Goal: Task Accomplishment & Management: Manage account settings

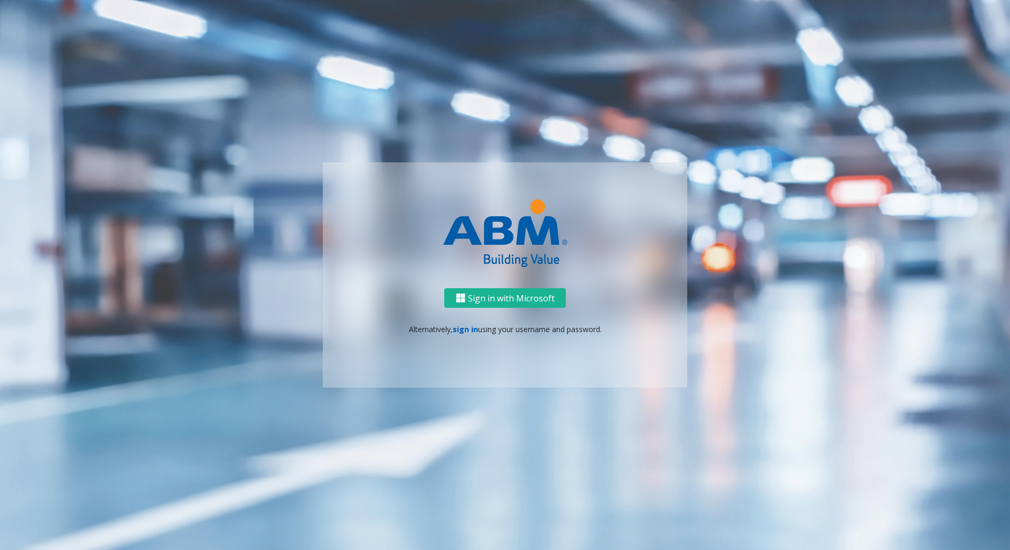
click at [462, 331] on link "sign in" at bounding box center [465, 329] width 25 height 10
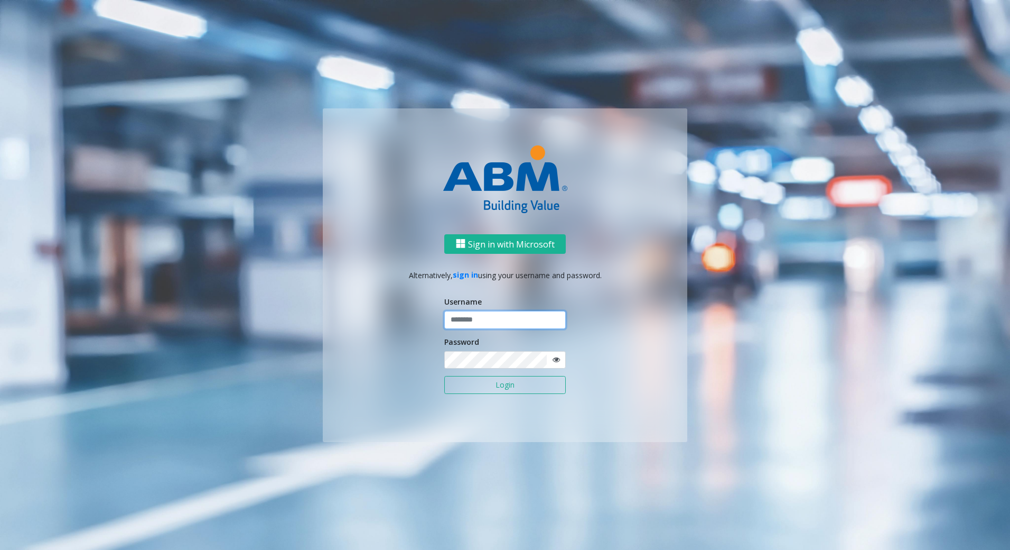
type input "*******"
click at [516, 381] on button "Login" at bounding box center [505, 385] width 122 height 18
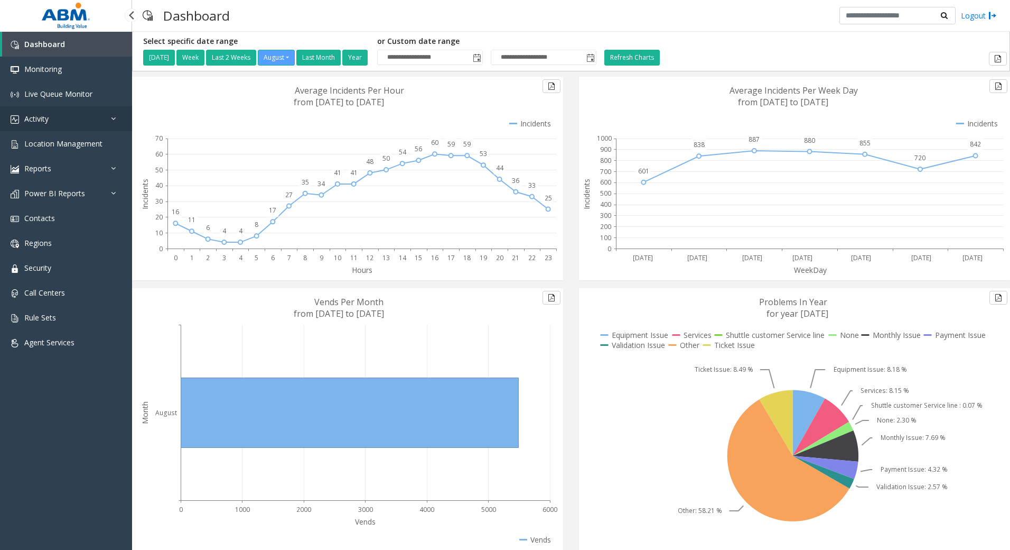
click at [34, 117] on span "Activity" at bounding box center [36, 119] width 24 height 10
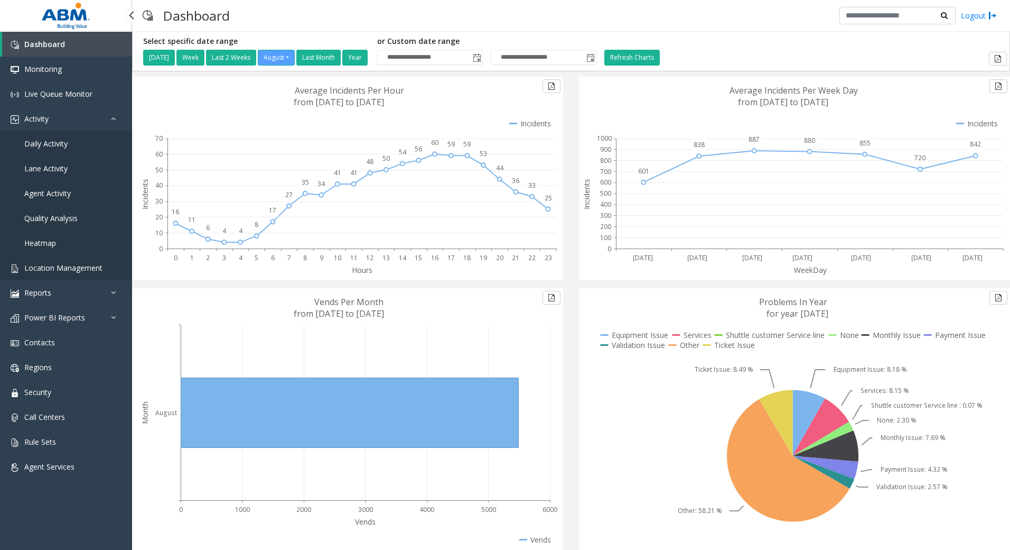
click at [78, 266] on span "Location Management" at bounding box center [63, 268] width 78 height 10
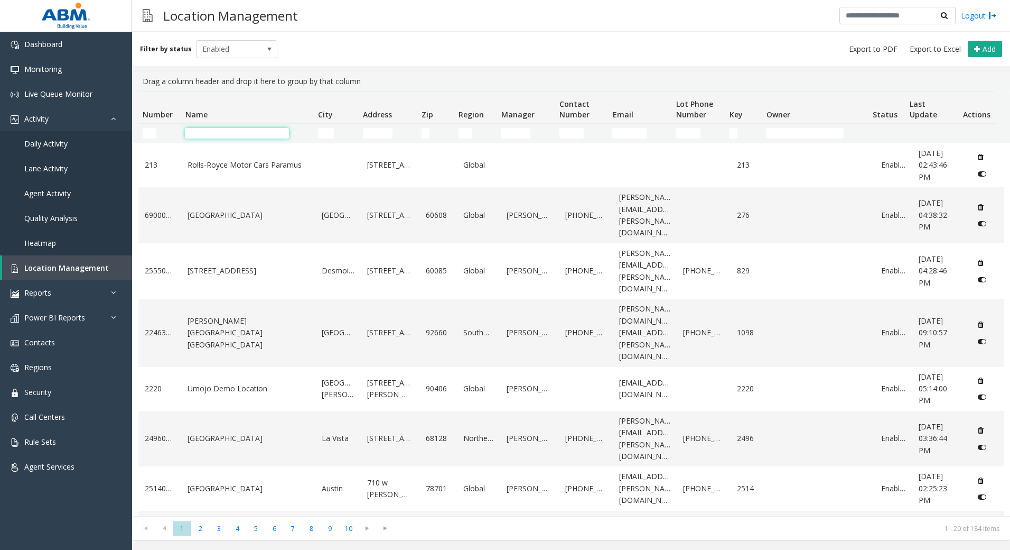
click at [224, 135] on input "Name Filter" at bounding box center [237, 133] width 104 height 11
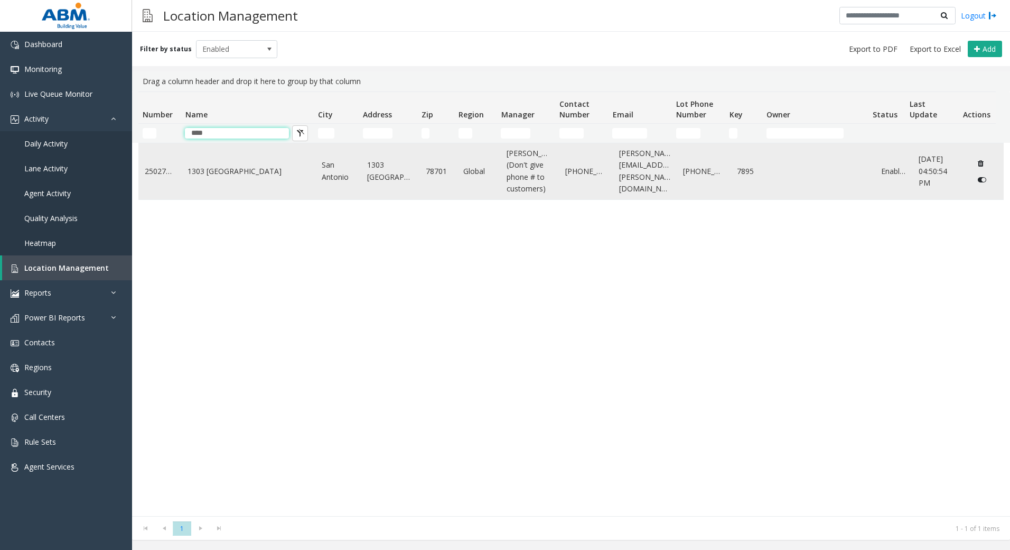
type input "****"
click at [187, 168] on td "1303 [GEOGRAPHIC_DATA]" at bounding box center [248, 171] width 134 height 56
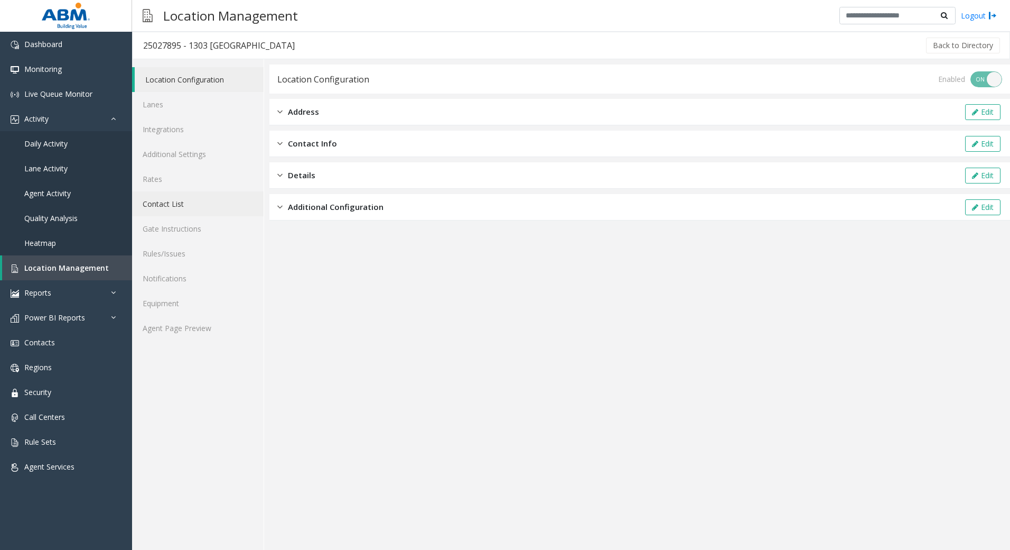
click at [184, 198] on link "Contact List" at bounding box center [198, 203] width 132 height 25
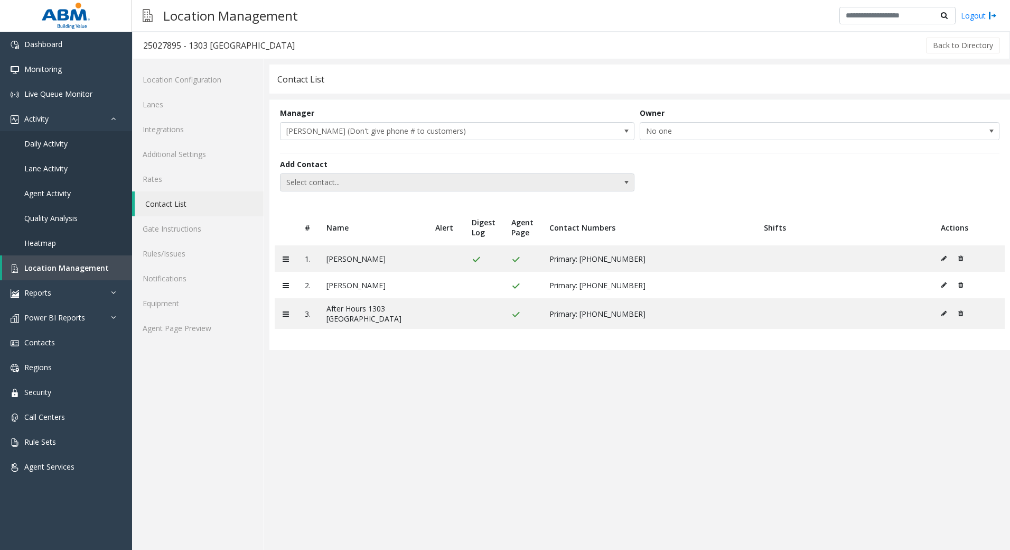
click at [474, 180] on span "Select contact..." at bounding box center [422, 182] width 283 height 17
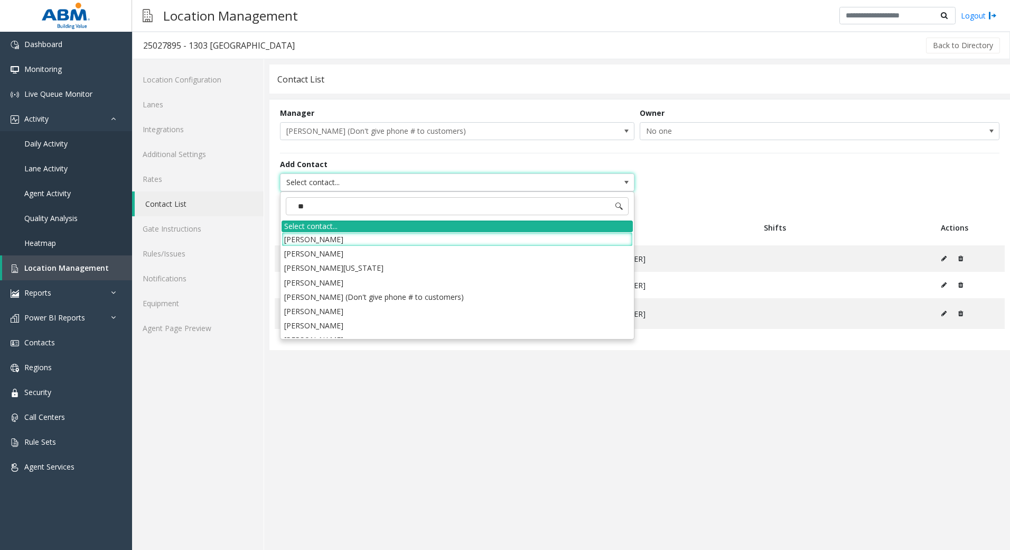
type input "*"
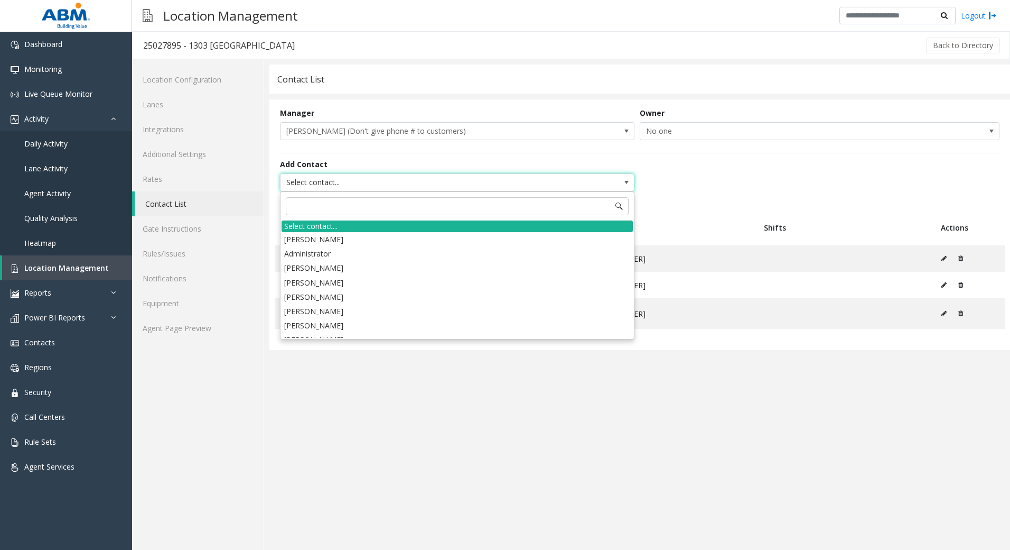
drag, startPoint x: 656, startPoint y: 538, endPoint x: 640, endPoint y: 513, distance: 29.6
click at [652, 526] on app-contact-list "Contact List Manager [PERSON_NAME] (Don't give phone # to customers) Owner No o…" at bounding box center [639, 306] width 741 height 485
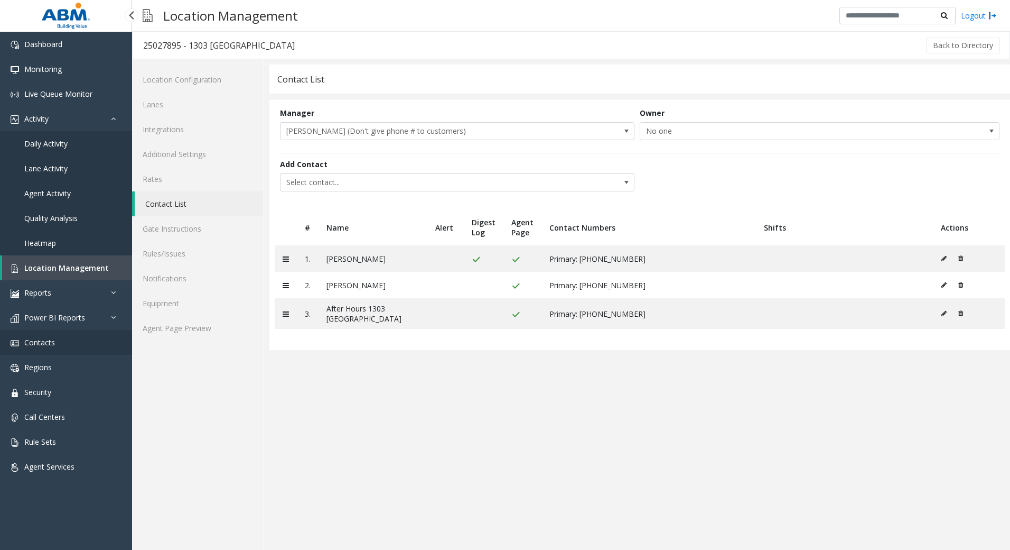
click at [60, 346] on link "Contacts" at bounding box center [66, 342] width 132 height 25
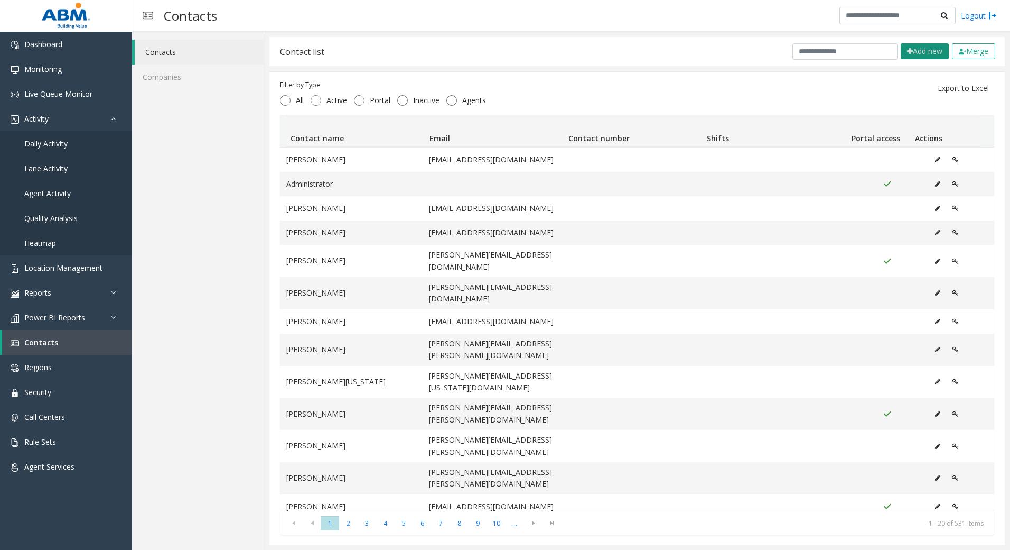
click at [915, 54] on button "Add new" at bounding box center [925, 51] width 48 height 16
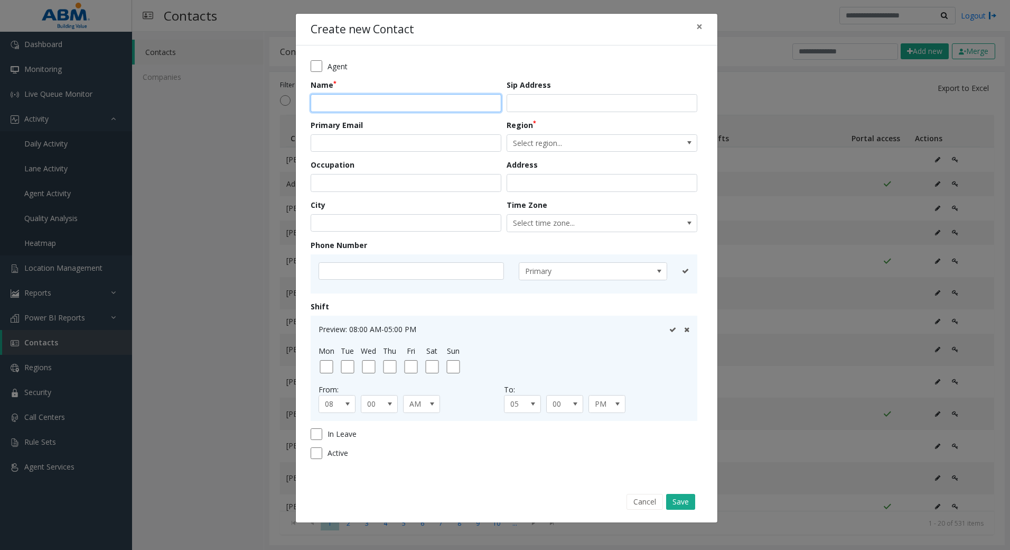
click at [354, 101] on input "text" at bounding box center [406, 103] width 191 height 18
type input "**********"
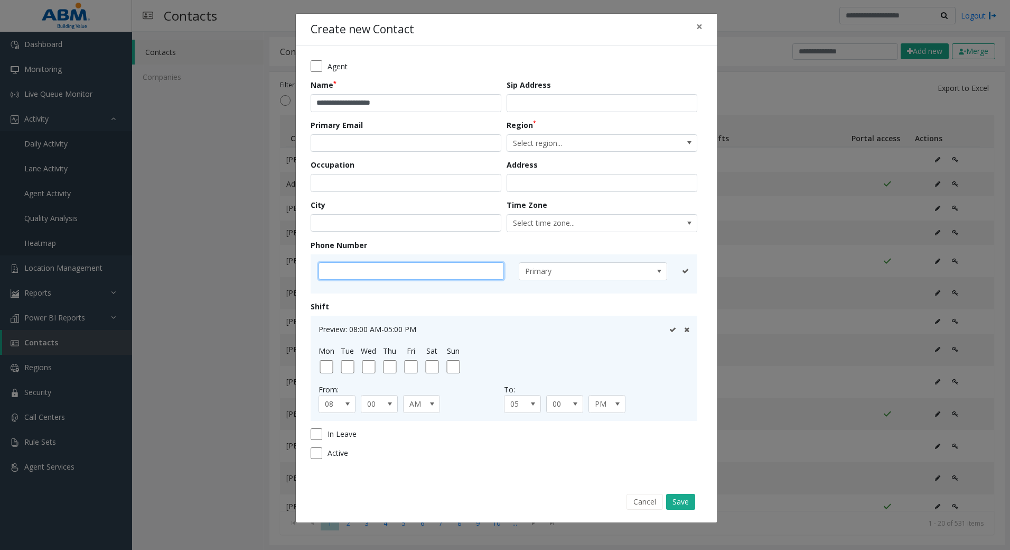
click at [367, 272] on input "text" at bounding box center [411, 271] width 185 height 18
type input "**********"
click at [672, 269] on icon at bounding box center [672, 270] width 7 height 7
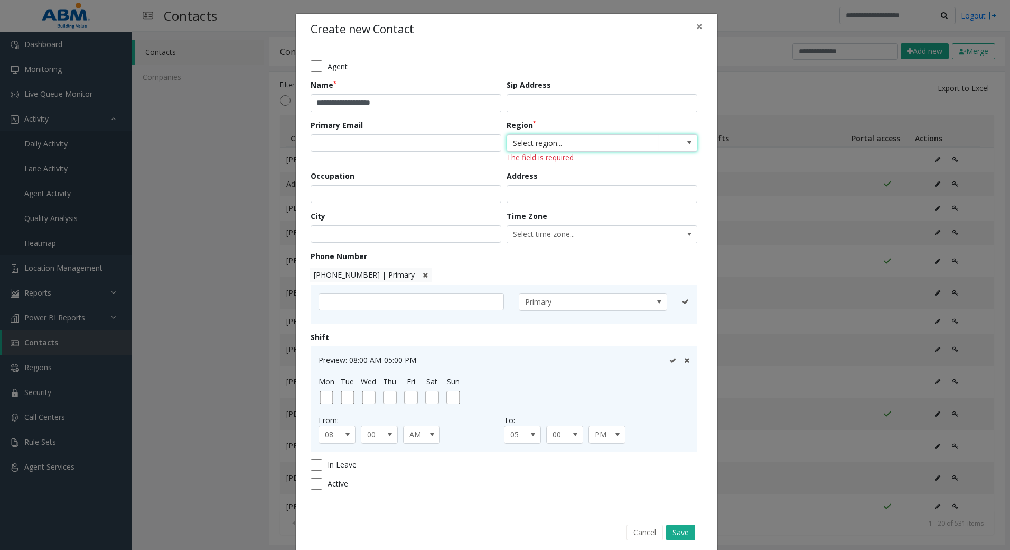
click at [586, 148] on span "Select region..." at bounding box center [583, 143] width 152 height 17
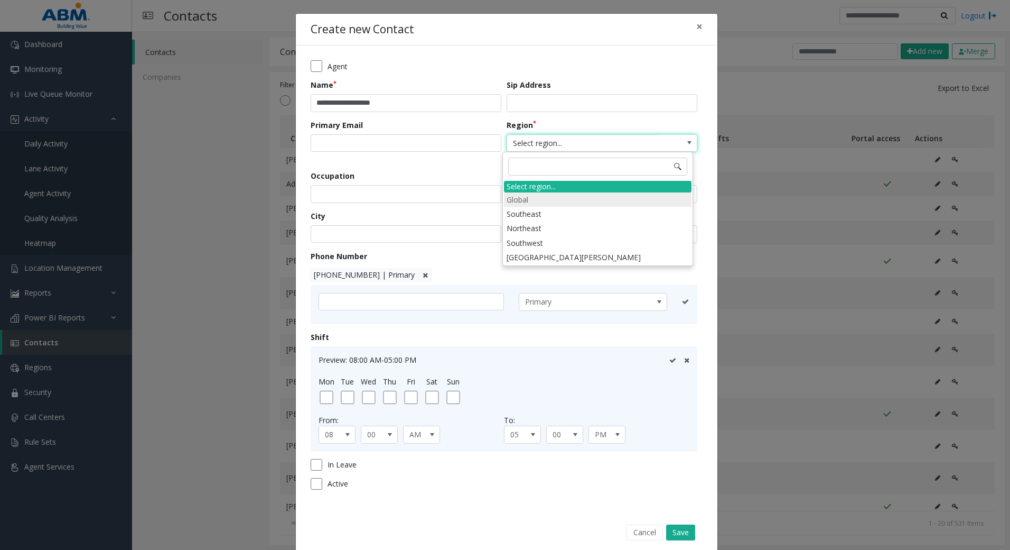
click at [542, 199] on li "Global" at bounding box center [598, 199] width 188 height 14
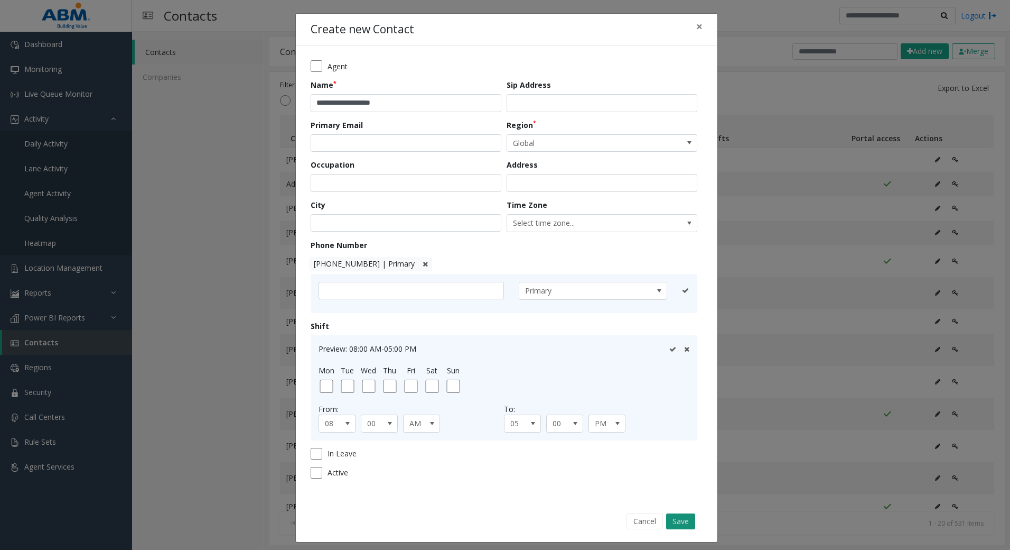
click at [675, 524] on button "Save" at bounding box center [680, 521] width 29 height 16
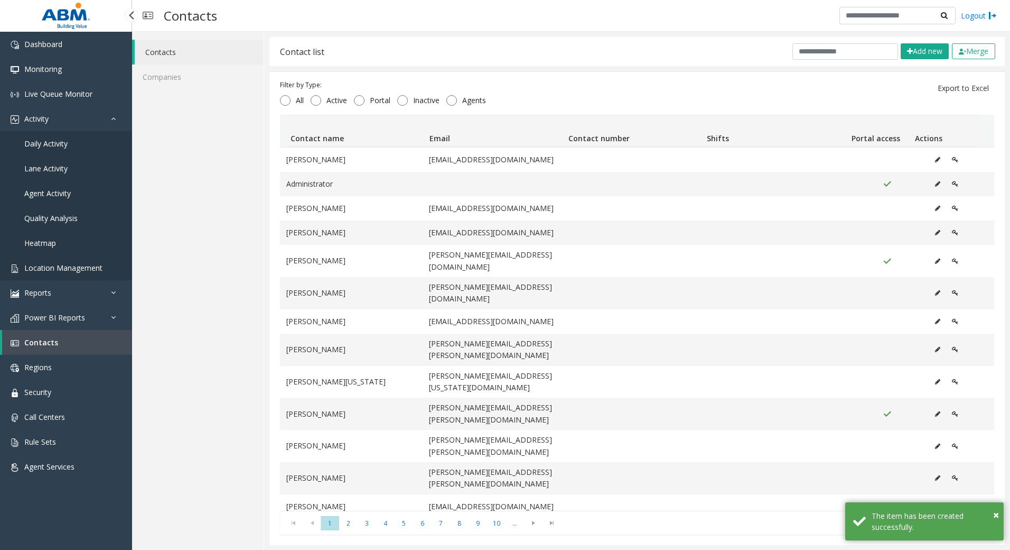
click at [65, 278] on link "Location Management" at bounding box center [66, 267] width 132 height 25
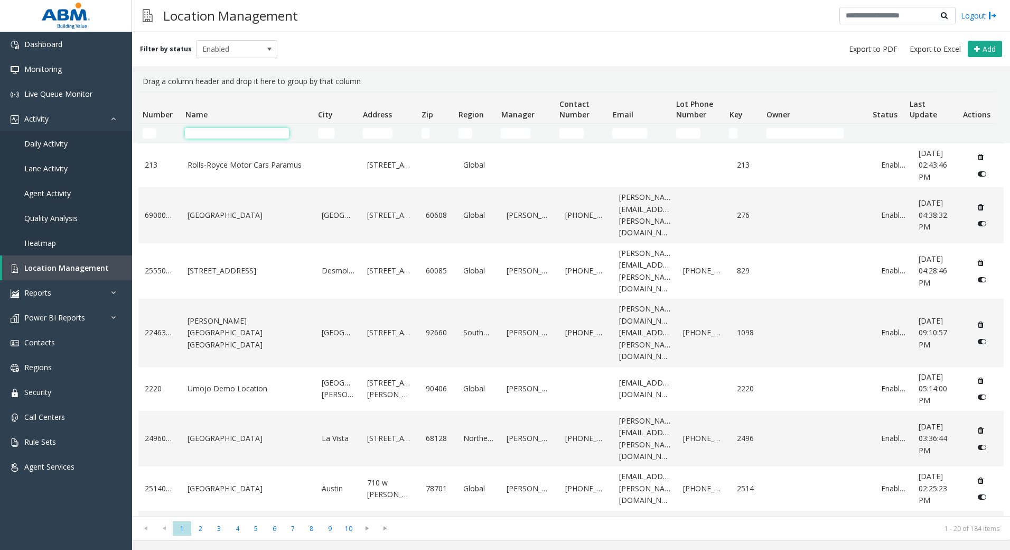
click at [249, 132] on input "Name Filter" at bounding box center [237, 133] width 104 height 11
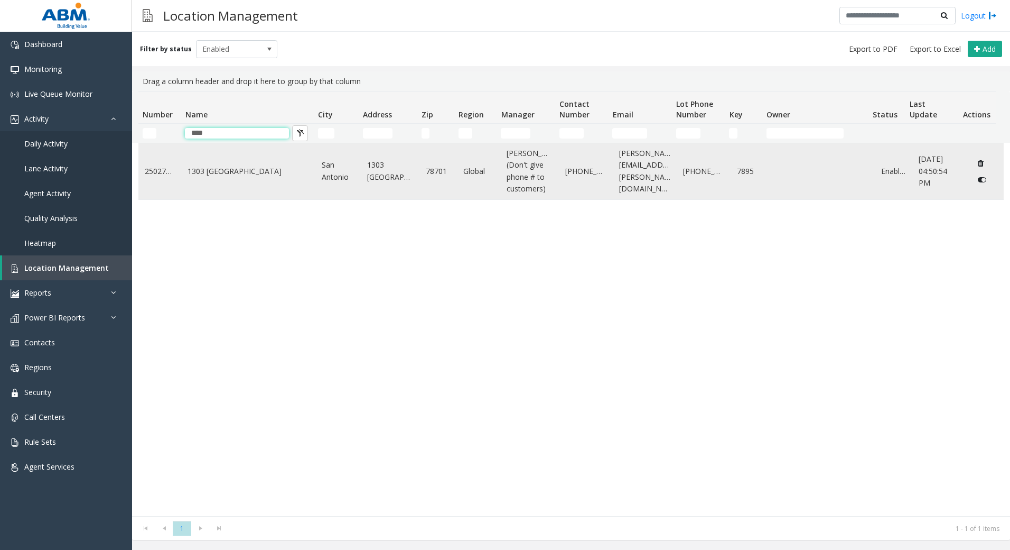
type input "****"
click at [185, 168] on td "1303 [GEOGRAPHIC_DATA]" at bounding box center [248, 171] width 134 height 56
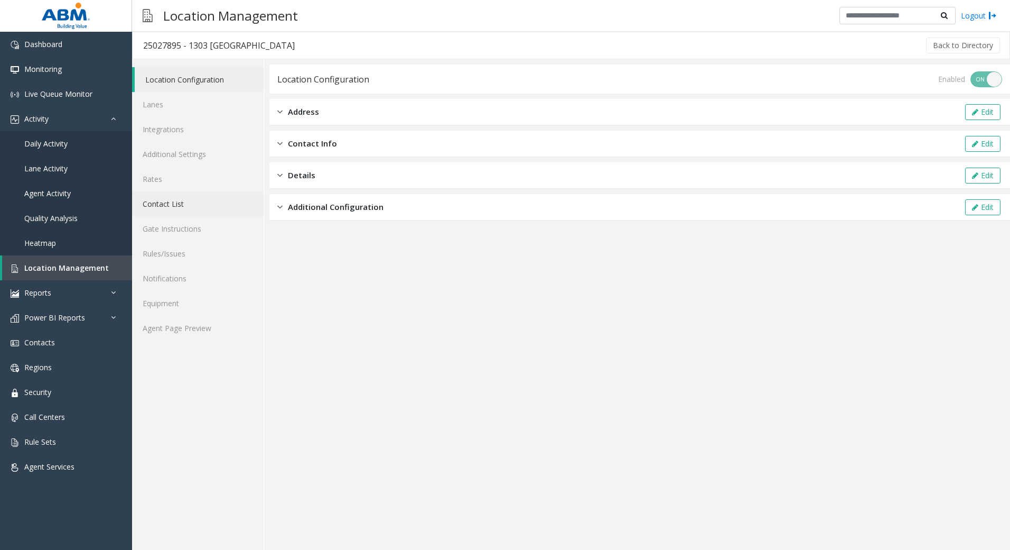
click at [182, 208] on link "Contact List" at bounding box center [198, 203] width 132 height 25
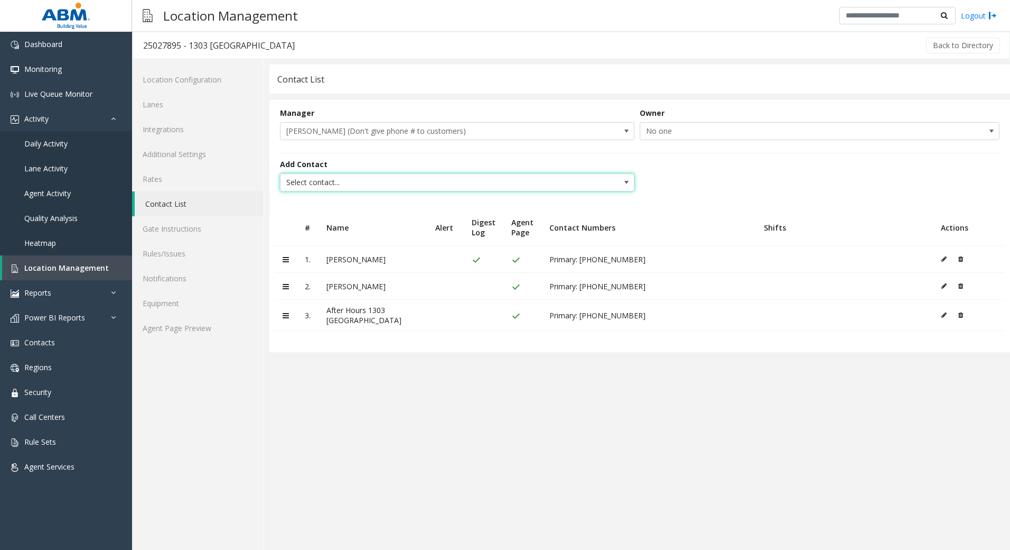
click at [614, 183] on span "Select contact..." at bounding box center [457, 182] width 355 height 18
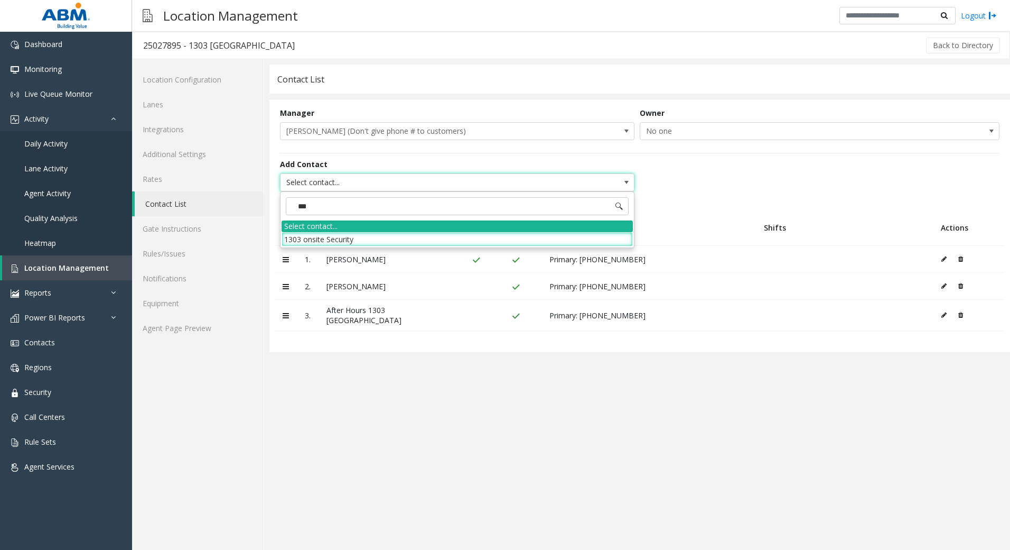
type input "****"
click at [403, 236] on li "1303 onsite Security" at bounding box center [457, 239] width 351 height 14
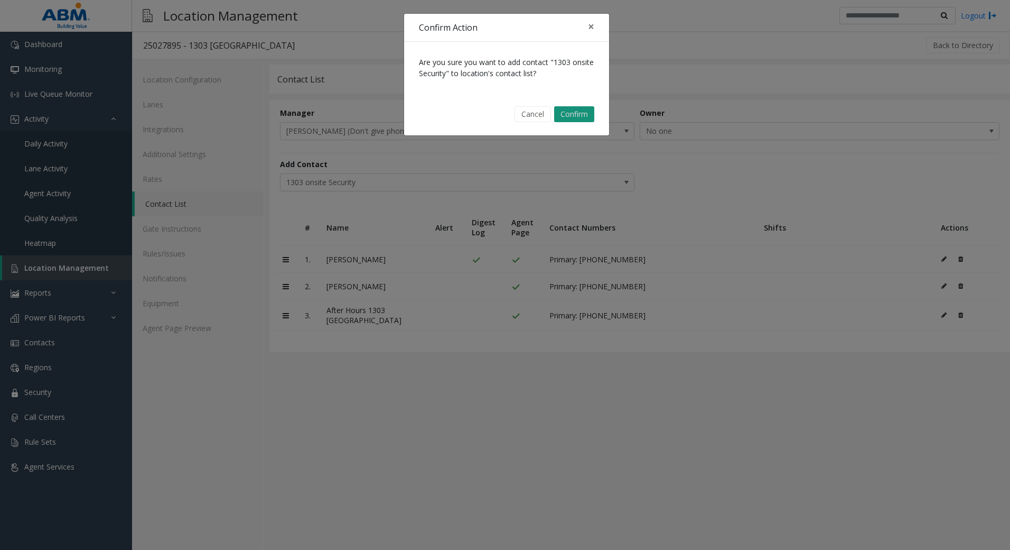
click at [571, 108] on button "Confirm" at bounding box center [574, 114] width 40 height 16
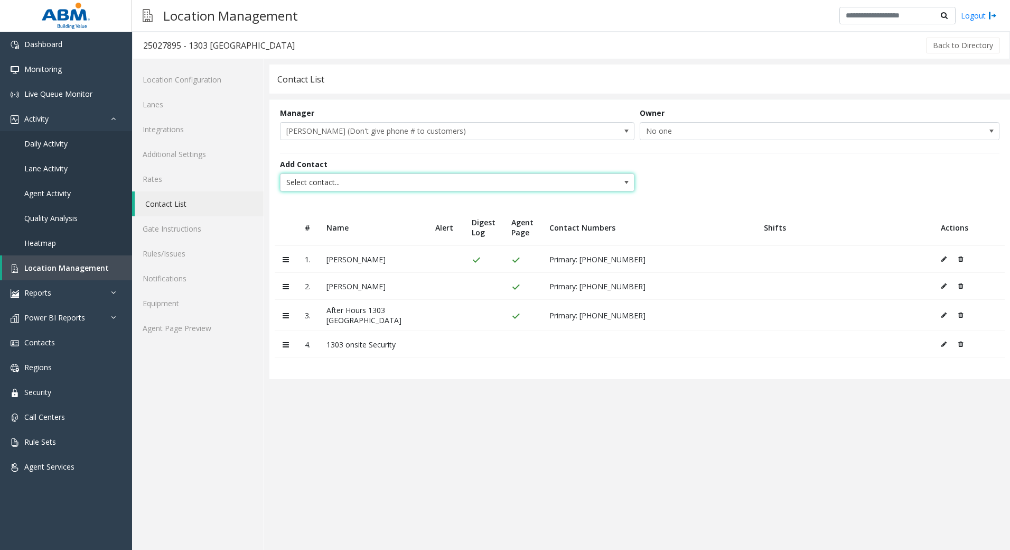
click at [366, 183] on span "Select contact..." at bounding box center [422, 182] width 283 height 17
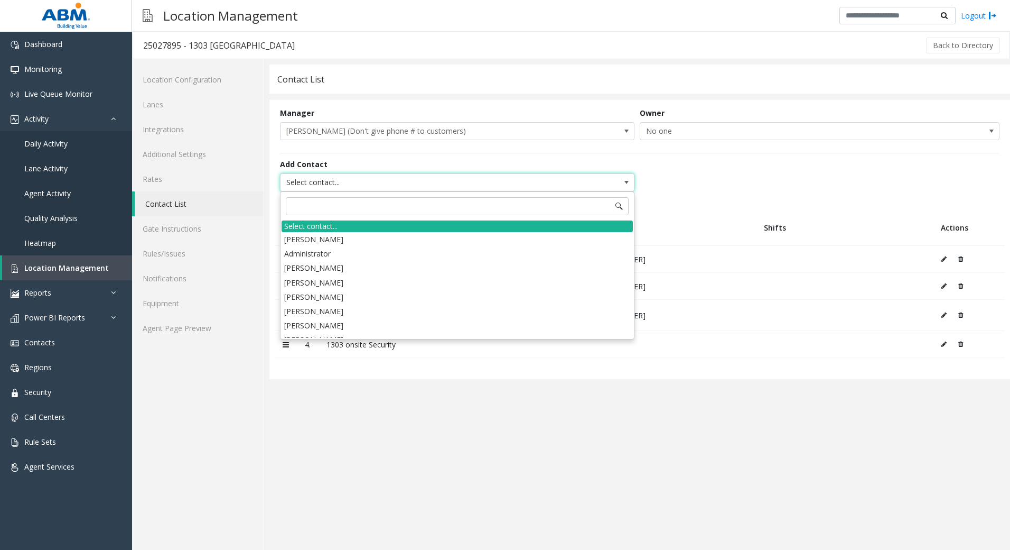
click at [519, 436] on app-contact-list "Contact List Manager [PERSON_NAME] (Don't give phone # to customers) Owner No o…" at bounding box center [639, 306] width 741 height 485
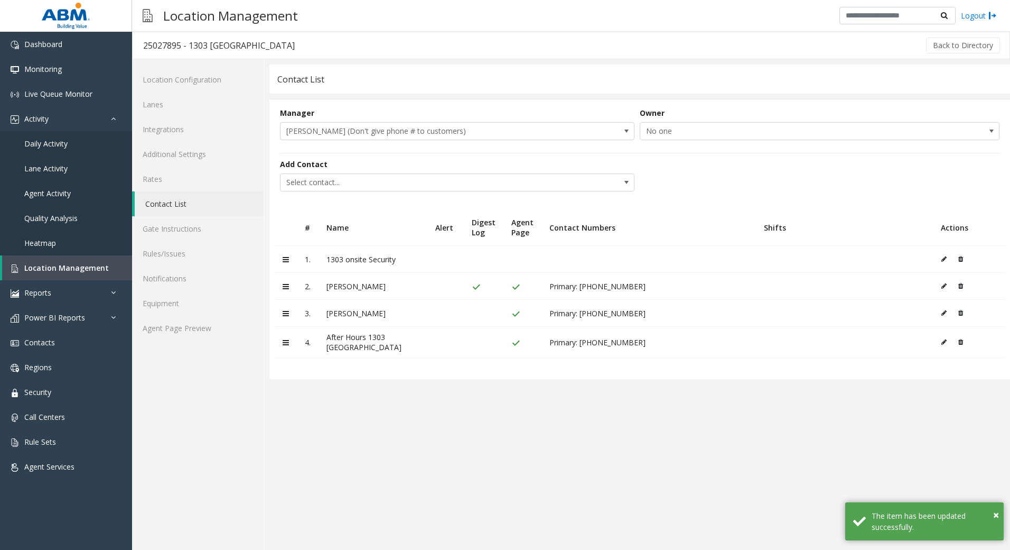
click at [943, 262] on button at bounding box center [947, 259] width 12 height 16
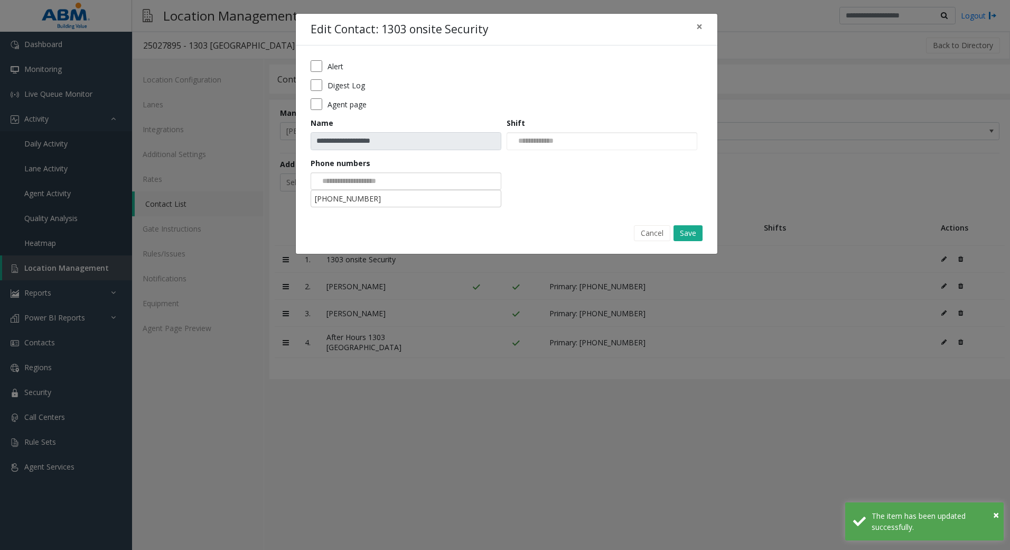
click at [426, 183] on div at bounding box center [406, 181] width 191 height 18
drag, startPoint x: 403, startPoint y: 201, endPoint x: 448, endPoint y: 206, distance: 45.2
click at [403, 200] on li "[PHONE_NUMBER]" at bounding box center [406, 198] width 188 height 14
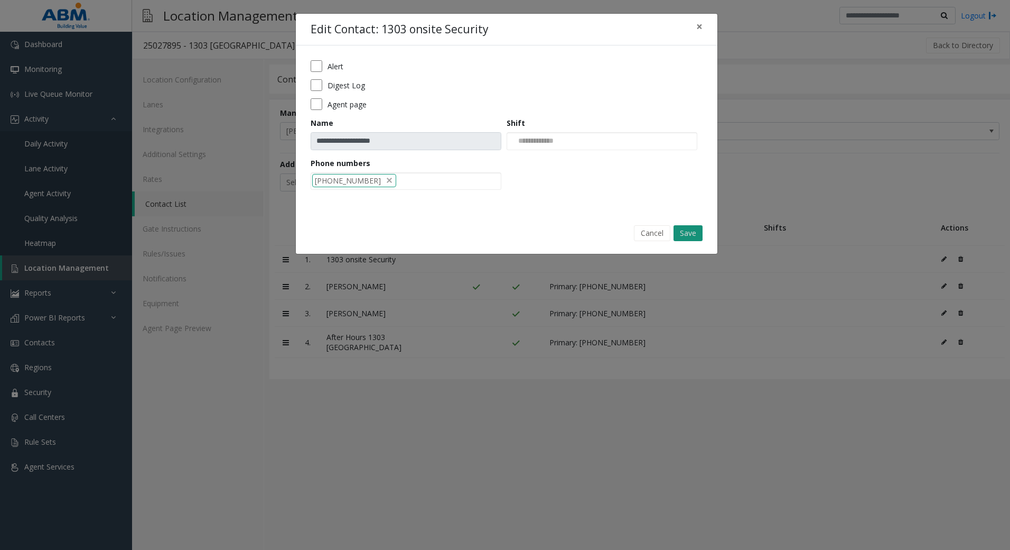
click at [682, 237] on button "Save" at bounding box center [688, 233] width 29 height 16
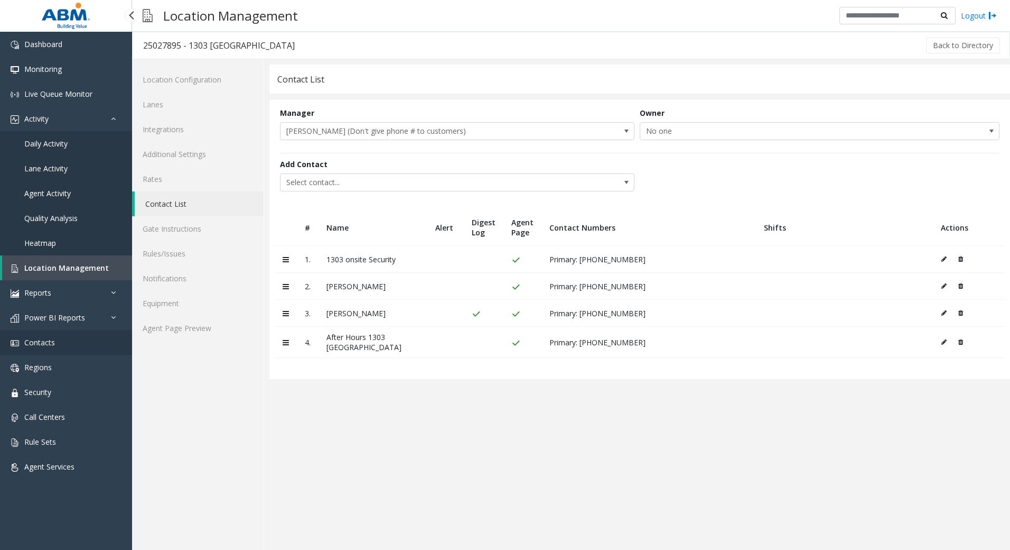
click at [62, 346] on link "Contacts" at bounding box center [66, 342] width 132 height 25
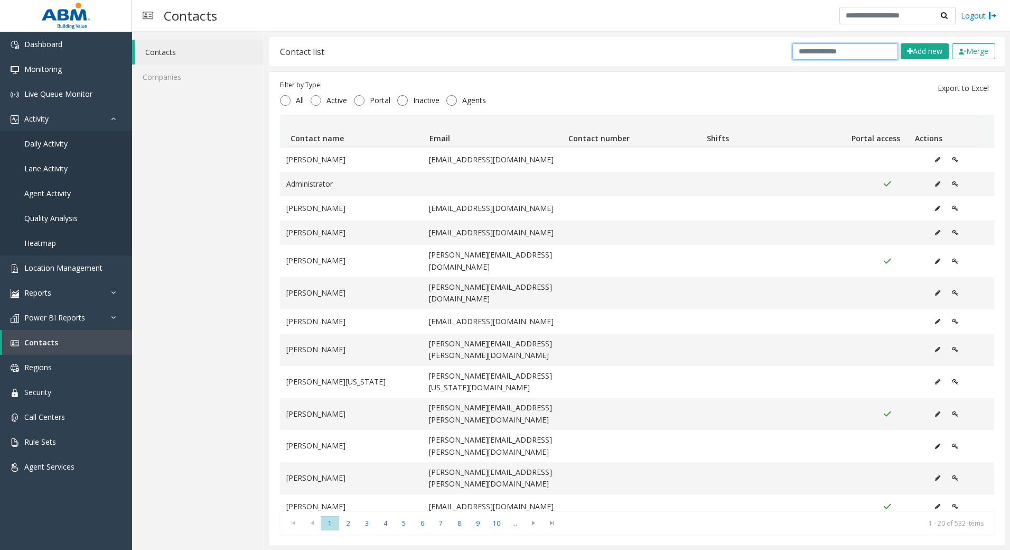
click at [799, 48] on input "text" at bounding box center [846, 51] width 106 height 16
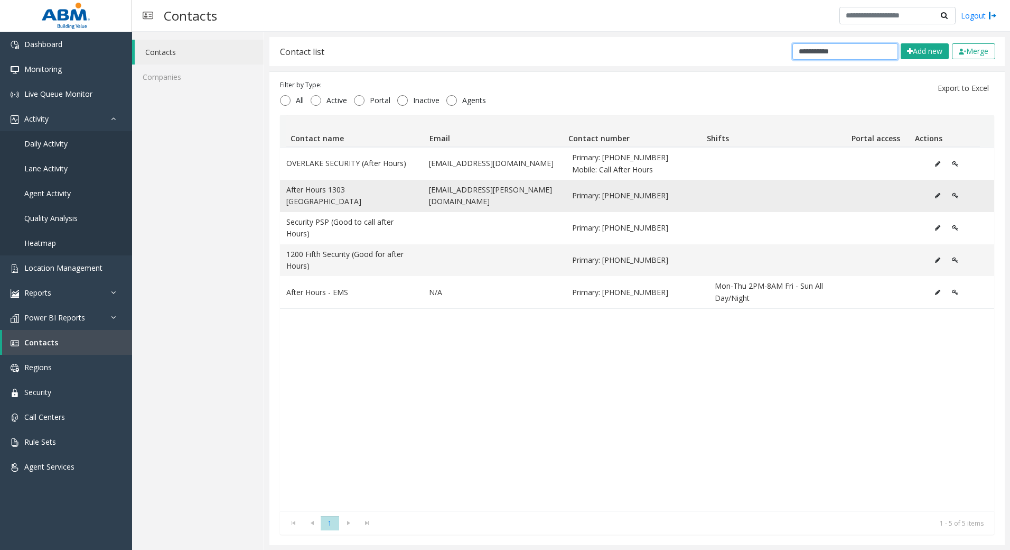
type input "**********"
click at [929, 195] on button "Data table" at bounding box center [937, 196] width 17 height 16
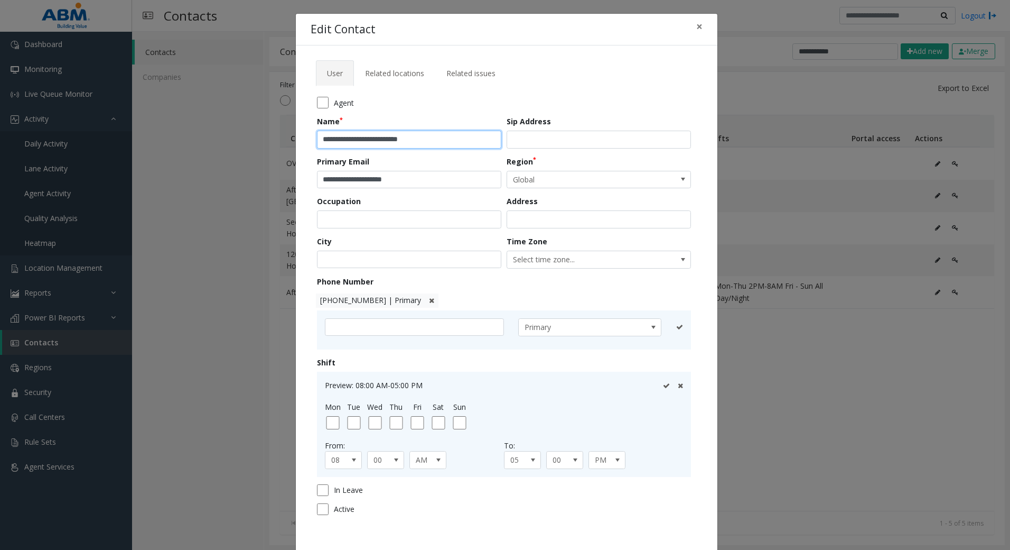
click at [432, 143] on input "**********" at bounding box center [409, 140] width 184 height 18
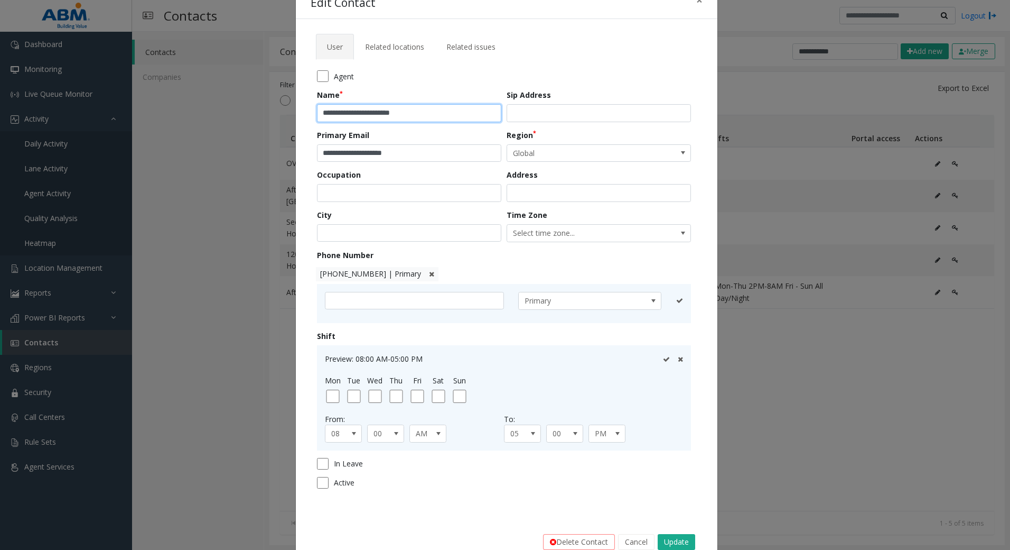
scroll to position [52, 0]
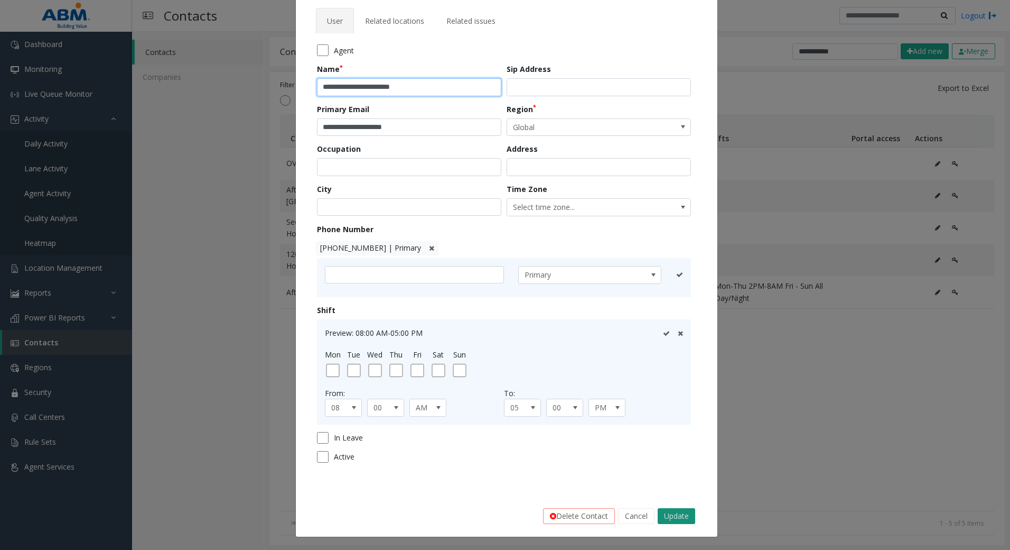
type input "**********"
click at [676, 516] on button "Update" at bounding box center [677, 516] width 38 height 16
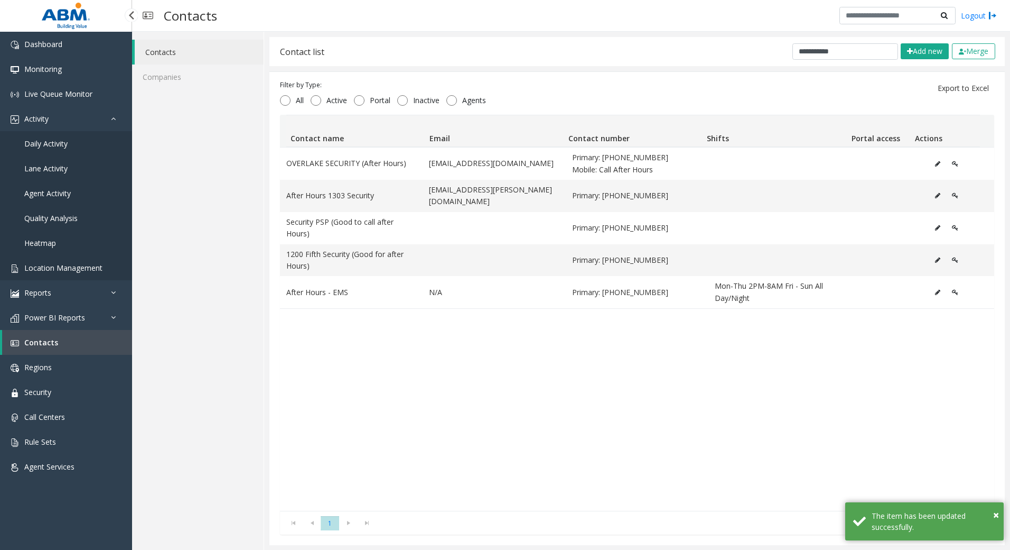
click at [74, 268] on span "Location Management" at bounding box center [63, 268] width 78 height 10
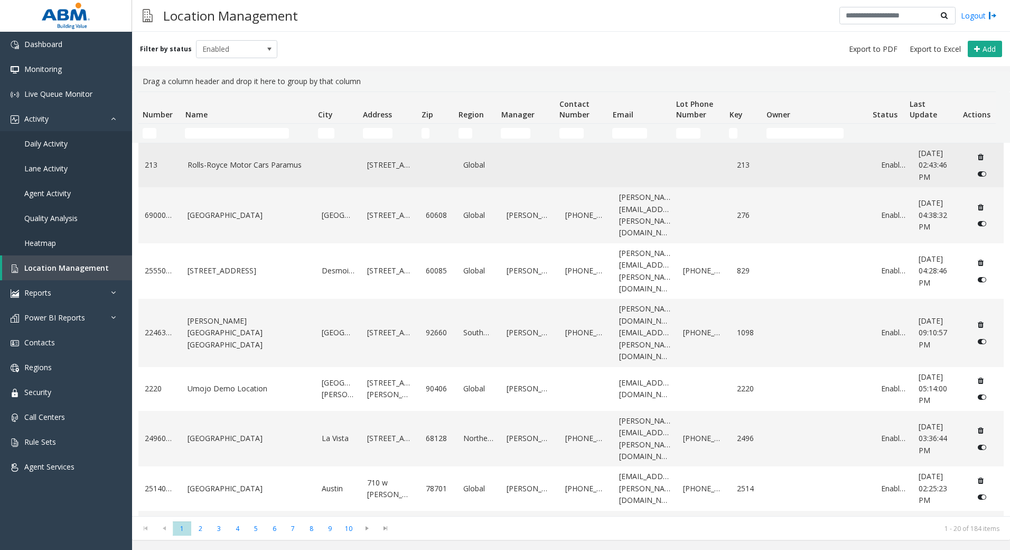
click at [199, 143] on td "Rolls-Royce Motor Cars Paramus" at bounding box center [248, 165] width 134 height 44
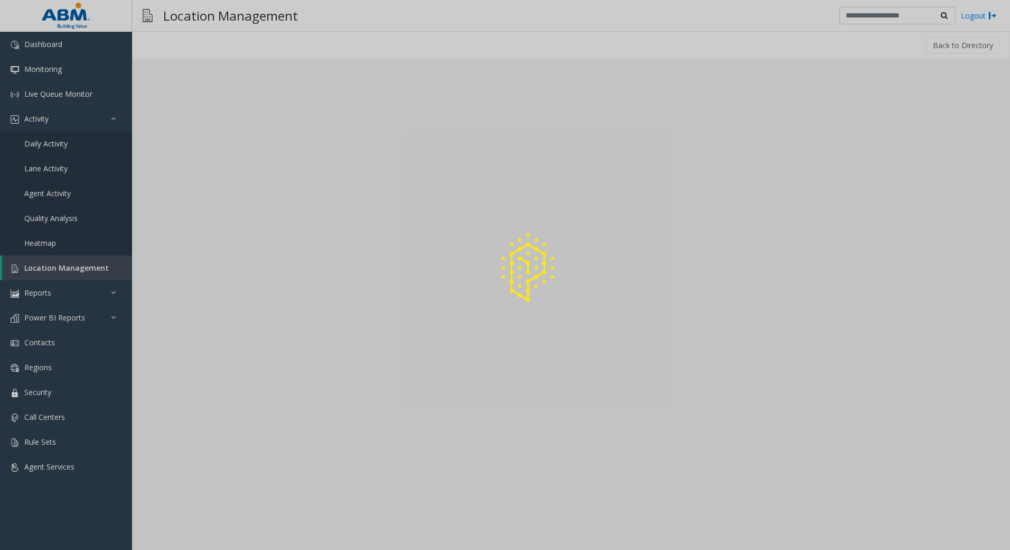
click at [199, 143] on div at bounding box center [505, 275] width 1010 height 550
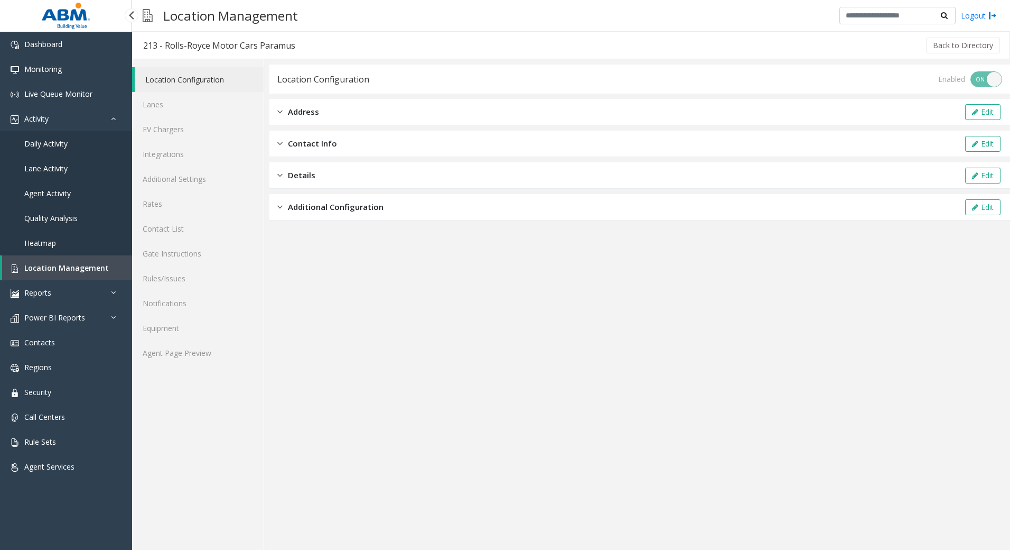
drag, startPoint x: 55, startPoint y: 266, endPoint x: 124, endPoint y: 214, distance: 85.6
click at [56, 266] on span "Location Management" at bounding box center [66, 268] width 85 height 10
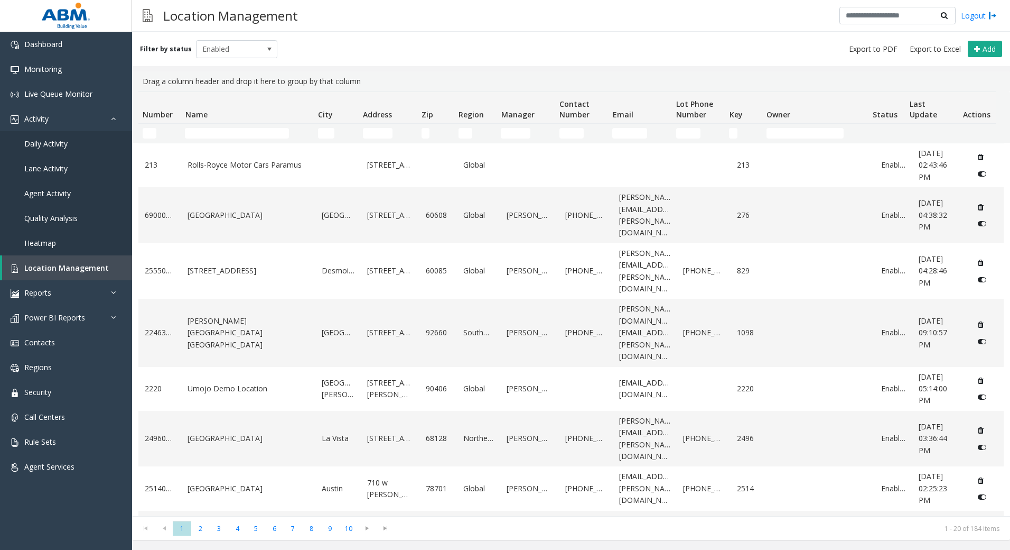
click at [254, 141] on td "Name Filter" at bounding box center [247, 133] width 133 height 19
click at [254, 136] on input "Name Filter" at bounding box center [237, 133] width 104 height 11
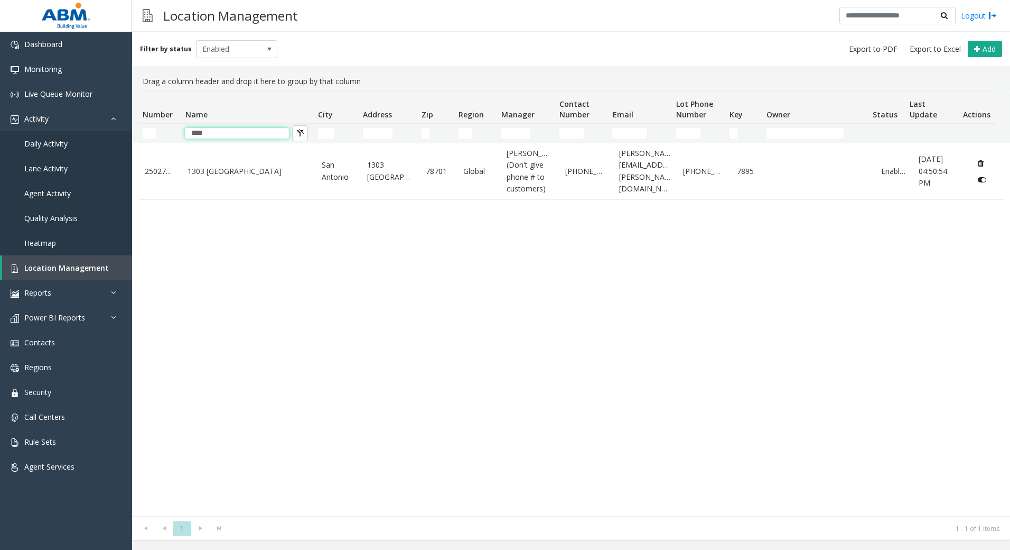
type input "****"
drag, startPoint x: 312, startPoint y: 91, endPoint x: 293, endPoint y: 109, distance: 26.2
click at [312, 89] on div "Drag a column header and drop it here to group by that column" at bounding box center [570, 81] width 865 height 20
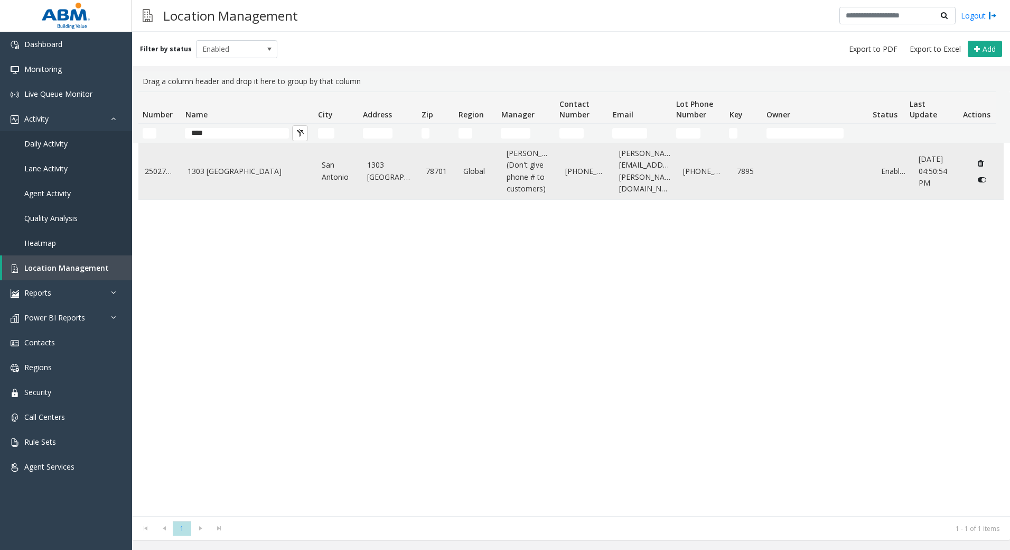
drag, startPoint x: 226, startPoint y: 180, endPoint x: 233, endPoint y: 175, distance: 8.8
click at [233, 175] on td "1303 [GEOGRAPHIC_DATA]" at bounding box center [248, 171] width 134 height 56
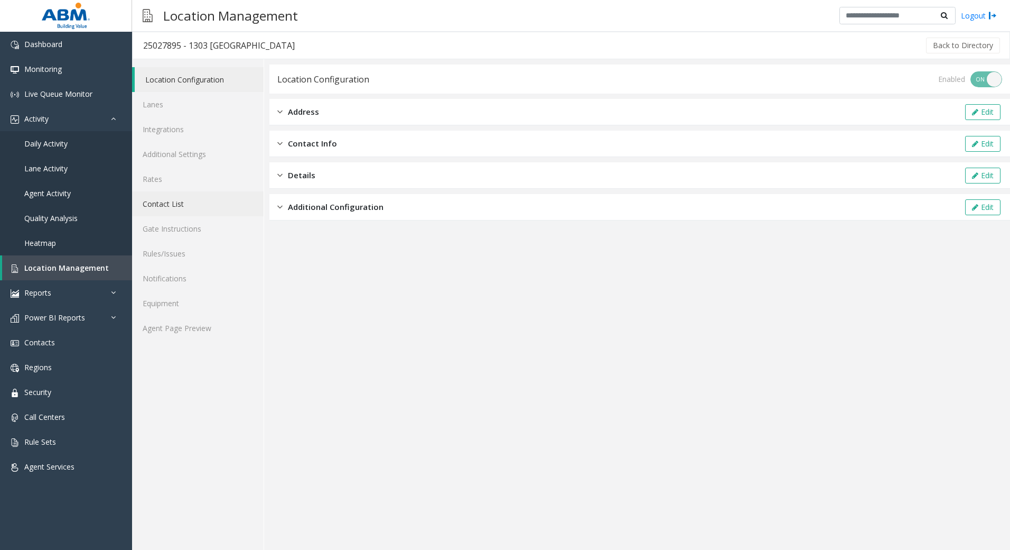
click at [183, 204] on link "Contact List" at bounding box center [198, 203] width 132 height 25
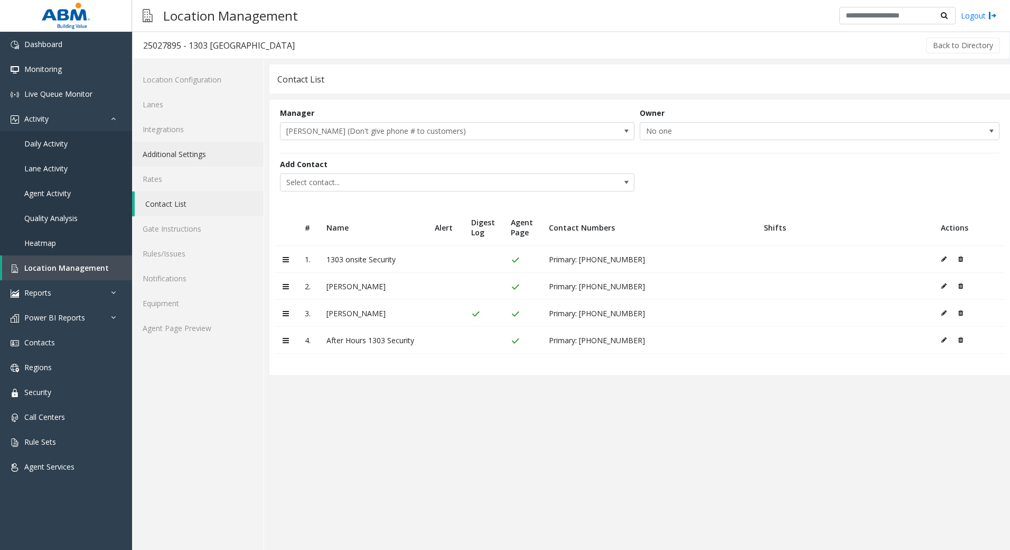
click at [185, 156] on link "Additional Settings" at bounding box center [198, 154] width 132 height 25
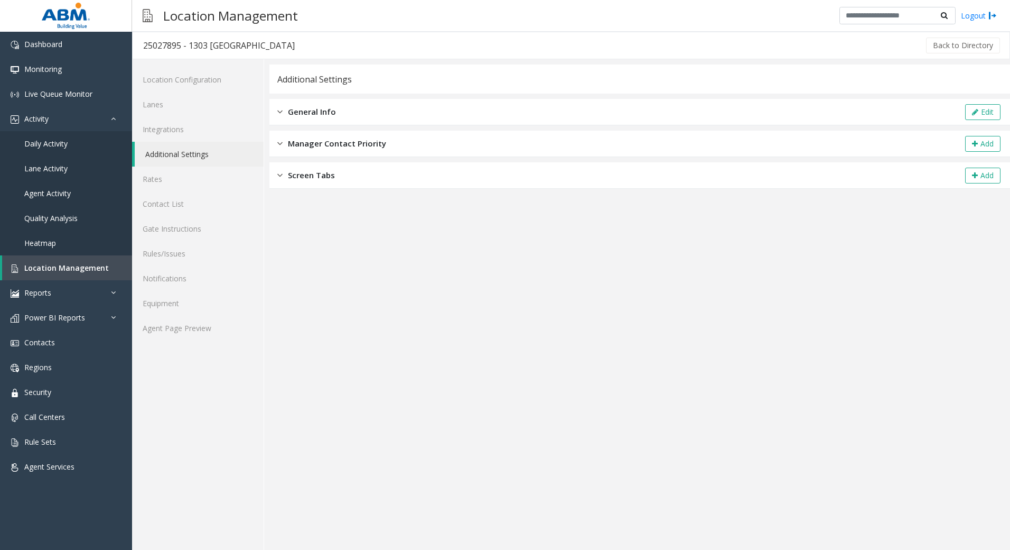
click at [428, 104] on div "General Info Edit" at bounding box center [639, 112] width 741 height 26
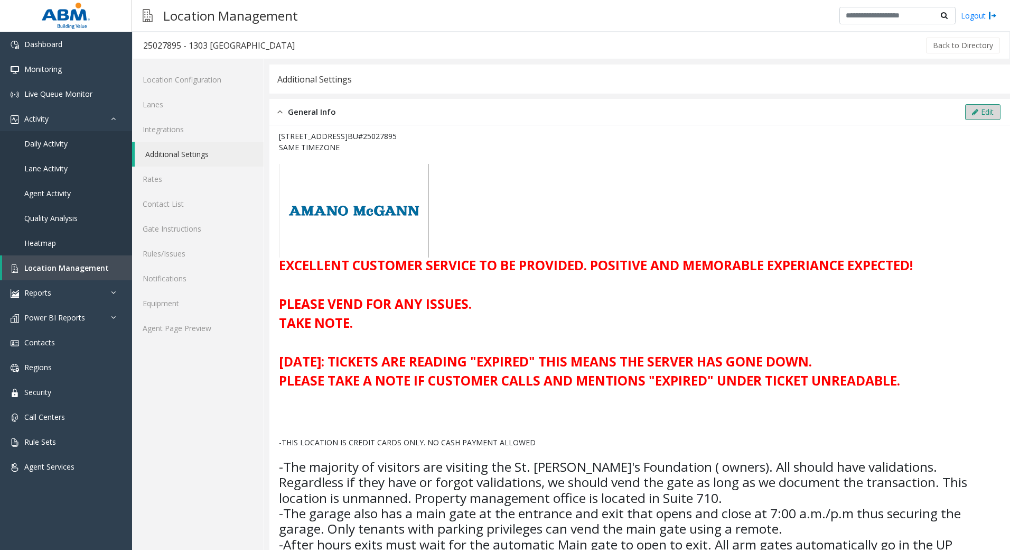
click at [989, 114] on button "Edit" at bounding box center [982, 112] width 35 height 16
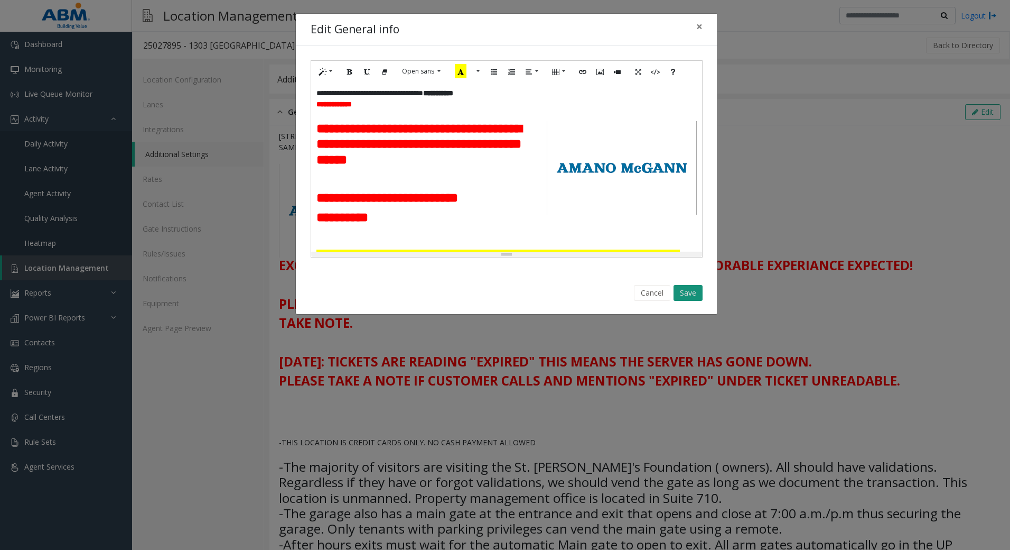
click at [688, 294] on button "Save" at bounding box center [688, 293] width 29 height 16
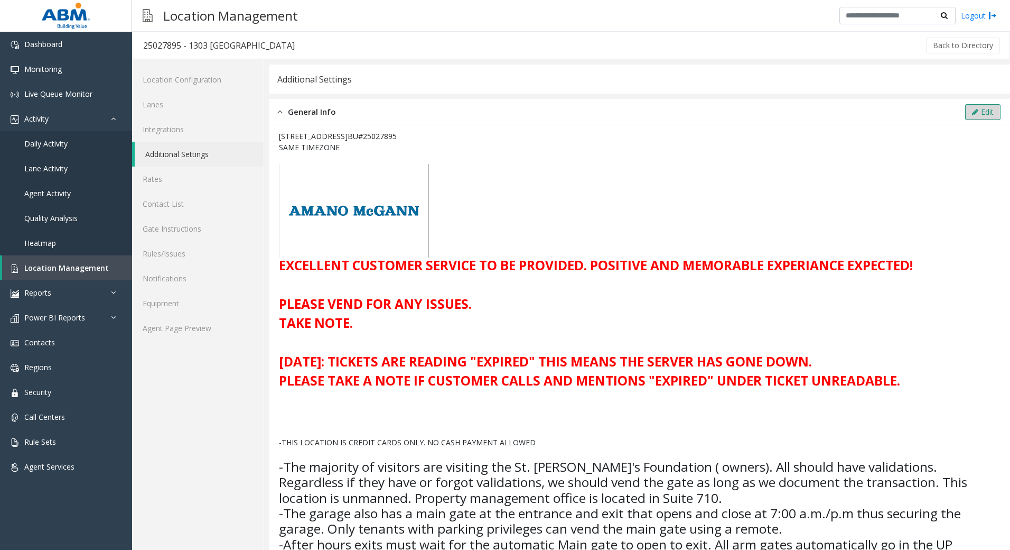
click at [978, 110] on button "Edit" at bounding box center [982, 112] width 35 height 16
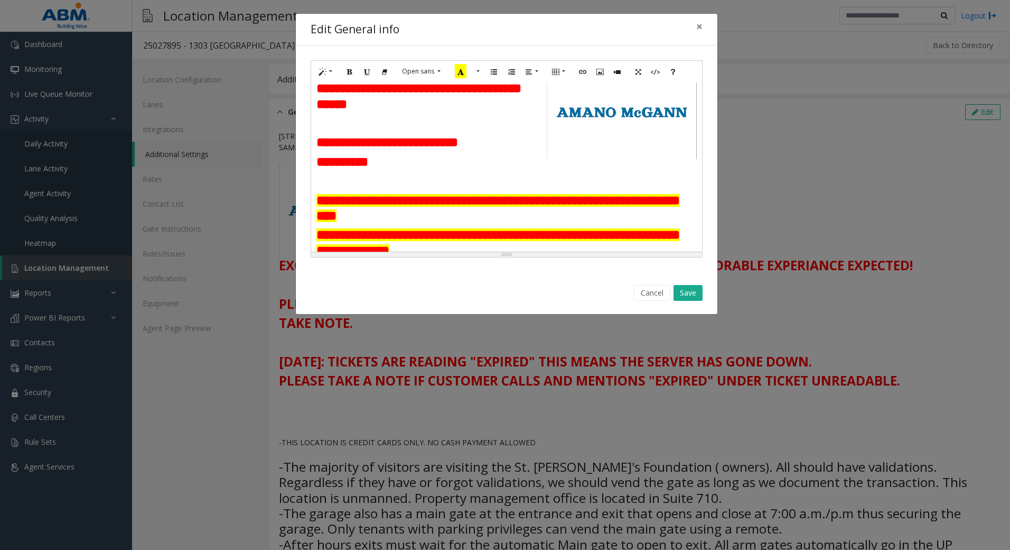
scroll to position [106, 0]
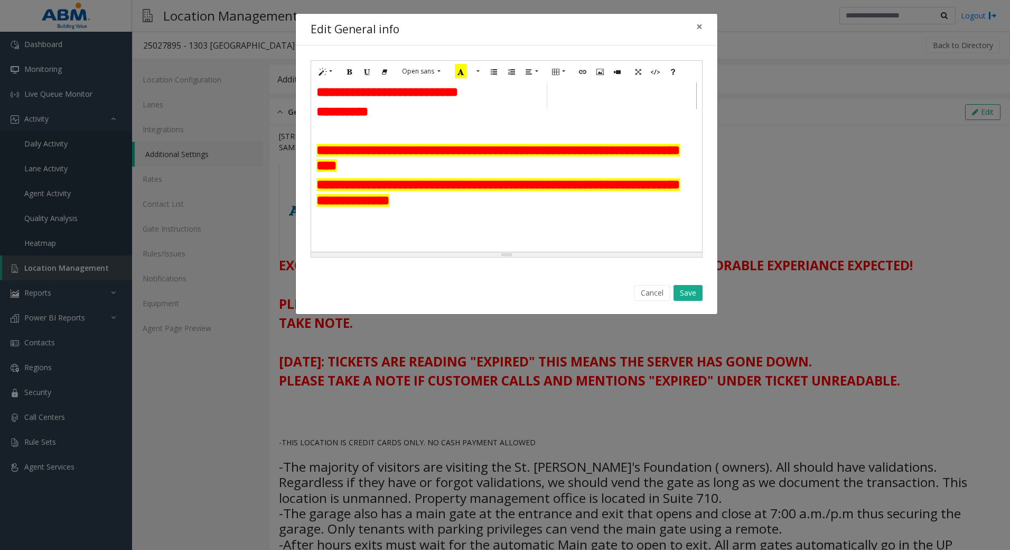
click at [429, 119] on h3 "**********" at bounding box center [506, 111] width 380 height 15
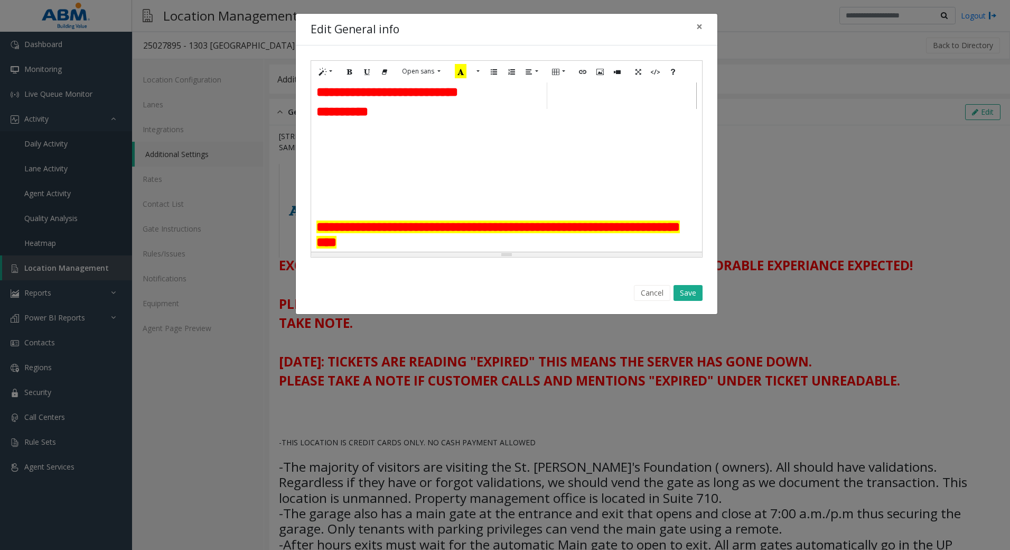
click at [363, 157] on h3 at bounding box center [506, 150] width 380 height 15
paste div
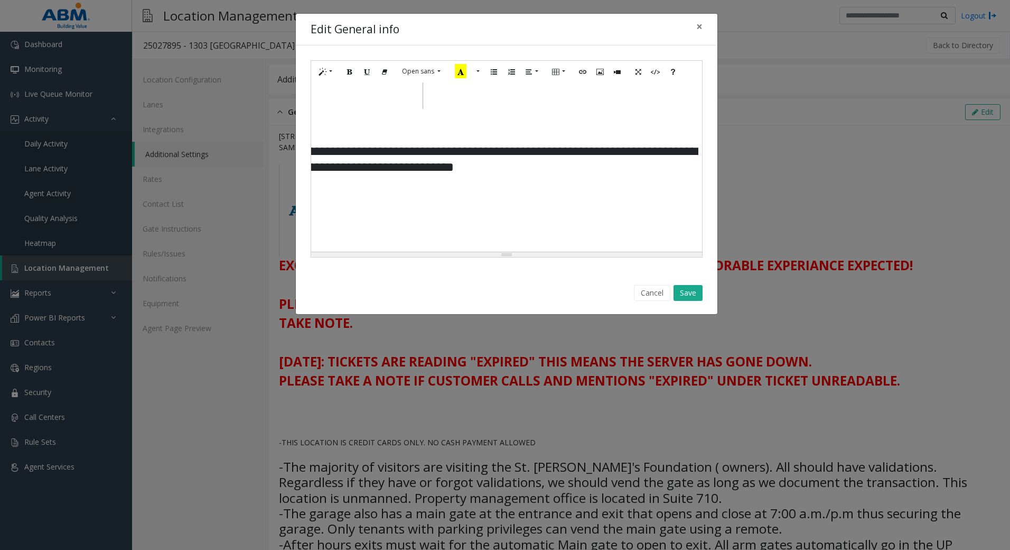
scroll to position [106, 301]
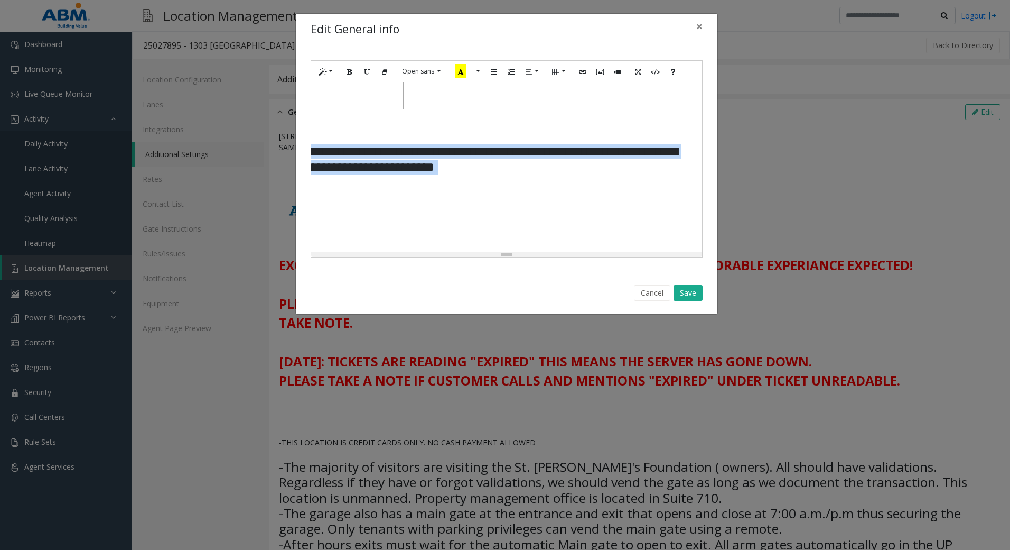
drag, startPoint x: 316, startPoint y: 163, endPoint x: 332, endPoint y: 214, distance: 53.8
click at [332, 214] on tbody "**********" at bounding box center [362, 321] width 679 height 357
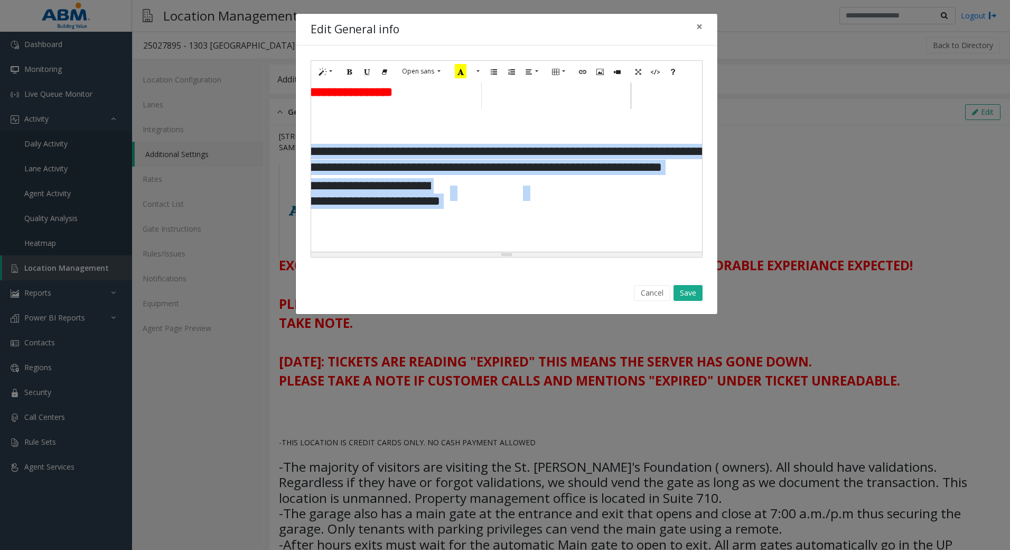
scroll to position [106, 0]
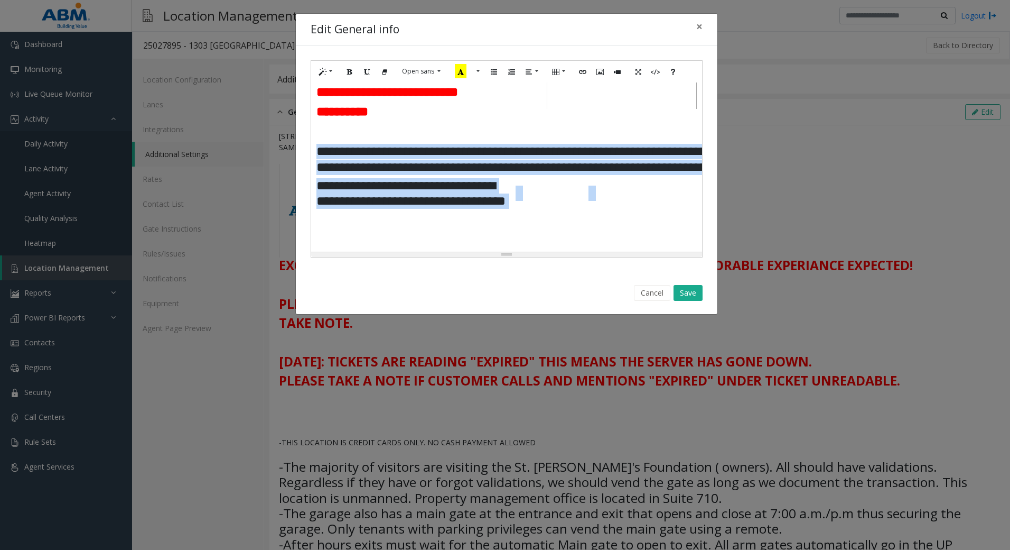
click at [473, 210] on td "**********" at bounding box center [416, 193] width 200 height 34
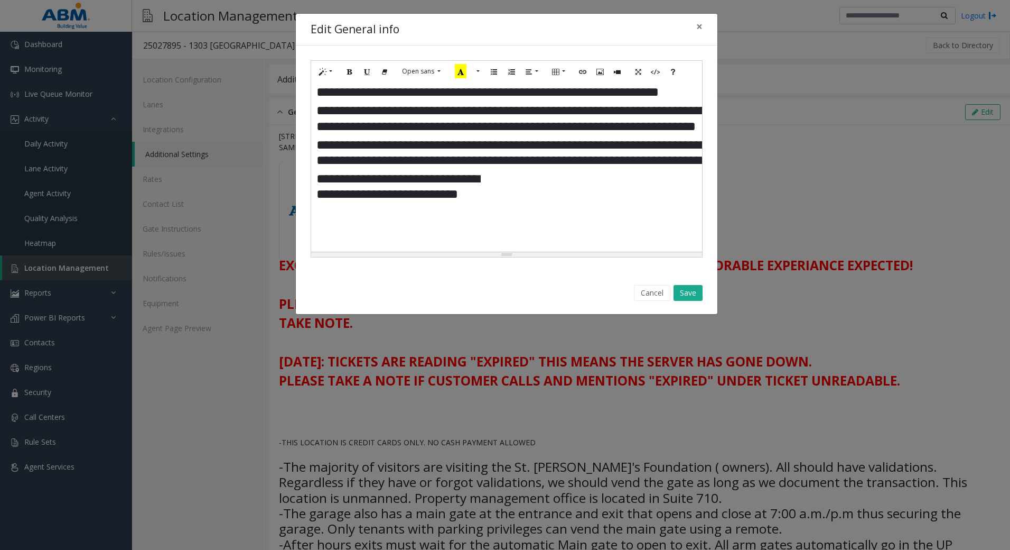
scroll to position [317, 0]
click at [694, 291] on button "Save" at bounding box center [688, 293] width 29 height 16
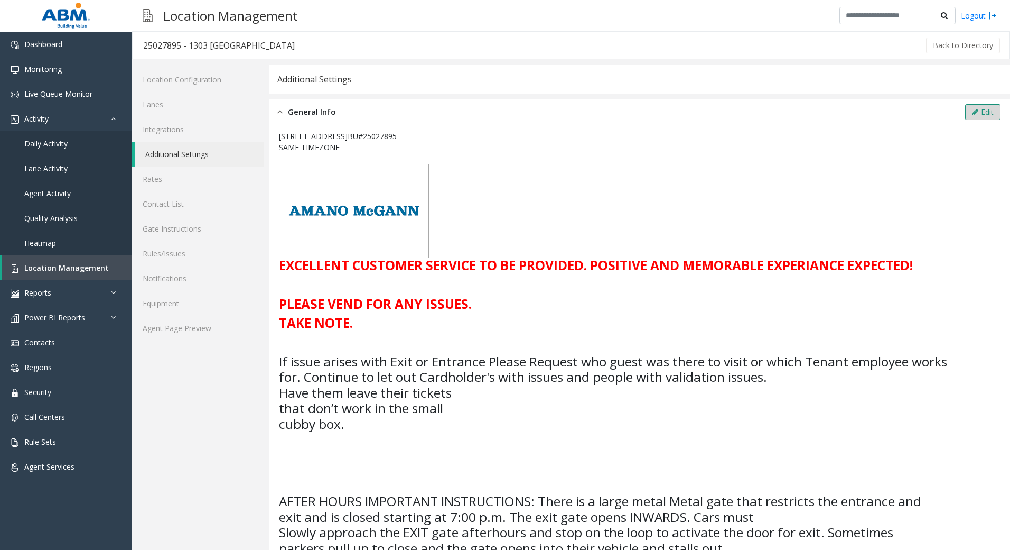
click at [982, 105] on button "Edit" at bounding box center [982, 112] width 35 height 16
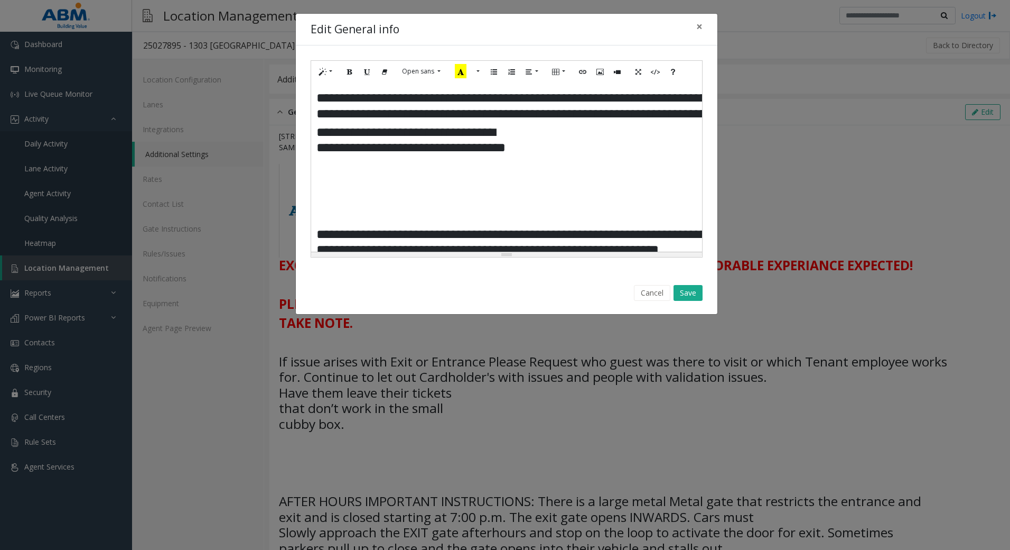
scroll to position [159, 0]
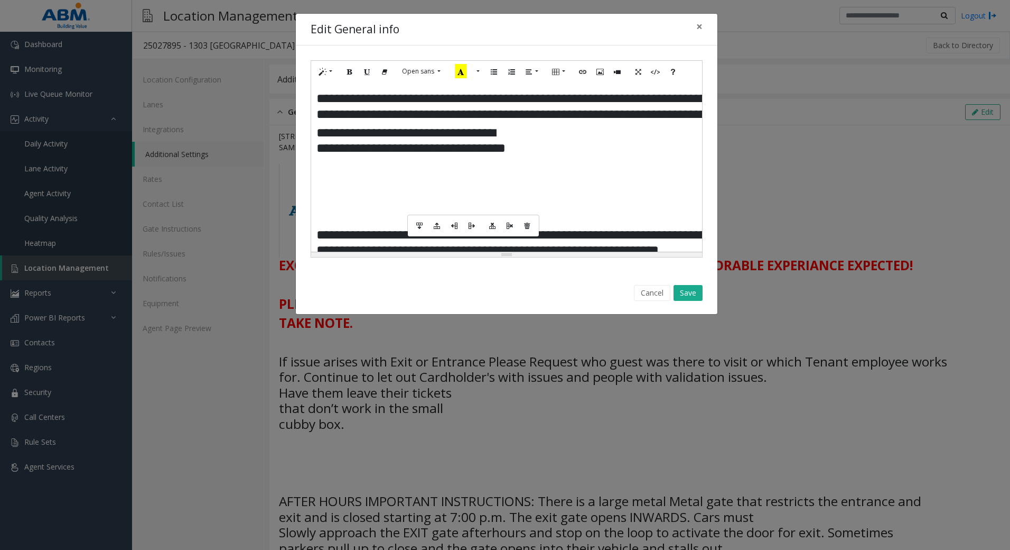
click at [418, 191] on td at bounding box center [431, 182] width 48 height 17
click at [600, 191] on td at bounding box center [611, 182] width 44 height 17
click at [518, 226] on td at bounding box center [552, 217] width 73 height 17
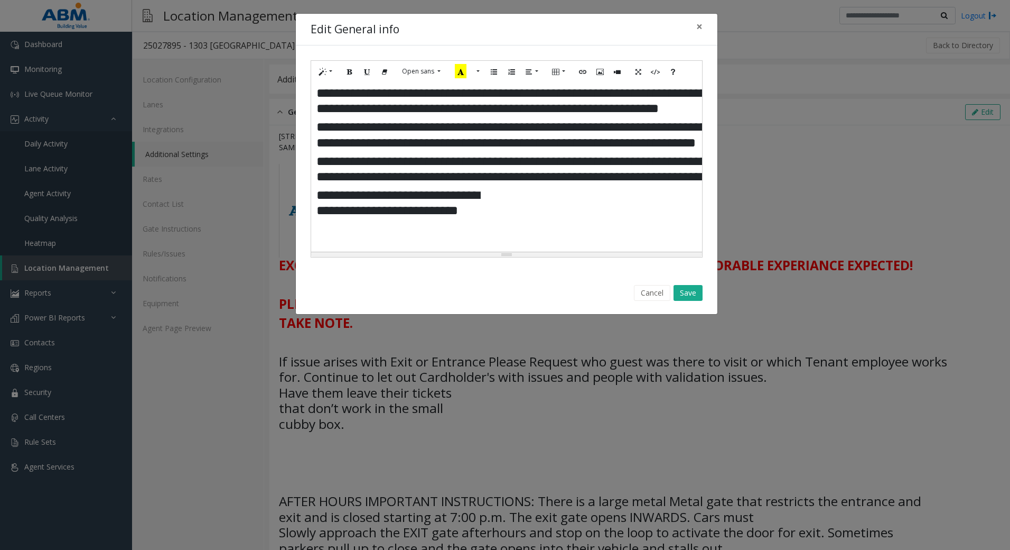
scroll to position [267, 0]
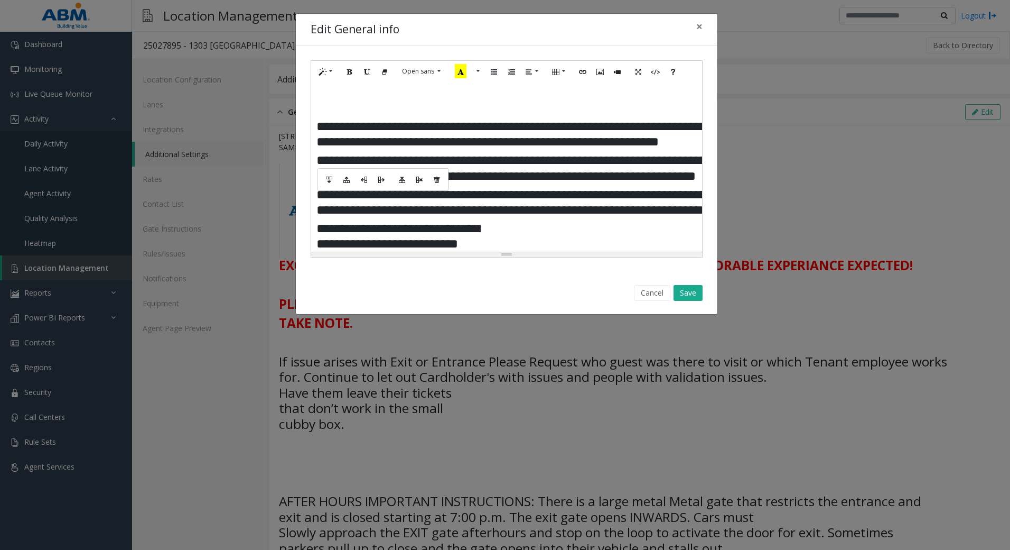
click at [316, 138] on td "**********" at bounding box center [641, 134] width 651 height 34
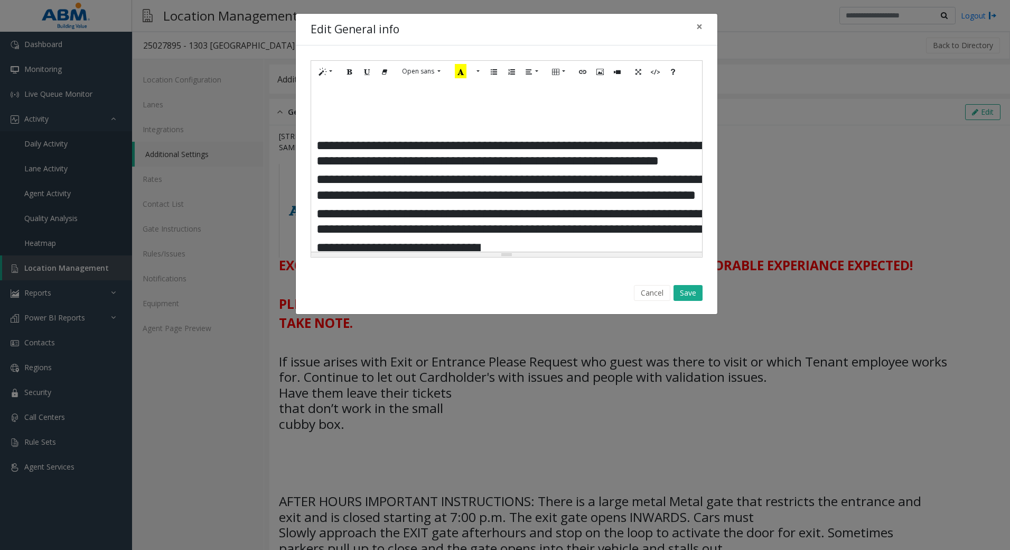
scroll to position [214, 0]
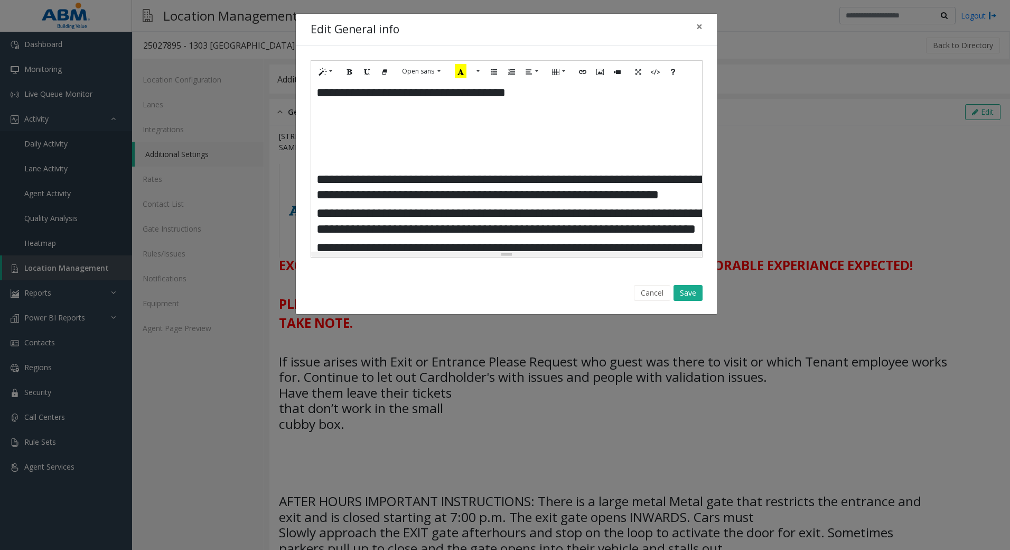
click at [422, 136] on td at bounding box center [431, 127] width 48 height 17
click at [528, 170] on icon "Delete table" at bounding box center [527, 169] width 6 height 7
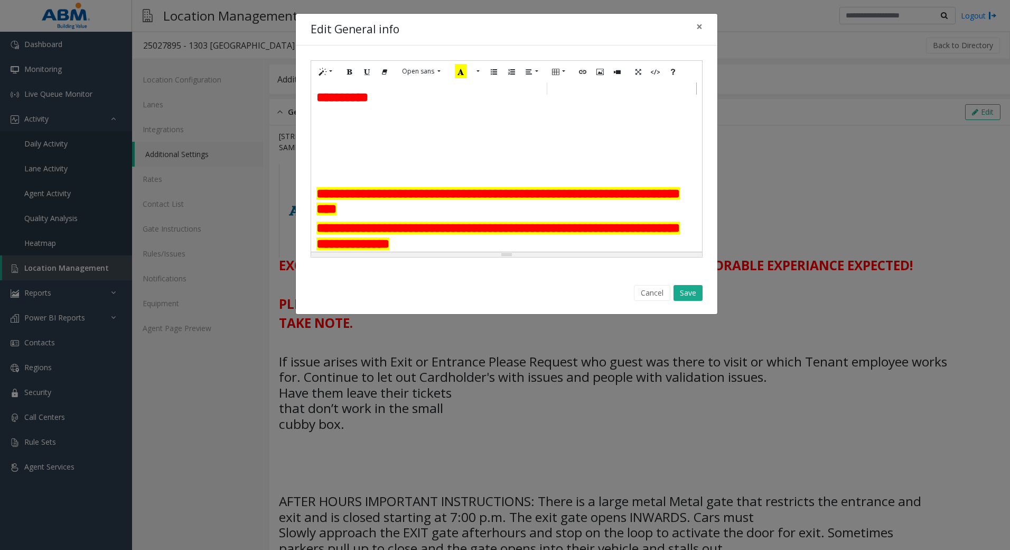
scroll to position [108, 0]
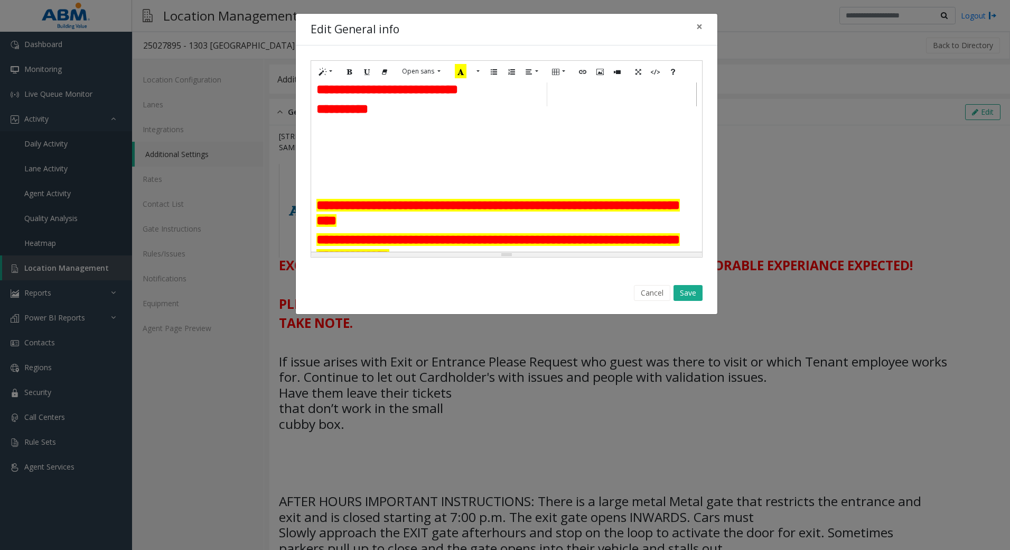
drag, startPoint x: 660, startPoint y: 295, endPoint x: 730, endPoint y: 256, distance: 79.5
click at [660, 291] on button "Cancel" at bounding box center [652, 293] width 36 height 16
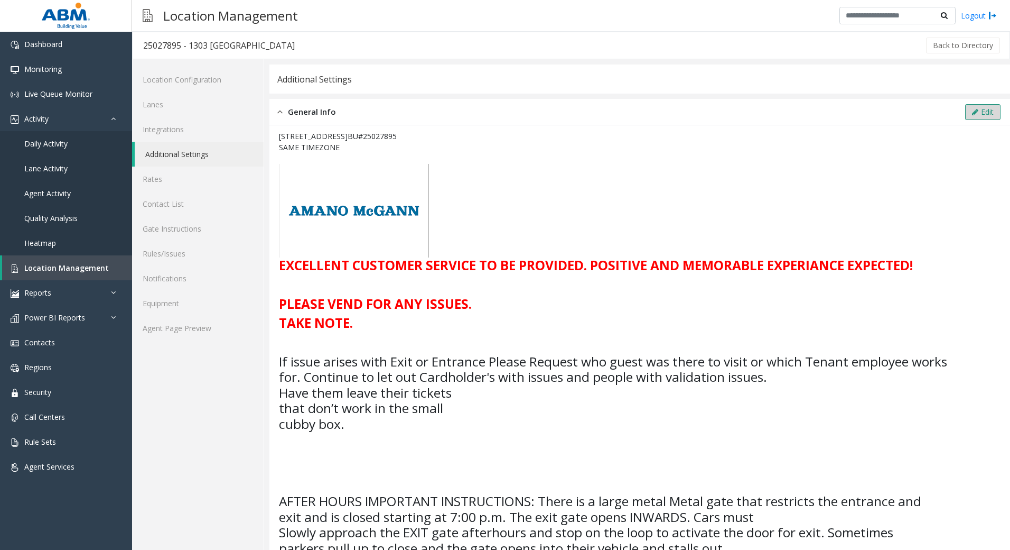
click at [976, 114] on button "Edit" at bounding box center [982, 112] width 35 height 16
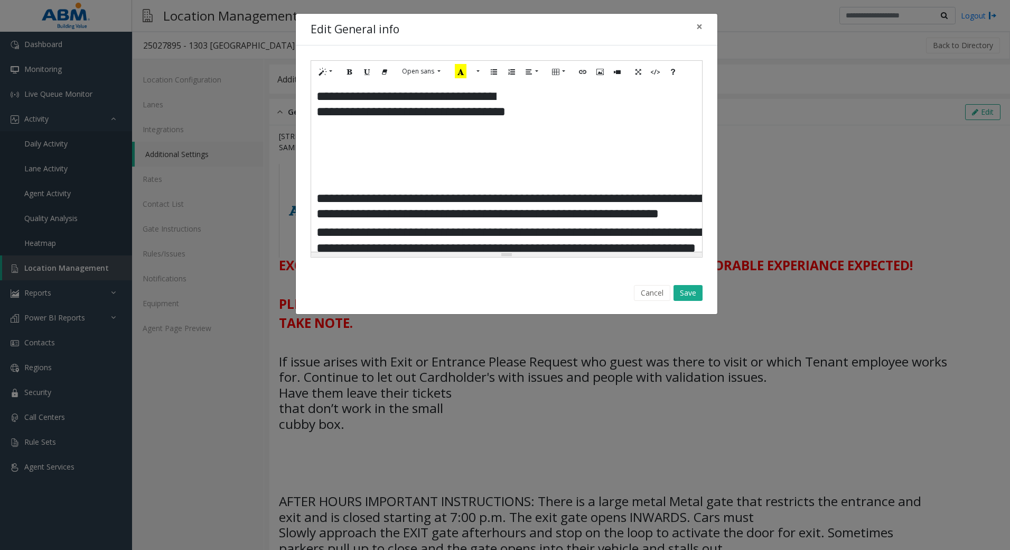
scroll to position [214, 0]
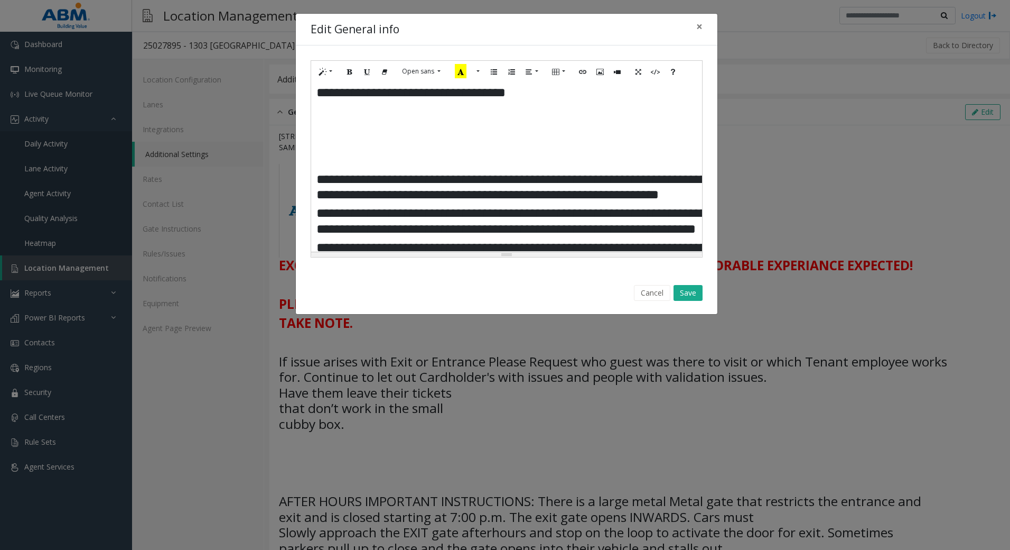
click at [423, 136] on td at bounding box center [431, 127] width 48 height 17
click at [414, 119] on td at bounding box center [431, 110] width 48 height 17
click at [319, 136] on td at bounding box center [330, 127] width 29 height 17
click at [438, 170] on icon "Delete table" at bounding box center [437, 169] width 6 height 7
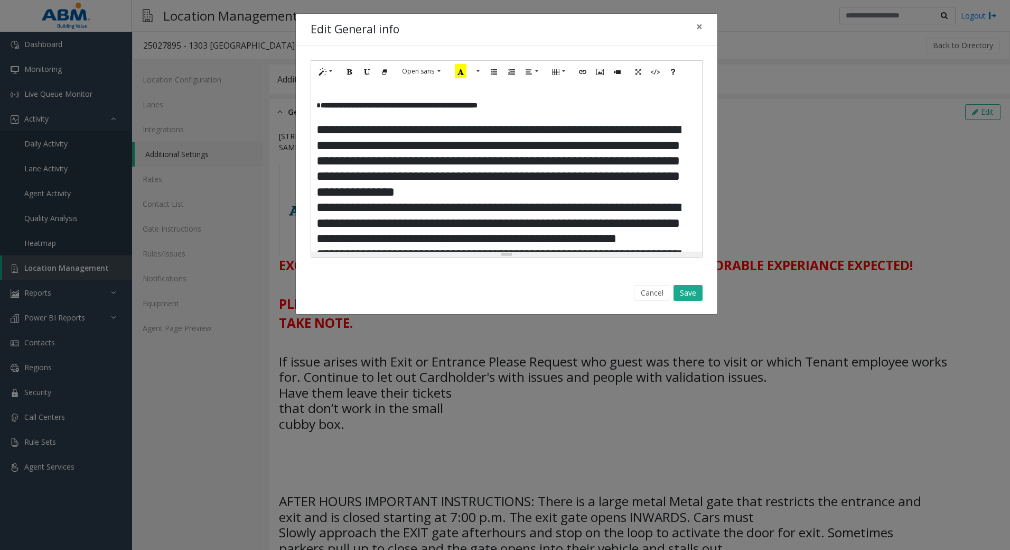
scroll to position [425, 0]
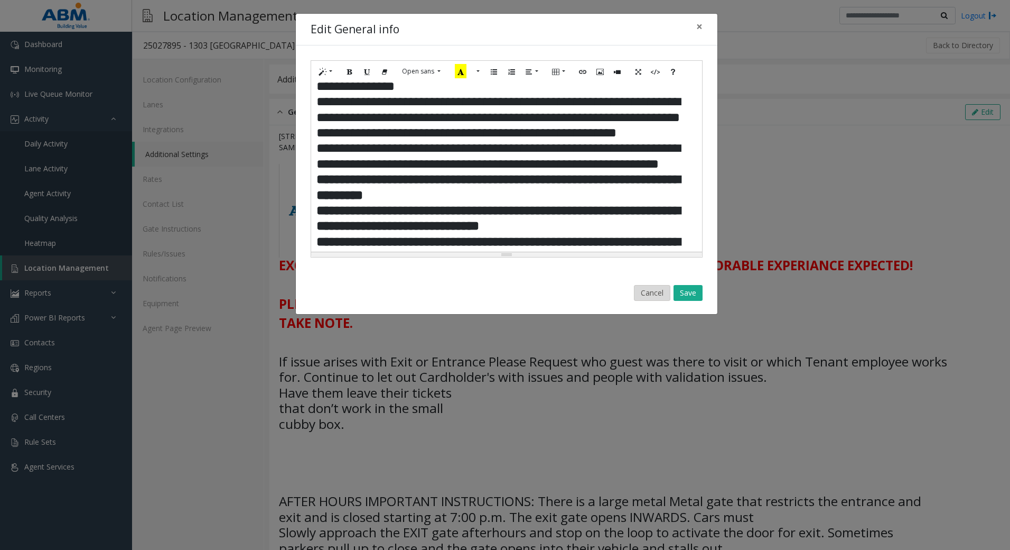
click at [642, 286] on button "Cancel" at bounding box center [652, 293] width 36 height 16
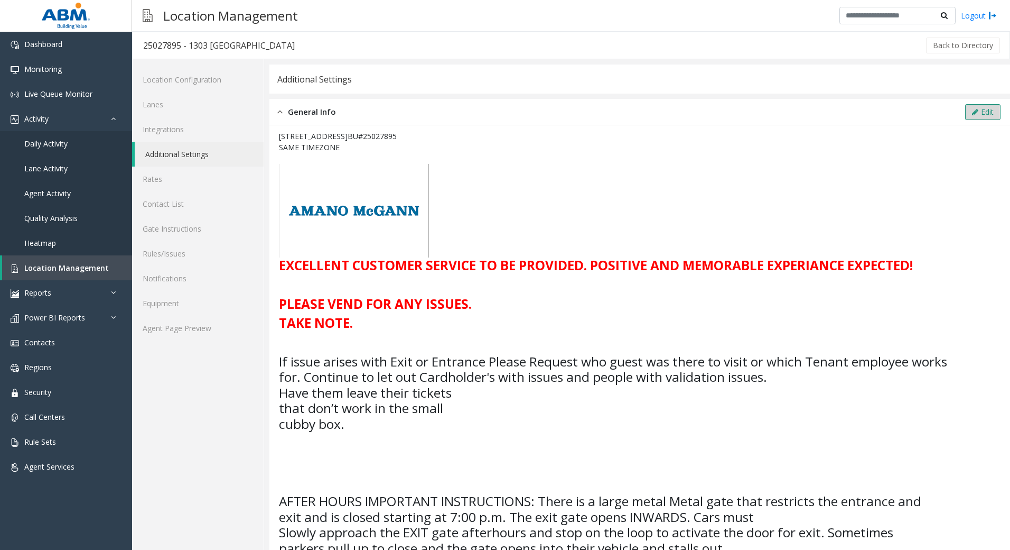
click at [972, 112] on icon at bounding box center [975, 111] width 6 height 7
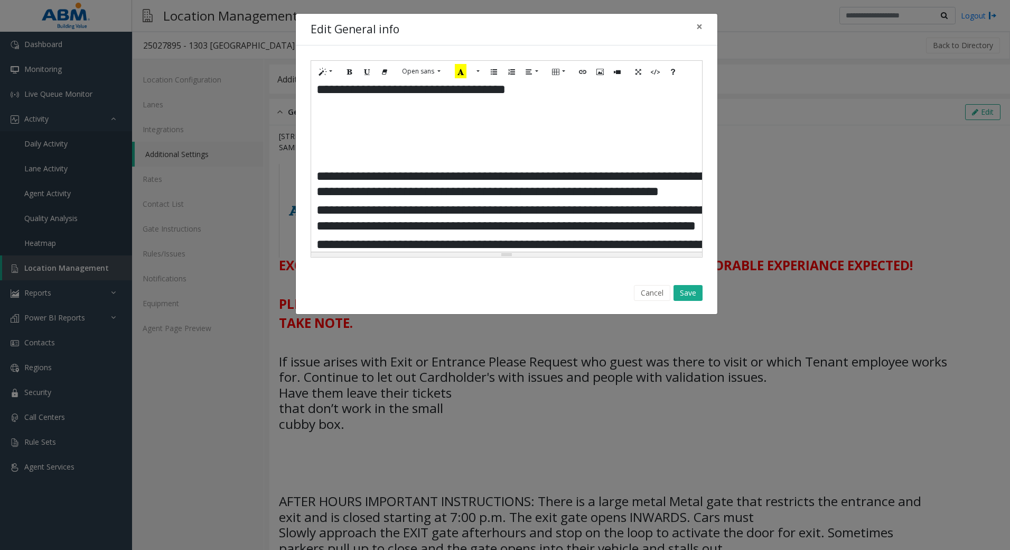
scroll to position [214, 0]
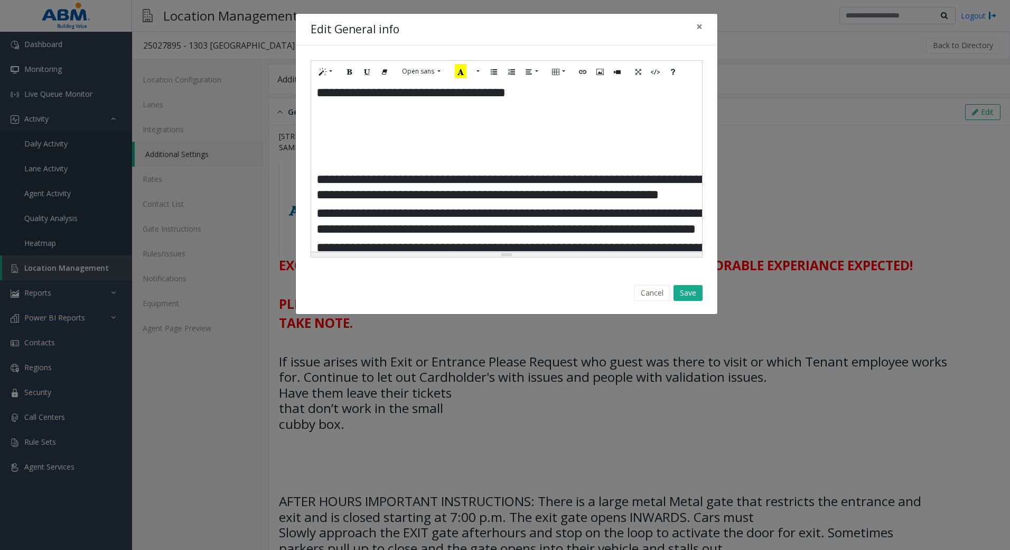
click at [403, 136] on td at bounding box center [391, 127] width 32 height 17
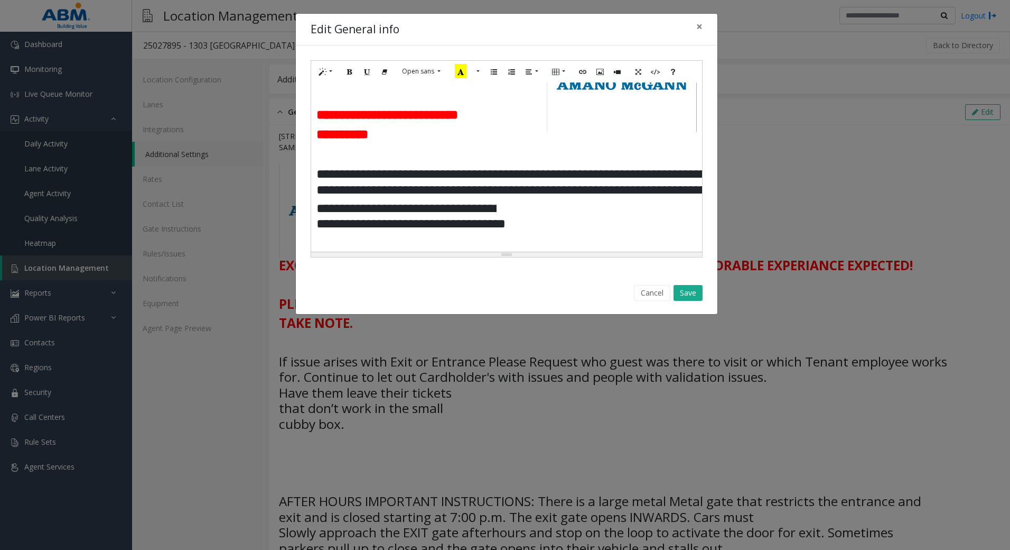
scroll to position [108, 0]
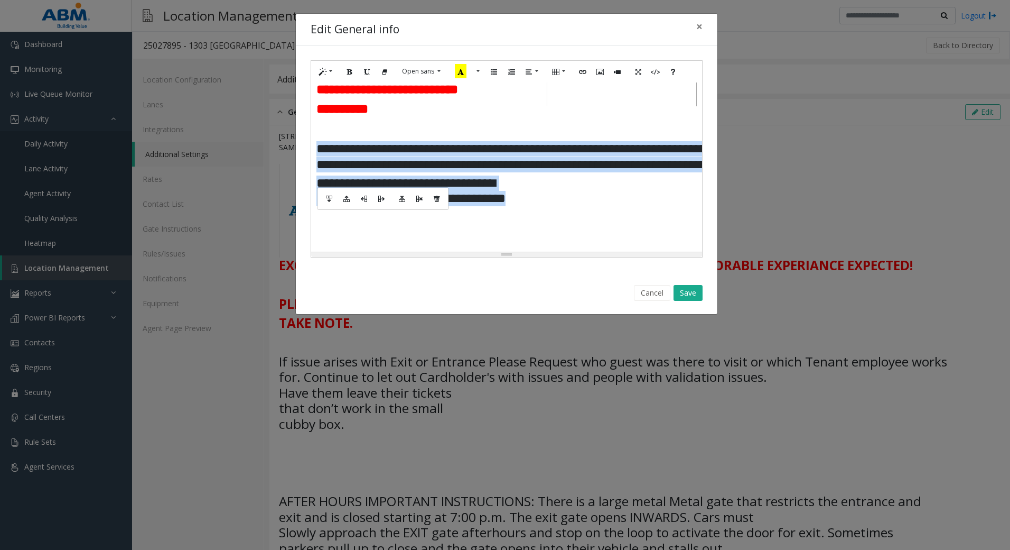
drag, startPoint x: 317, startPoint y: 166, endPoint x: 458, endPoint y: 228, distance: 153.8
click at [458, 228] on tbody "**********" at bounding box center [655, 318] width 679 height 357
click at [475, 74] on button "More Color" at bounding box center [477, 71] width 11 height 16
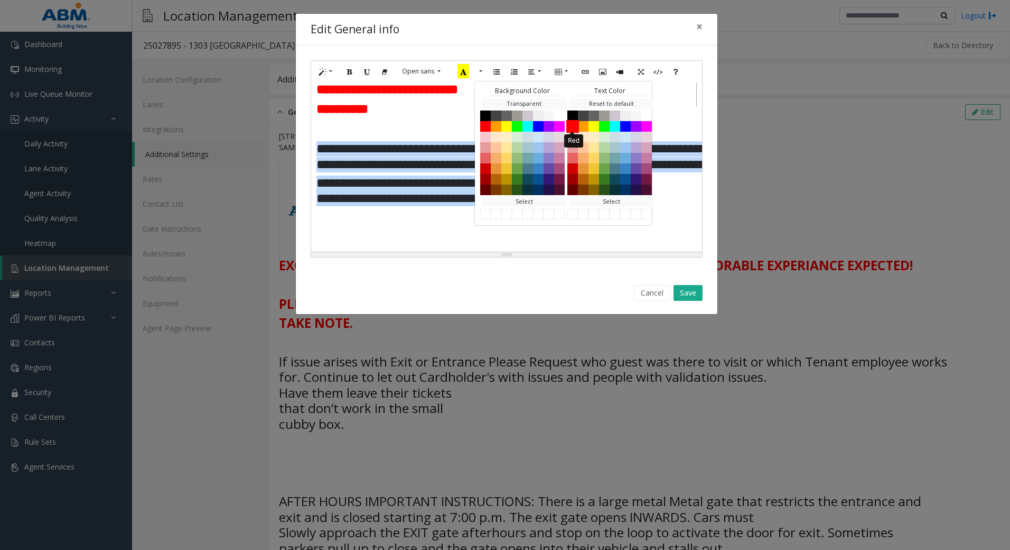
click at [572, 128] on button "Red" at bounding box center [572, 125] width 13 height 13
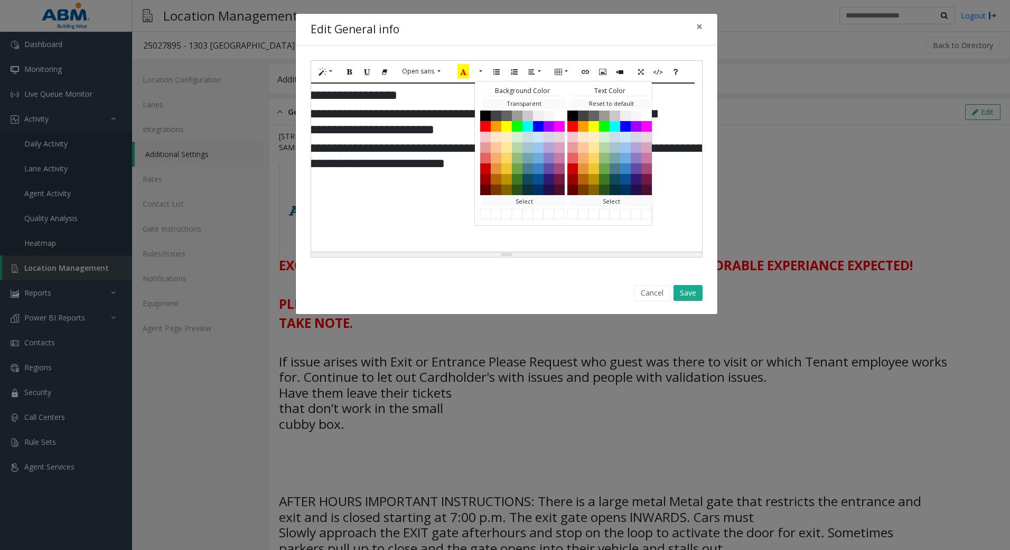
scroll to position [384, 301]
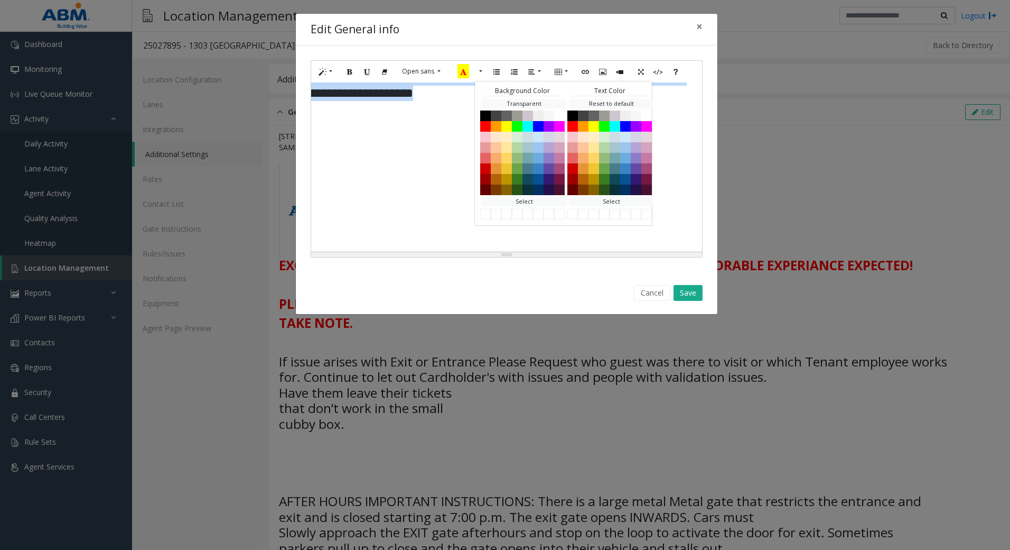
drag, startPoint x: 316, startPoint y: 198, endPoint x: 654, endPoint y: 100, distance: 351.0
click at [654, 100] on tbody "**********" at bounding box center [362, 43] width 679 height 357
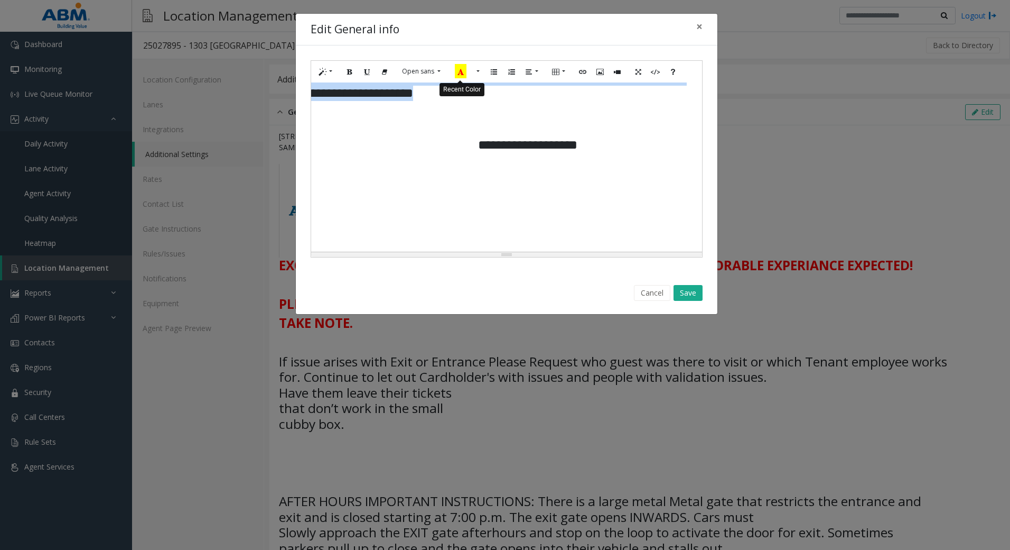
click at [462, 73] on icon "Recent Color" at bounding box center [461, 71] width 12 height 14
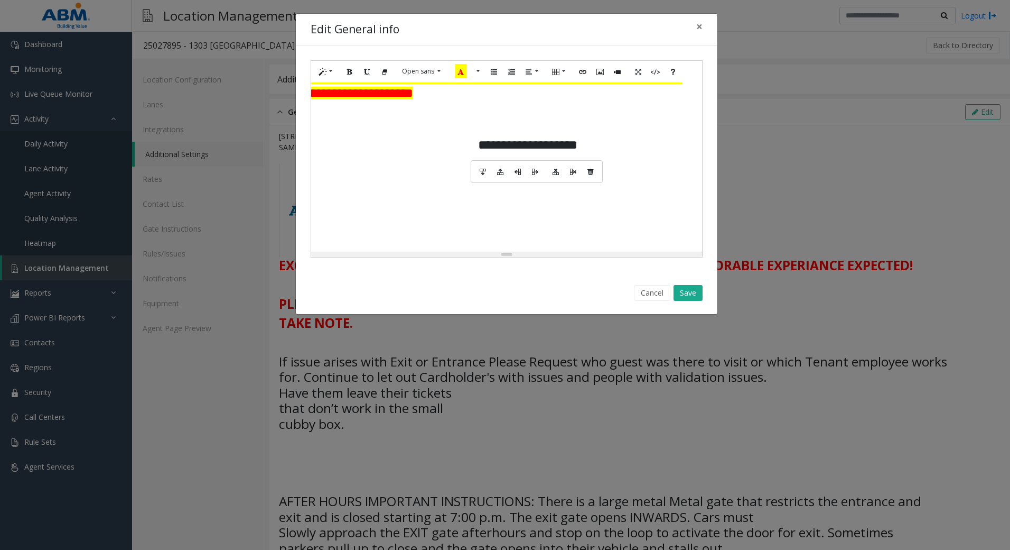
drag, startPoint x: 538, startPoint y: 127, endPoint x: 541, endPoint y: 133, distance: 5.9
click at [538, 127] on td at bounding box center [548, 120] width 141 height 34
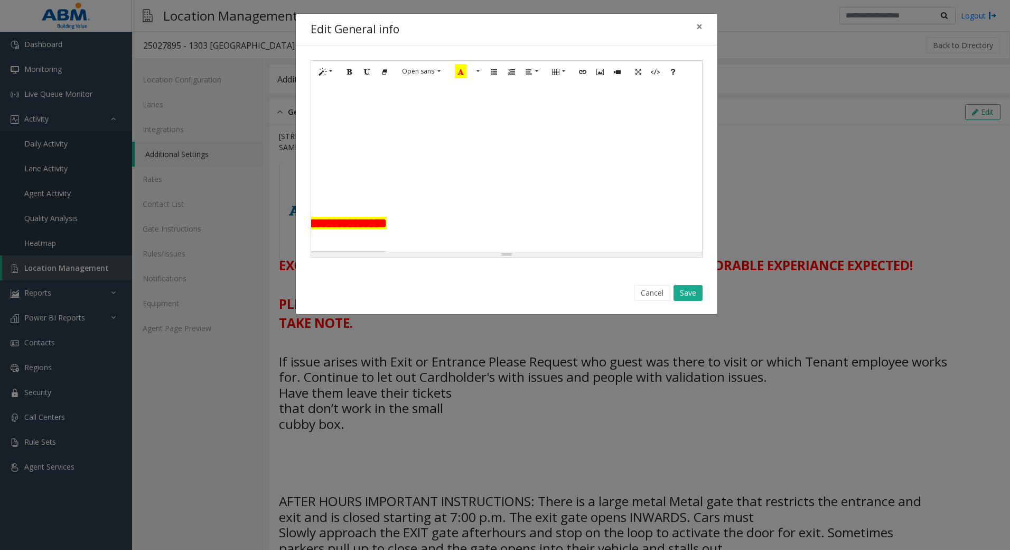
scroll to position [436, 301]
click at [610, 101] on td "**********" at bounding box center [548, 92] width 141 height 17
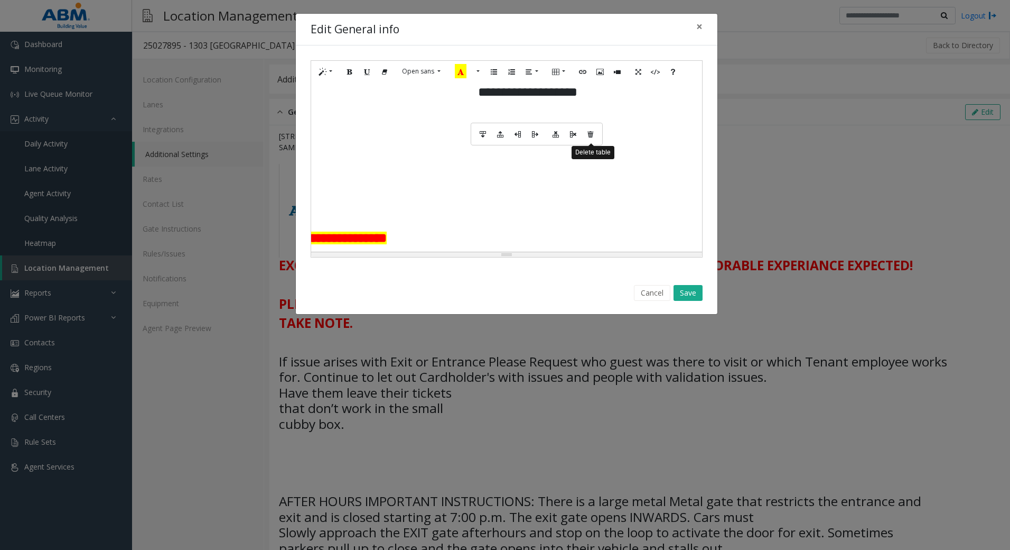
click at [593, 134] on icon "Delete table" at bounding box center [591, 133] width 6 height 7
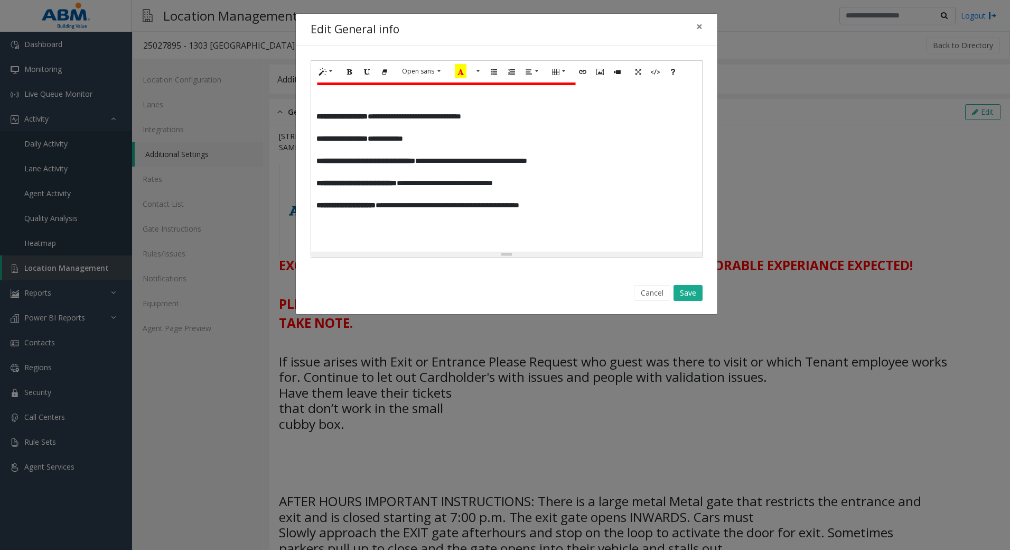
scroll to position [827, 0]
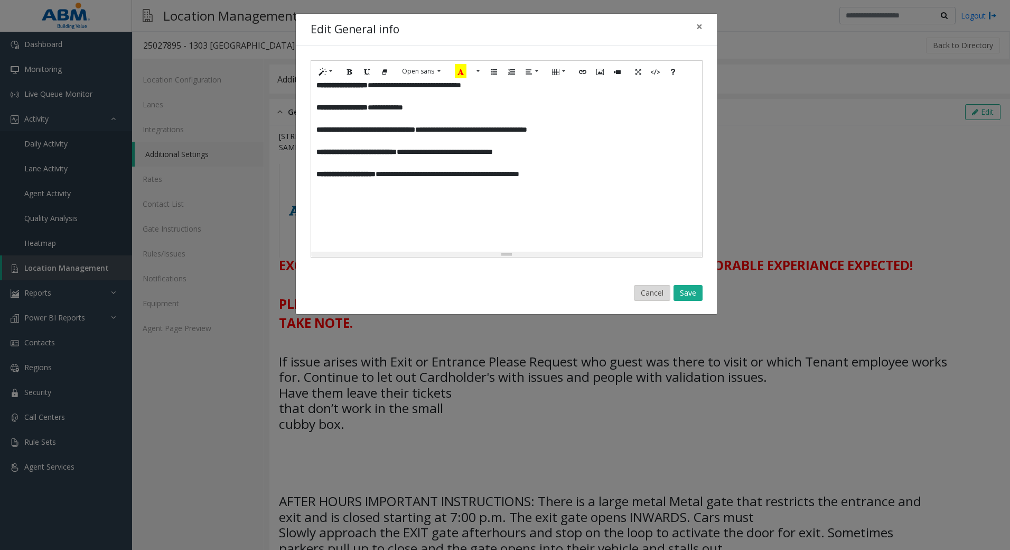
drag, startPoint x: 648, startPoint y: 296, endPoint x: 758, endPoint y: 413, distance: 161.1
click at [648, 295] on button "Cancel" at bounding box center [652, 293] width 36 height 16
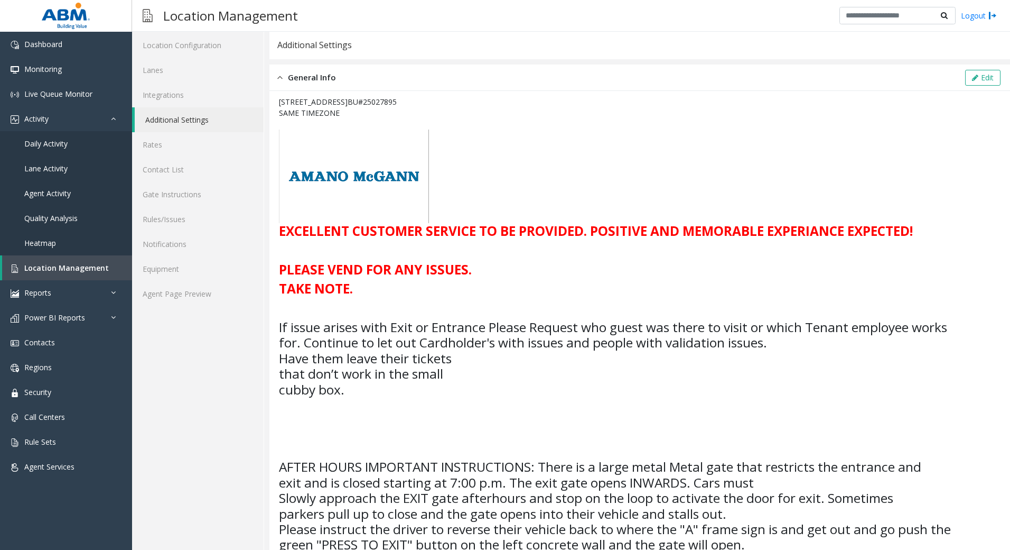
scroll to position [53, 0]
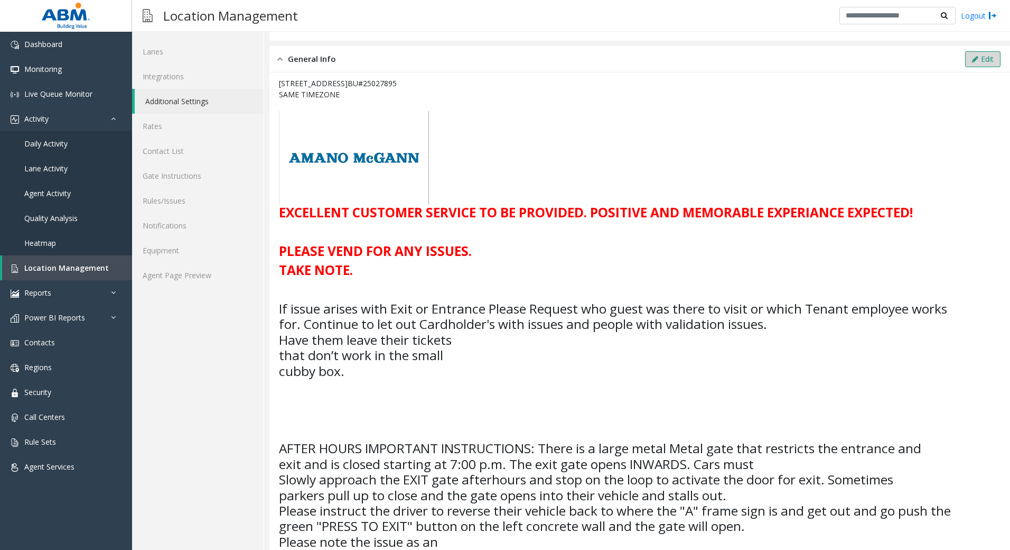
click at [985, 61] on button "Edit" at bounding box center [982, 59] width 35 height 16
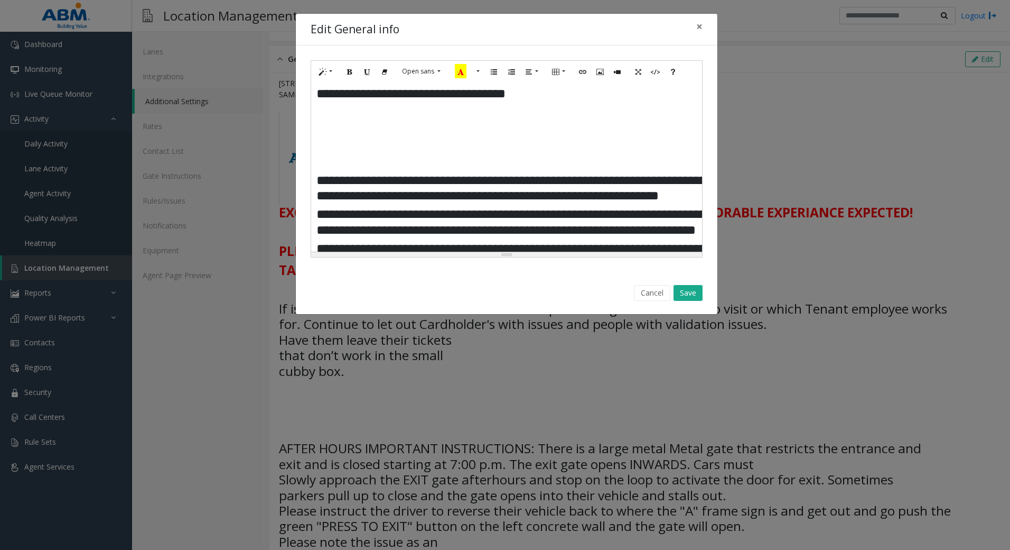
scroll to position [141, 0]
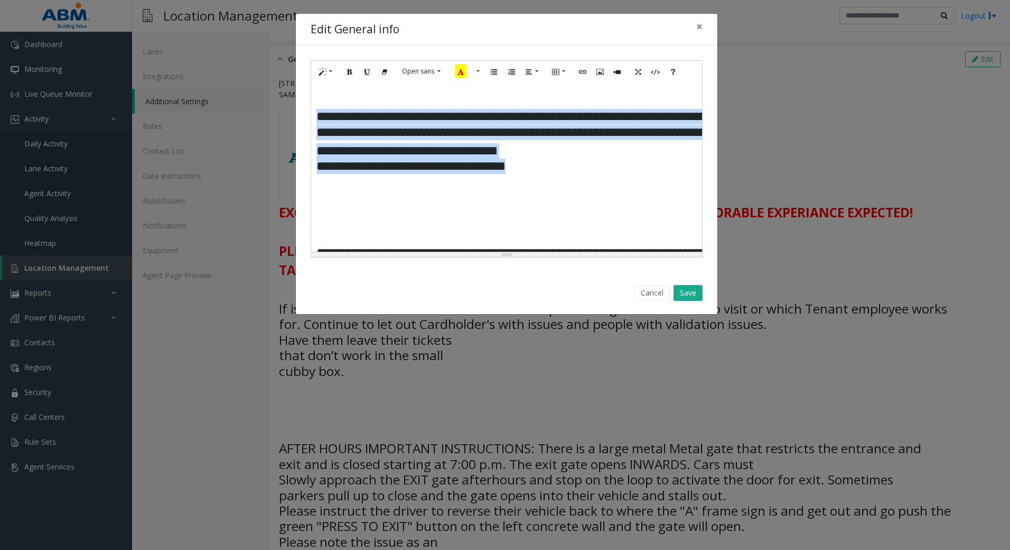
drag, startPoint x: 315, startPoint y: 127, endPoint x: 488, endPoint y: 187, distance: 182.5
click at [488, 187] on div "**********" at bounding box center [506, 166] width 391 height 169
click at [458, 74] on icon "Recent Color" at bounding box center [461, 71] width 12 height 14
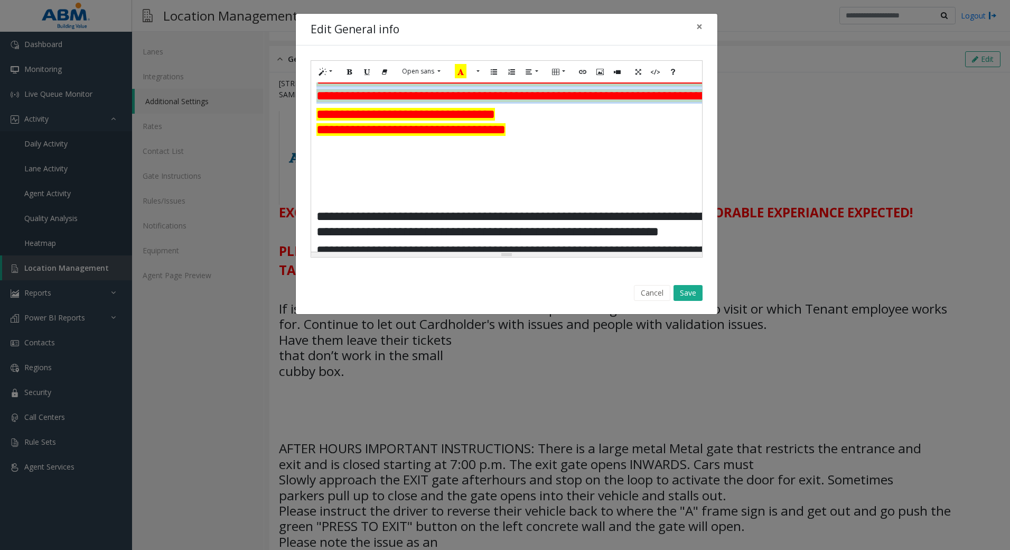
scroll to position [246, 0]
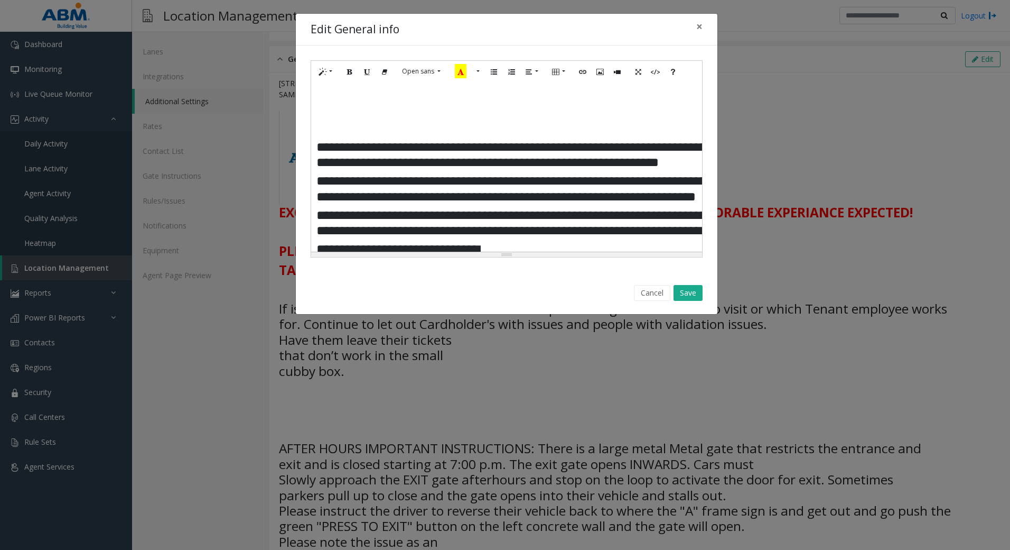
click at [432, 121] on td at bounding box center [431, 112] width 48 height 17
click at [369, 121] on td at bounding box center [360, 112] width 29 height 17
click at [329, 138] on td at bounding box center [330, 129] width 29 height 17
click at [555, 138] on td at bounding box center [552, 129] width 73 height 17
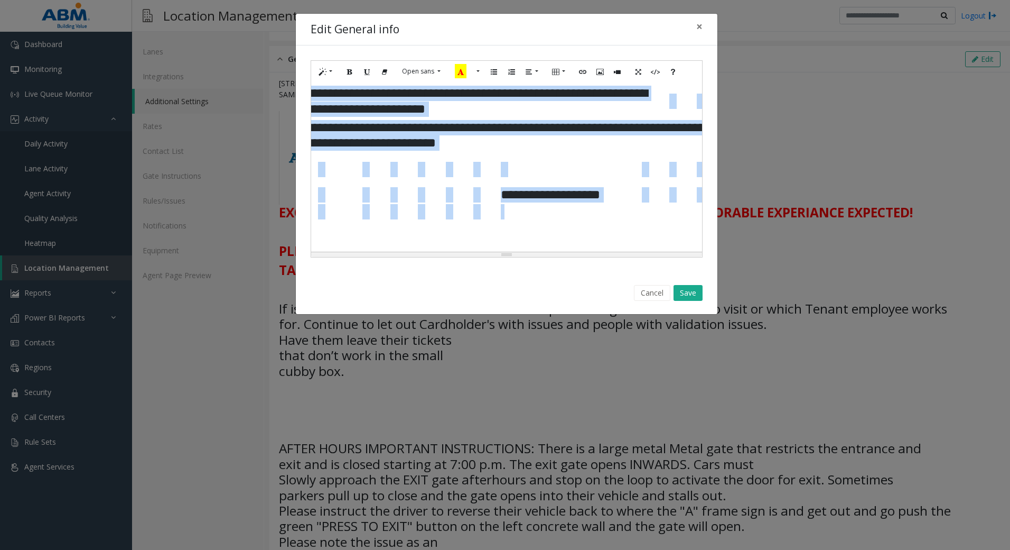
scroll to position [346, 271]
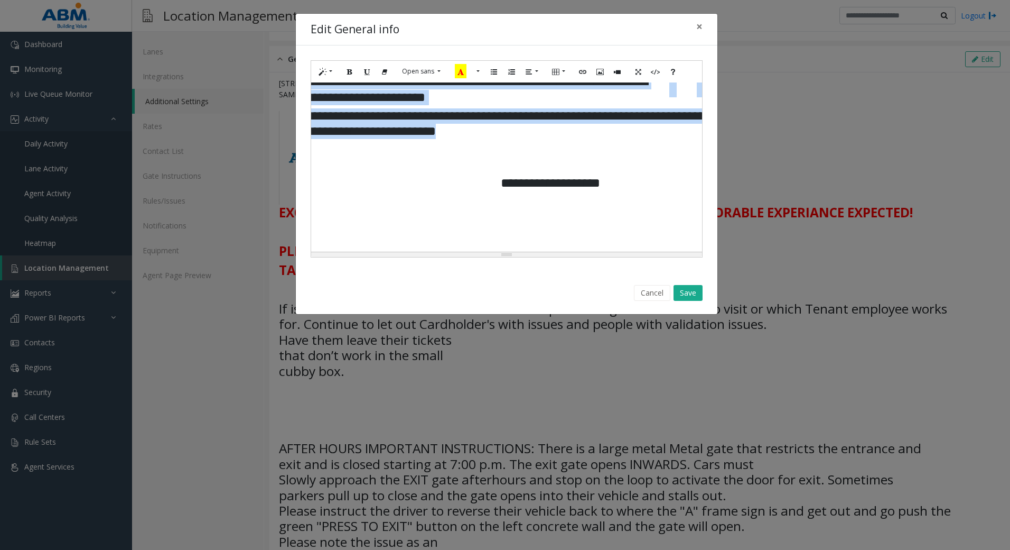
drag, startPoint x: 320, startPoint y: 165, endPoint x: 643, endPoint y: 141, distance: 324.2
click at [643, 141] on tbody "**********" at bounding box center [385, 81] width 679 height 357
click at [465, 69] on icon "Recent Color" at bounding box center [461, 71] width 12 height 14
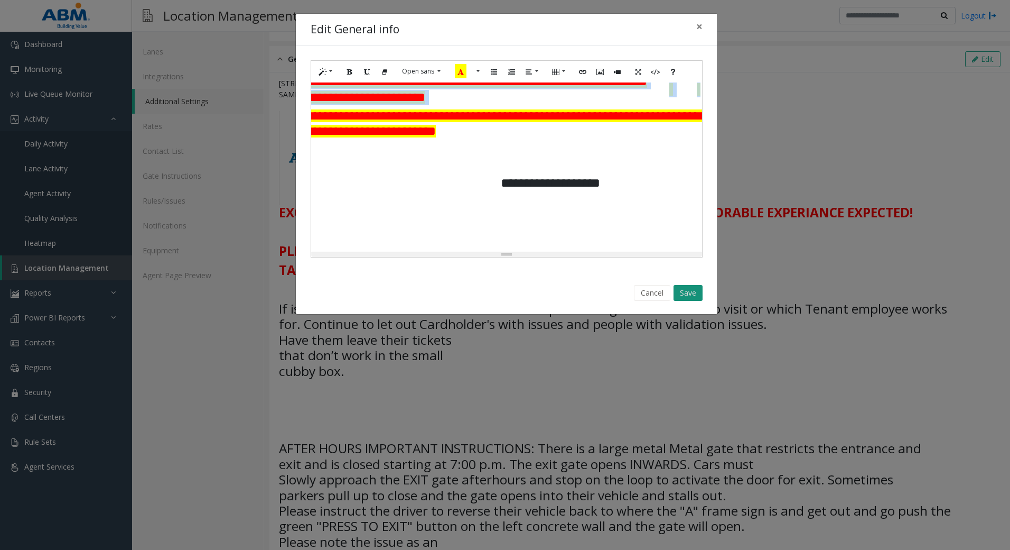
click at [692, 292] on button "Save" at bounding box center [688, 293] width 29 height 16
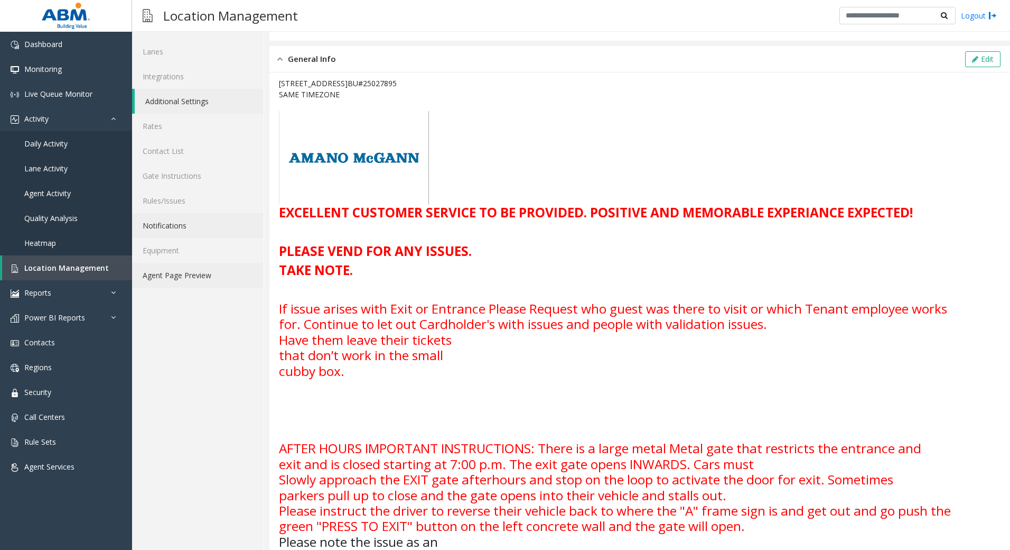
click at [192, 275] on link "Agent Page Preview" at bounding box center [198, 275] width 132 height 25
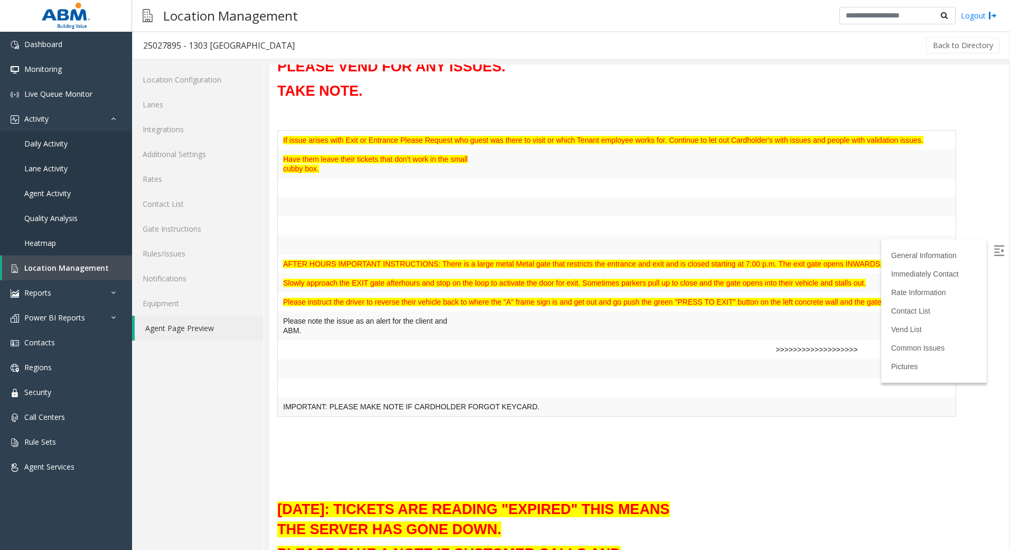
scroll to position [264, 0]
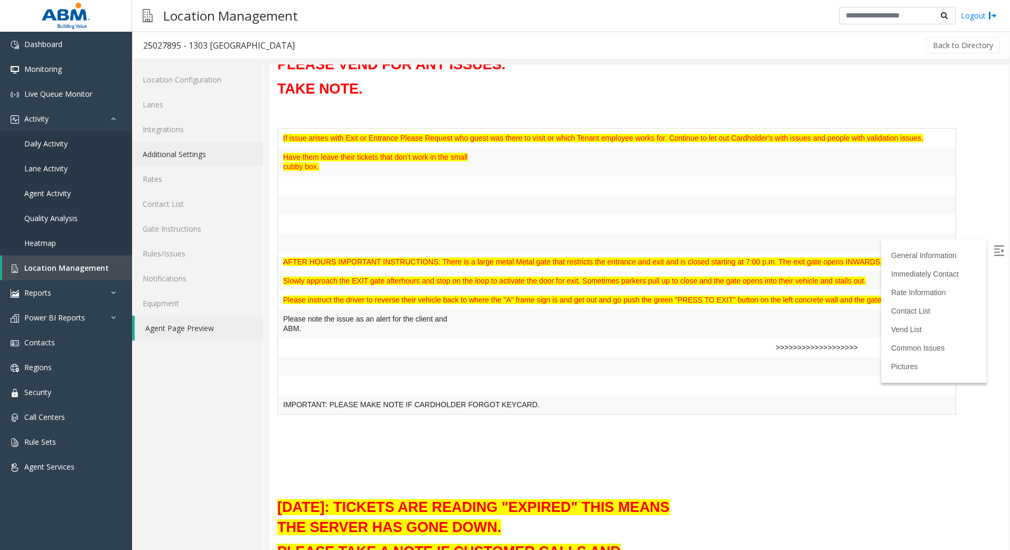
click at [204, 159] on link "Additional Settings" at bounding box center [198, 154] width 132 height 25
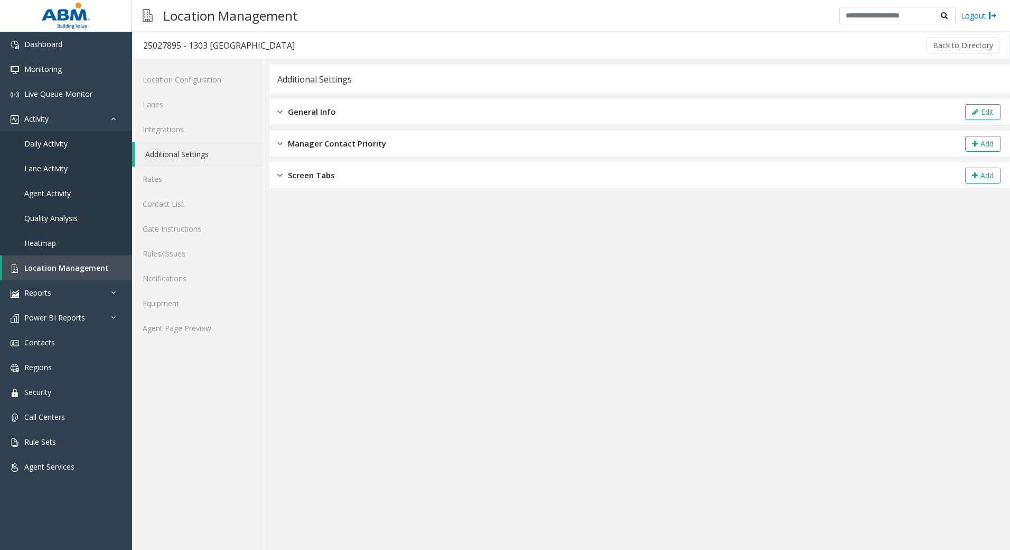
drag, startPoint x: 327, startPoint y: 117, endPoint x: 356, endPoint y: 114, distance: 29.2
click at [329, 116] on span "General Info" at bounding box center [312, 112] width 48 height 12
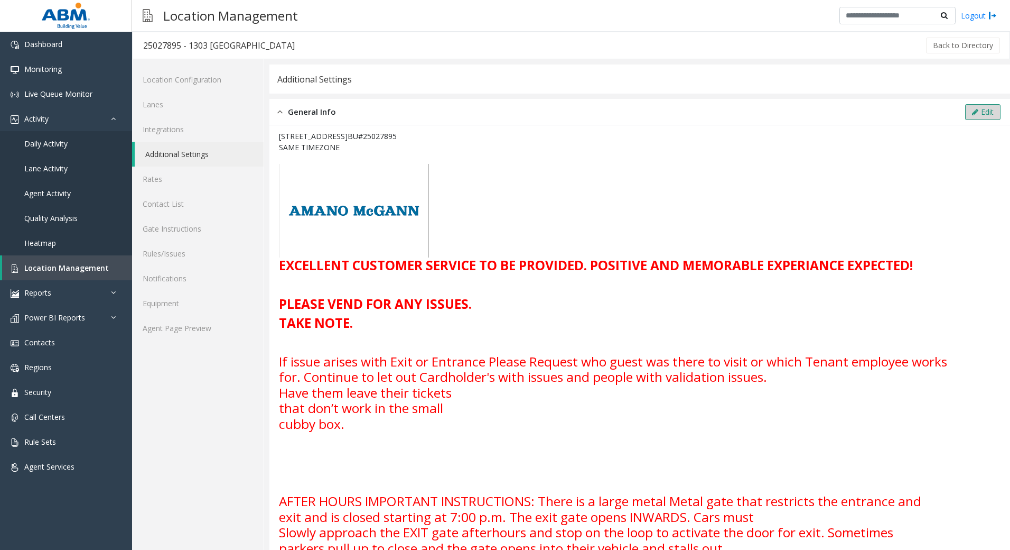
click at [972, 118] on button "Edit" at bounding box center [982, 112] width 35 height 16
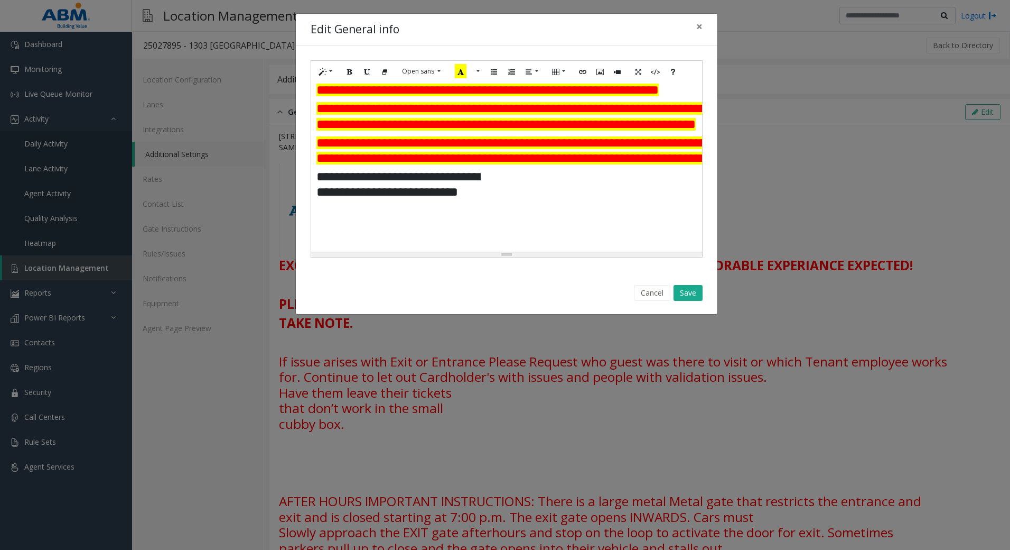
scroll to position [317, 0]
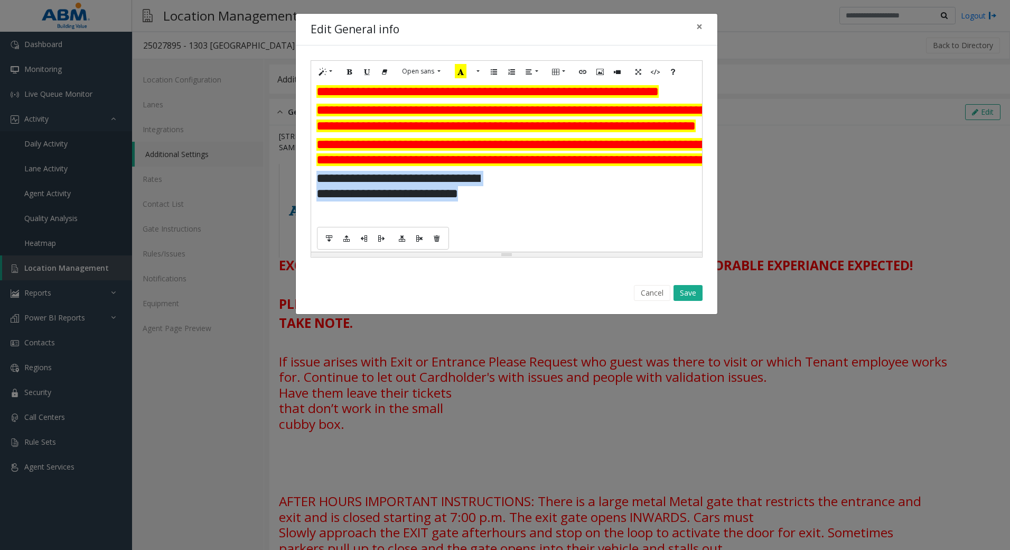
drag, startPoint x: 316, startPoint y: 185, endPoint x: 479, endPoint y: 212, distance: 165.0
click at [479, 203] on td "**********" at bounding box center [400, 186] width 168 height 34
click at [476, 68] on button "More Color" at bounding box center [477, 71] width 11 height 16
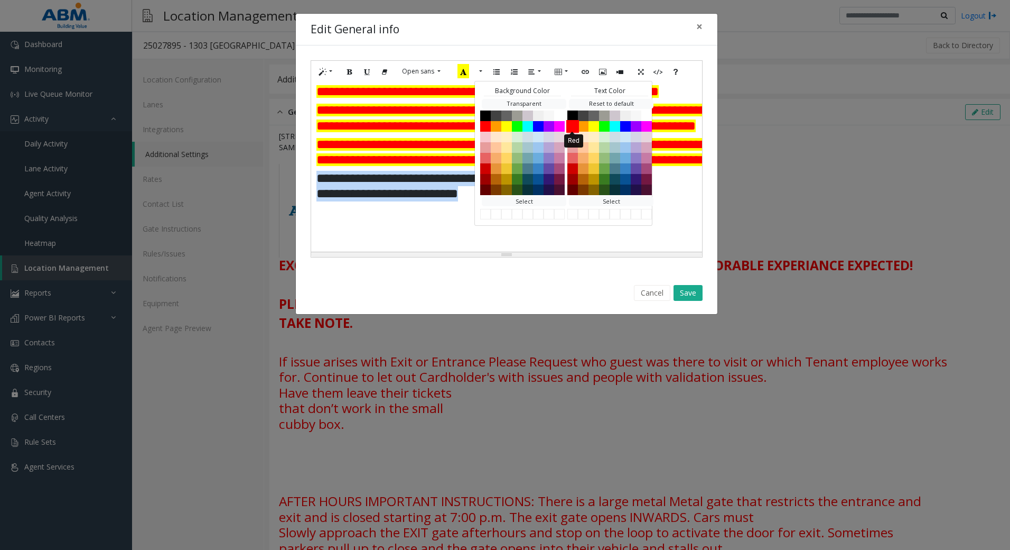
click at [569, 124] on button "Red" at bounding box center [572, 125] width 13 height 13
click at [426, 195] on font "**********" at bounding box center [397, 186] width 163 height 28
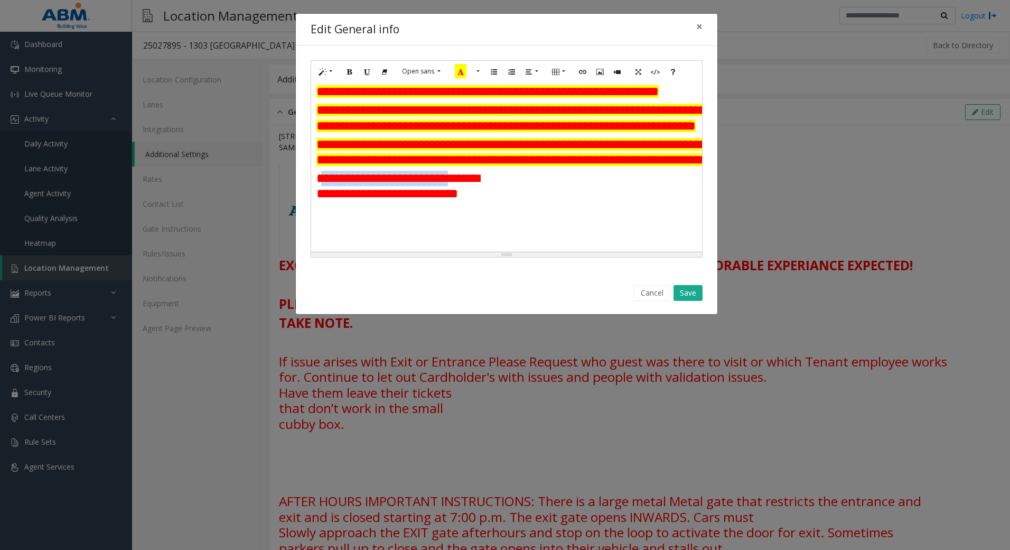
drag, startPoint x: 322, startPoint y: 188, endPoint x: 454, endPoint y: 191, distance: 132.1
click at [454, 191] on font "**********" at bounding box center [397, 186] width 163 height 28
drag, startPoint x: 480, startPoint y: 231, endPoint x: 469, endPoint y: 232, distance: 11.1
click at [477, 220] on td at bounding box center [469, 211] width 29 height 17
drag, startPoint x: 317, startPoint y: 187, endPoint x: 490, endPoint y: 198, distance: 173.7
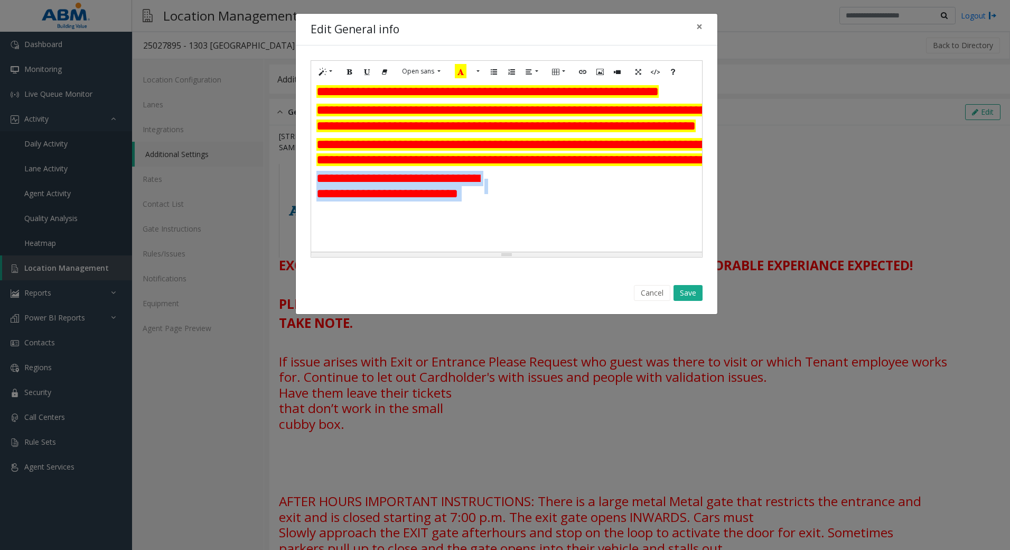
click at [491, 203] on tr "**********" at bounding box center [655, 186] width 679 height 34
click at [542, 203] on td at bounding box center [552, 186] width 73 height 34
drag, startPoint x: 316, startPoint y: 187, endPoint x: 444, endPoint y: 212, distance: 131.0
click at [444, 203] on td "**********" at bounding box center [400, 186] width 168 height 34
click at [462, 72] on icon "Recent Color" at bounding box center [461, 71] width 12 height 14
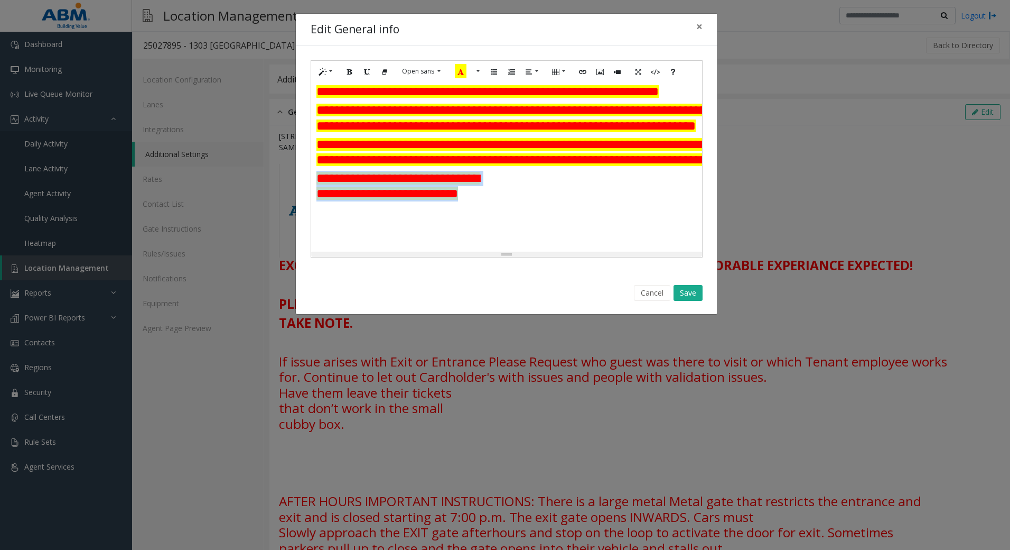
click at [573, 203] on td at bounding box center [552, 186] width 73 height 34
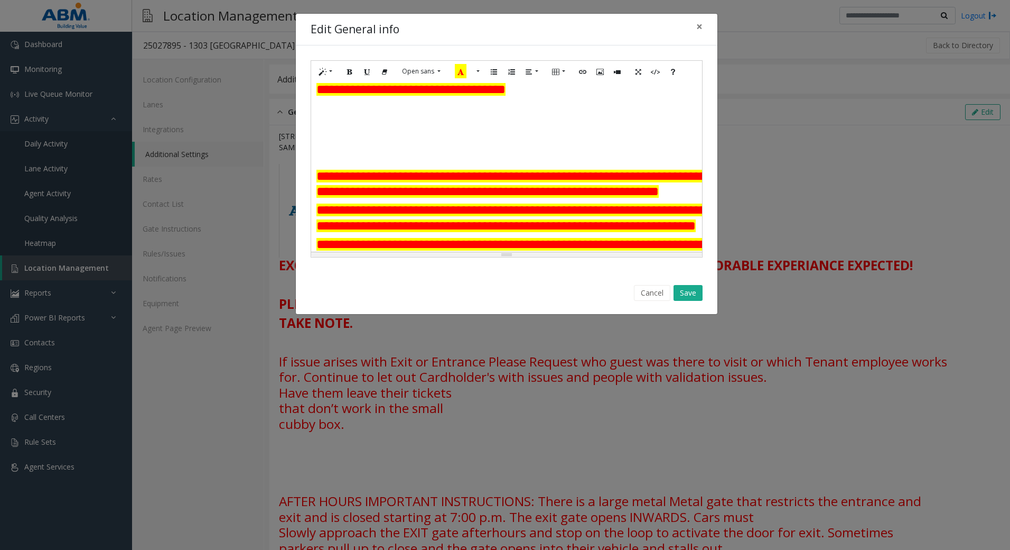
scroll to position [211, 0]
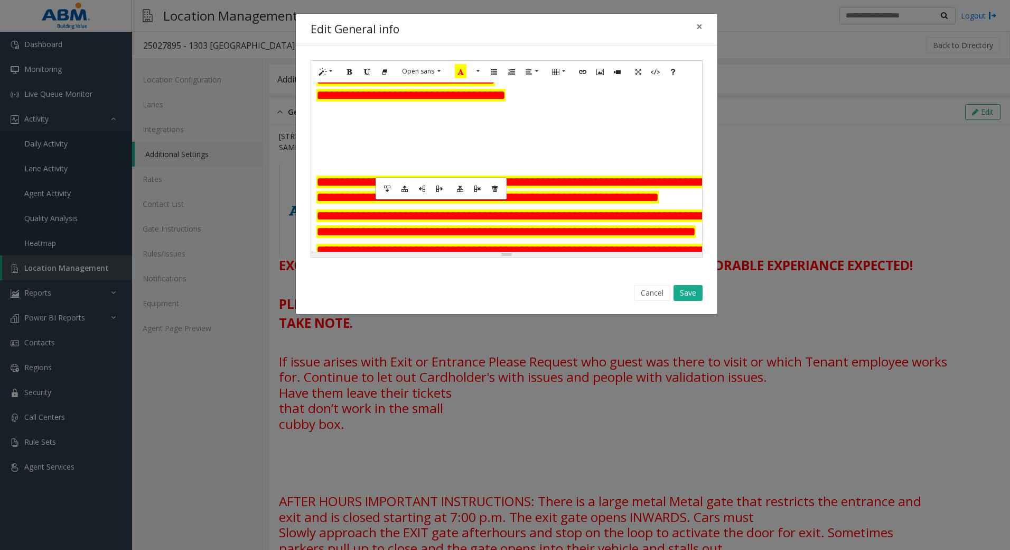
drag, startPoint x: 511, startPoint y: 150, endPoint x: 376, endPoint y: 172, distance: 136.5
click at [376, 156] on td at bounding box center [391, 147] width 32 height 17
click at [347, 138] on td at bounding box center [360, 130] width 29 height 17
click at [601, 138] on td at bounding box center [611, 130] width 44 height 17
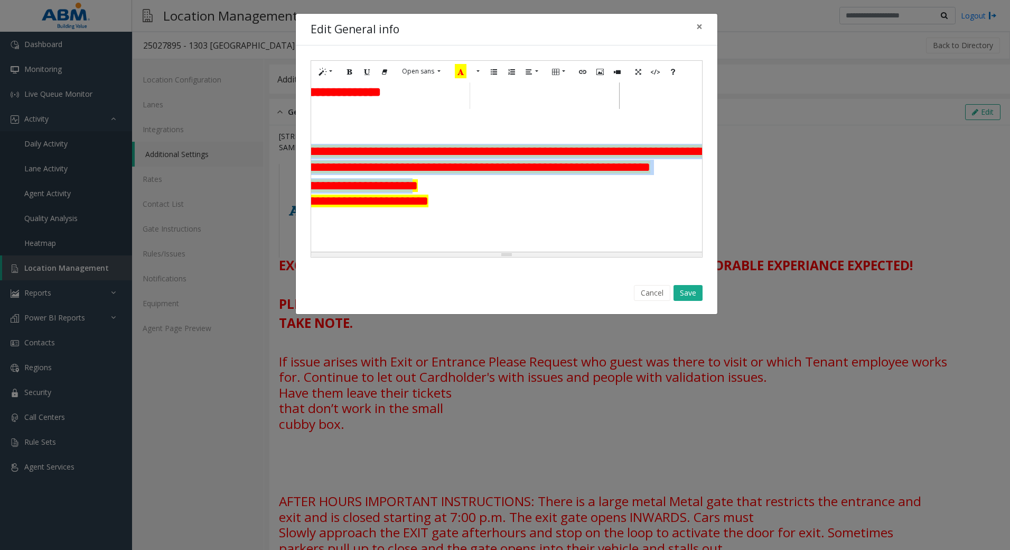
scroll to position [106, 0]
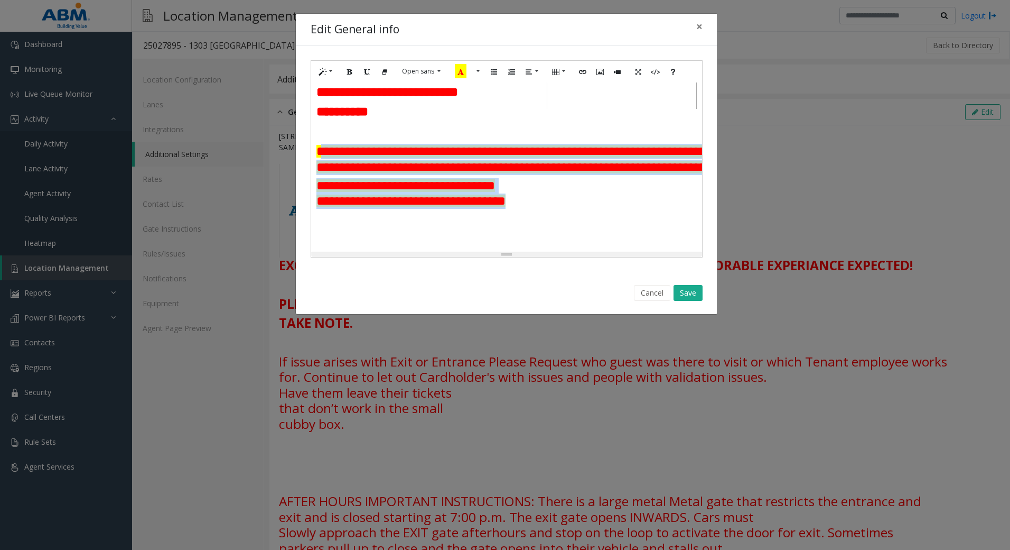
drag, startPoint x: 319, startPoint y: 165, endPoint x: 471, endPoint y: 226, distance: 164.1
click at [471, 226] on tbody "**********" at bounding box center [655, 321] width 679 height 357
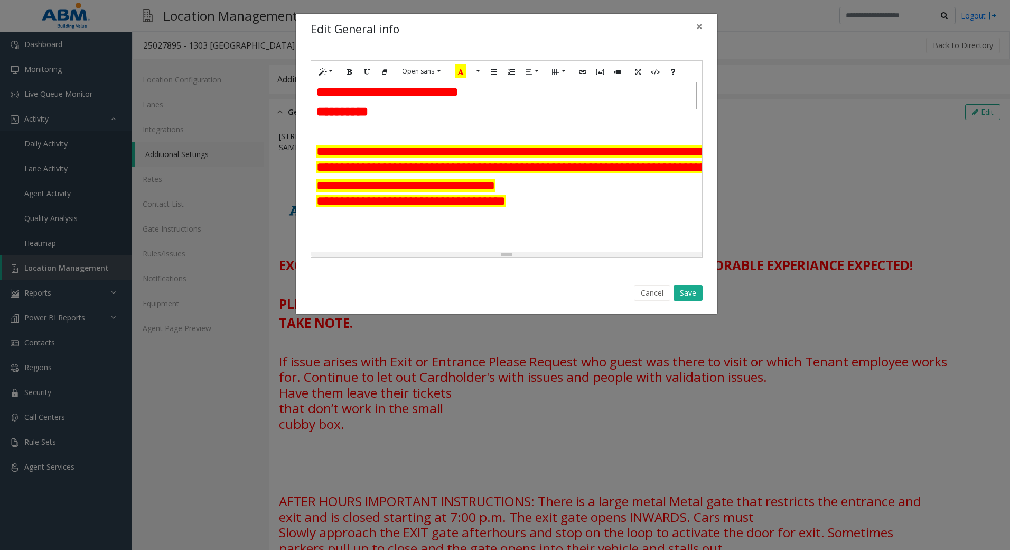
click at [379, 137] on div "**********" at bounding box center [506, 166] width 391 height 169
click at [321, 163] on font "**********" at bounding box center [643, 159] width 654 height 28
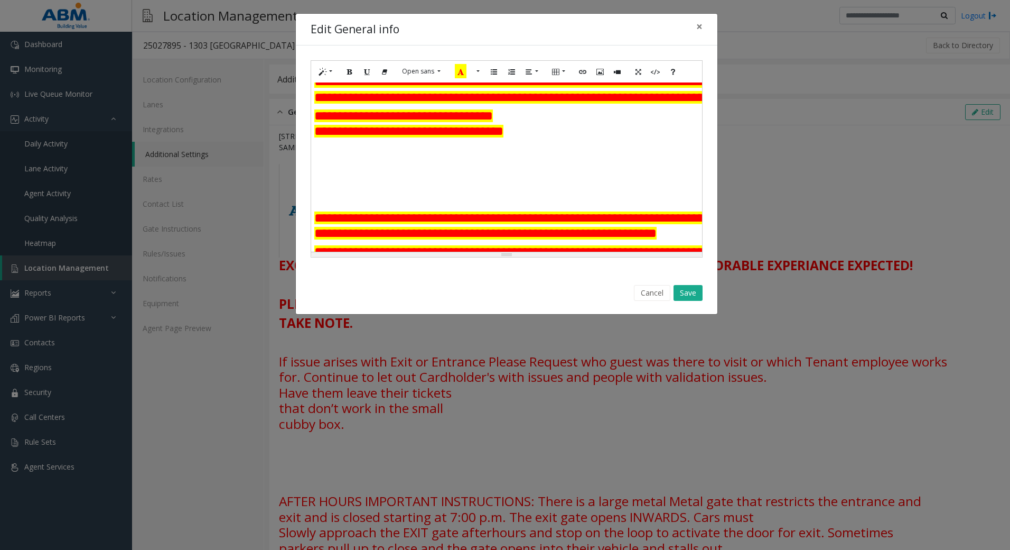
scroll to position [175, 0]
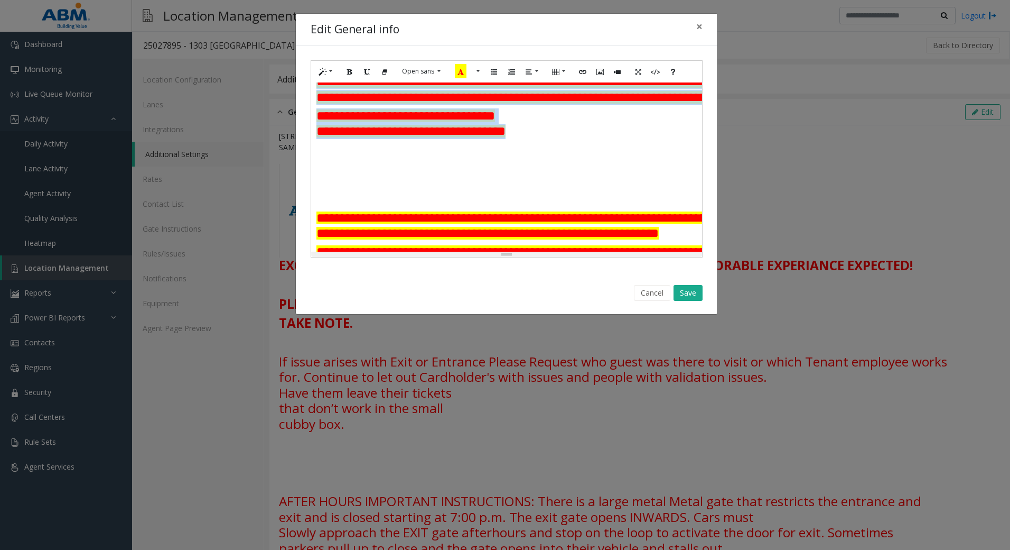
drag, startPoint x: 316, startPoint y: 165, endPoint x: 389, endPoint y: 159, distance: 73.7
click at [389, 159] on tbody "**********" at bounding box center [655, 251] width 679 height 357
click at [324, 72] on icon "Style" at bounding box center [323, 71] width 6 height 9
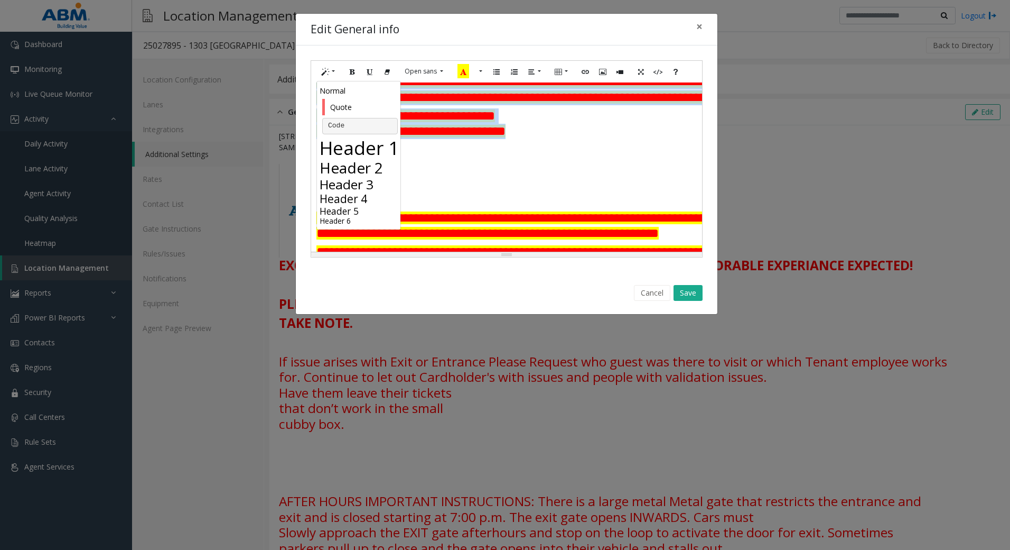
click at [351, 187] on h3 "Header 3" at bounding box center [360, 183] width 81 height 15
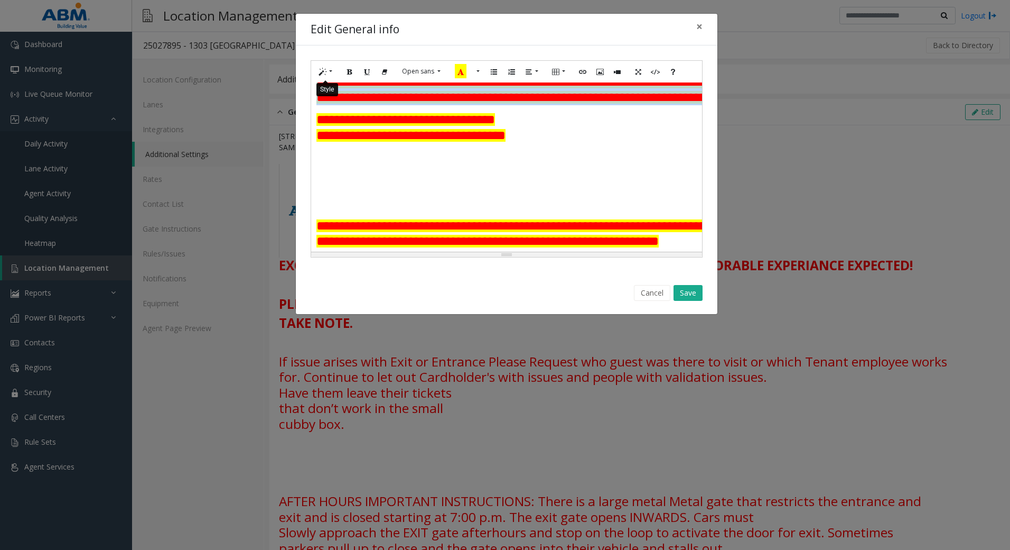
click at [326, 72] on button "Style" at bounding box center [326, 71] width 24 height 16
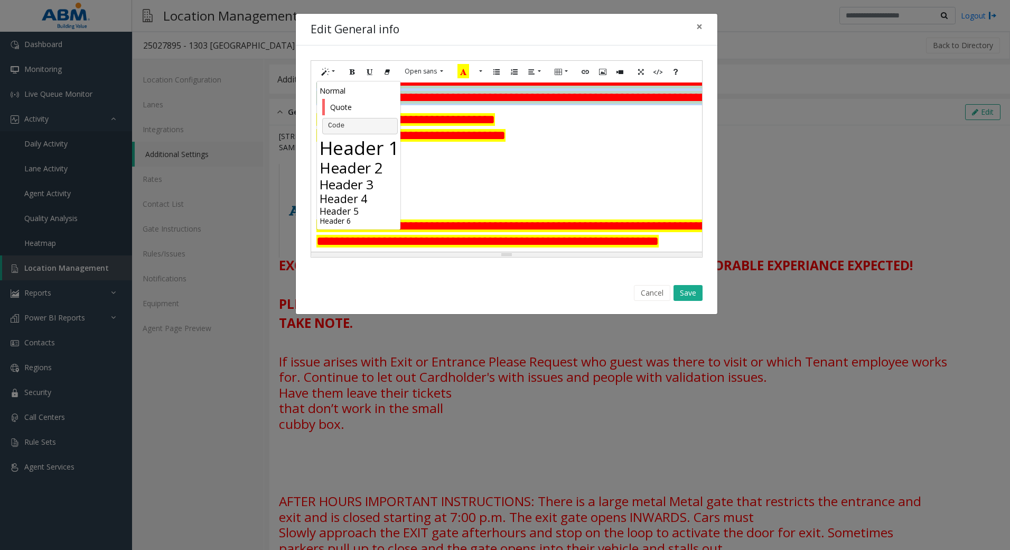
click at [361, 172] on h2 "Header 2" at bounding box center [360, 168] width 81 height 18
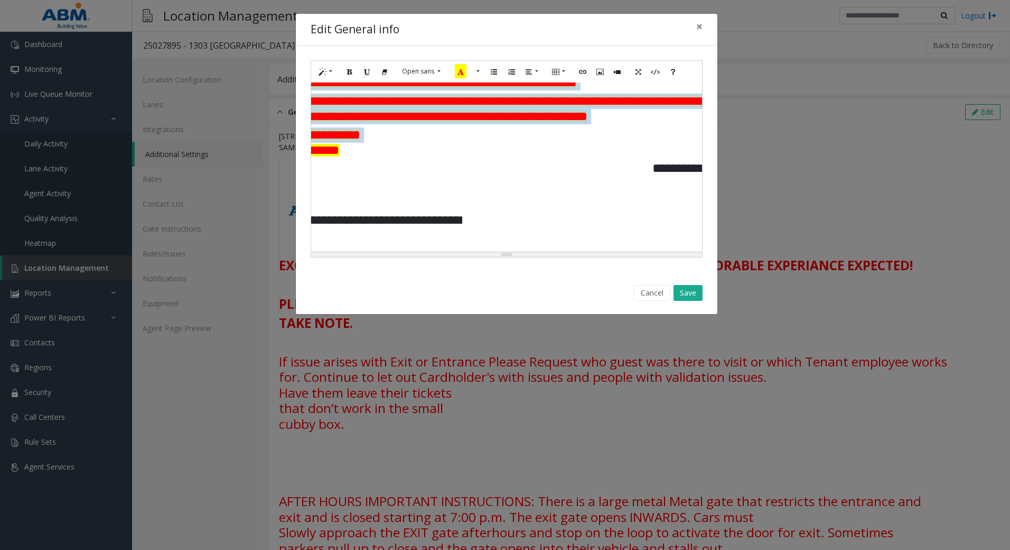
scroll to position [397, 0]
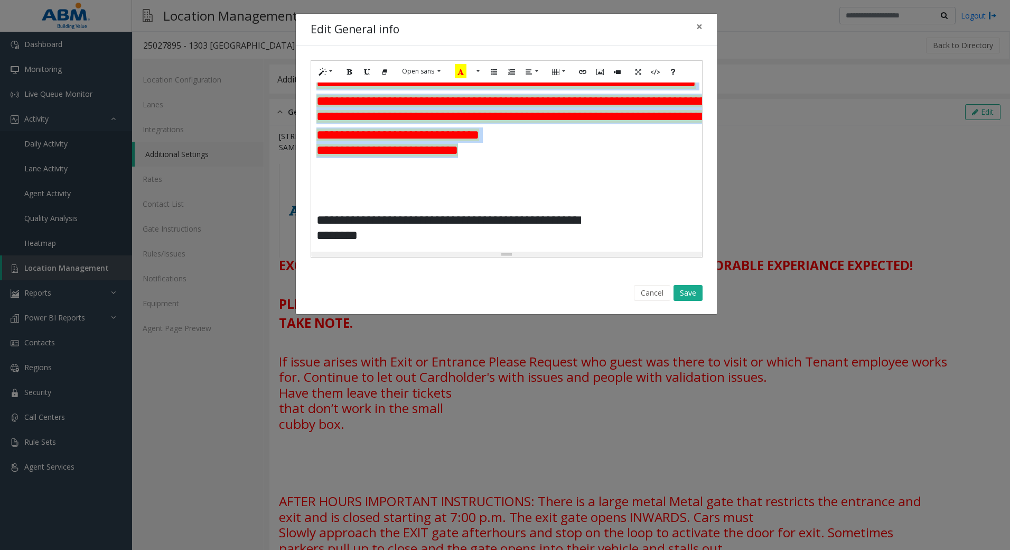
drag, startPoint x: 319, startPoint y: 167, endPoint x: 429, endPoint y: 180, distance: 110.0
click at [429, 180] on tbody "**********" at bounding box center [655, 49] width 679 height 394
click at [332, 71] on button "Style" at bounding box center [326, 71] width 24 height 16
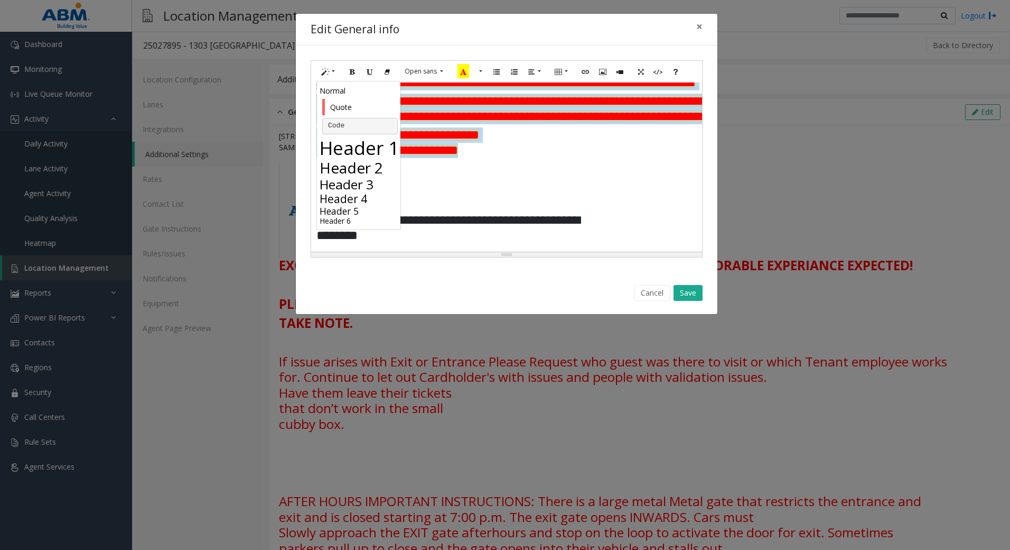
click at [366, 187] on h3 "Header 3" at bounding box center [360, 183] width 81 height 15
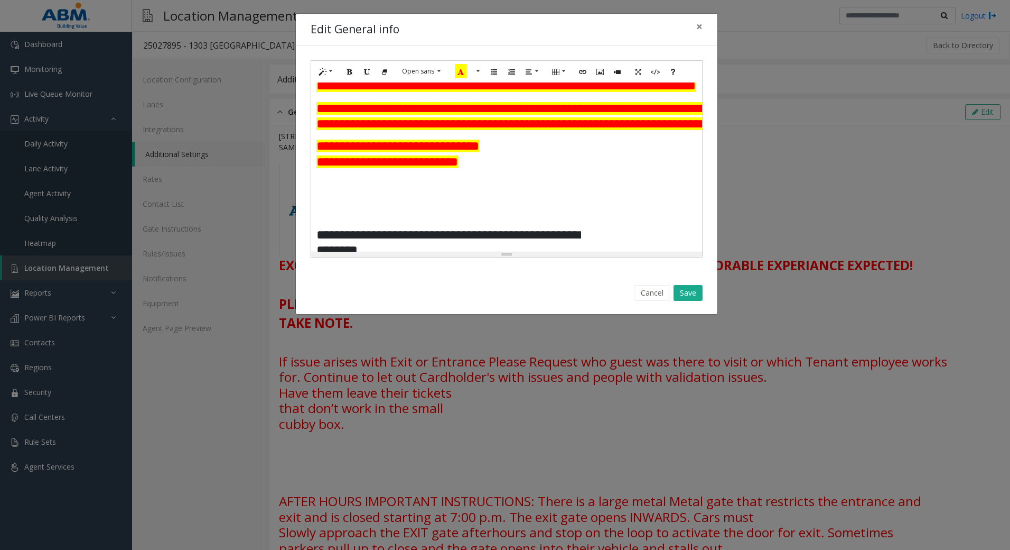
click at [490, 175] on td at bounding box center [501, 156] width 32 height 38
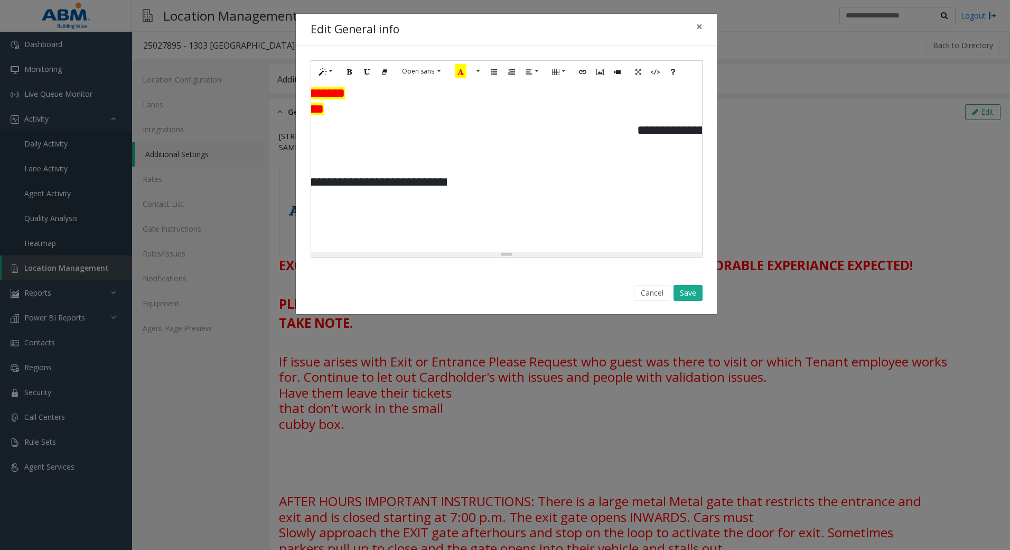
scroll to position [450, 301]
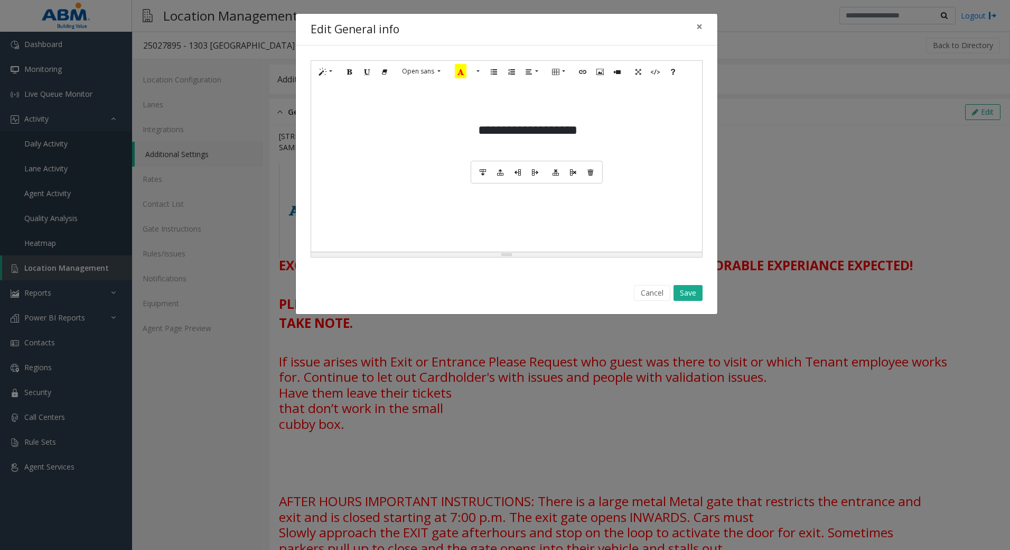
drag, startPoint x: 592, startPoint y: 152, endPoint x: 623, endPoint y: 157, distance: 32.2
click at [592, 139] on td "**********" at bounding box center [548, 130] width 141 height 17
click at [609, 139] on td "**********" at bounding box center [548, 130] width 141 height 17
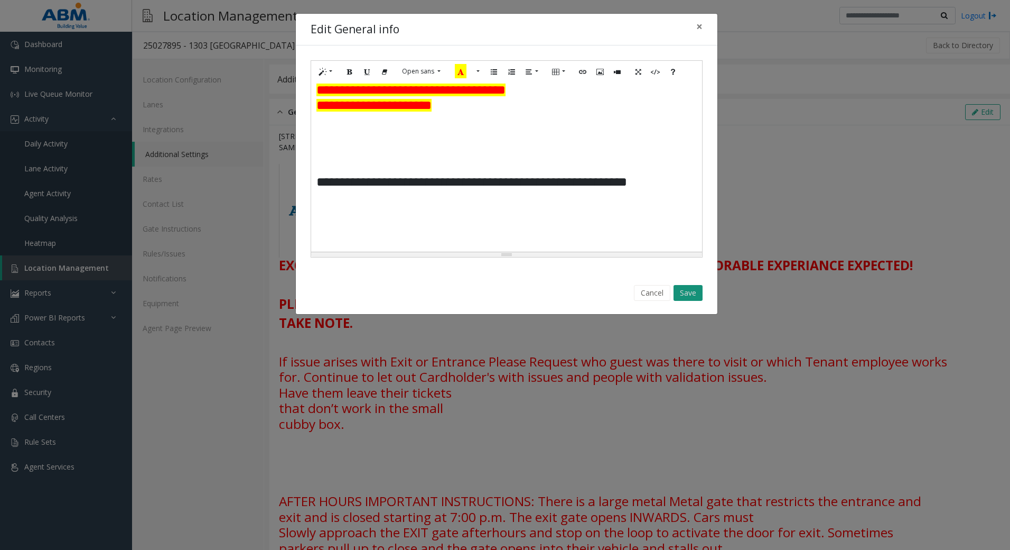
click at [695, 293] on button "Save" at bounding box center [688, 293] width 29 height 16
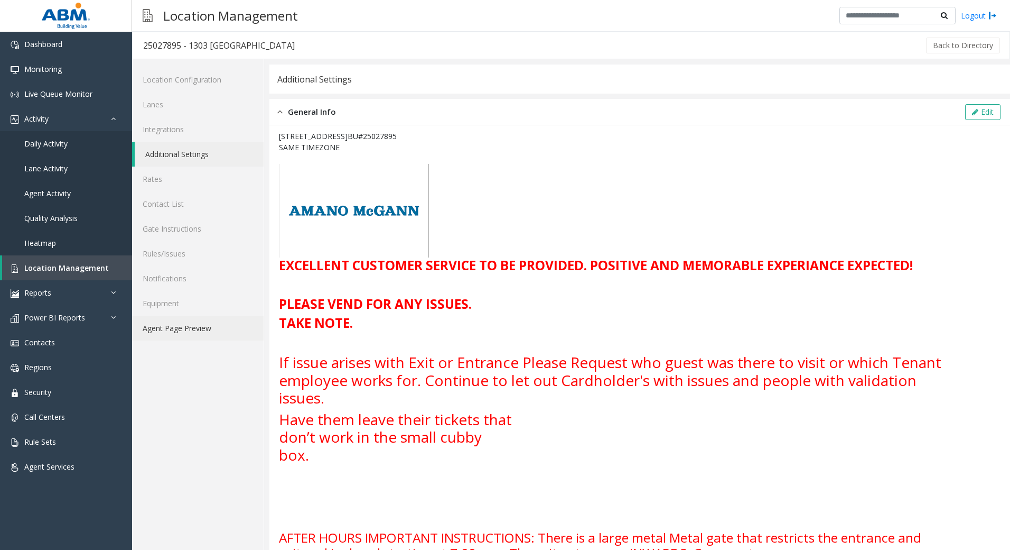
click at [174, 322] on link "Agent Page Preview" at bounding box center [198, 327] width 132 height 25
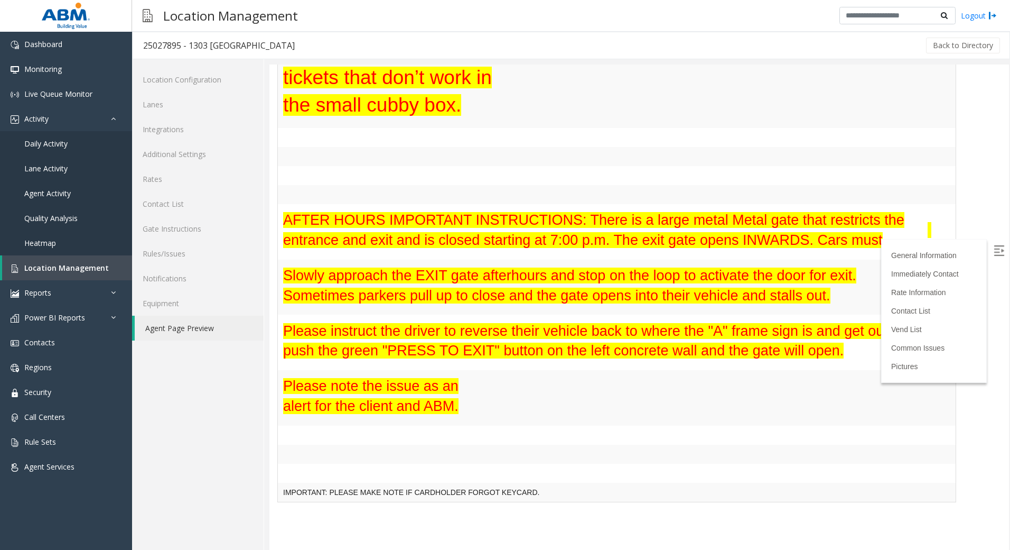
scroll to position [423, 0]
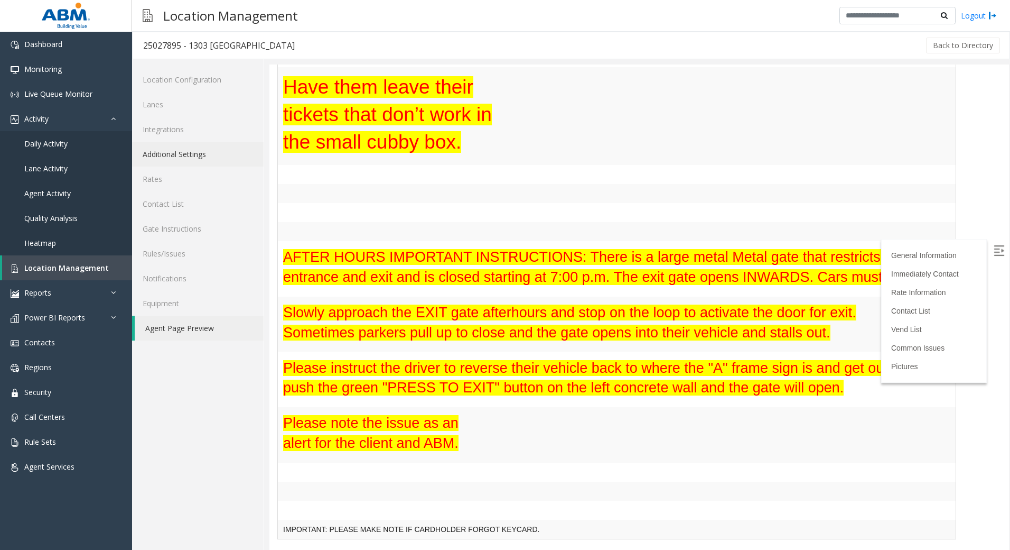
drag, startPoint x: 175, startPoint y: 151, endPoint x: 185, endPoint y: 155, distance: 10.9
click at [175, 151] on link "Additional Settings" at bounding box center [198, 154] width 132 height 25
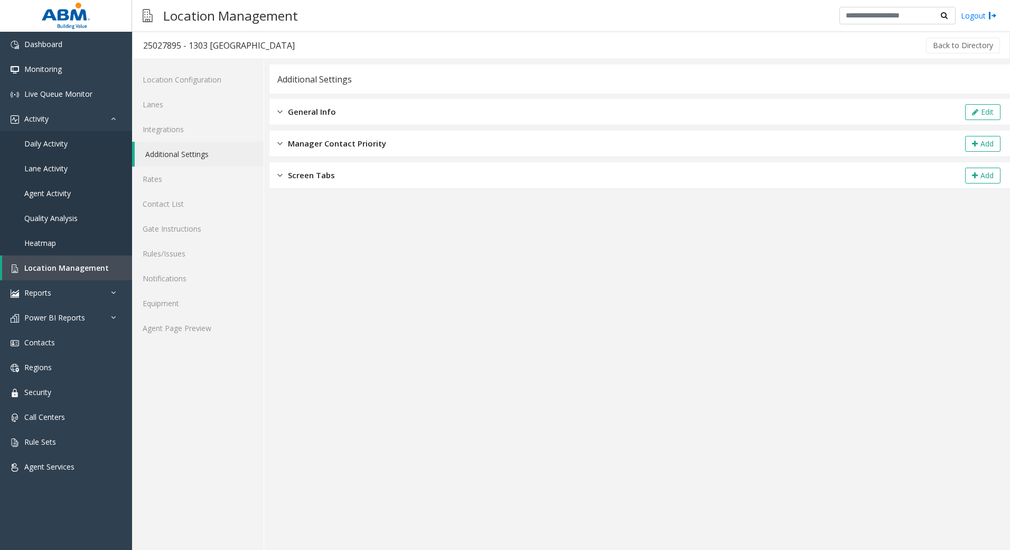
click at [347, 114] on div "General Info Edit" at bounding box center [639, 112] width 741 height 26
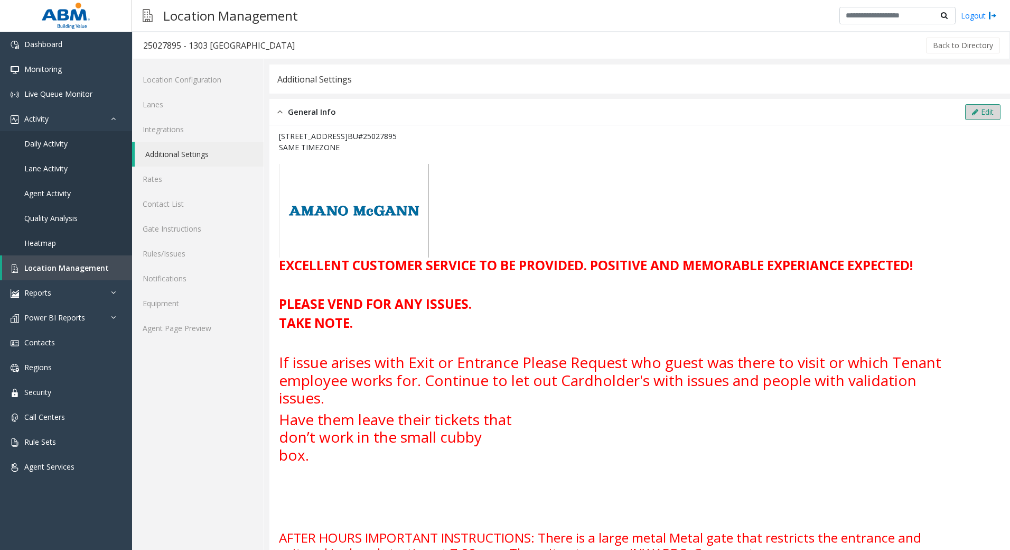
click at [965, 114] on button "Edit" at bounding box center [982, 112] width 35 height 16
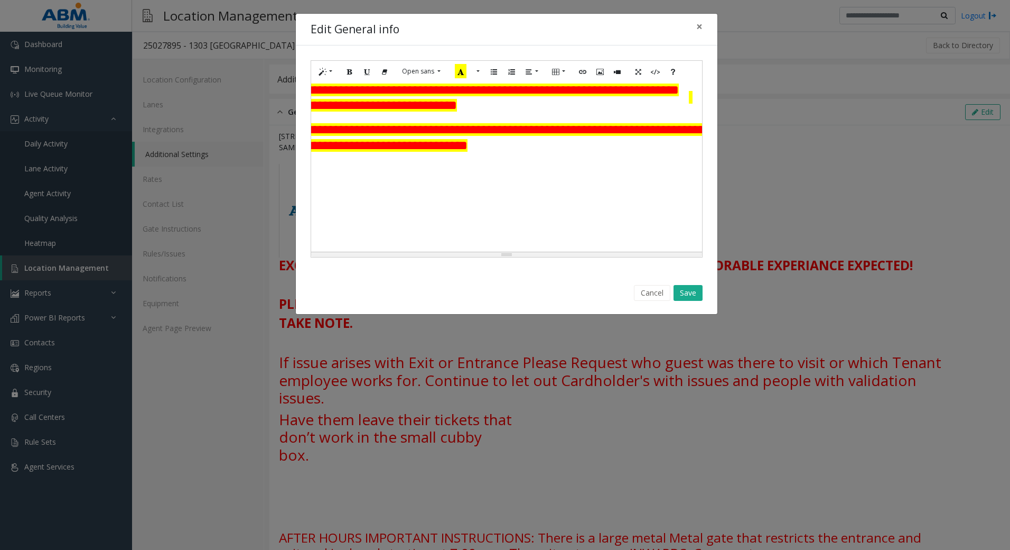
scroll to position [370, 301]
drag, startPoint x: 637, startPoint y: 126, endPoint x: 622, endPoint y: 125, distance: 14.3
click at [622, 120] on tr "**********" at bounding box center [362, 100] width 679 height 40
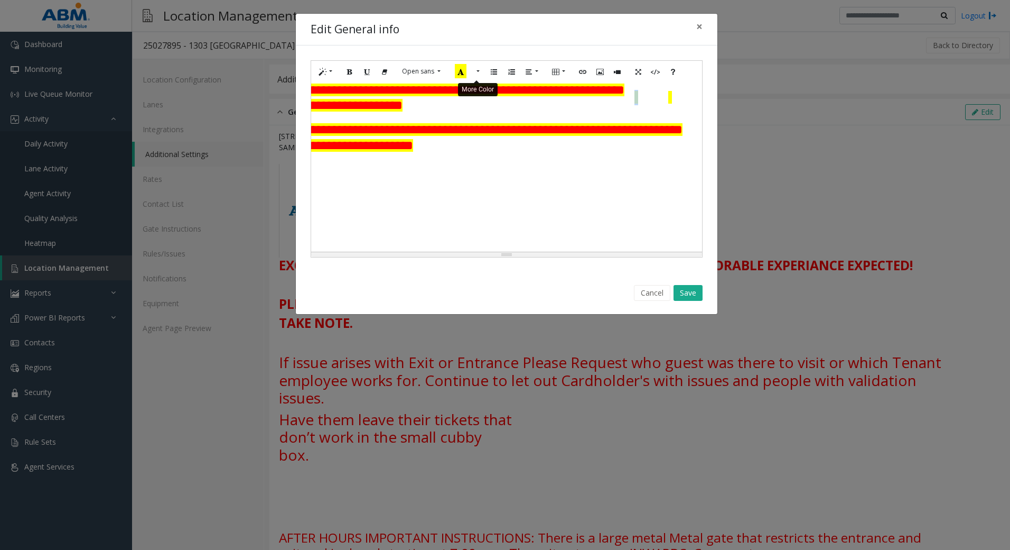
click at [474, 70] on button "More Color" at bounding box center [477, 71] width 11 height 16
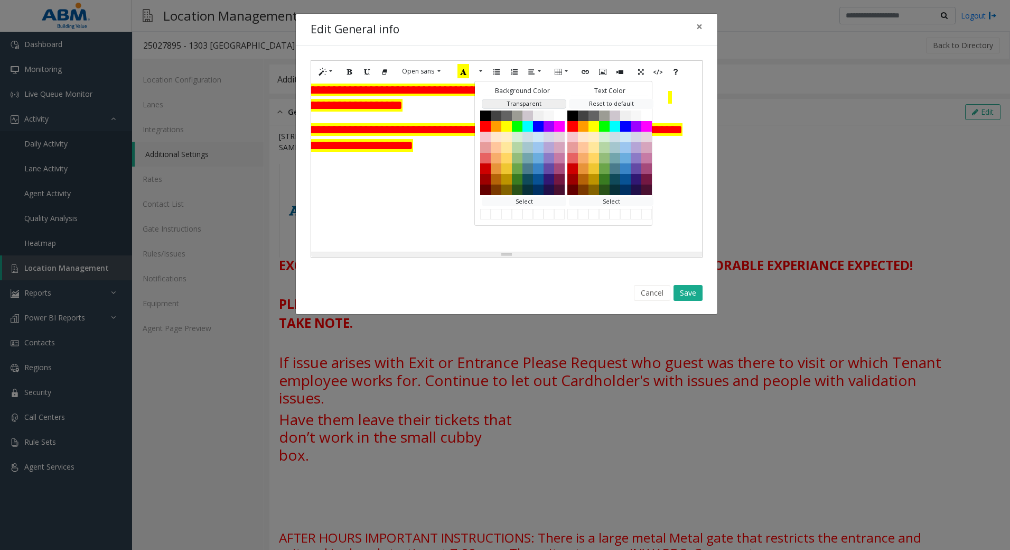
click at [499, 101] on button "Transparent" at bounding box center [524, 104] width 85 height 10
click at [683, 216] on td at bounding box center [685, 208] width 34 height 18
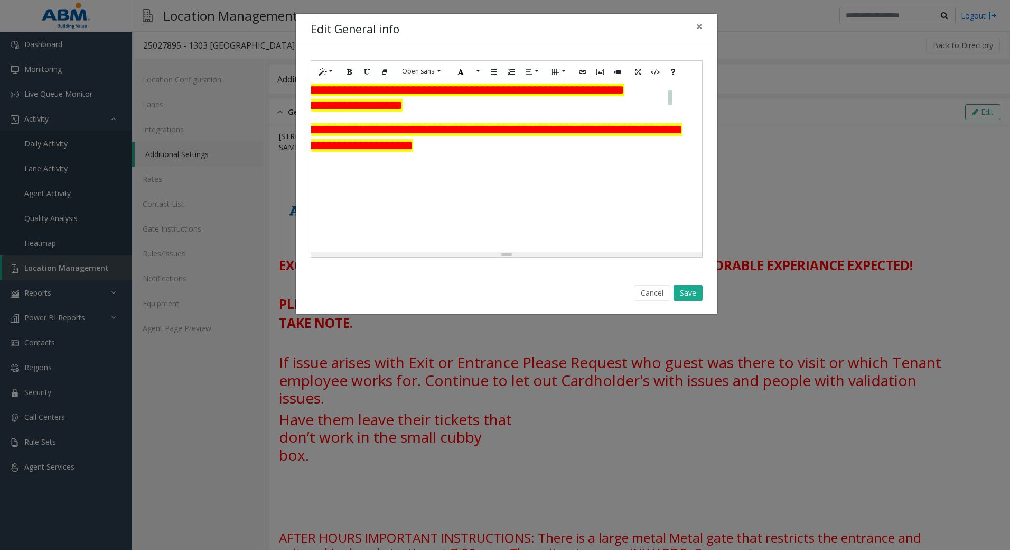
drag, startPoint x: 667, startPoint y: 117, endPoint x: 572, endPoint y: 104, distance: 96.0
click at [649, 117] on tr "**********" at bounding box center [362, 100] width 679 height 40
click at [460, 71] on icon "Recent Color" at bounding box center [461, 71] width 12 height 14
click at [602, 114] on h3 "**********" at bounding box center [328, 97] width 611 height 31
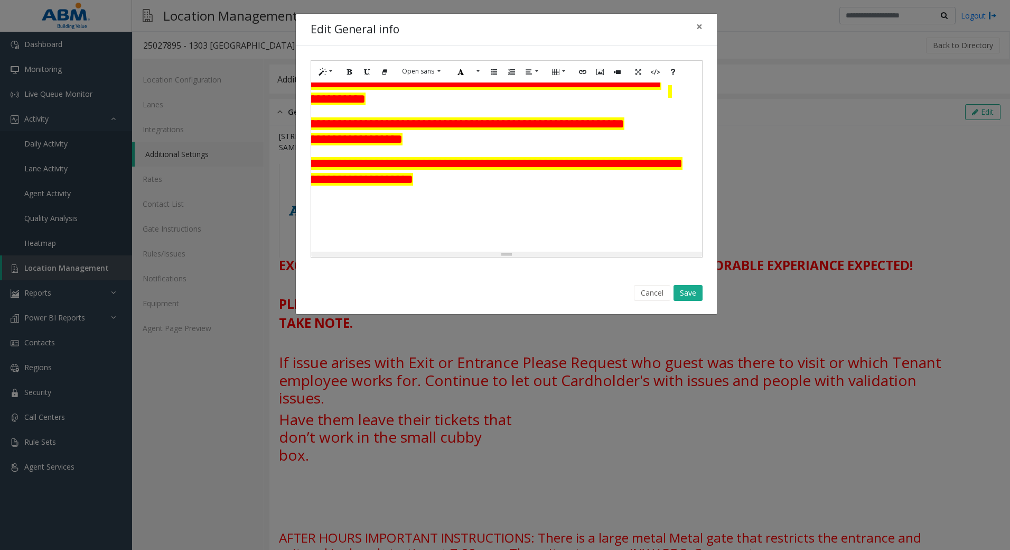
scroll to position [317, 301]
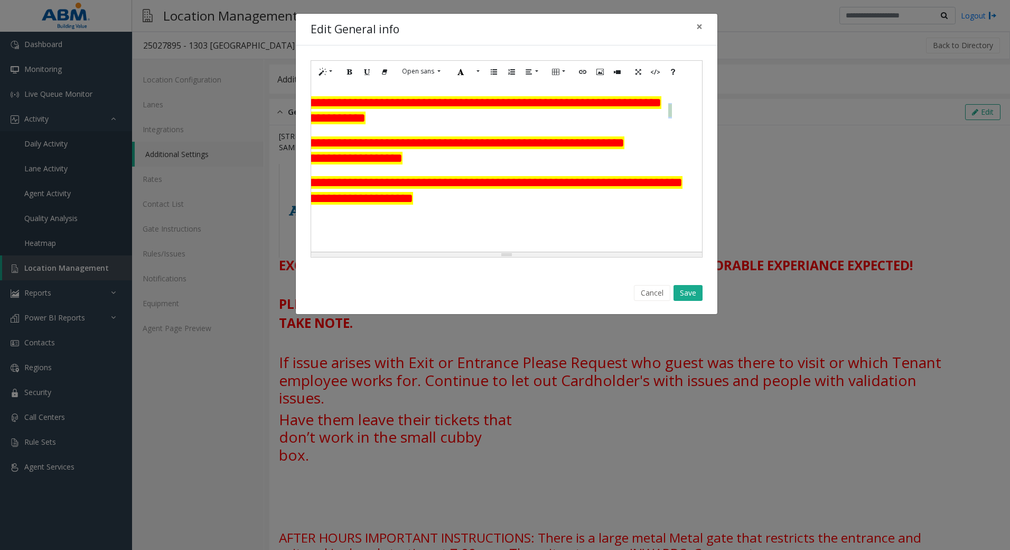
drag, startPoint x: 668, startPoint y: 135, endPoint x: 660, endPoint y: 136, distance: 8.1
click at [668, 118] on h3 at bounding box center [685, 110] width 34 height 15
click at [458, 72] on icon "Recent Color" at bounding box center [461, 71] width 12 height 14
click at [602, 212] on td "**********" at bounding box center [362, 192] width 679 height 40
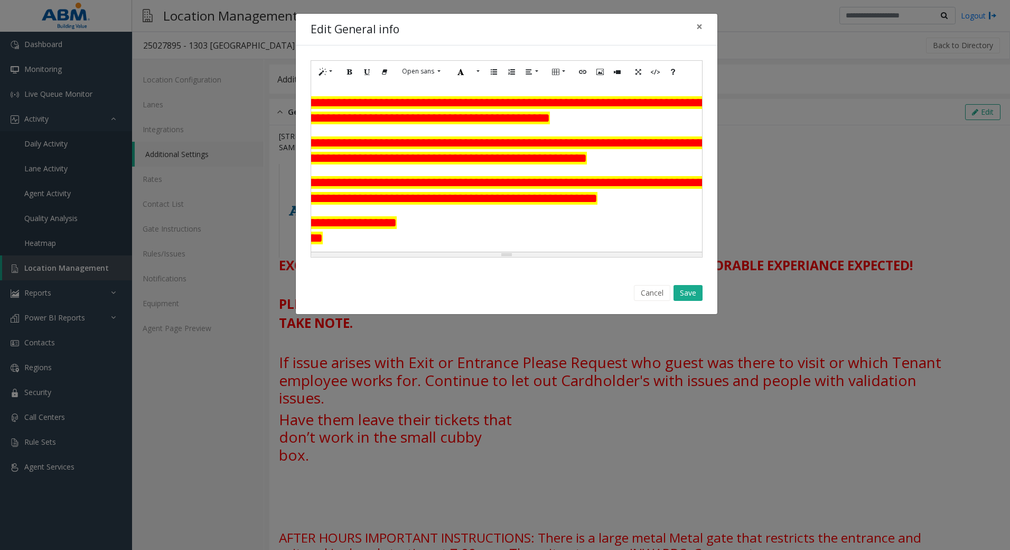
scroll to position [317, 0]
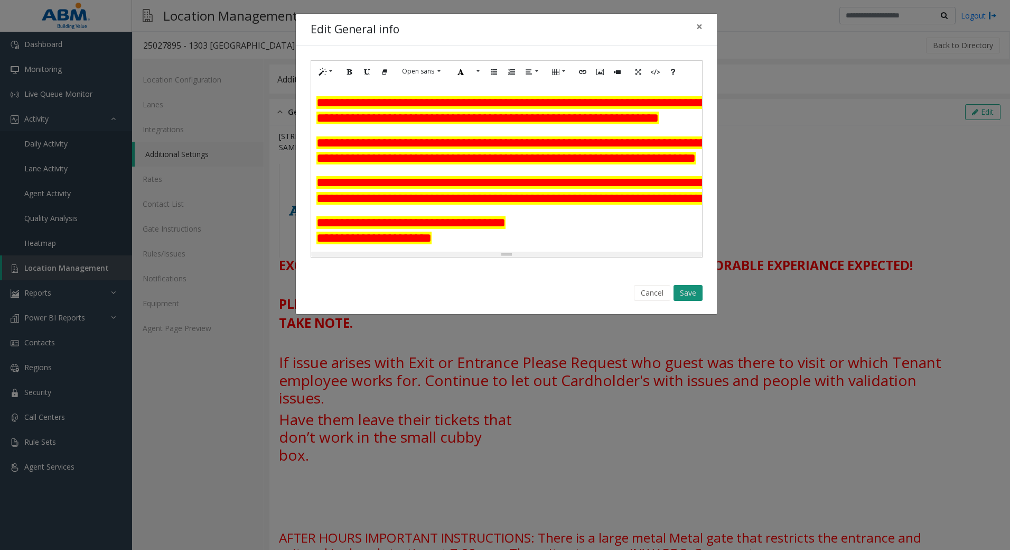
click at [698, 293] on button "Save" at bounding box center [688, 293] width 29 height 16
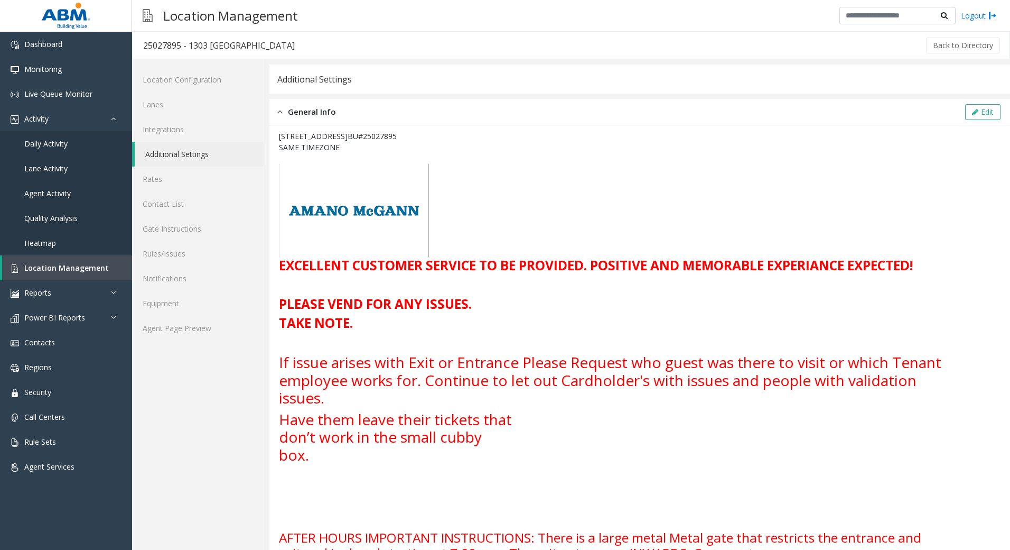
drag, startPoint x: 381, startPoint y: 509, endPoint x: 382, endPoint y: 483, distance: 26.4
click at [381, 509] on td at bounding box center [366, 505] width 38 height 15
click at [181, 328] on link "Agent Page Preview" at bounding box center [198, 327] width 132 height 25
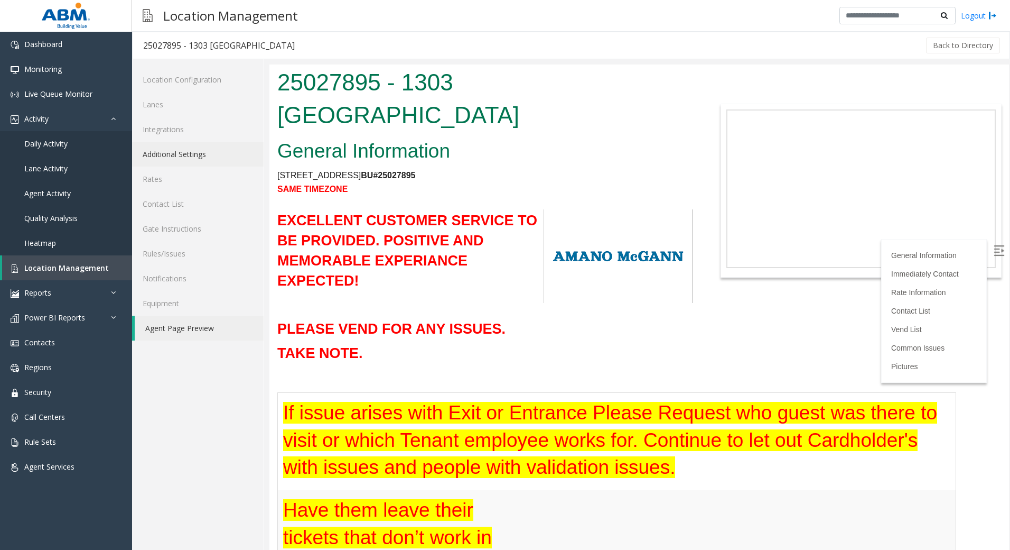
click at [169, 154] on link "Additional Settings" at bounding box center [198, 154] width 132 height 25
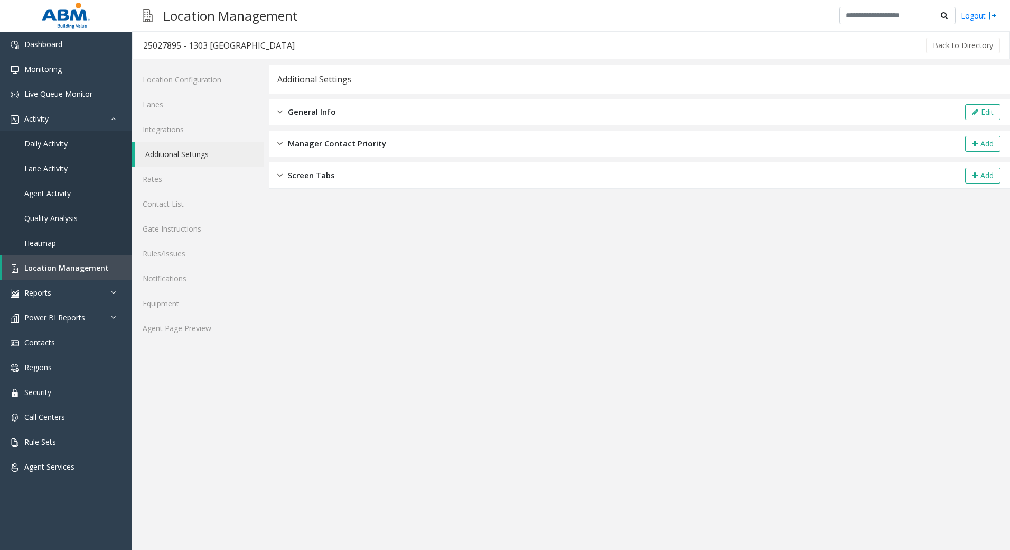
click at [318, 115] on span "General Info" at bounding box center [312, 112] width 48 height 12
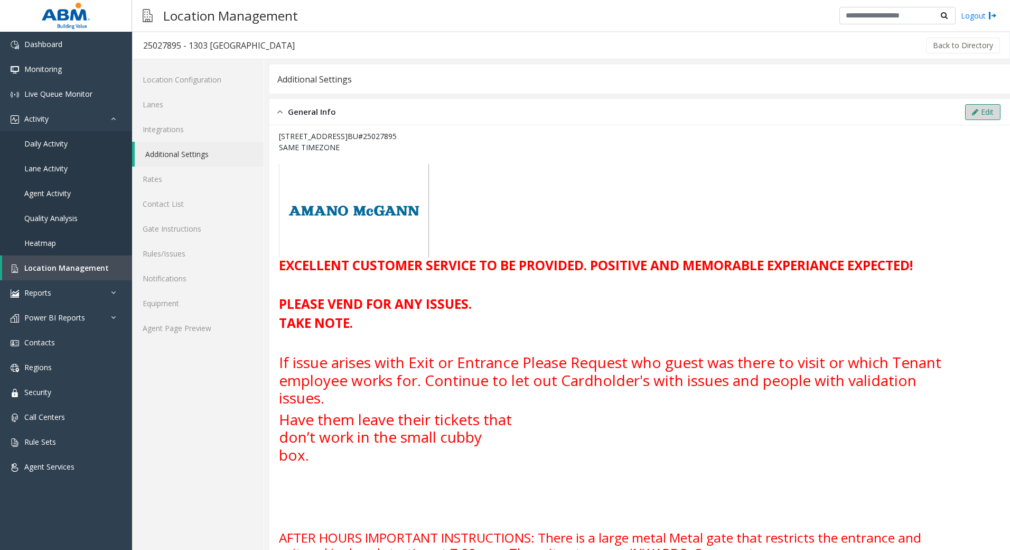
click at [978, 111] on button "Edit" at bounding box center [982, 112] width 35 height 16
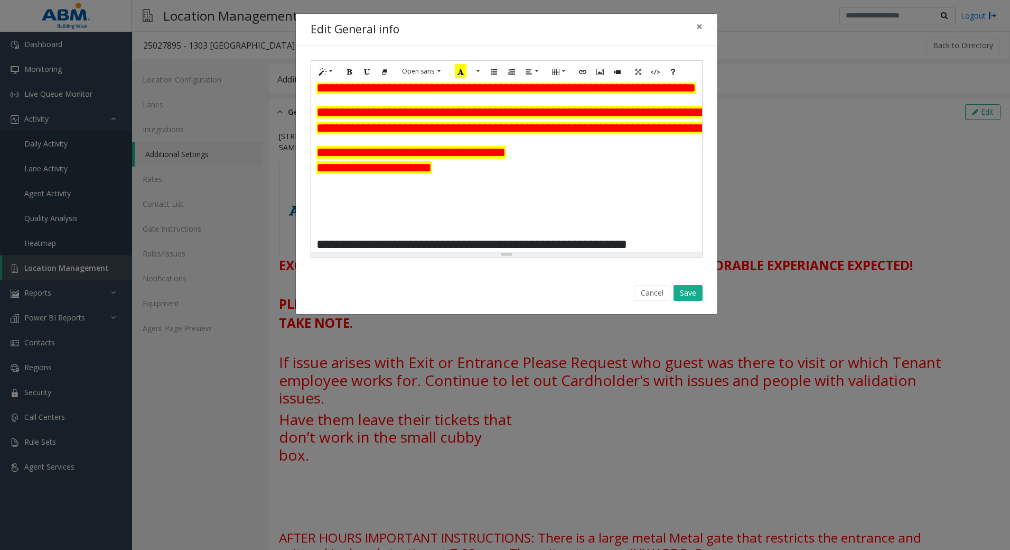
scroll to position [370, 0]
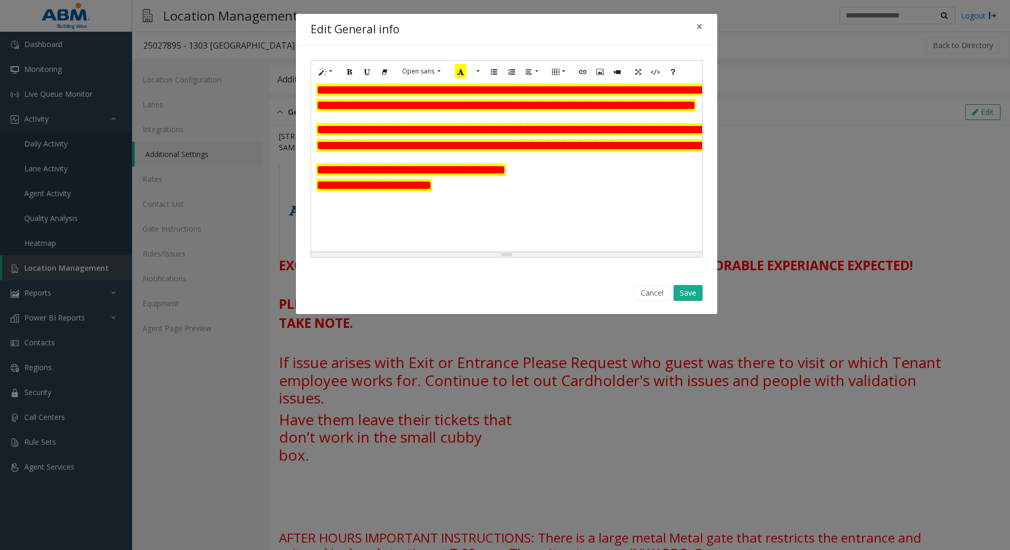
click at [471, 193] on h3 "**********" at bounding box center [413, 177] width 195 height 31
click at [415, 217] on td at bounding box center [403, 208] width 38 height 18
click at [386, 217] on td at bounding box center [403, 208] width 38 height 18
click at [329, 226] on td at bounding box center [333, 226] width 34 height 18
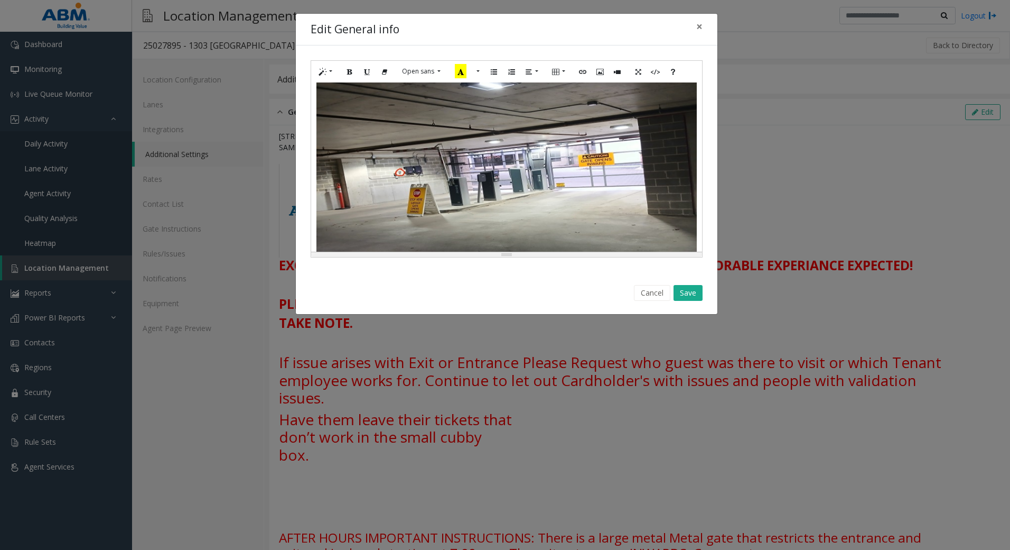
scroll to position [634, 0]
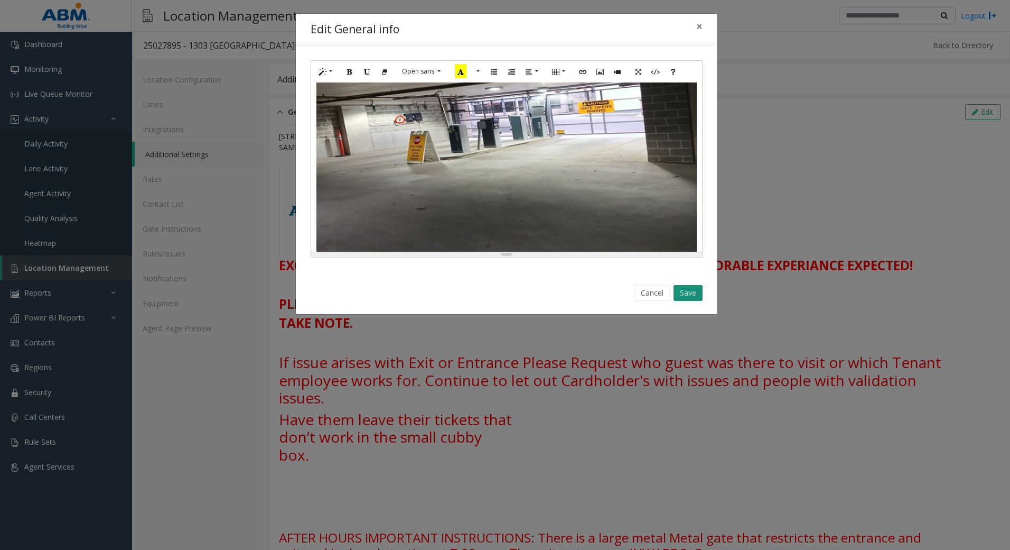
click at [697, 296] on button "Save" at bounding box center [688, 293] width 29 height 16
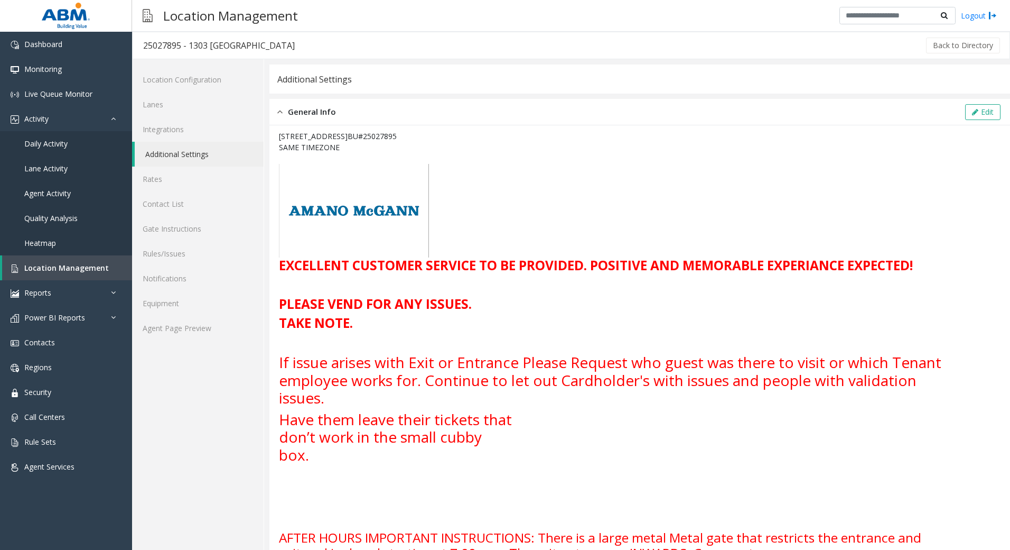
drag, startPoint x: 176, startPoint y: 152, endPoint x: 284, endPoint y: 132, distance: 109.6
click at [176, 152] on link "Additional Settings" at bounding box center [199, 154] width 129 height 25
click at [973, 110] on button "Edit" at bounding box center [982, 112] width 35 height 16
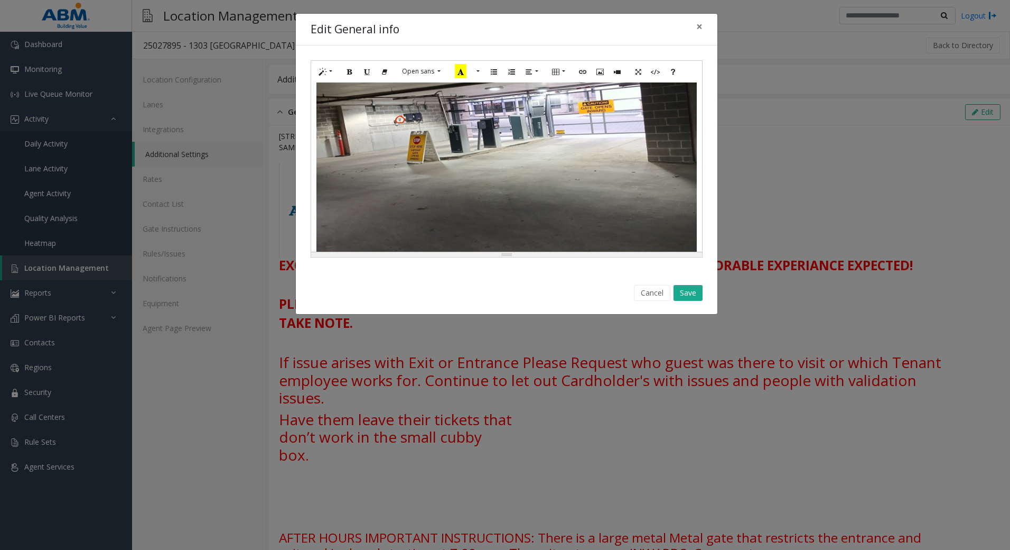
click at [378, 133] on div "**********" at bounding box center [506, 166] width 391 height 169
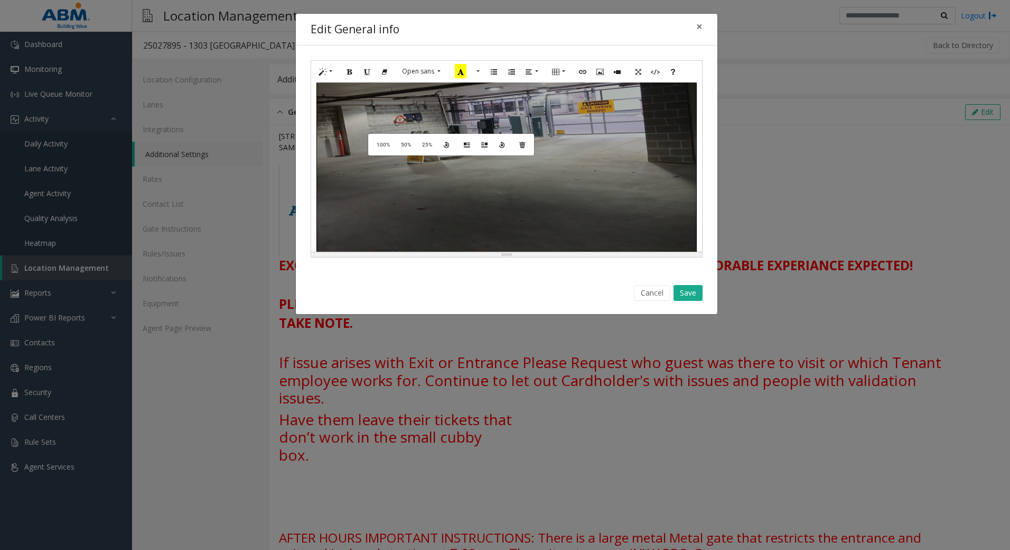
click at [569, 111] on div at bounding box center [506, 148] width 379 height 345
drag, startPoint x: 504, startPoint y: 215, endPoint x: 513, endPoint y: 213, distance: 9.0
click at [504, 215] on div at bounding box center [506, 148] width 379 height 345
click at [581, 159] on div at bounding box center [506, 148] width 379 height 345
drag, startPoint x: 383, startPoint y: 119, endPoint x: 739, endPoint y: 362, distance: 431.6
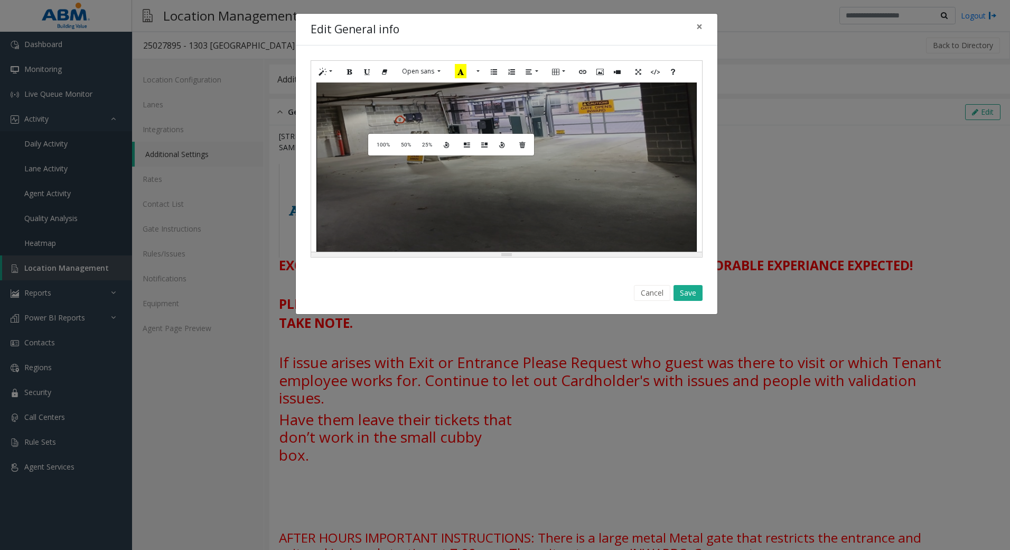
click at [762, 362] on div "**********" at bounding box center [505, 275] width 1010 height 550
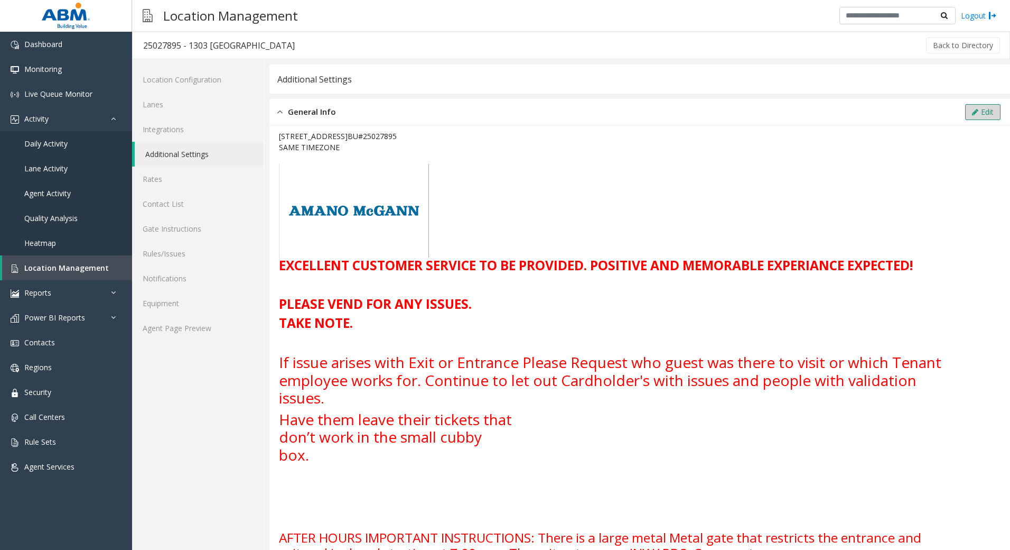
click at [972, 113] on icon at bounding box center [975, 111] width 6 height 7
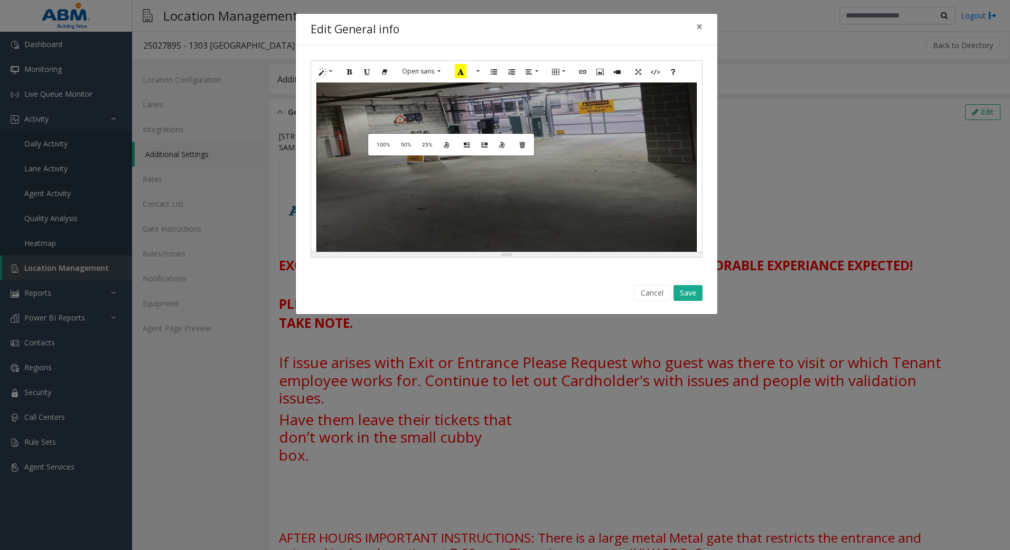
drag, startPoint x: 379, startPoint y: 117, endPoint x: 647, endPoint y: 197, distance: 279.5
click at [647, 198] on div at bounding box center [506, 148] width 379 height 345
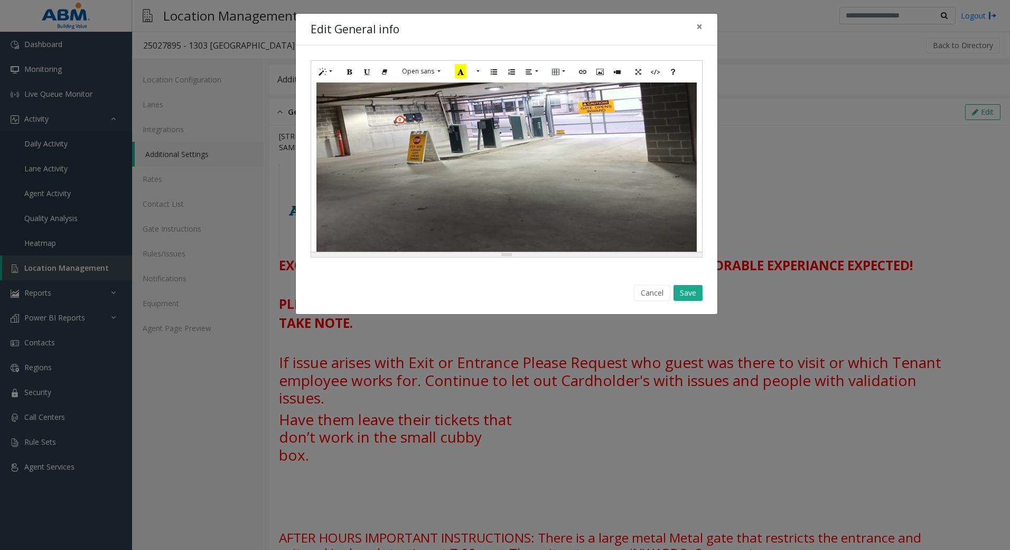
scroll to position [581, 0]
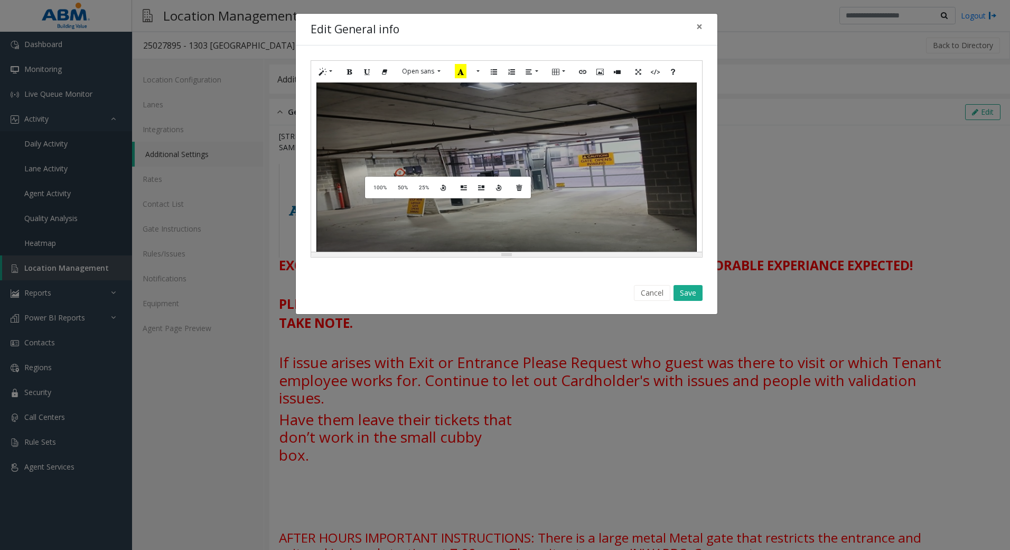
drag, startPoint x: 375, startPoint y: 175, endPoint x: 486, endPoint y: 135, distance: 118.0
click at [486, 135] on div at bounding box center [506, 201] width 379 height 345
click at [381, 190] on span "100%" at bounding box center [380, 187] width 13 height 6
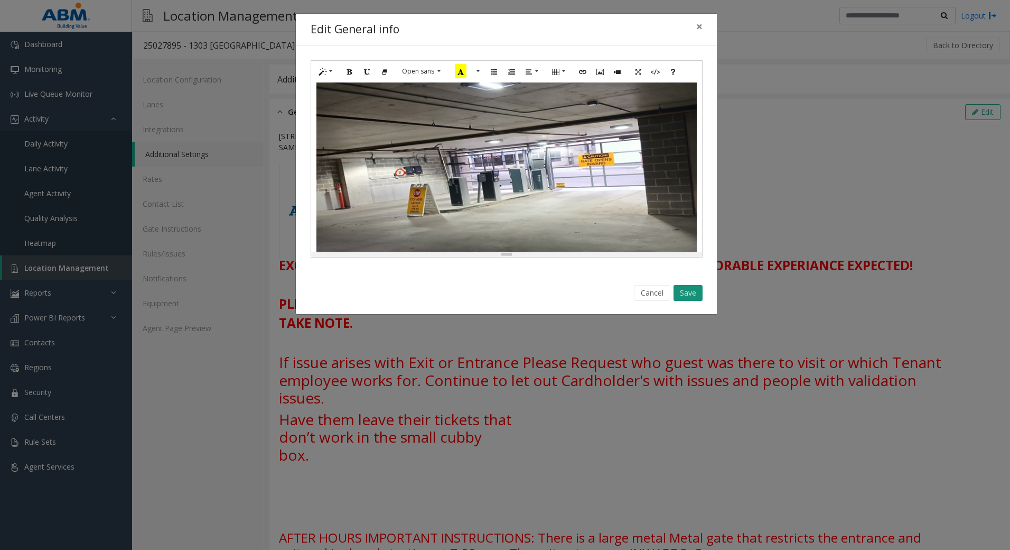
click at [692, 291] on button "Save" at bounding box center [688, 293] width 29 height 16
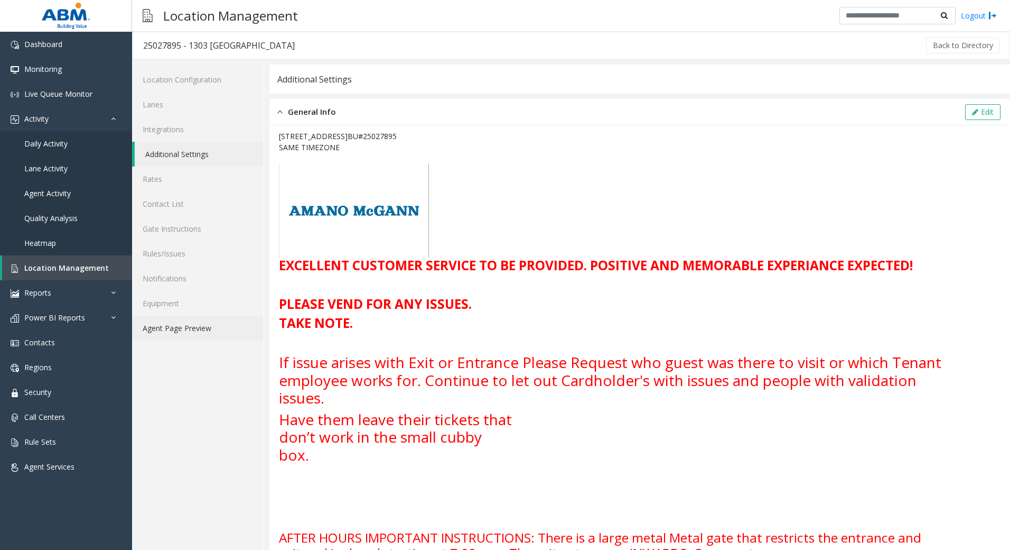
click at [200, 332] on link "Agent Page Preview" at bounding box center [198, 327] width 132 height 25
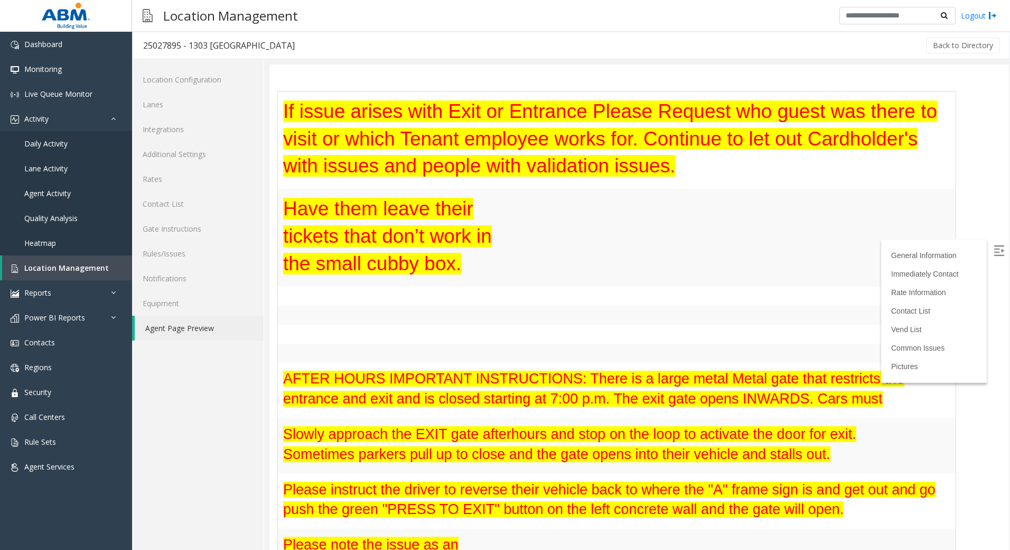
scroll to position [317, 0]
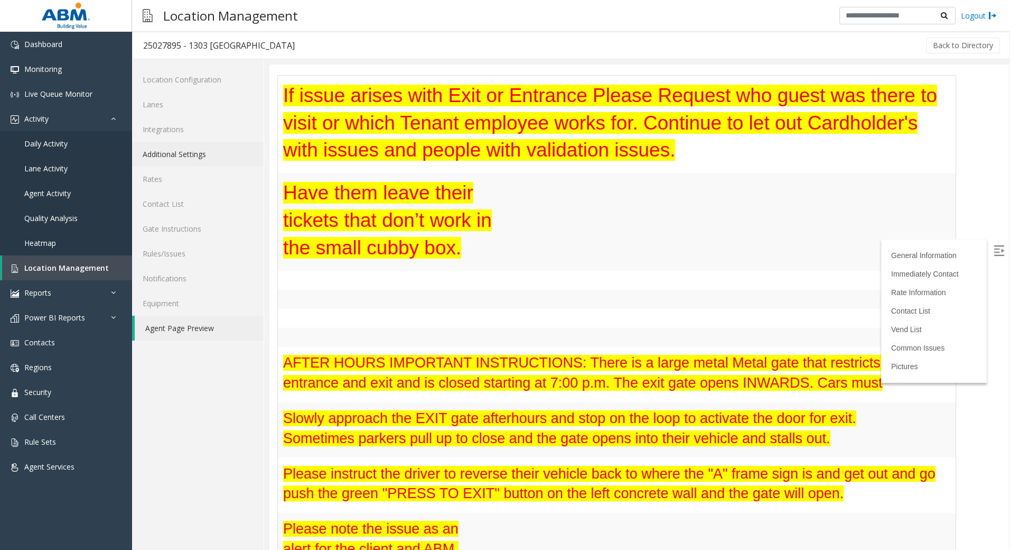
click at [165, 157] on link "Additional Settings" at bounding box center [198, 154] width 132 height 25
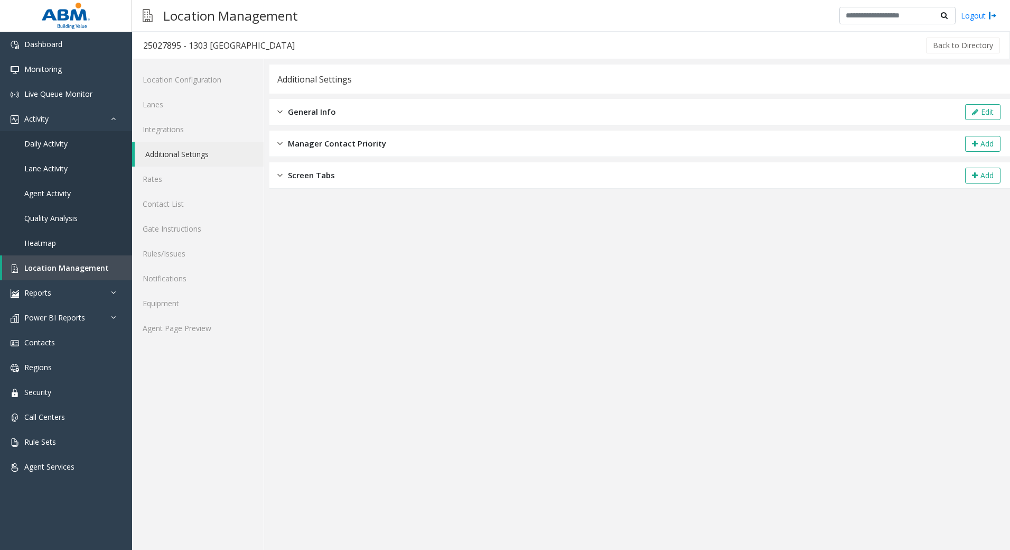
click at [557, 106] on div "General Info Edit" at bounding box center [639, 112] width 741 height 26
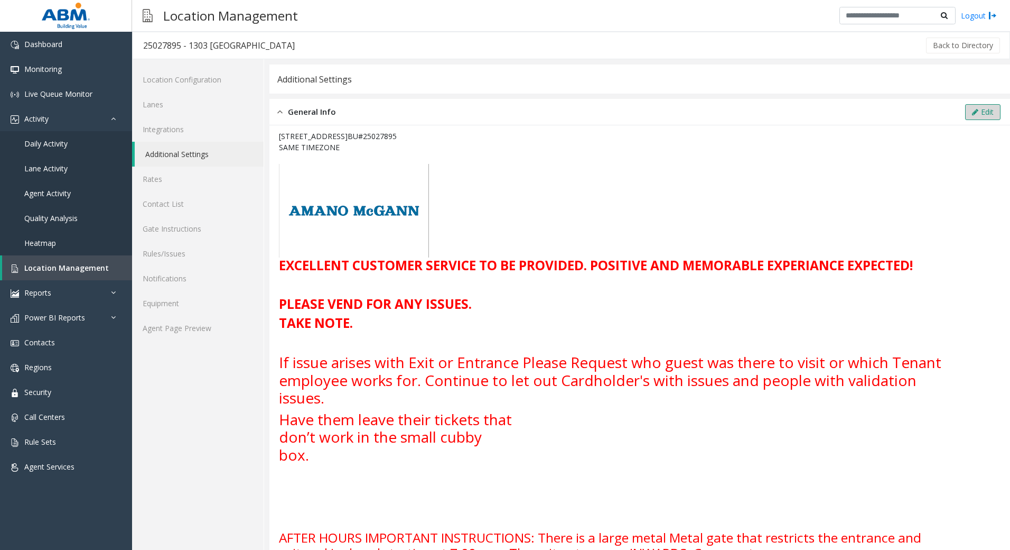
click at [972, 108] on icon at bounding box center [975, 111] width 6 height 7
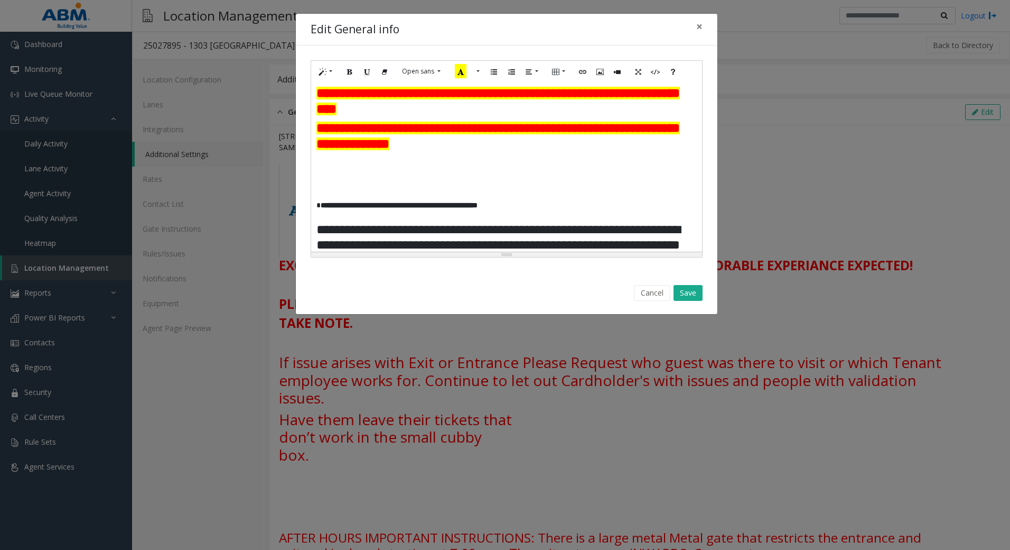
scroll to position [1004, 0]
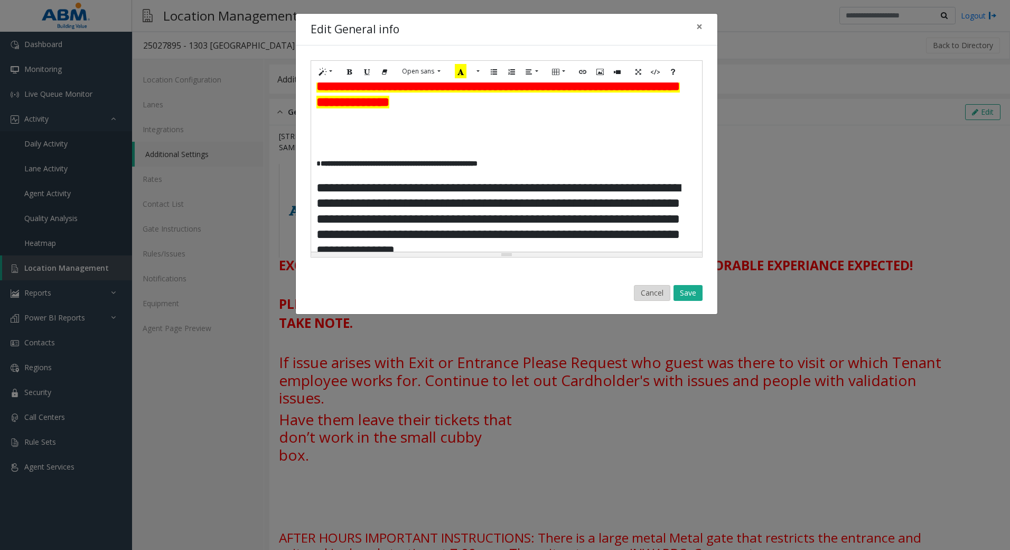
click at [655, 292] on button "Cancel" at bounding box center [652, 293] width 36 height 16
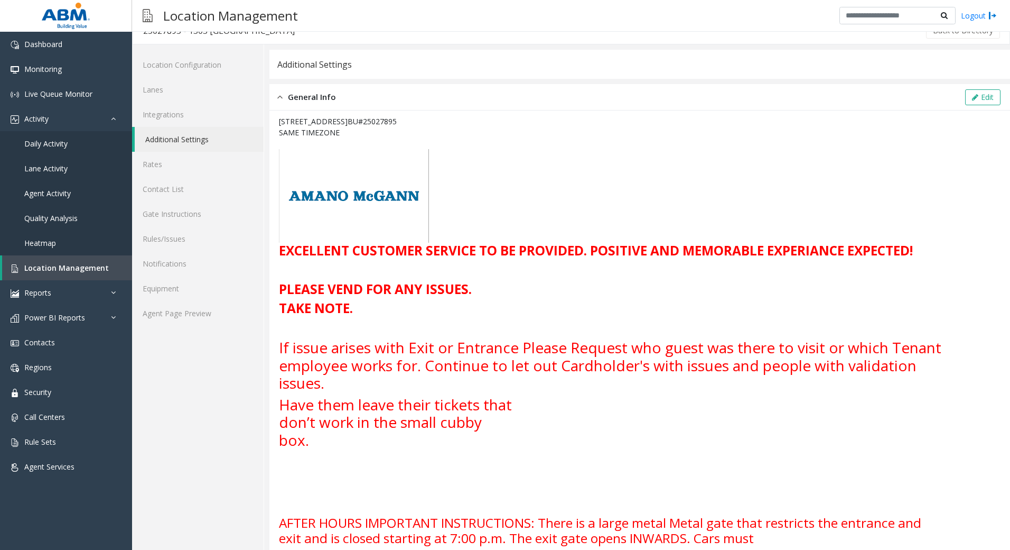
scroll to position [0, 0]
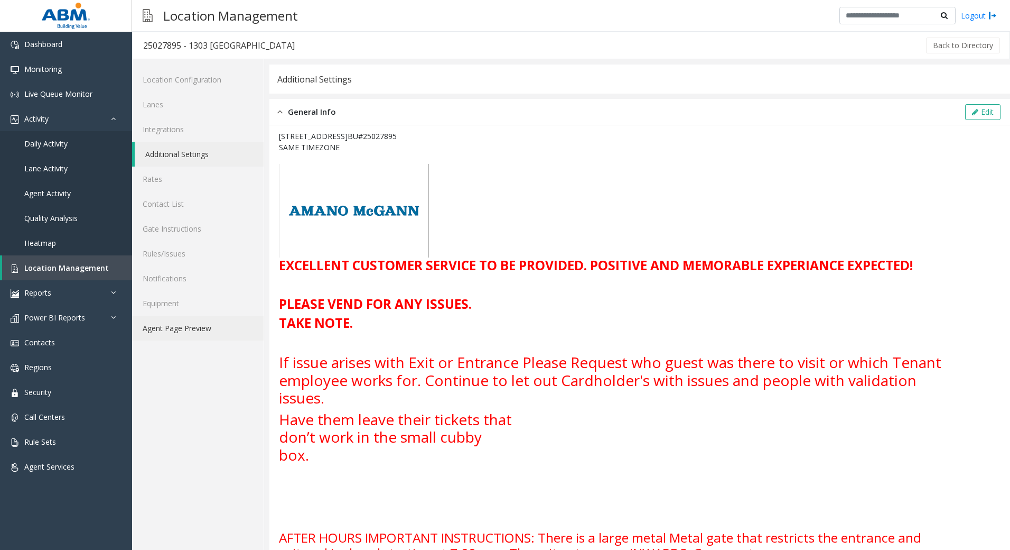
click at [182, 322] on link "Agent Page Preview" at bounding box center [198, 327] width 132 height 25
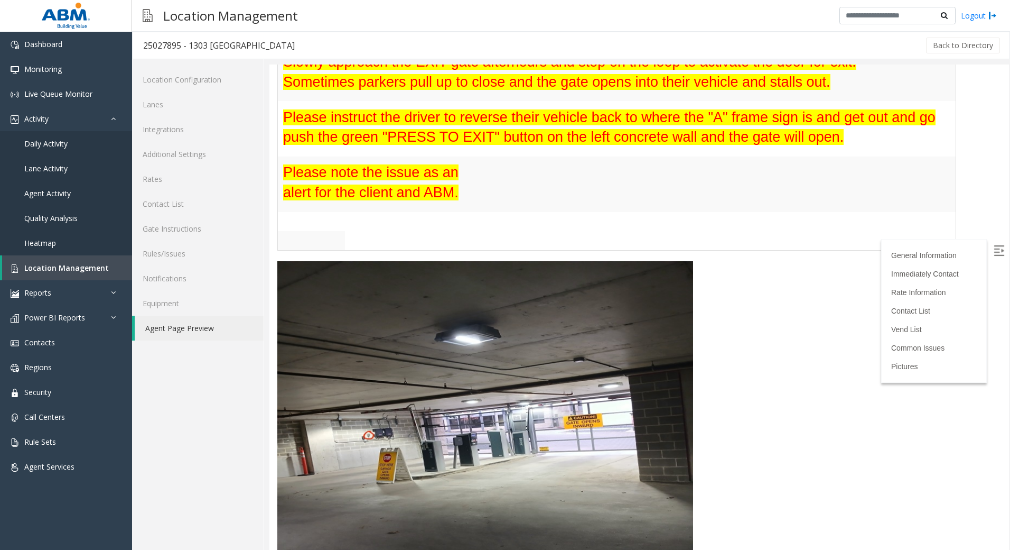
scroll to position [687, 0]
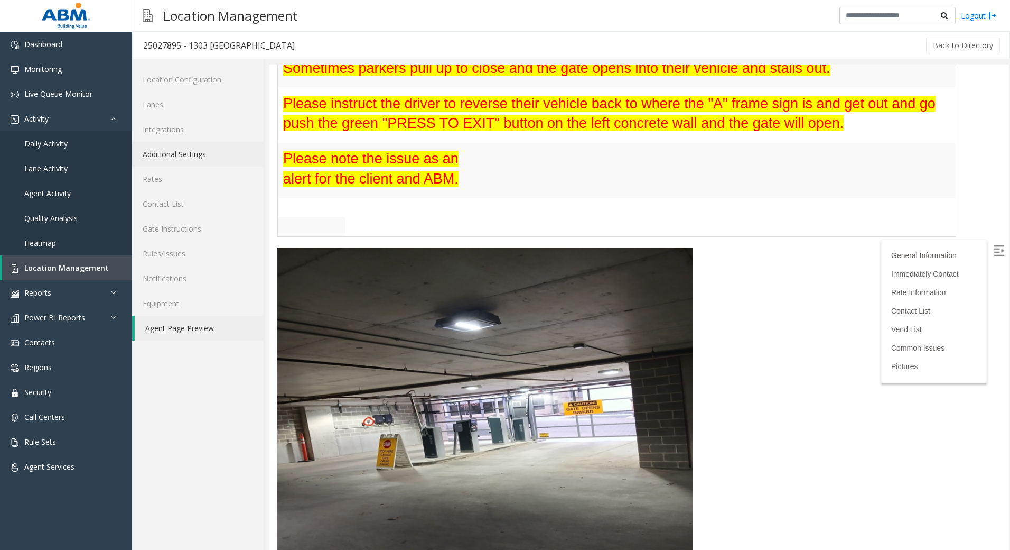
click at [179, 160] on link "Additional Settings" at bounding box center [198, 154] width 132 height 25
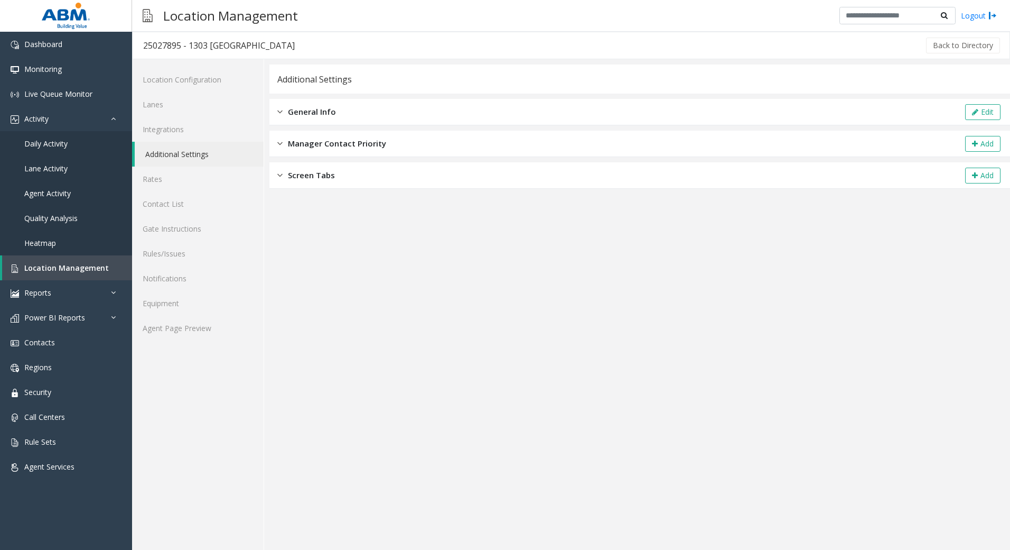
click at [456, 99] on div "General Info Edit" at bounding box center [639, 112] width 741 height 26
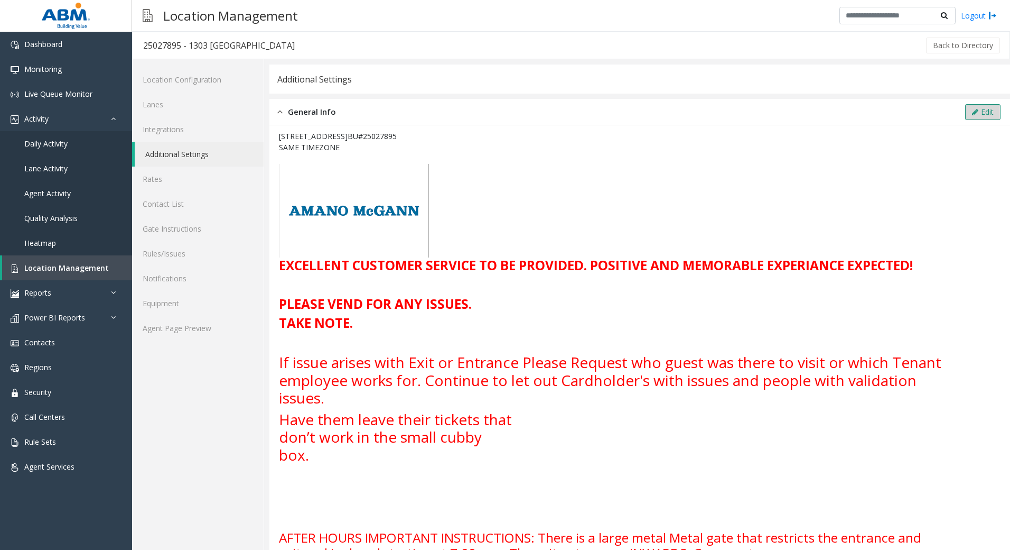
click at [990, 111] on button "Edit" at bounding box center [982, 112] width 35 height 16
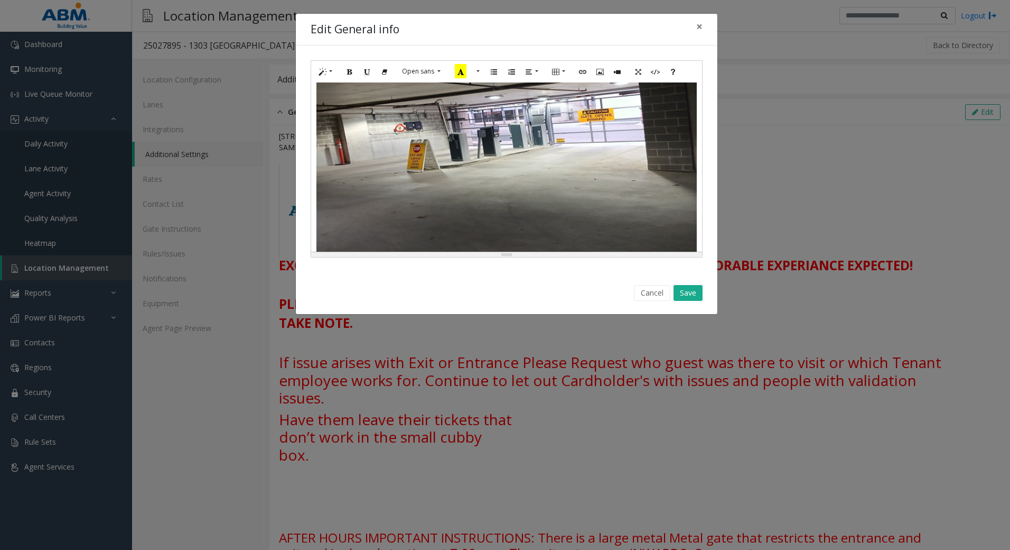
scroll to position [793, 0]
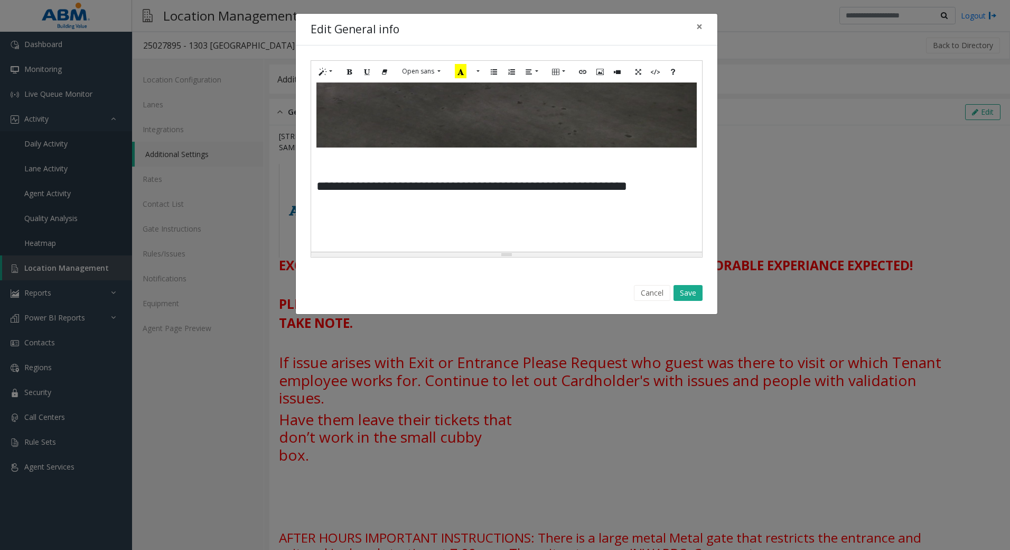
click at [467, 173] on td at bounding box center [451, 170] width 90 height 15
click at [357, 177] on td at bounding box center [361, 170] width 90 height 15
click at [351, 174] on td at bounding box center [361, 170] width 90 height 15
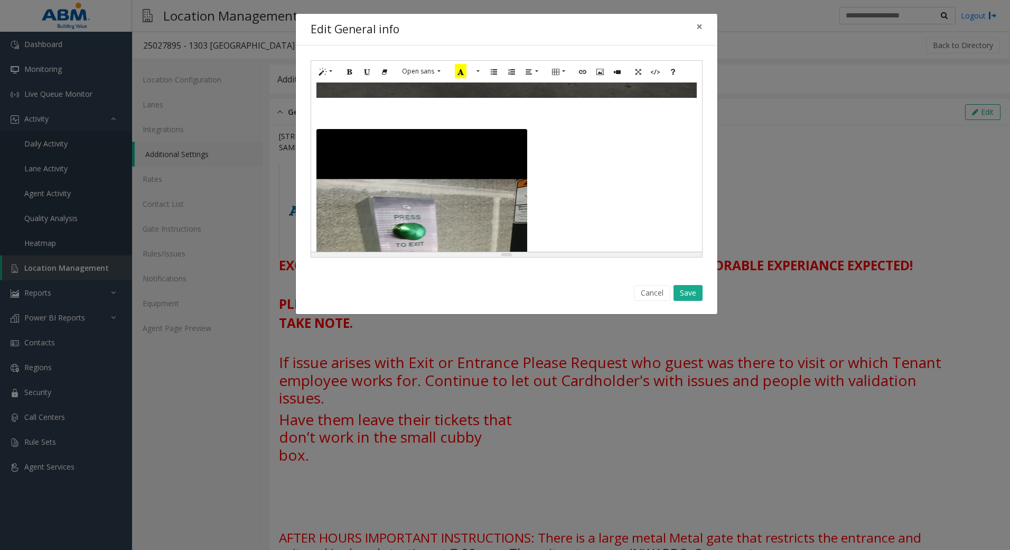
scroll to position [845, 0]
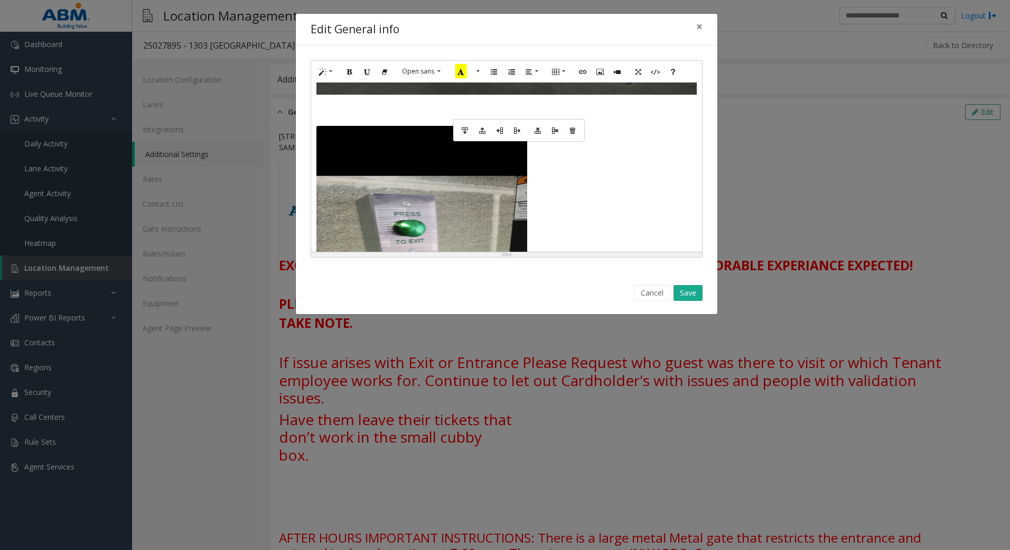
click at [464, 110] on td at bounding box center [474, 102] width 45 height 15
click at [689, 291] on button "Save" at bounding box center [688, 293] width 29 height 16
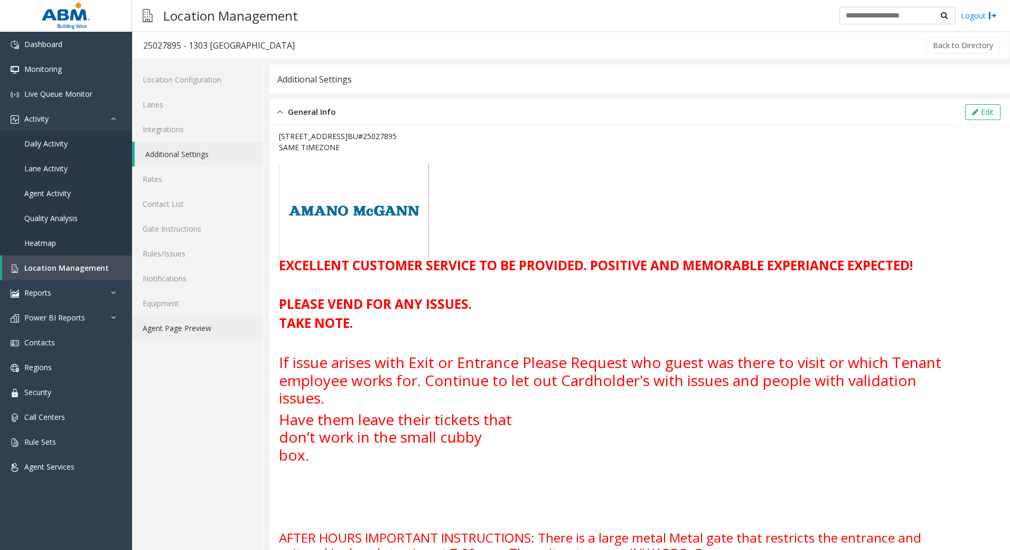
click at [201, 329] on link "Agent Page Preview" at bounding box center [198, 327] width 132 height 25
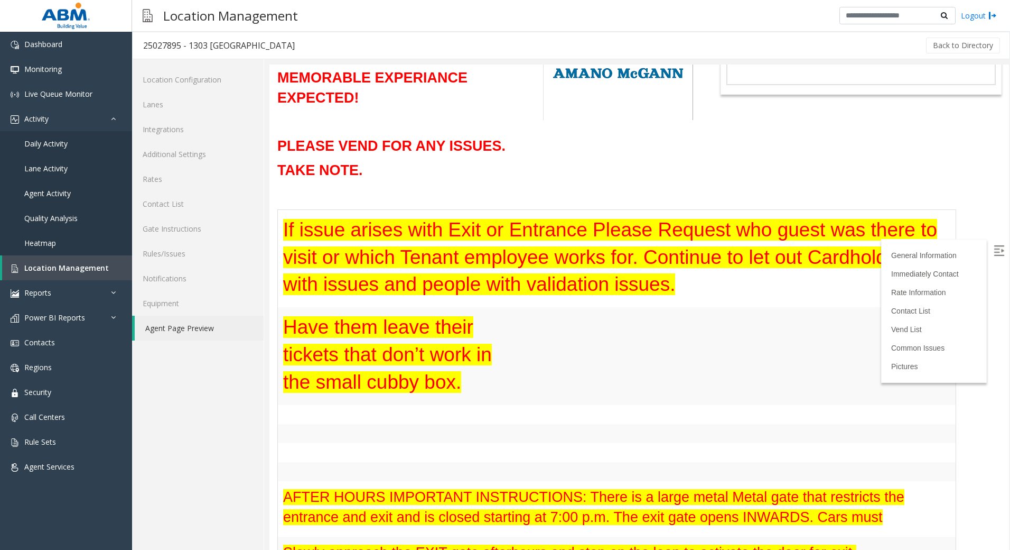
scroll to position [157, 0]
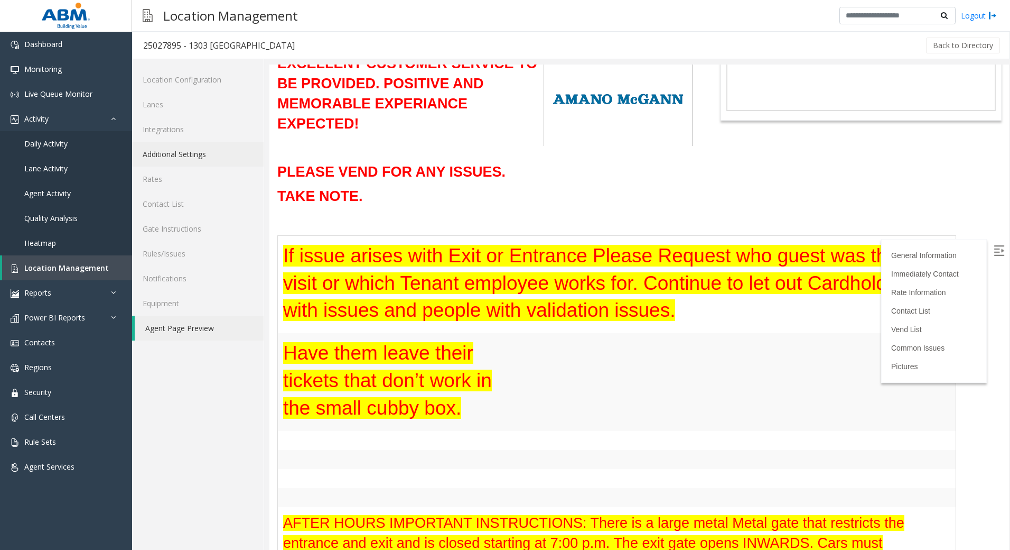
click at [191, 149] on link "Additional Settings" at bounding box center [198, 154] width 132 height 25
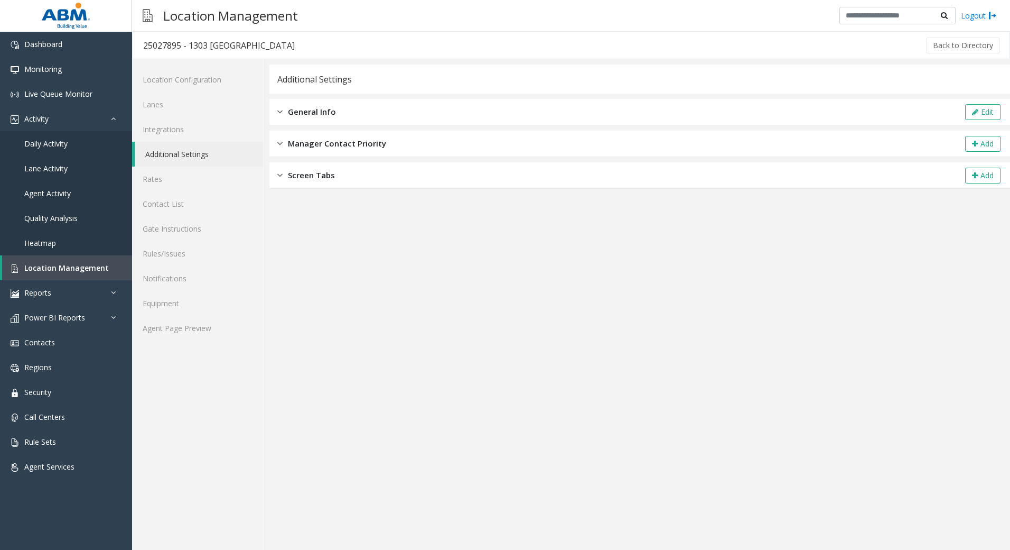
click at [761, 121] on div "General Info Edit" at bounding box center [639, 112] width 741 height 26
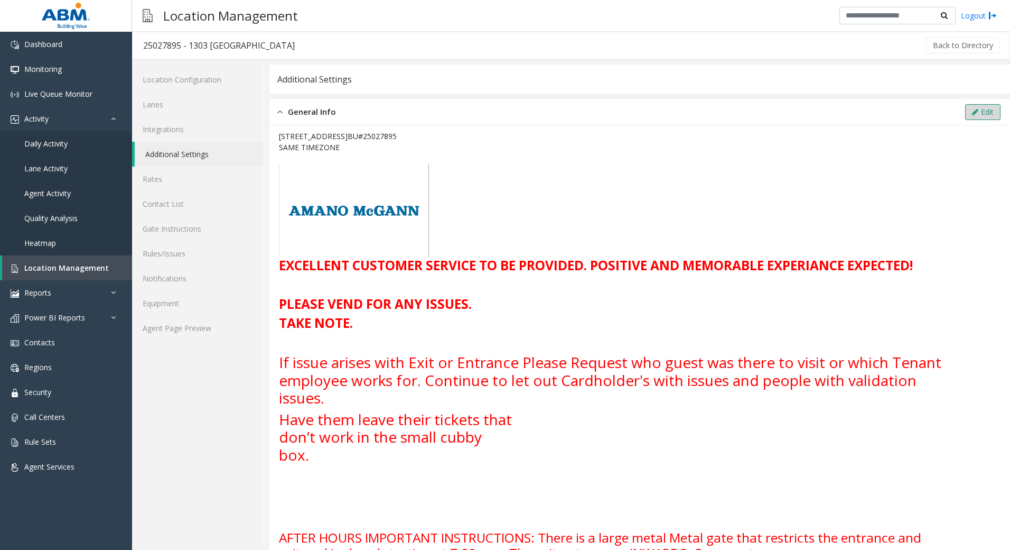
click at [982, 105] on button "Edit" at bounding box center [982, 112] width 35 height 16
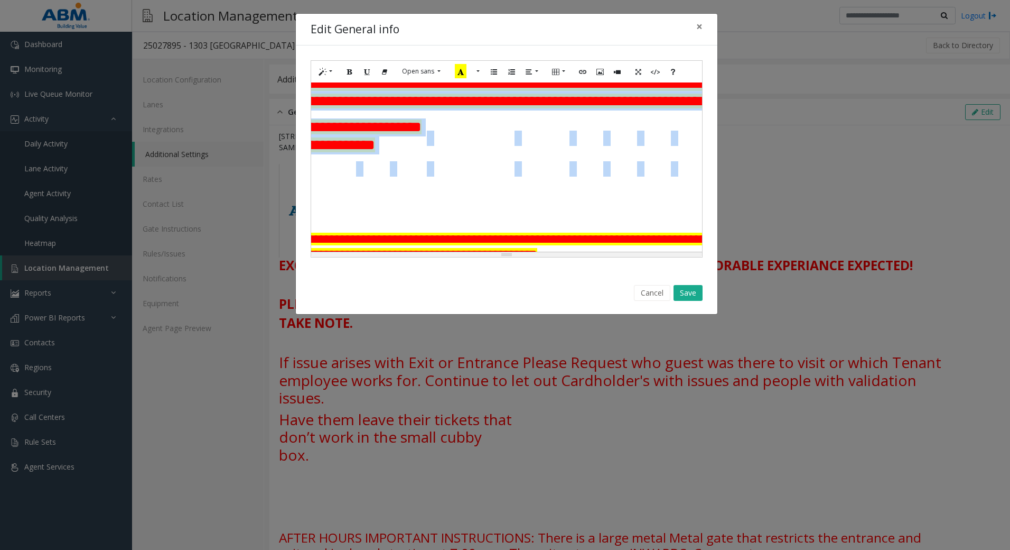
scroll to position [175, 0]
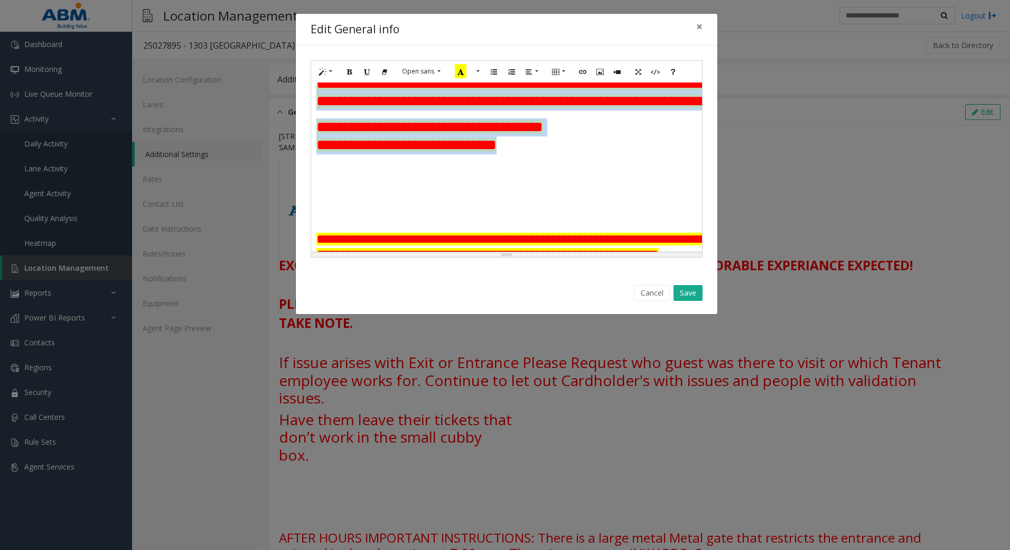
drag, startPoint x: 317, startPoint y: 113, endPoint x: 353, endPoint y: 200, distance: 94.0
click at [353, 200] on tbody "**********" at bounding box center [655, 246] width 679 height 346
click at [327, 68] on button "Style" at bounding box center [326, 71] width 24 height 16
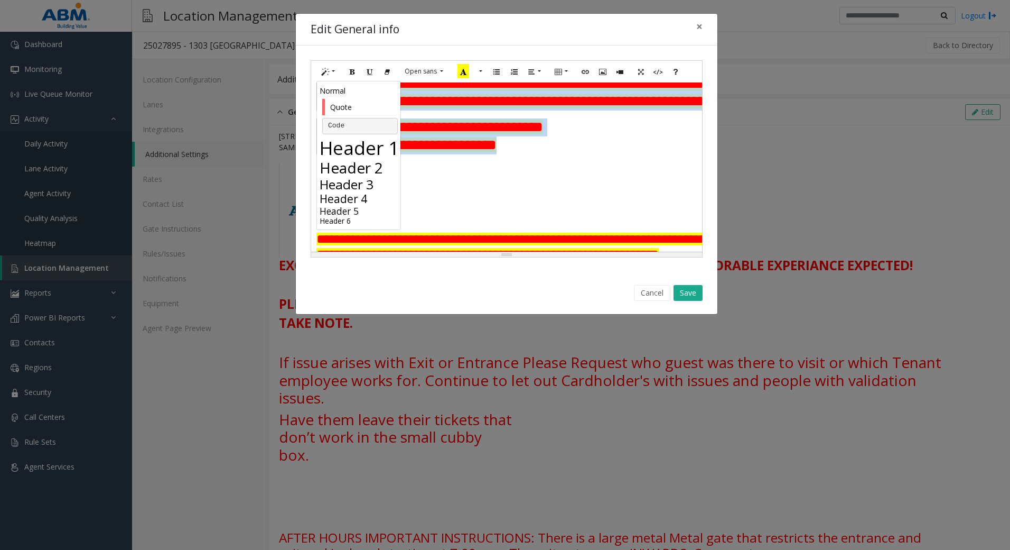
click at [347, 178] on h3 "Header 3" at bounding box center [360, 183] width 81 height 15
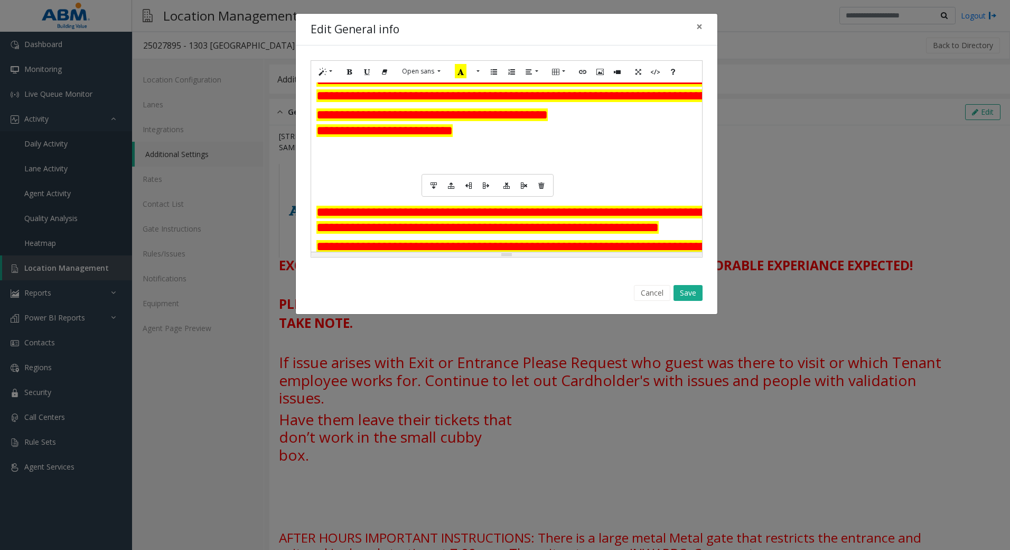
click at [448, 157] on td at bounding box center [449, 149] width 57 height 15
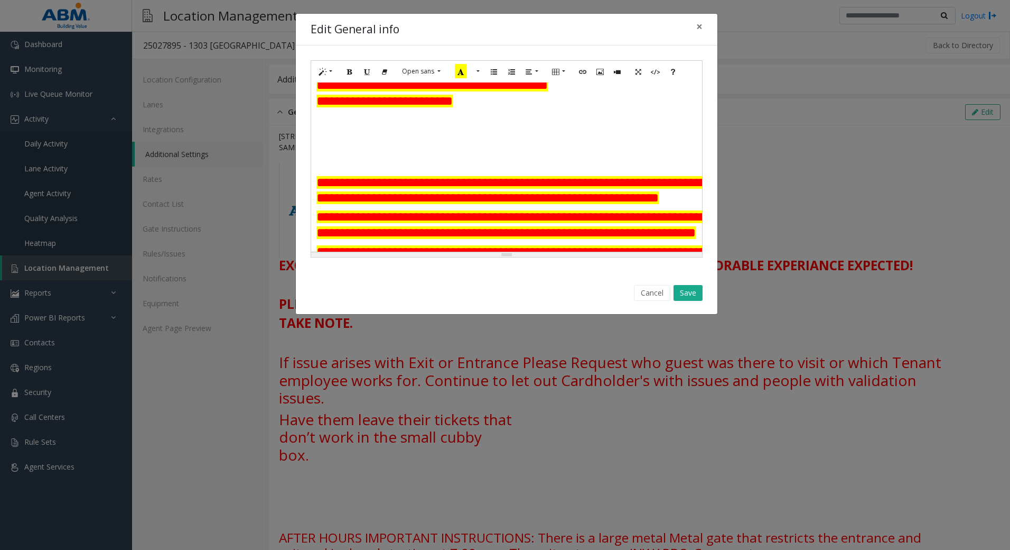
scroll to position [228, 0]
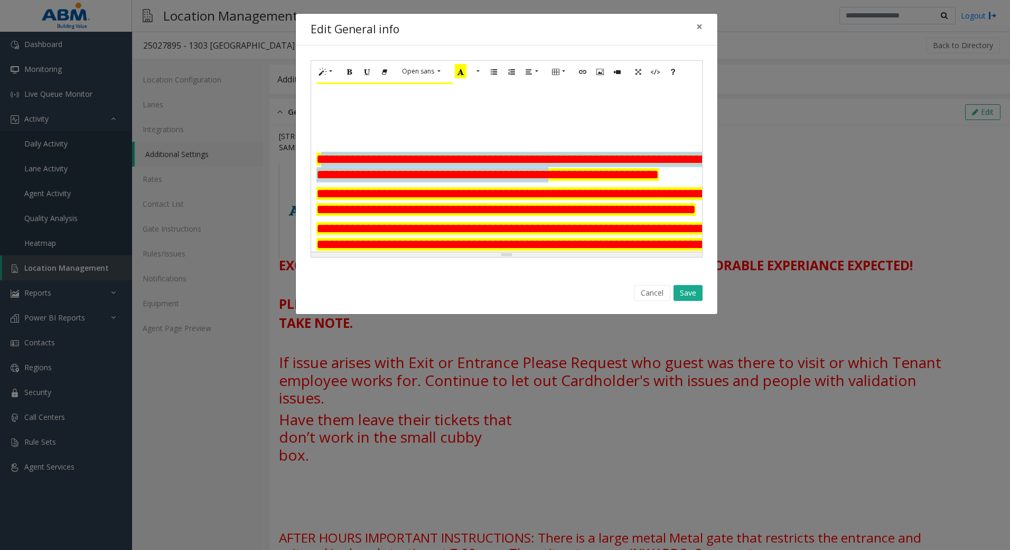
drag, startPoint x: 377, startPoint y: 173, endPoint x: 649, endPoint y: 184, distance: 272.8
click at [649, 181] on font "**********" at bounding box center [635, 167] width 638 height 28
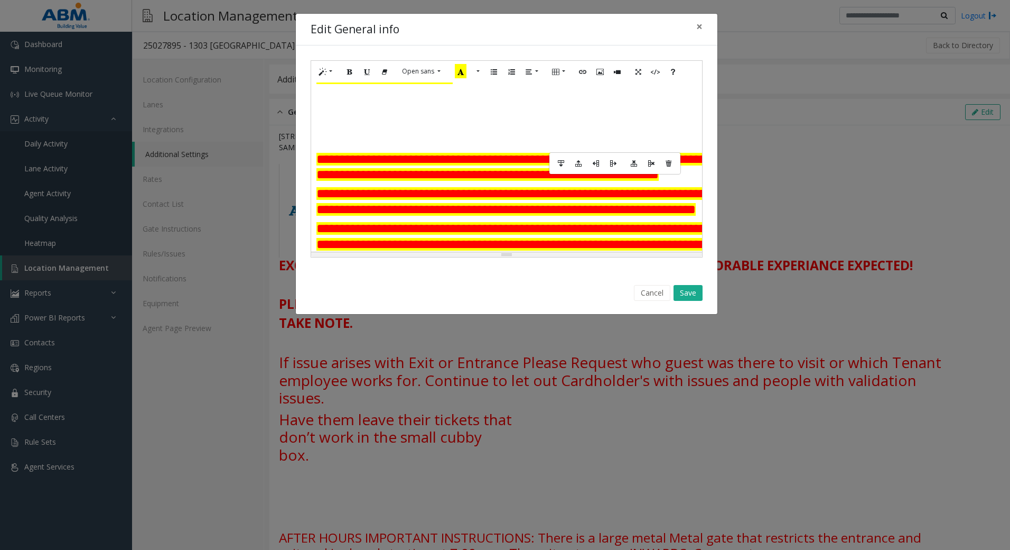
click at [581, 136] on td at bounding box center [591, 127] width 87 height 15
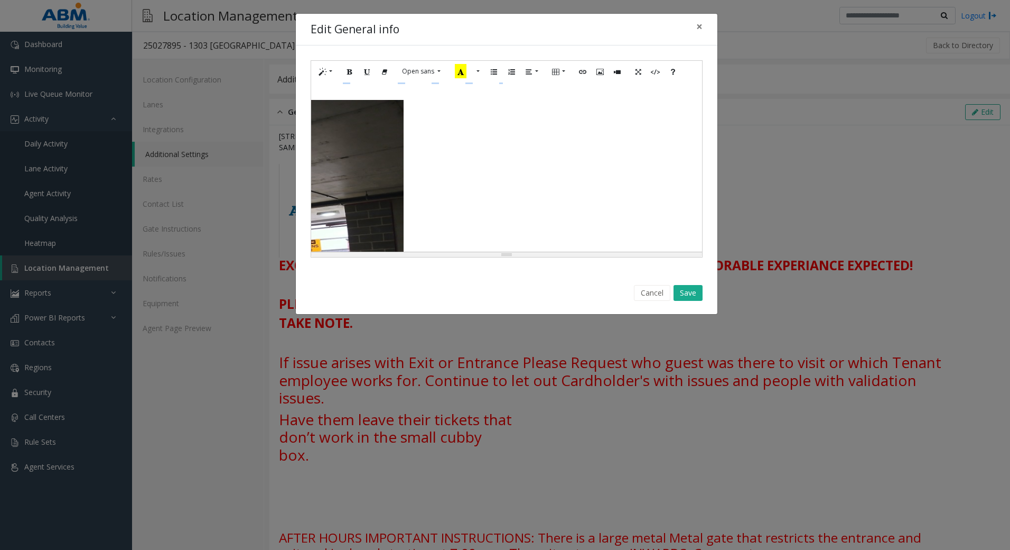
scroll to position [449, 301]
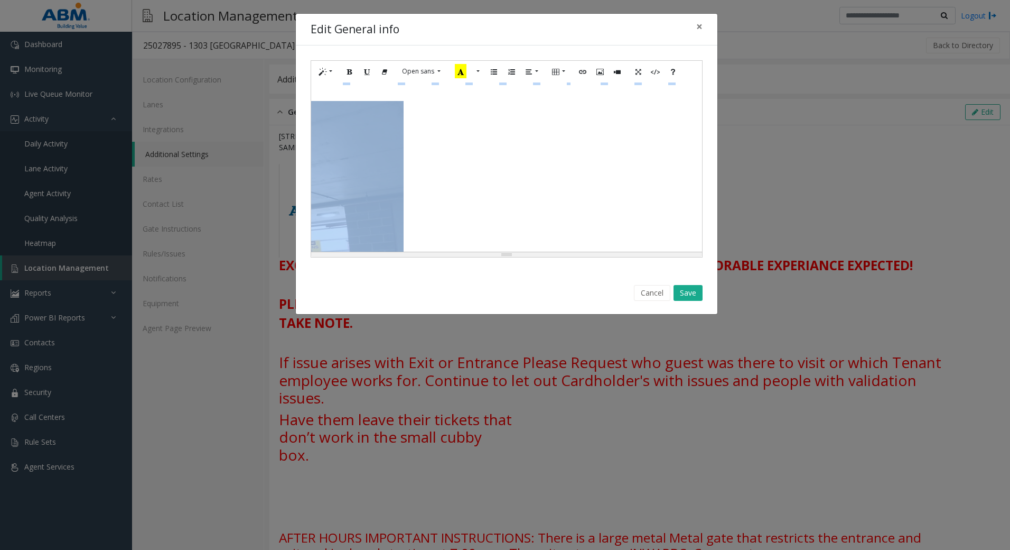
drag, startPoint x: 318, startPoint y: 174, endPoint x: 532, endPoint y: 149, distance: 215.4
click at [469, 136] on div "**********" at bounding box center [506, 166] width 391 height 169
drag, startPoint x: 637, startPoint y: 206, endPoint x: 717, endPoint y: 276, distance: 106.7
click at [636, 205] on div "**********" at bounding box center [506, 166] width 391 height 169
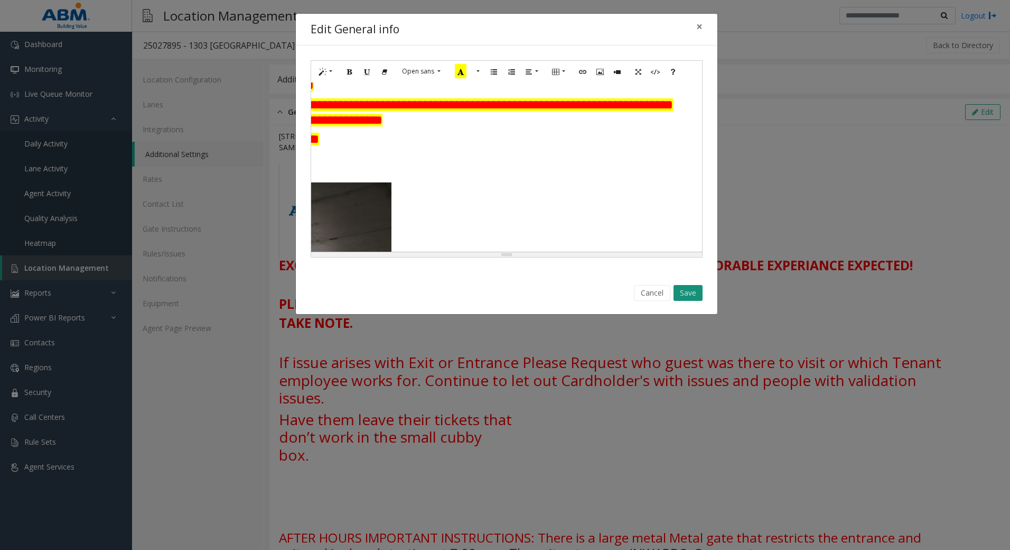
click at [688, 297] on button "Save" at bounding box center [688, 293] width 29 height 16
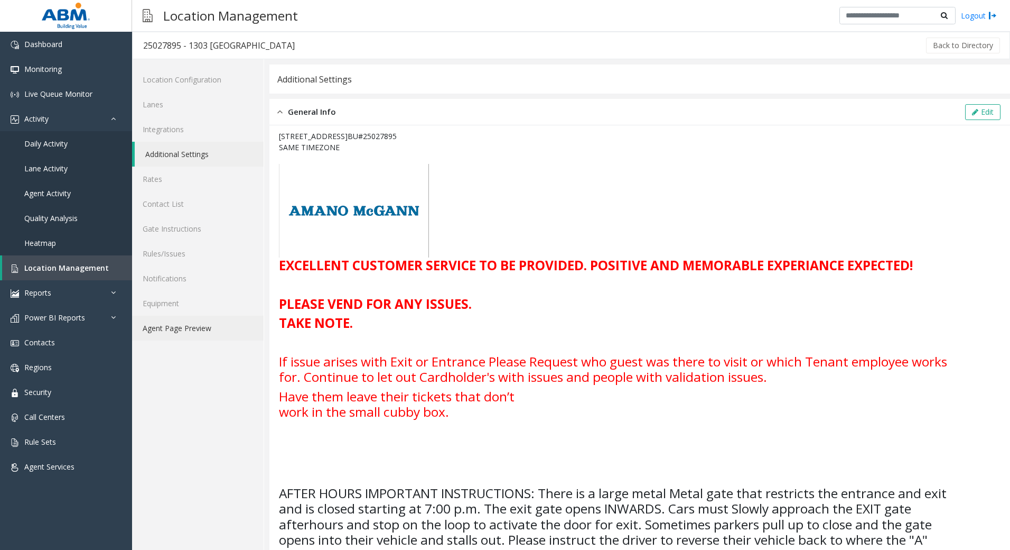
click at [167, 328] on link "Agent Page Preview" at bounding box center [198, 327] width 132 height 25
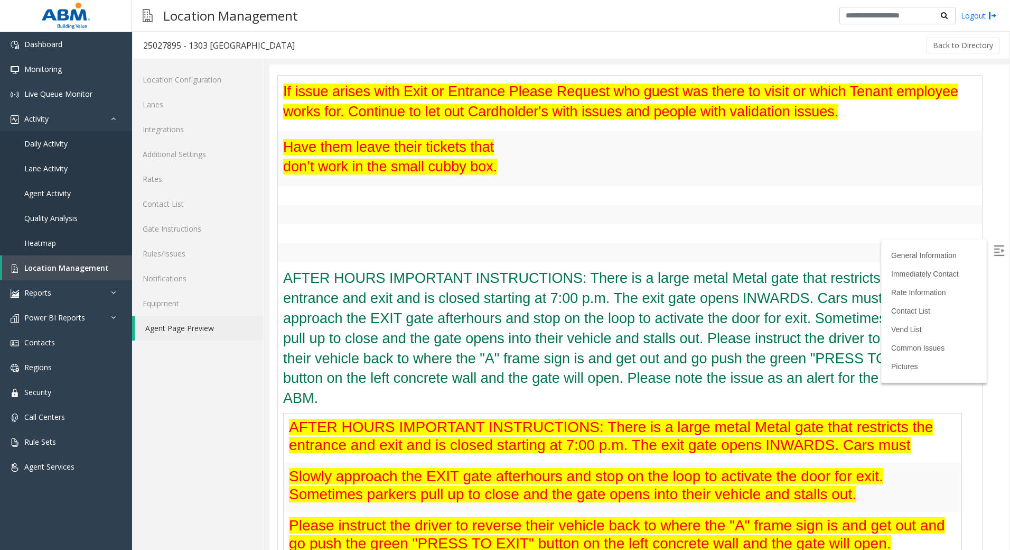
scroll to position [370, 0]
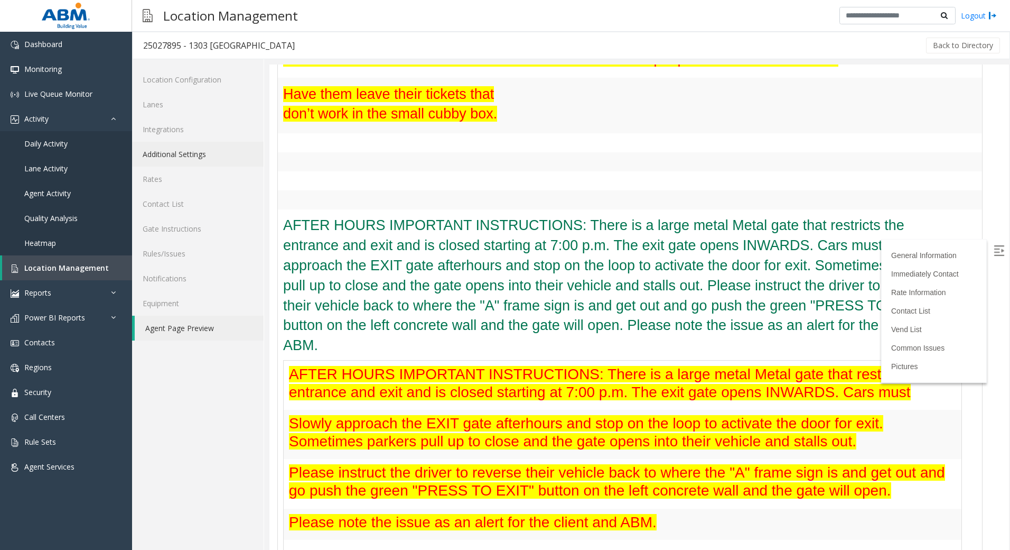
click at [170, 159] on link "Additional Settings" at bounding box center [198, 154] width 132 height 25
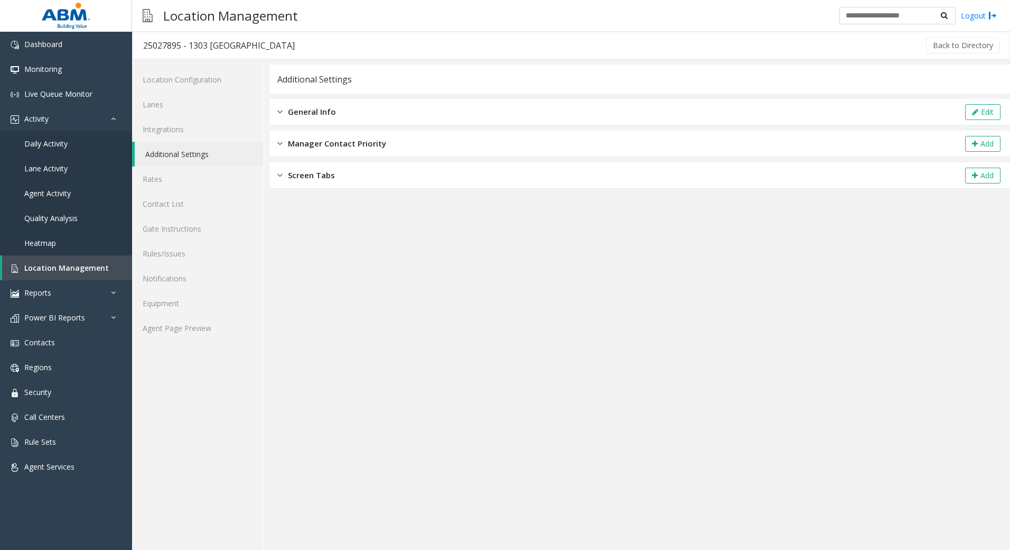
drag, startPoint x: 385, startPoint y: 113, endPoint x: 502, endPoint y: 116, distance: 117.3
click at [385, 113] on div "General Info Edit" at bounding box center [639, 112] width 741 height 26
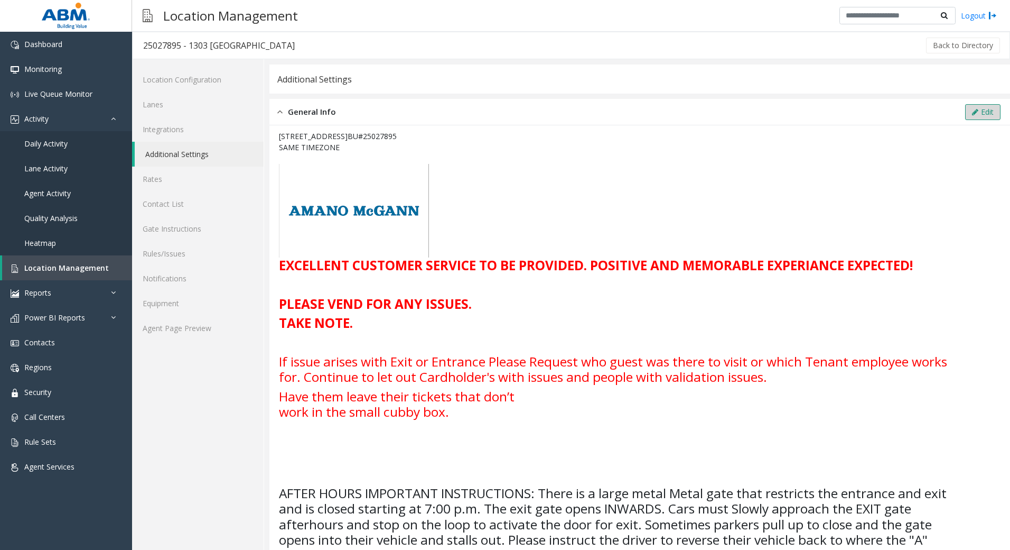
click at [986, 108] on button "Edit" at bounding box center [982, 112] width 35 height 16
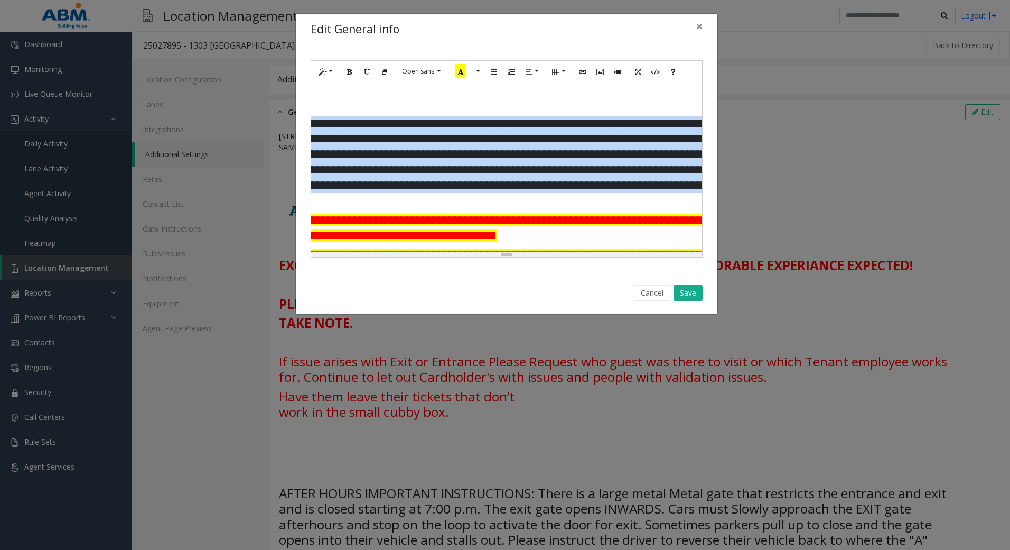
scroll to position [264, 165]
drag, startPoint x: 318, startPoint y: 134, endPoint x: 565, endPoint y: 223, distance: 262.7
click at [565, 209] on h3 "**********" at bounding box center [491, 162] width 679 height 93
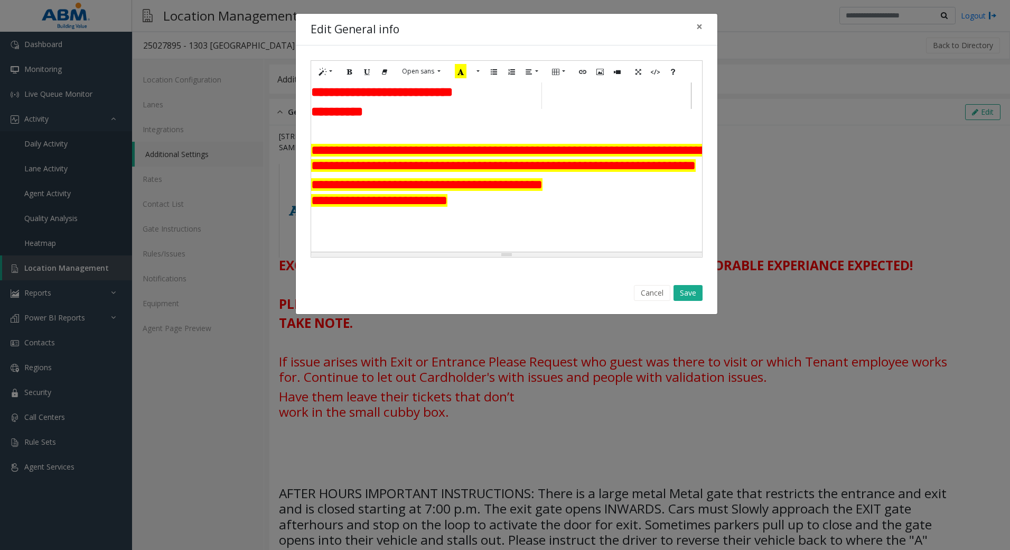
scroll to position [264, 5]
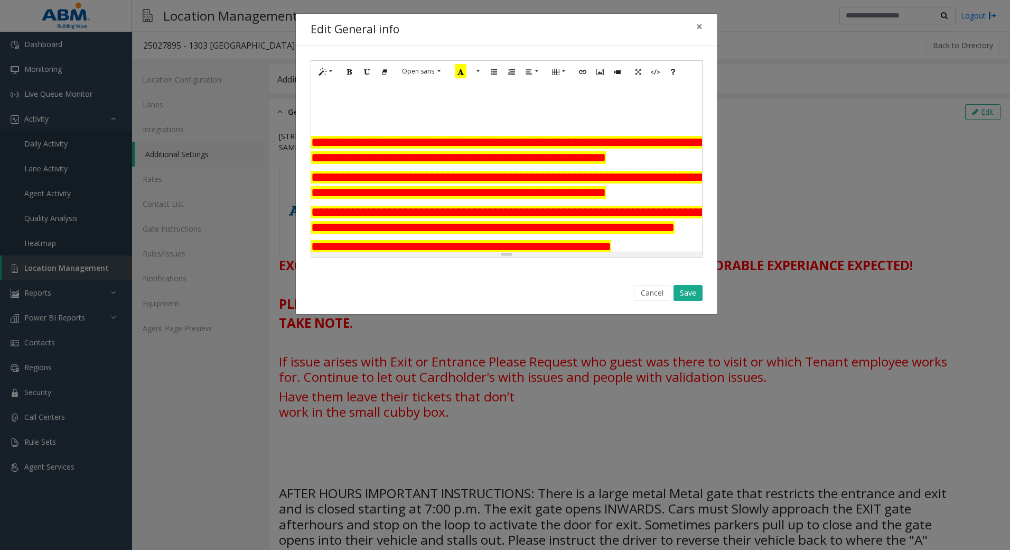
click at [439, 115] on td at bounding box center [451, 107] width 59 height 15
click at [503, 100] on td at bounding box center [498, 92] width 35 height 15
drag, startPoint x: 367, startPoint y: 110, endPoint x: 349, endPoint y: 110, distance: 18.0
click at [363, 100] on td at bounding box center [364, 92] width 35 height 15
click at [311, 98] on div "**********" at bounding box center [507, 158] width 392 height 197
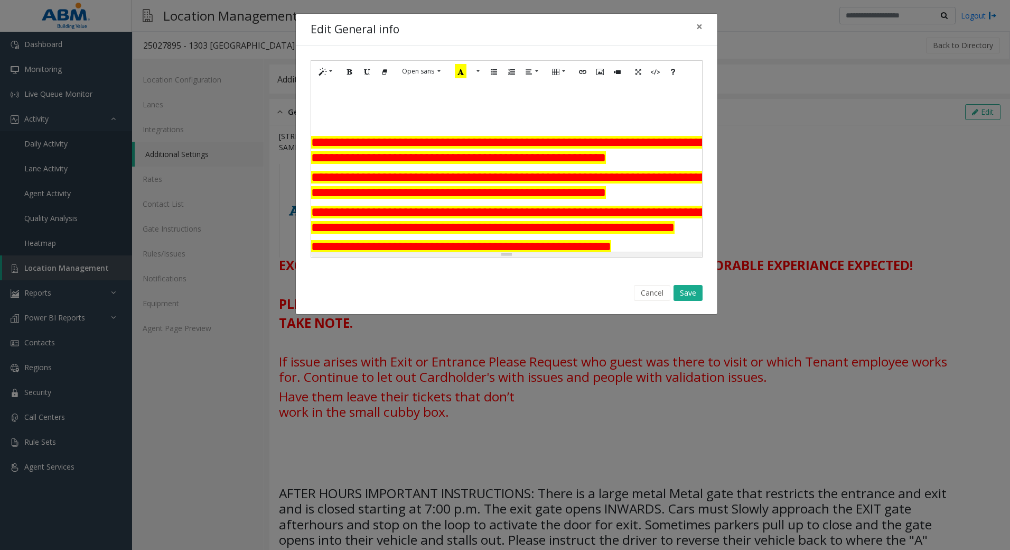
click at [322, 100] on td at bounding box center [328, 92] width 35 height 15
click at [430, 124] on icon "Delete table" at bounding box center [432, 127] width 6 height 7
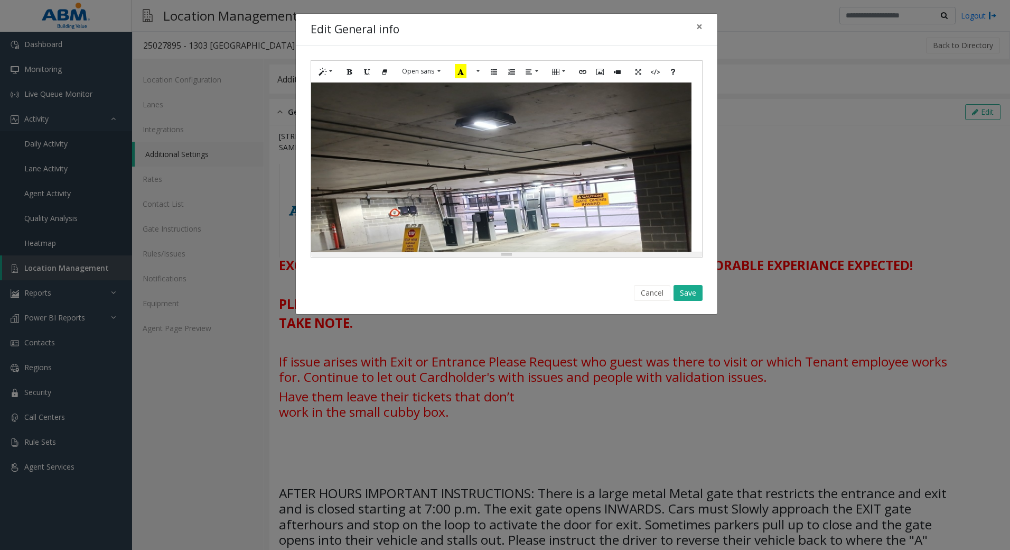
scroll to position [317, 5]
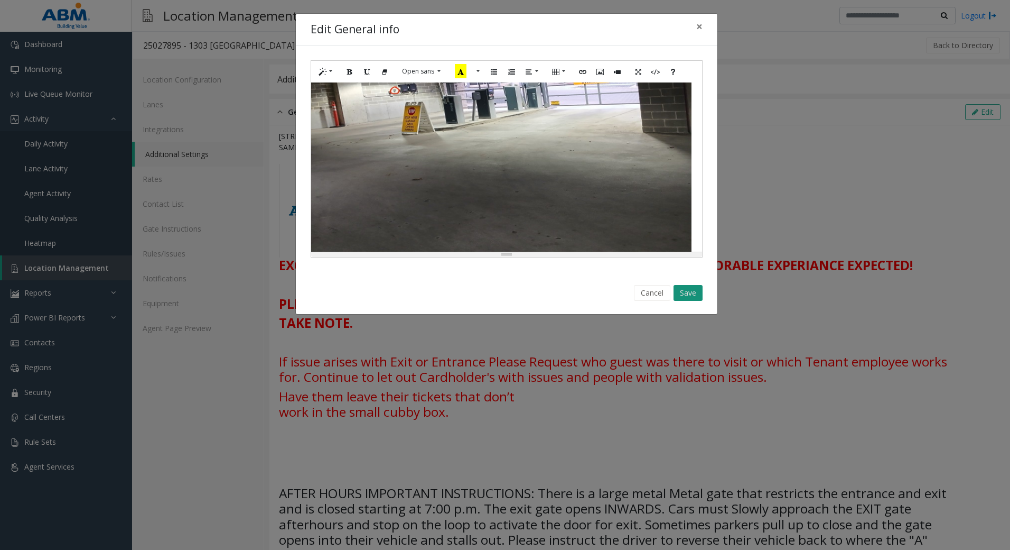
drag, startPoint x: 649, startPoint y: 293, endPoint x: 678, endPoint y: 285, distance: 29.6
click at [648, 292] on button "Cancel" at bounding box center [652, 293] width 36 height 16
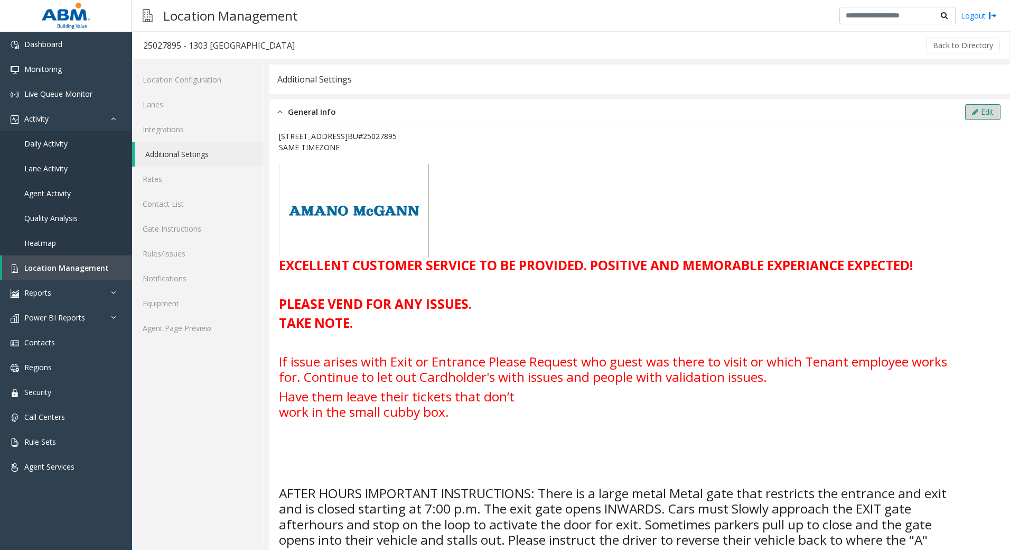
click at [973, 108] on button "Edit" at bounding box center [982, 112] width 35 height 16
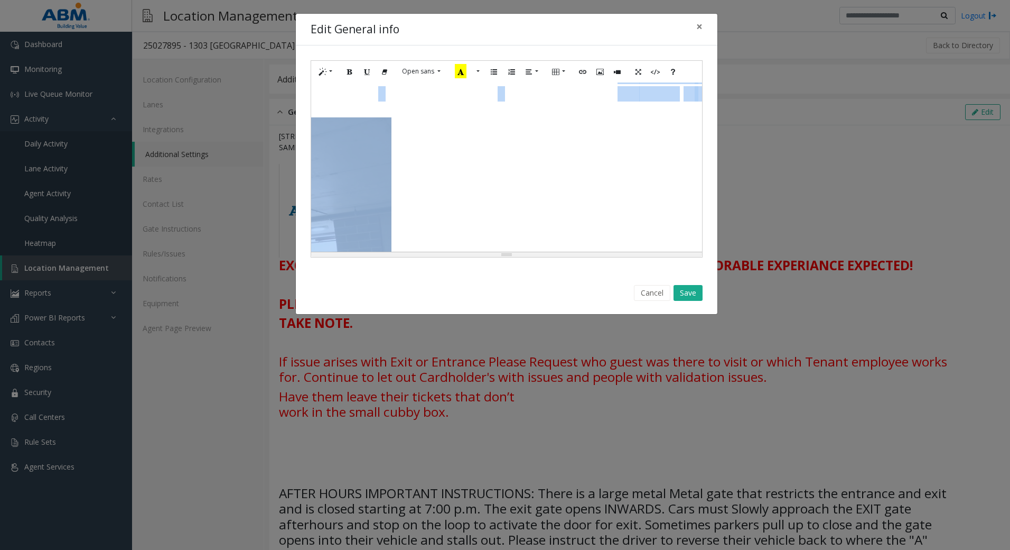
scroll to position [515, 305]
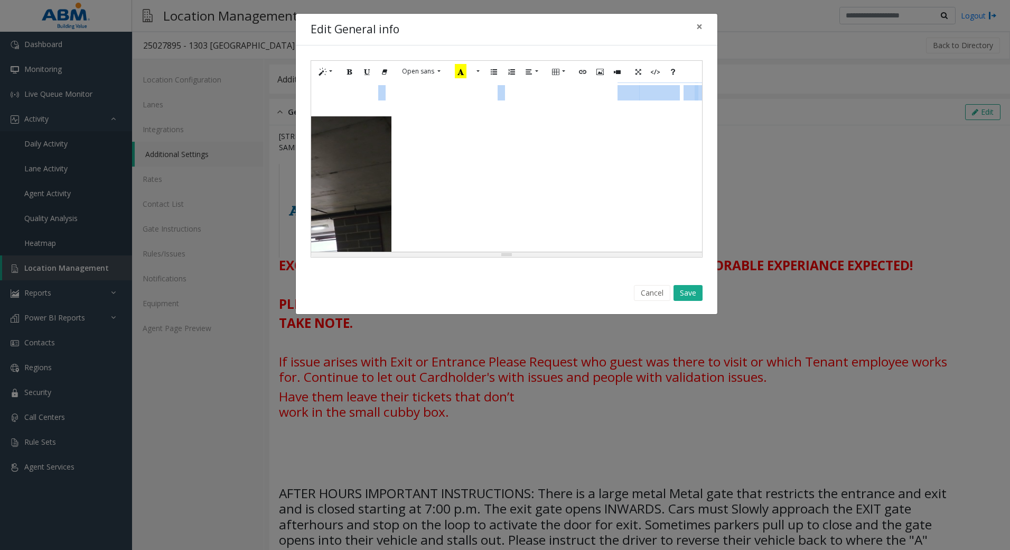
drag, startPoint x: 311, startPoint y: 181, endPoint x: 373, endPoint y: 122, distance: 85.9
click at [373, 116] on table "**********" at bounding box center [358, 38] width 679 height 155
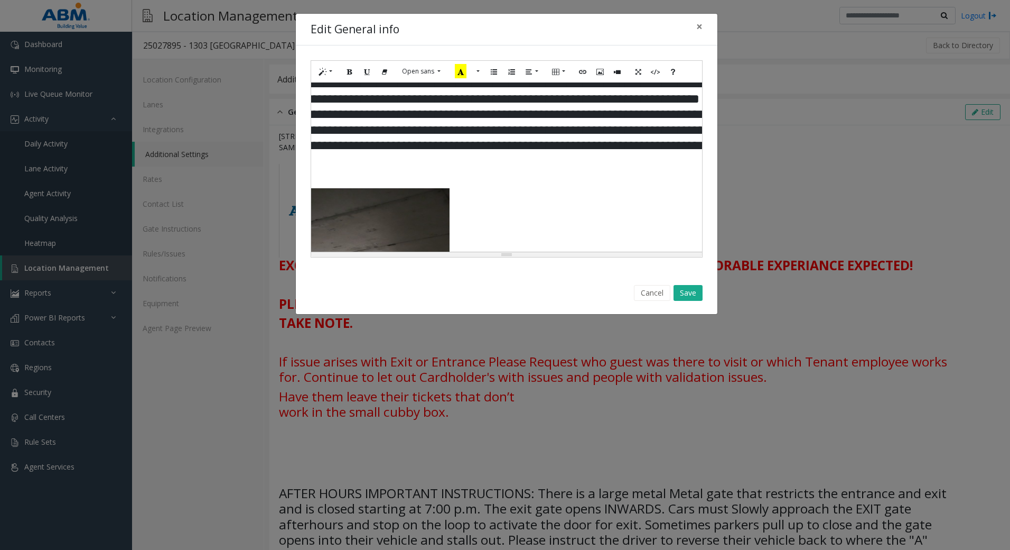
scroll to position [304, 301]
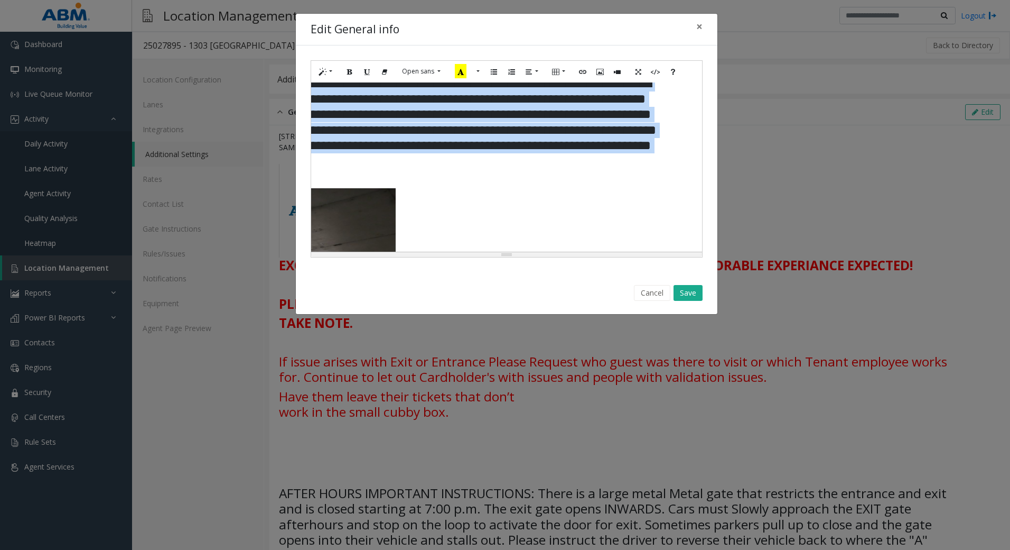
drag, startPoint x: 313, startPoint y: 98, endPoint x: 566, endPoint y: 180, distance: 265.5
click at [566, 169] on h3 "**********" at bounding box center [345, 122] width 645 height 93
click at [462, 72] on icon "Recent Color" at bounding box center [461, 71] width 12 height 14
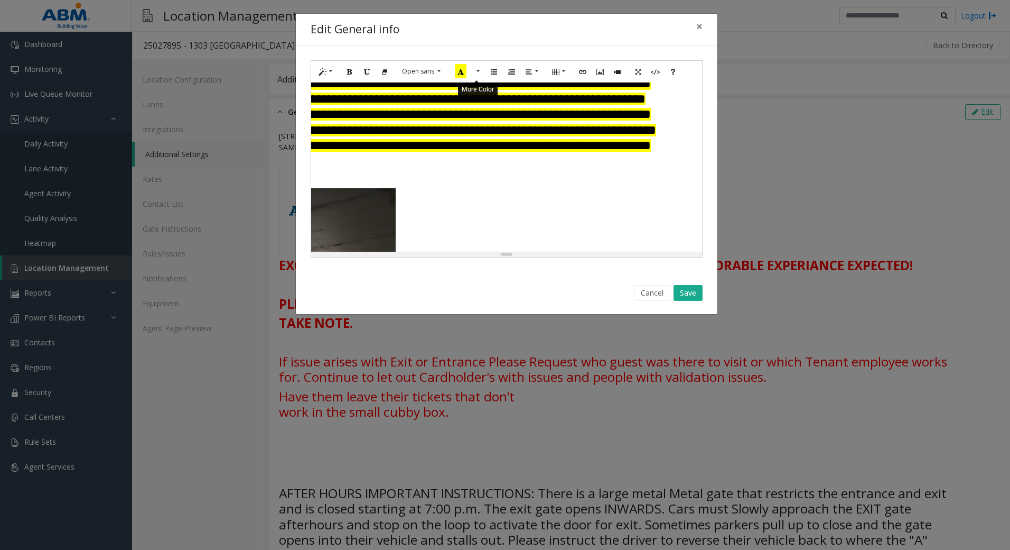
click at [474, 71] on button "More Color" at bounding box center [477, 71] width 11 height 16
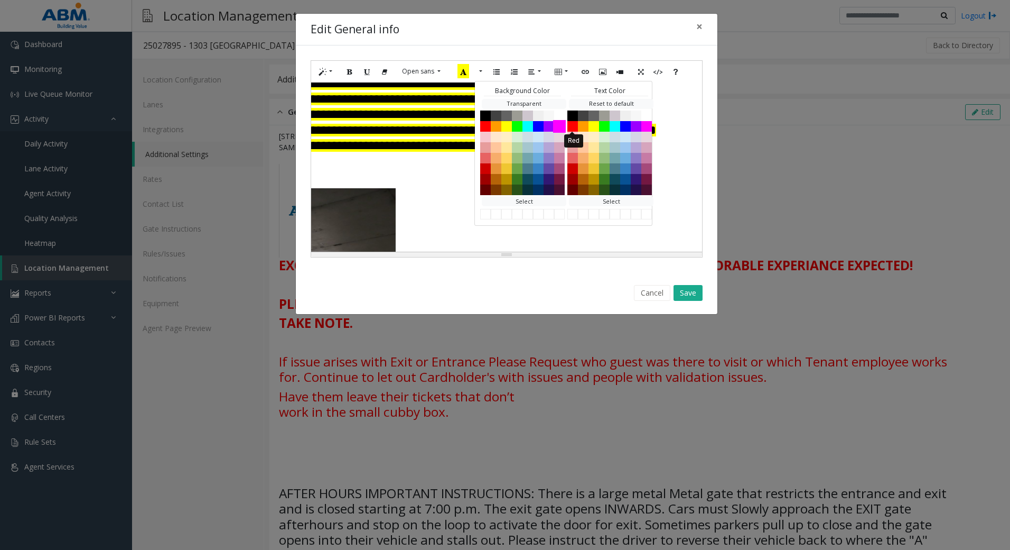
drag, startPoint x: 573, startPoint y: 128, endPoint x: 556, endPoint y: 129, distance: 16.9
click at [572, 128] on button "Red" at bounding box center [572, 125] width 11 height 11
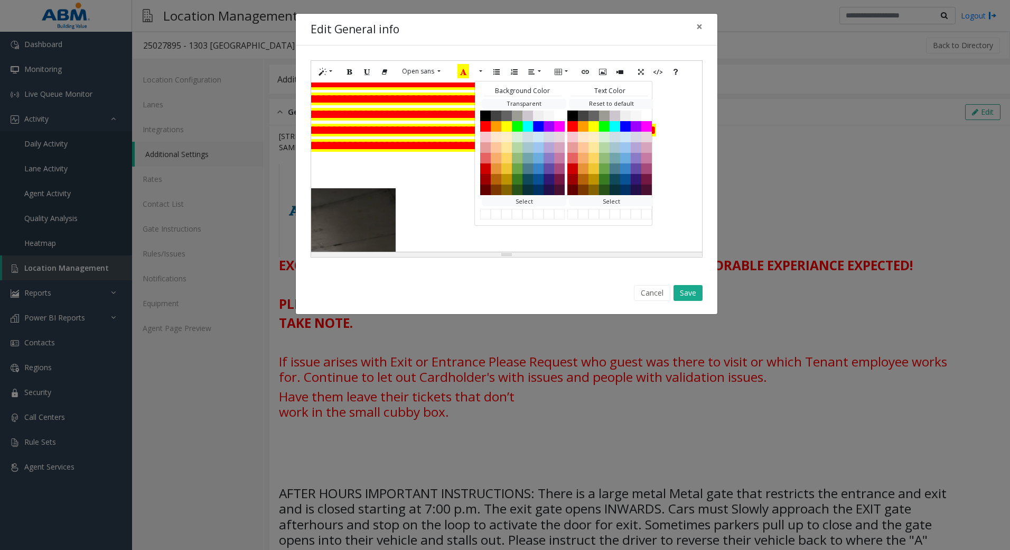
click at [407, 194] on h3 at bounding box center [345, 350] width 645 height 354
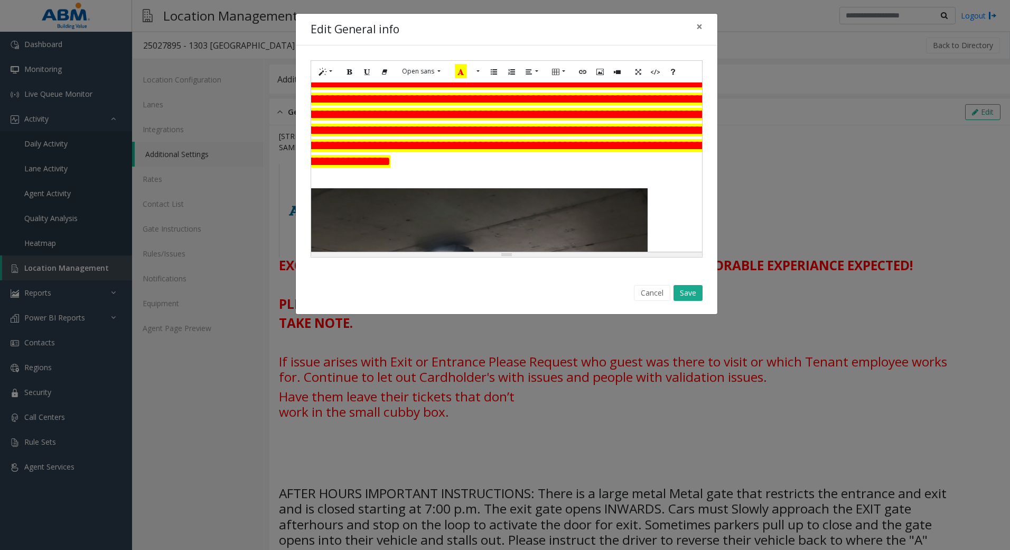
scroll to position [304, 0]
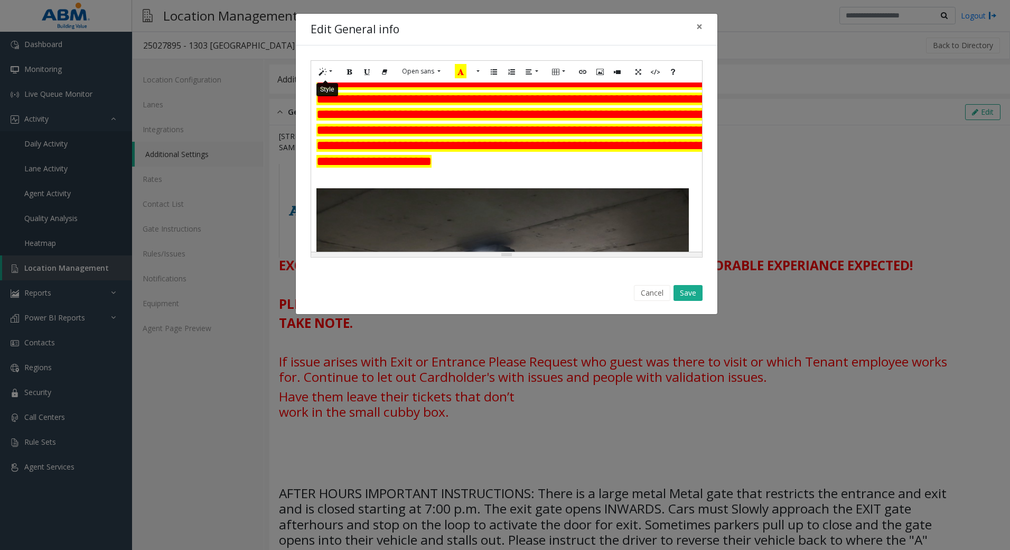
click at [331, 68] on button "Style" at bounding box center [326, 71] width 24 height 16
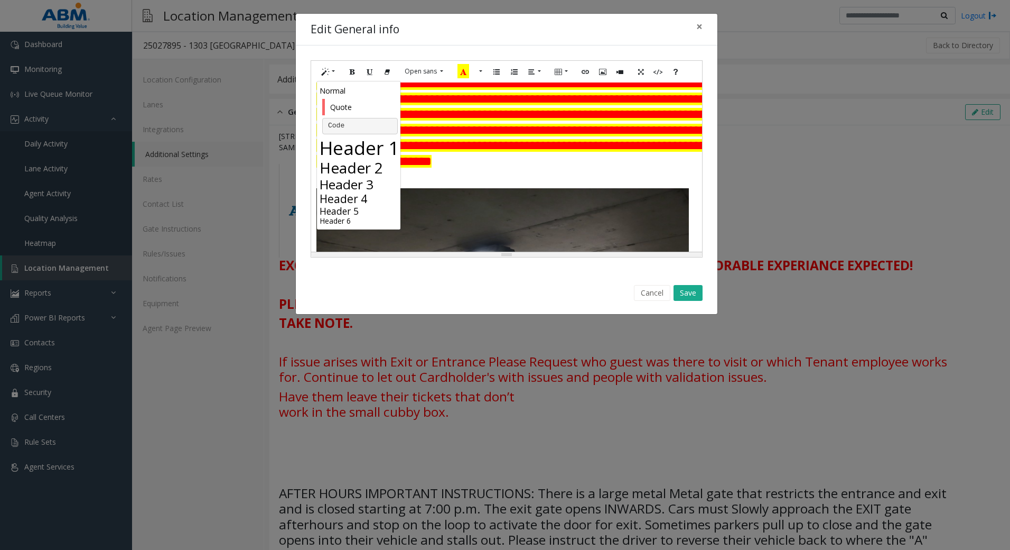
click at [344, 168] on h2 "Header 2" at bounding box center [360, 168] width 81 height 18
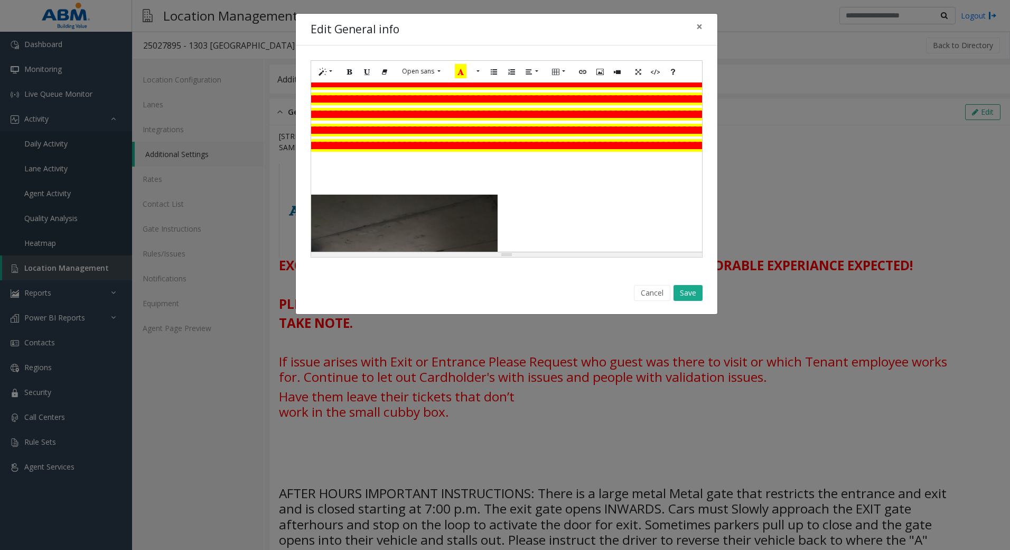
scroll to position [304, 301]
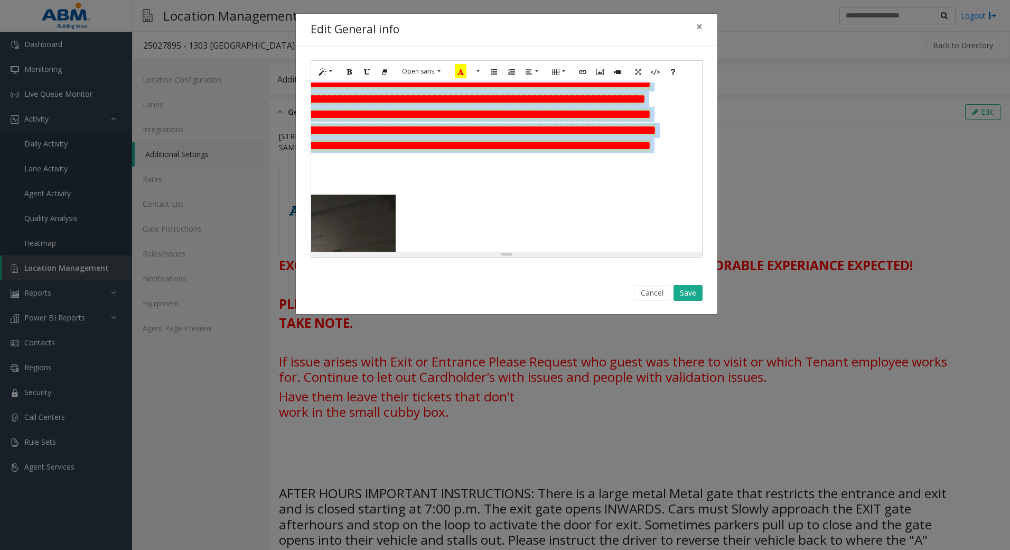
drag, startPoint x: 316, startPoint y: 96, endPoint x: 595, endPoint y: 184, distance: 292.6
click at [595, 169] on h3 "**********" at bounding box center [345, 122] width 645 height 93
click at [327, 69] on button "Style" at bounding box center [326, 71] width 24 height 16
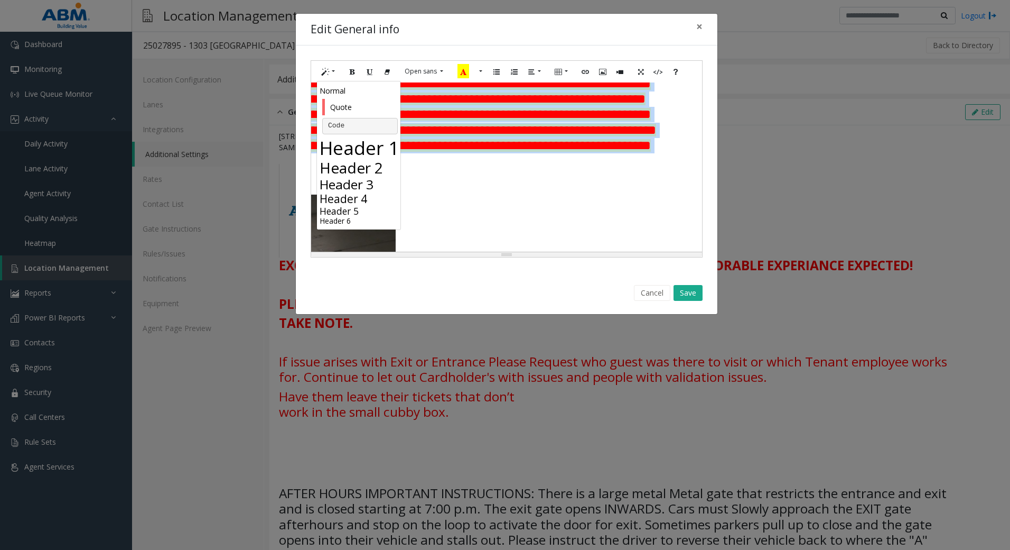
click at [356, 162] on h2 "Header 2" at bounding box center [360, 168] width 81 height 18
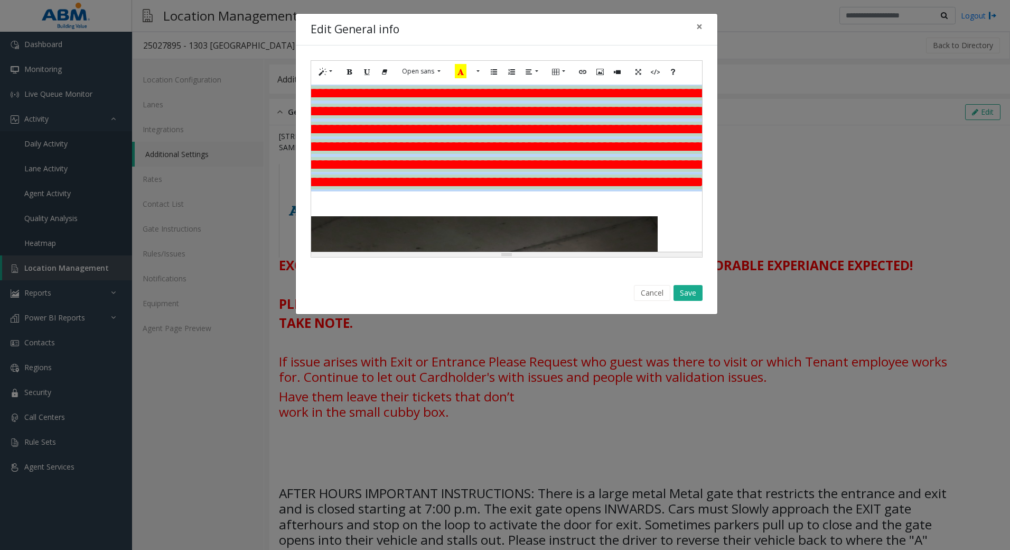
scroll to position [304, 0]
click at [695, 292] on button "Save" at bounding box center [688, 293] width 29 height 16
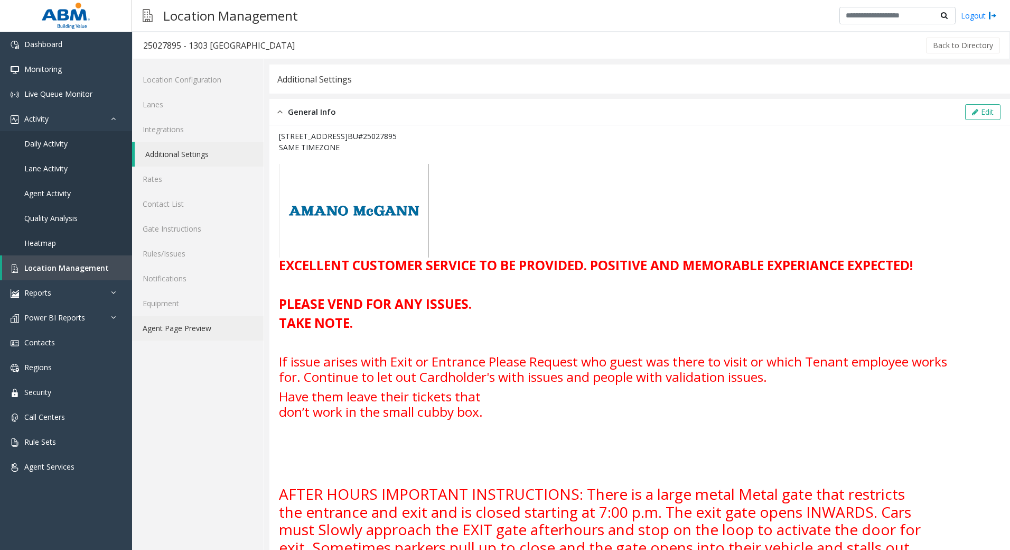
click at [152, 332] on link "Agent Page Preview" at bounding box center [198, 327] width 132 height 25
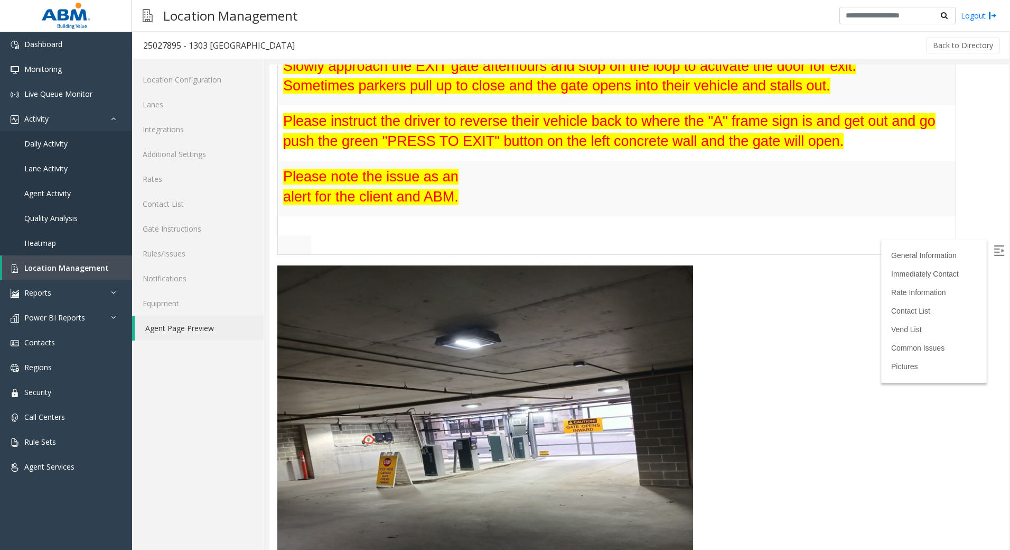
scroll to position [1057, 0]
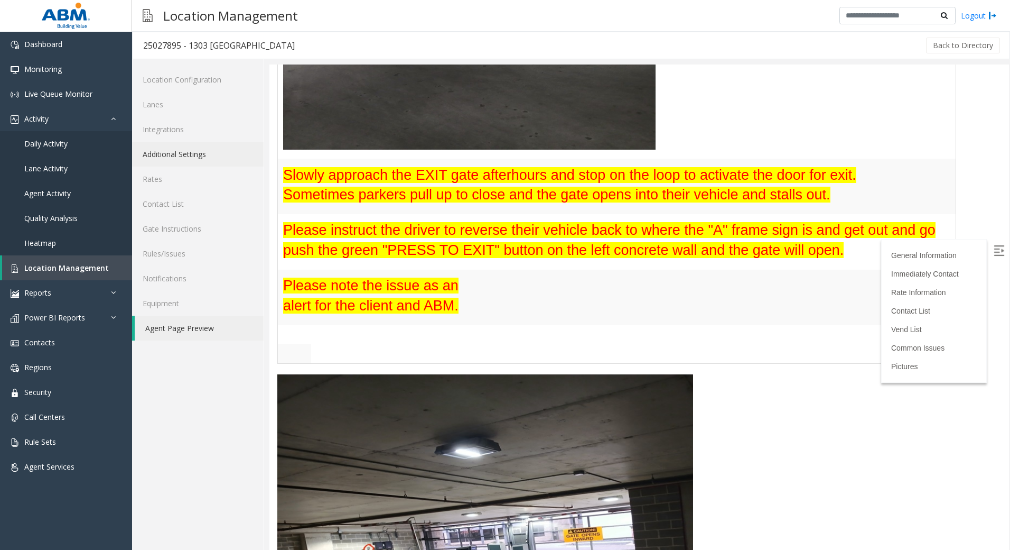
click at [181, 157] on link "Additional Settings" at bounding box center [198, 154] width 132 height 25
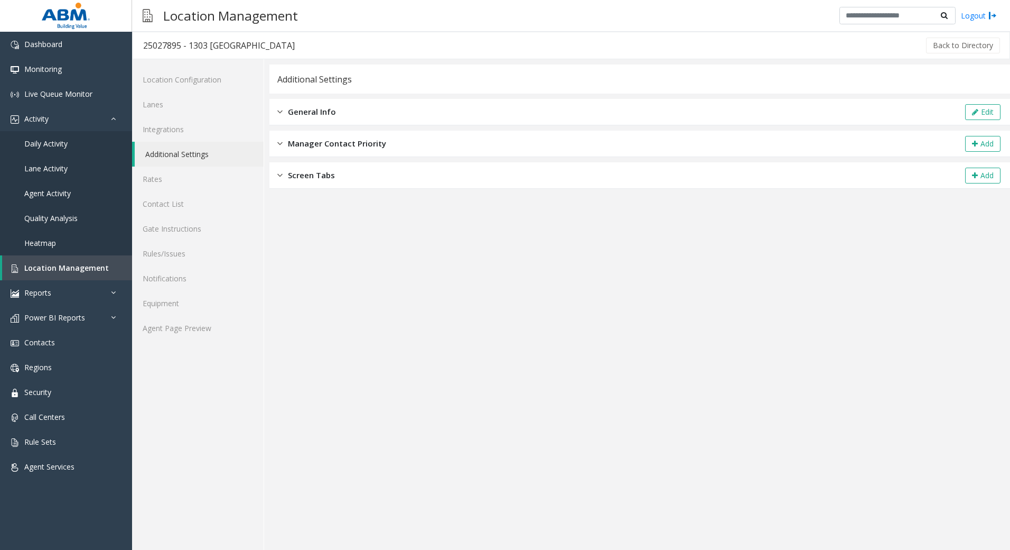
drag, startPoint x: 344, startPoint y: 109, endPoint x: 372, endPoint y: 117, distance: 28.5
click at [344, 106] on div "General Info Edit" at bounding box center [639, 112] width 741 height 26
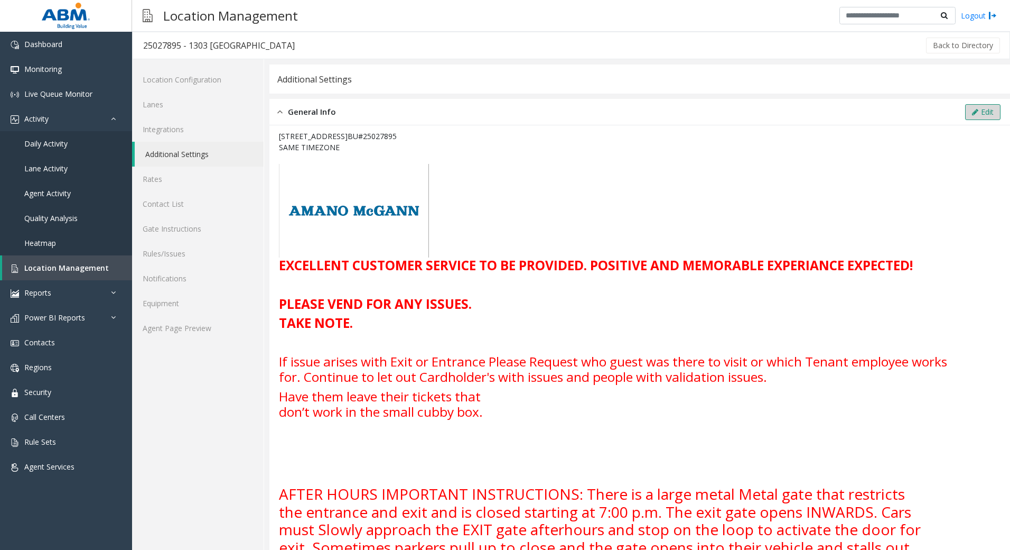
click at [971, 114] on button "Edit" at bounding box center [982, 112] width 35 height 16
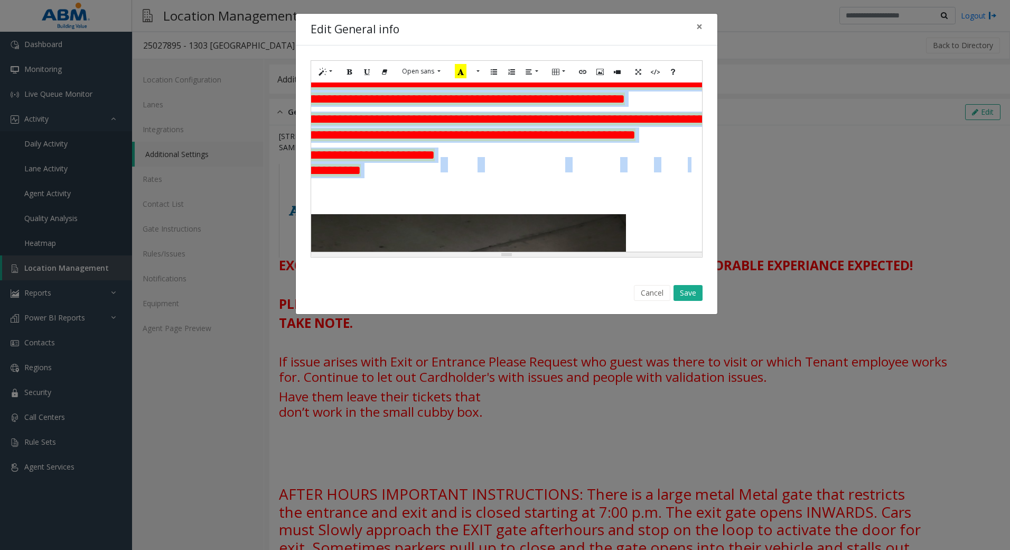
scroll to position [793, 87]
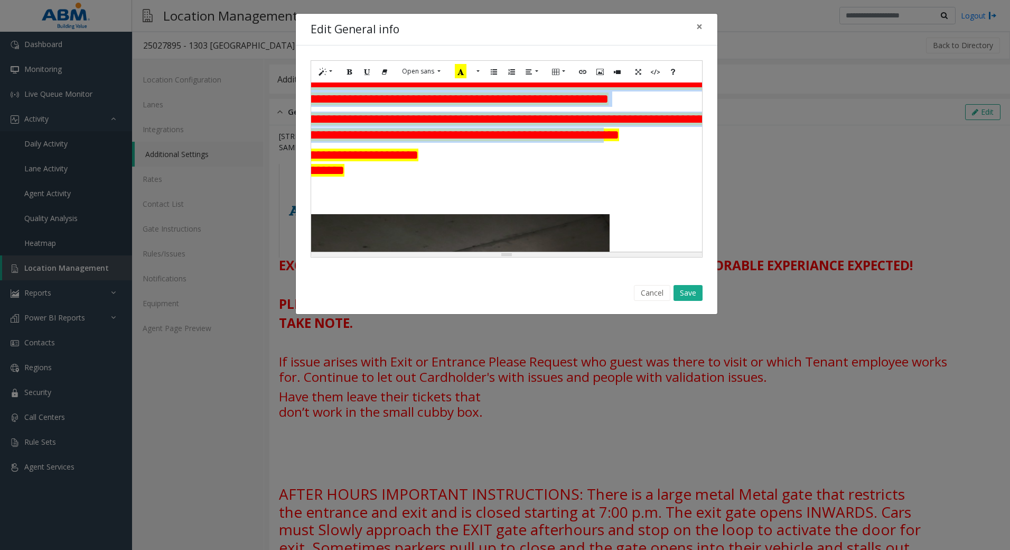
drag, startPoint x: 319, startPoint y: 102, endPoint x: 638, endPoint y: 185, distance: 329.2
click at [472, 255] on div "Resize" at bounding box center [506, 254] width 391 height 5
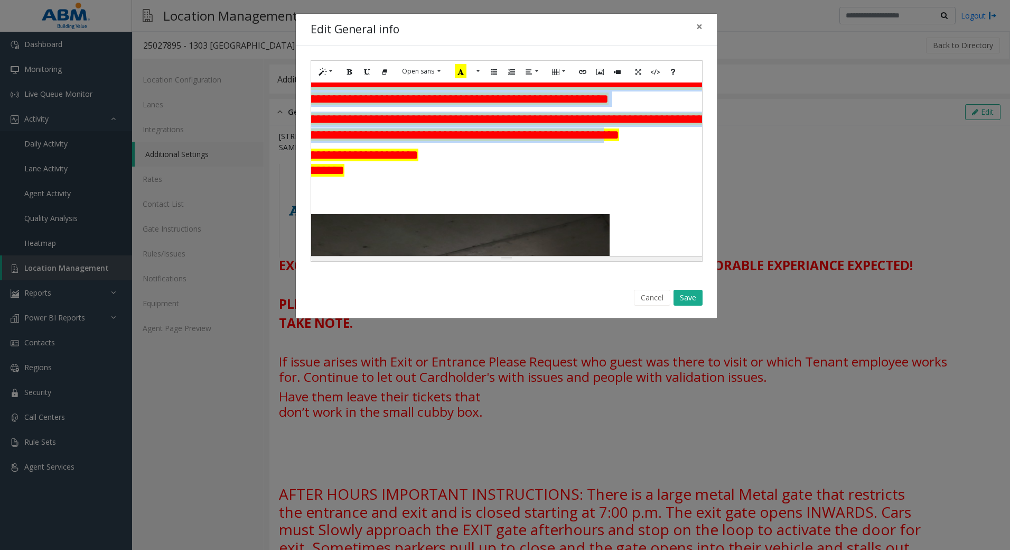
drag, startPoint x: 472, startPoint y: 252, endPoint x: 359, endPoint y: 265, distance: 113.4
click at [359, 261] on div "Resize" at bounding box center [506, 258] width 391 height 5
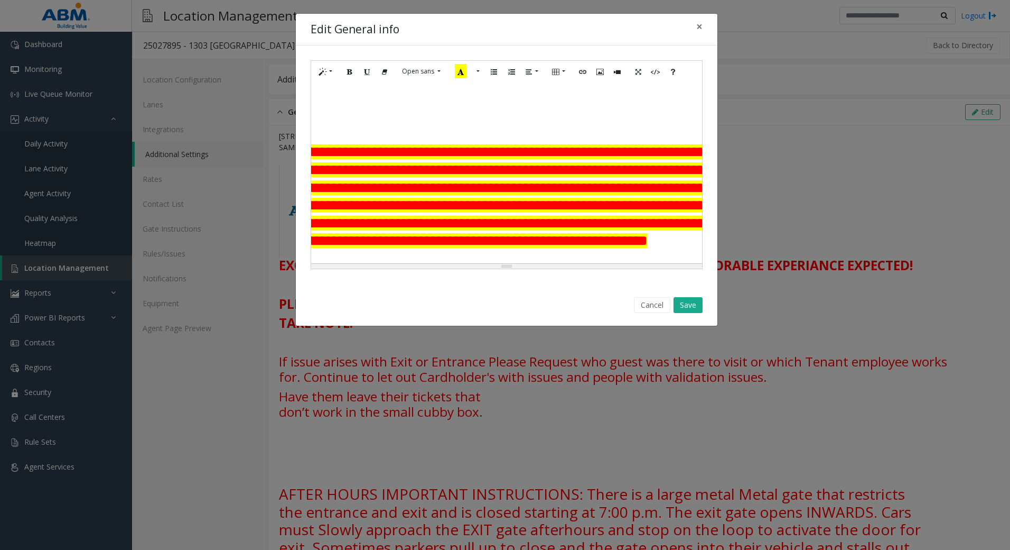
scroll to position [264, 87]
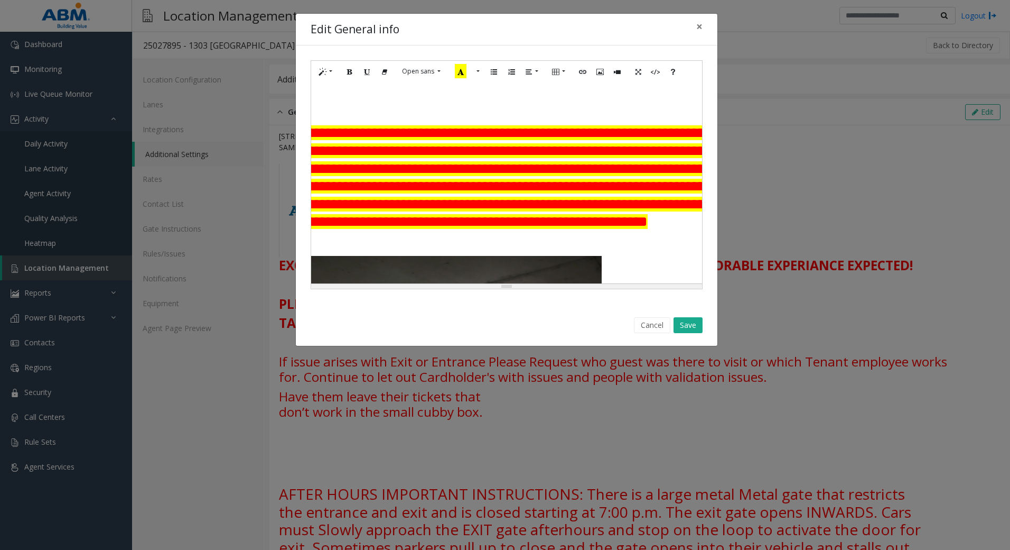
drag, startPoint x: 468, startPoint y: 265, endPoint x: 338, endPoint y: 288, distance: 132.1
click at [338, 288] on div "Resize" at bounding box center [506, 286] width 391 height 5
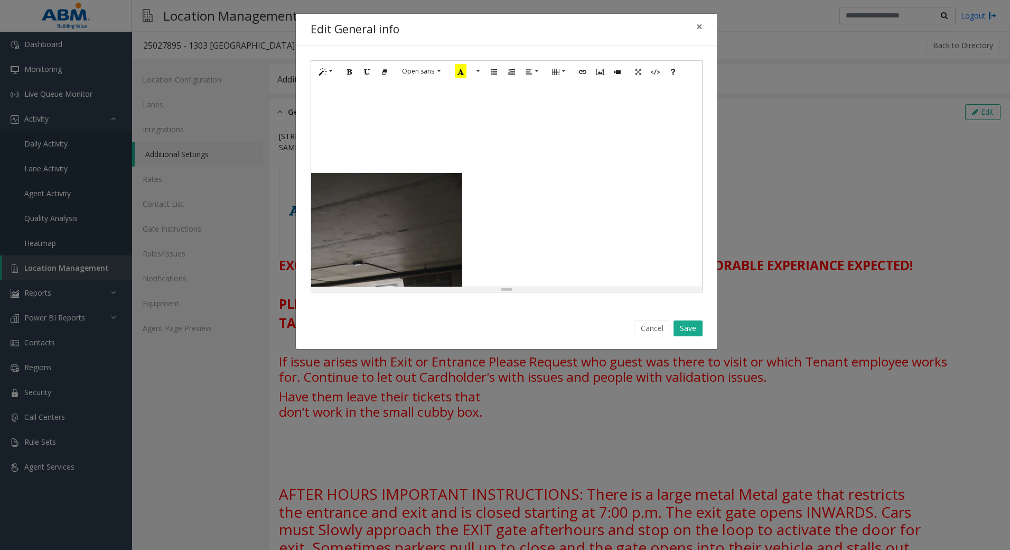
scroll to position [793, 0]
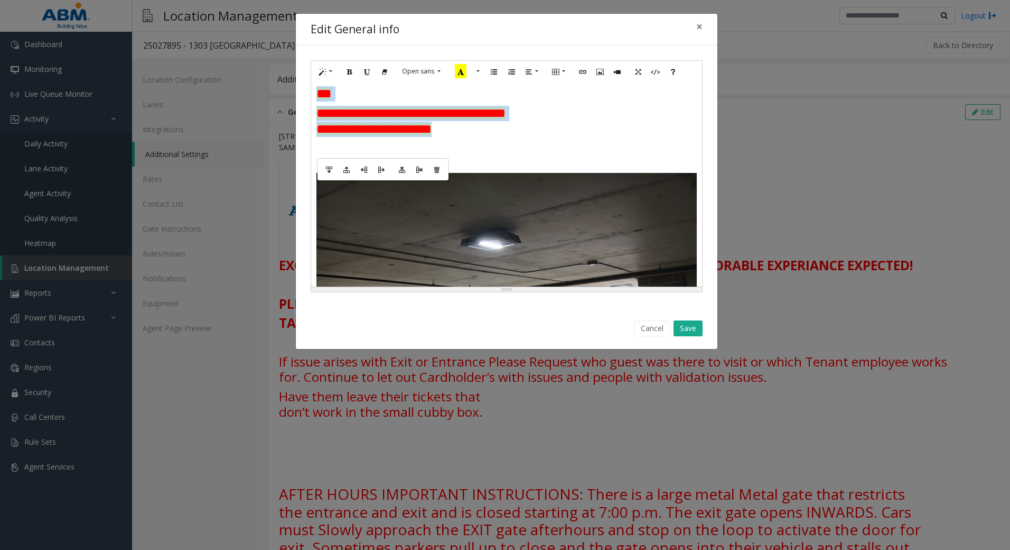
drag, startPoint x: 489, startPoint y: 156, endPoint x: 312, endPoint y: 97, distance: 186.5
click at [308, 109] on div "**********" at bounding box center [507, 176] width 422 height 262
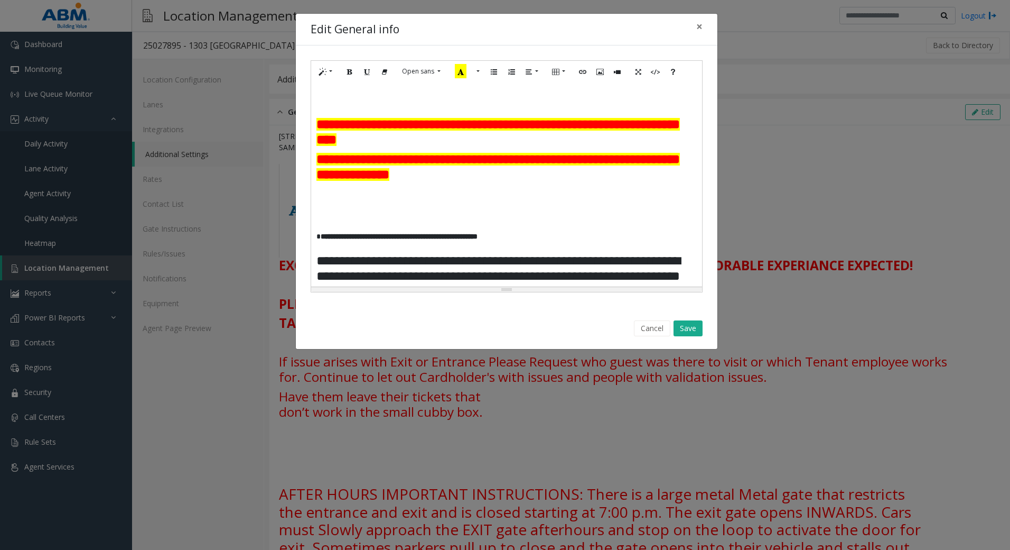
scroll to position [709, 0]
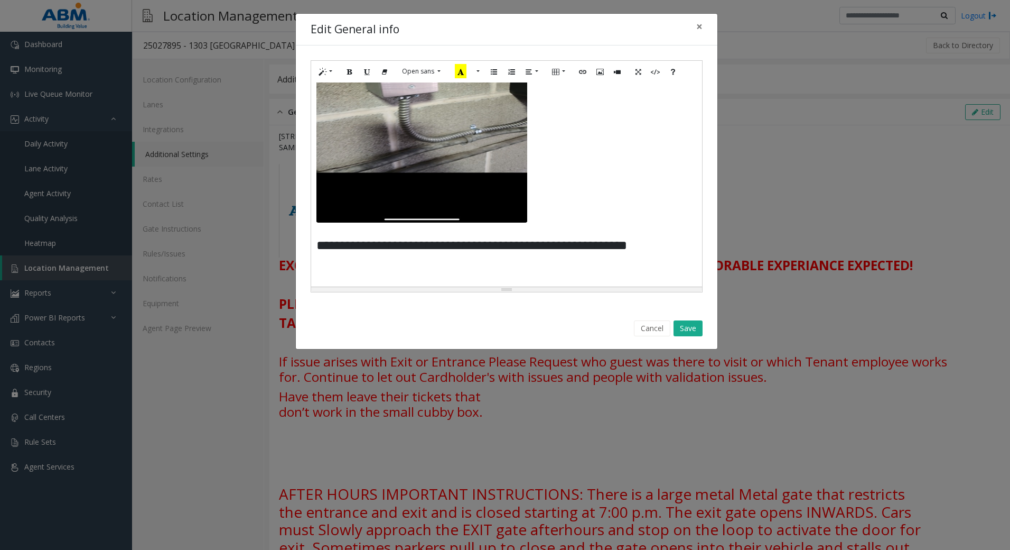
drag, startPoint x: 660, startPoint y: 329, endPoint x: 669, endPoint y: 343, distance: 16.9
click at [659, 325] on button "Cancel" at bounding box center [652, 328] width 36 height 16
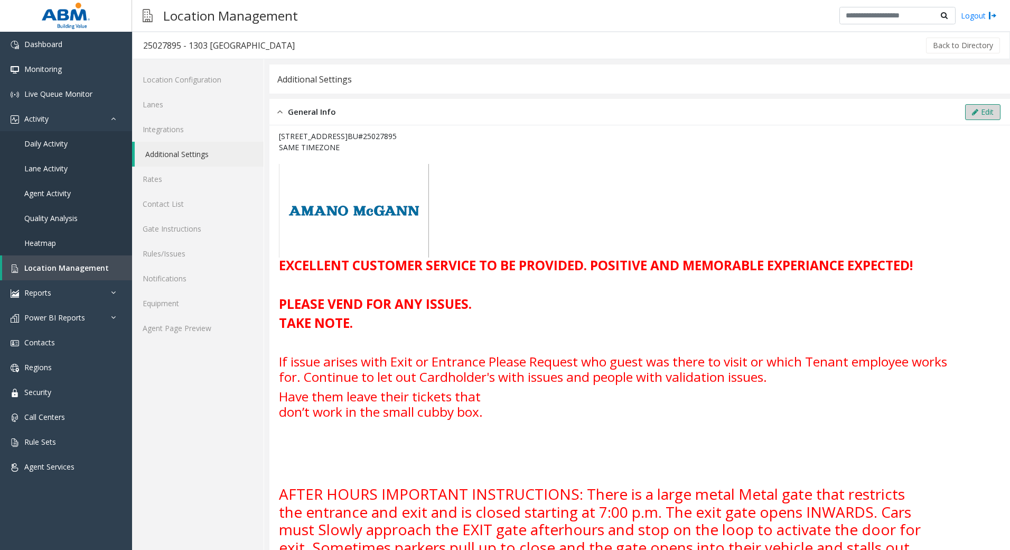
click at [972, 109] on button "Edit" at bounding box center [982, 112] width 35 height 16
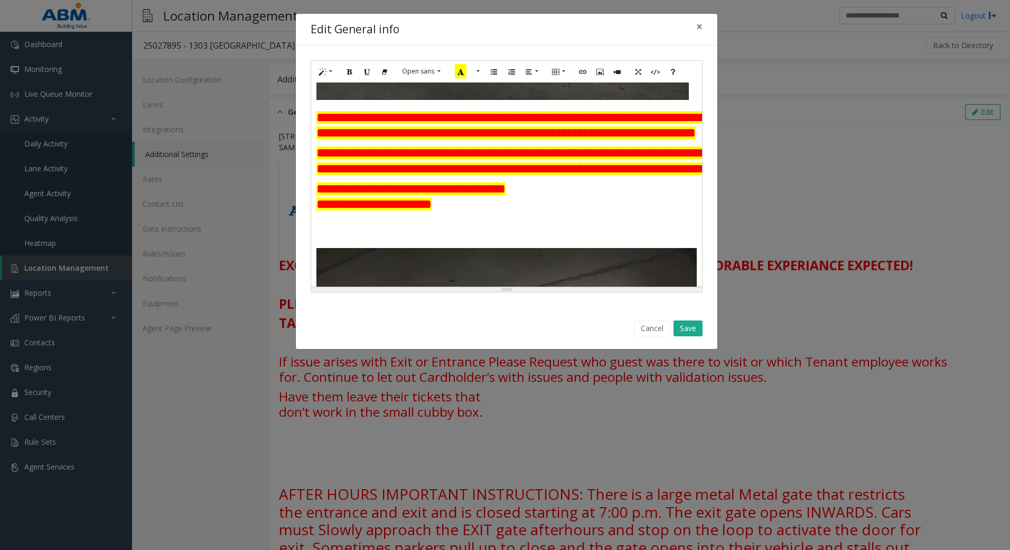
scroll to position [762, 0]
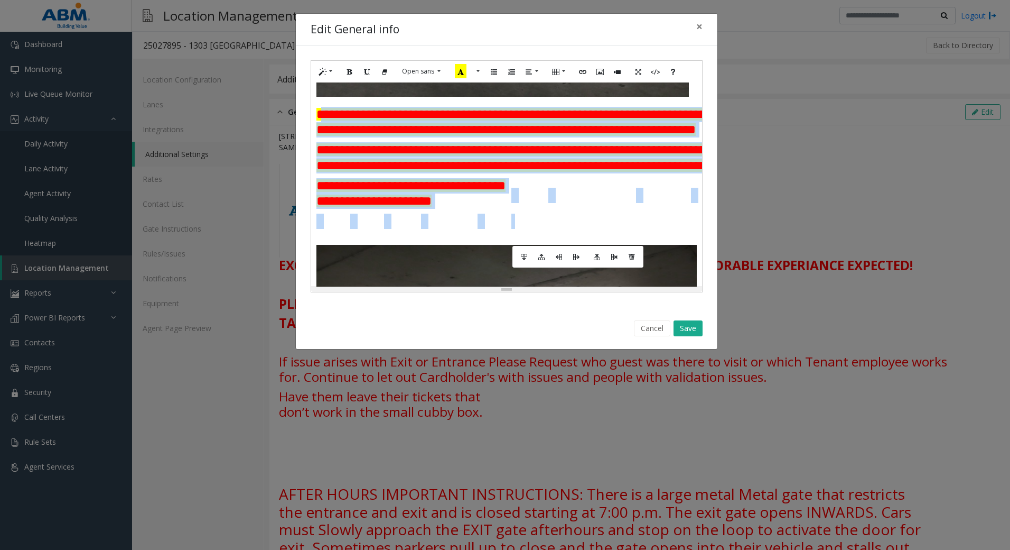
drag, startPoint x: 899, startPoint y: 435, endPoint x: 320, endPoint y: 135, distance: 652.2
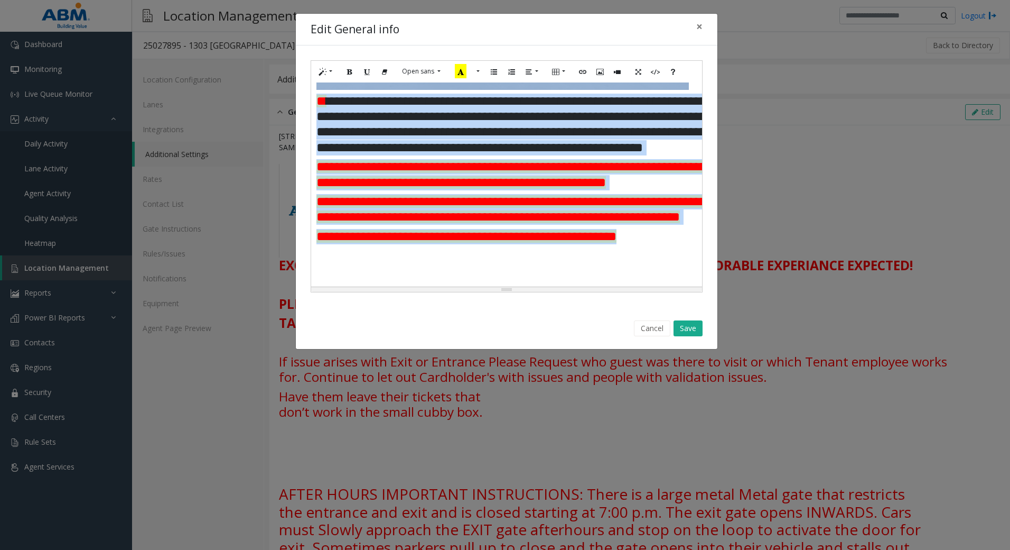
scroll to position [757, 0]
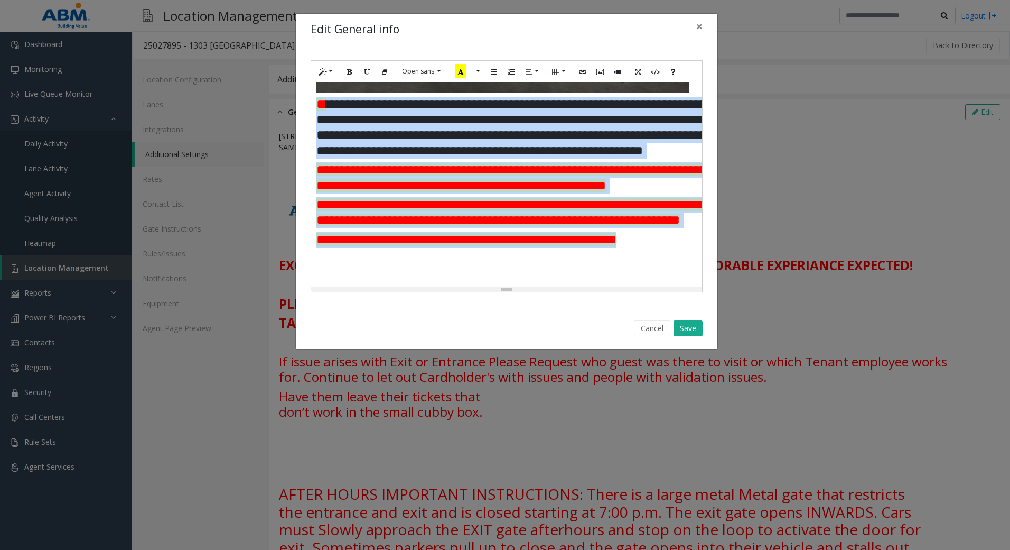
drag, startPoint x: 665, startPoint y: 215, endPoint x: 319, endPoint y: 141, distance: 354.0
click at [319, 141] on td "**********" at bounding box center [655, 191] width 679 height 189
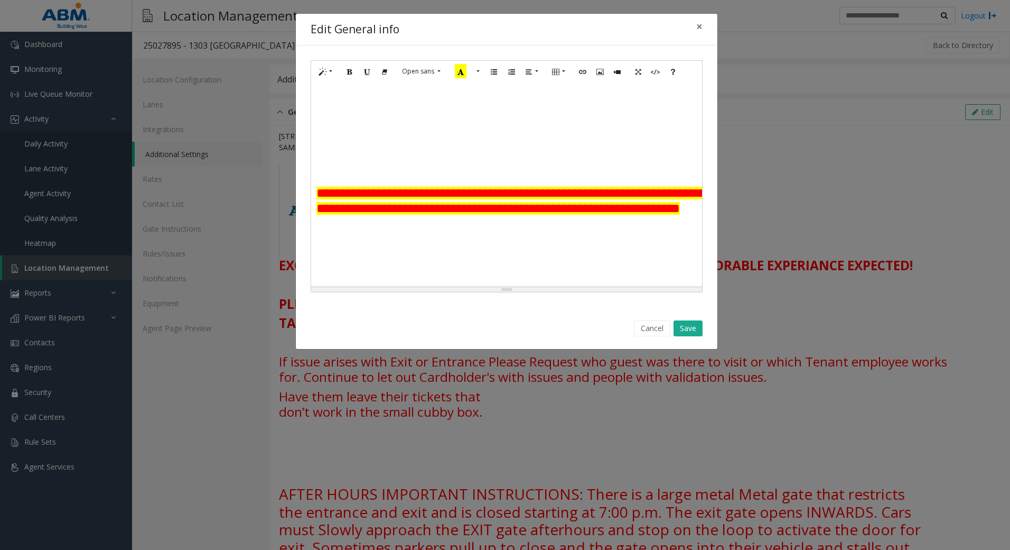
scroll to position [916, 0]
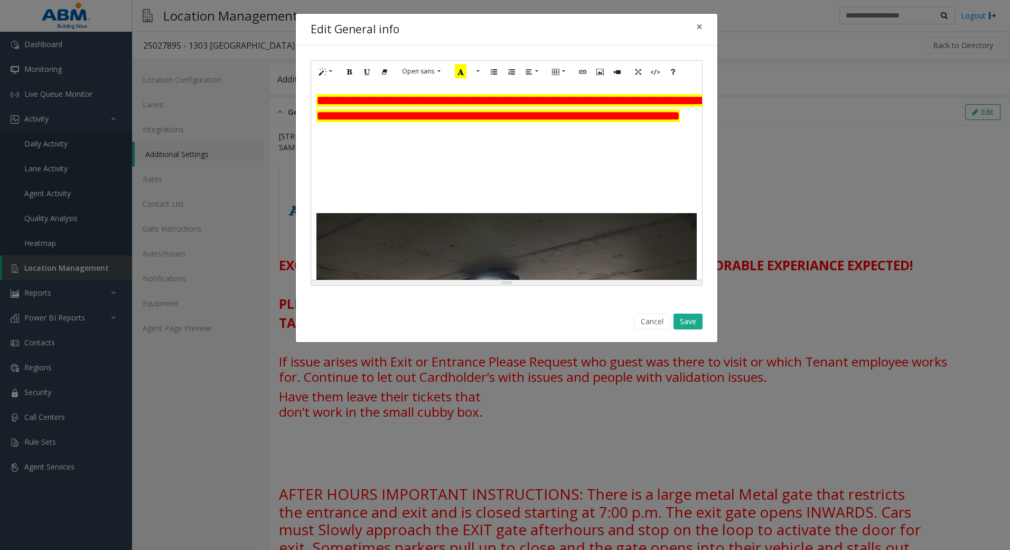
drag, startPoint x: 483, startPoint y: 286, endPoint x: 498, endPoint y: 280, distance: 15.8
click at [535, 281] on div at bounding box center [506, 282] width 391 height 5
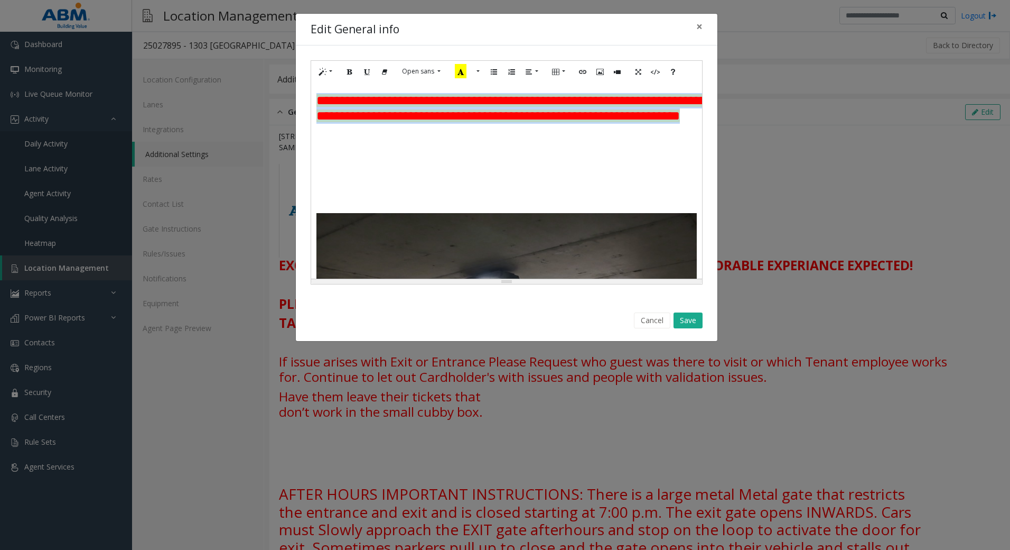
drag, startPoint x: 556, startPoint y: 151, endPoint x: 264, endPoint y: 127, distance: 293.2
click at [264, 127] on div "**********" at bounding box center [505, 275] width 1010 height 550
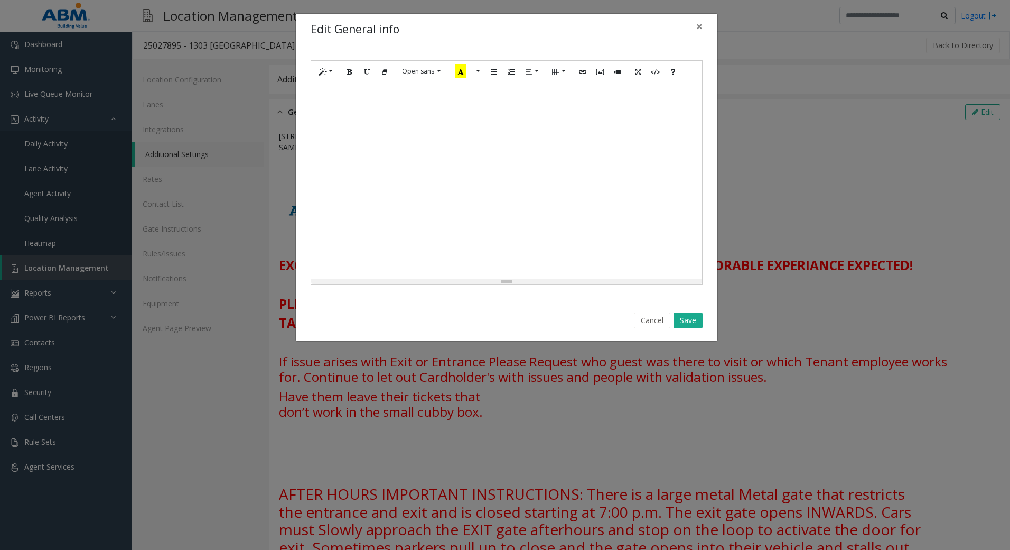
scroll to position [211, 0]
click at [406, 223] on td at bounding box center [598, 212] width 564 height 206
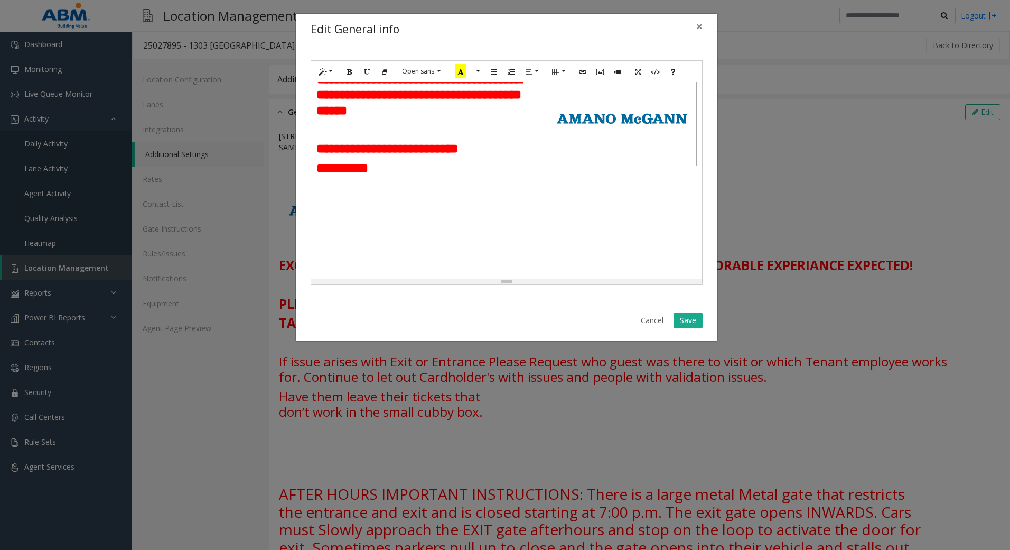
scroll to position [159, 0]
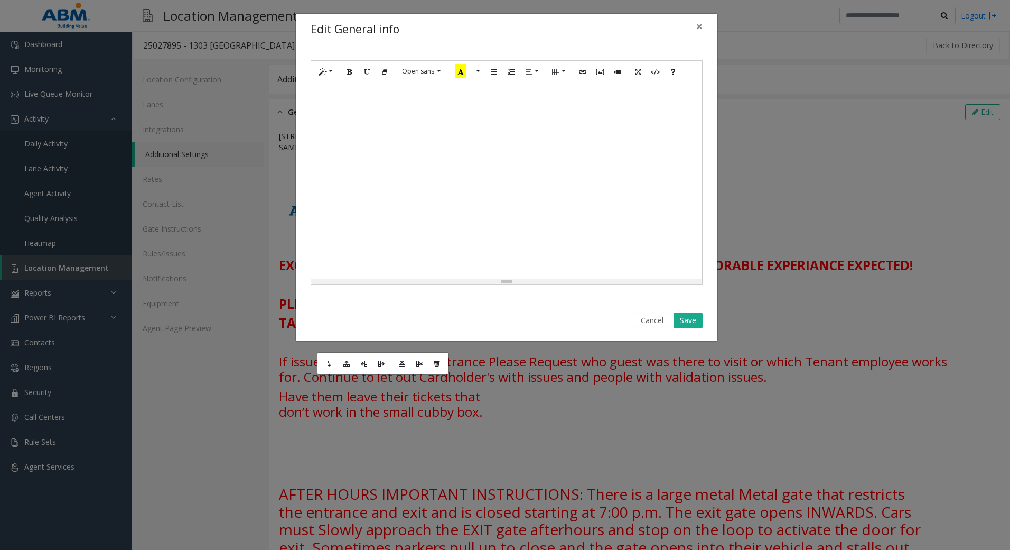
click at [433, 203] on td at bounding box center [598, 265] width 564 height 206
click at [436, 210] on td at bounding box center [598, 265] width 564 height 206
drag, startPoint x: 417, startPoint y: 234, endPoint x: 404, endPoint y: 241, distance: 15.4
click at [415, 233] on td at bounding box center [598, 265] width 564 height 206
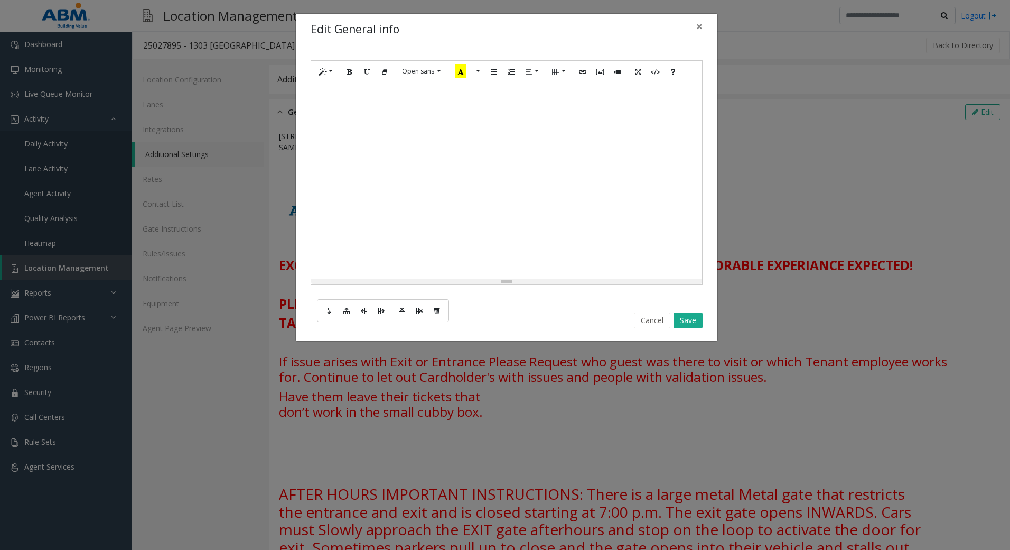
click at [411, 219] on td at bounding box center [598, 212] width 564 height 206
drag, startPoint x: 420, startPoint y: 216, endPoint x: 348, endPoint y: 225, distance: 72.4
click at [350, 223] on td at bounding box center [598, 212] width 564 height 206
click at [435, 308] on icon "Delete table" at bounding box center [437, 309] width 6 height 7
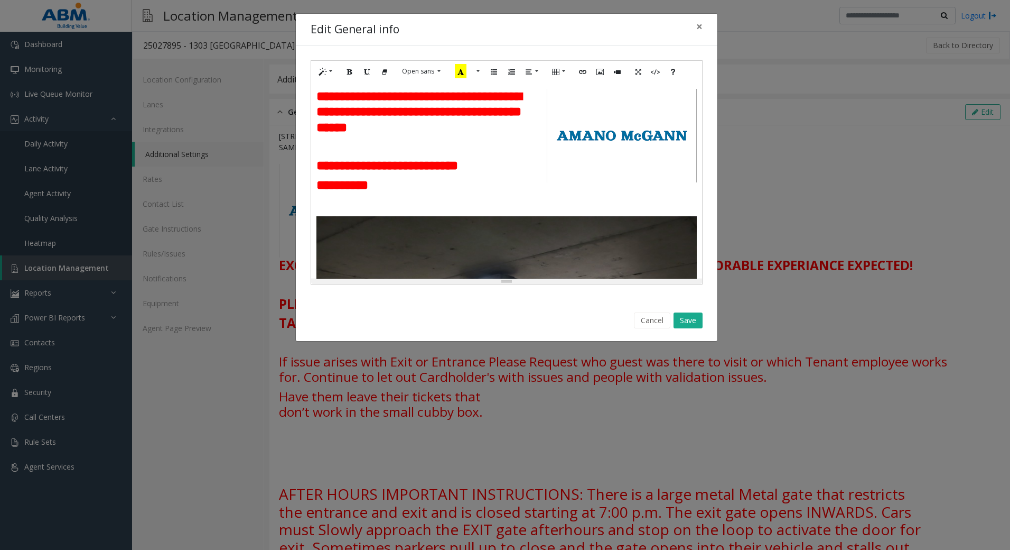
scroll to position [0, 0]
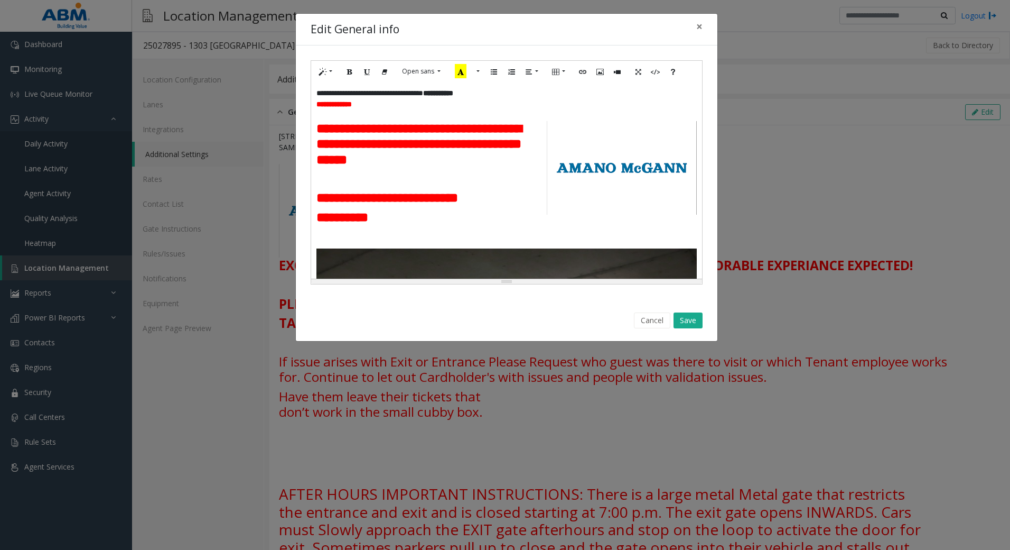
click at [420, 244] on h3 at bounding box center [506, 236] width 380 height 15
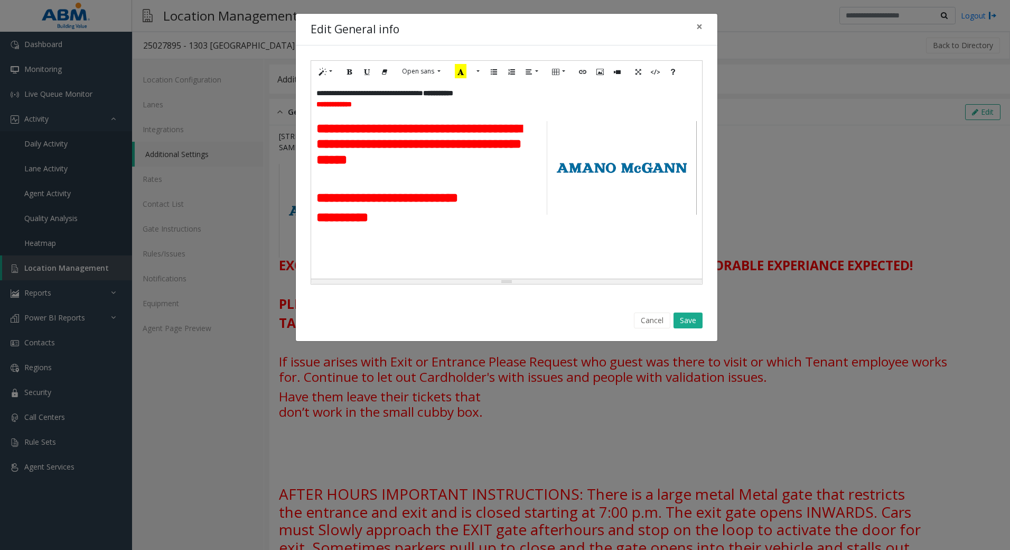
scroll to position [14, 0]
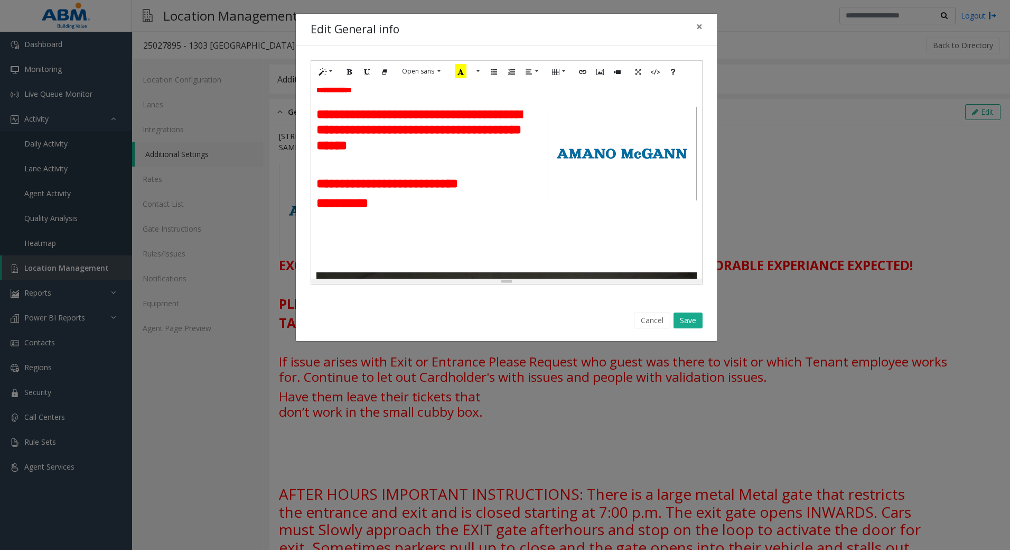
click at [383, 249] on h3 at bounding box center [506, 241] width 380 height 15
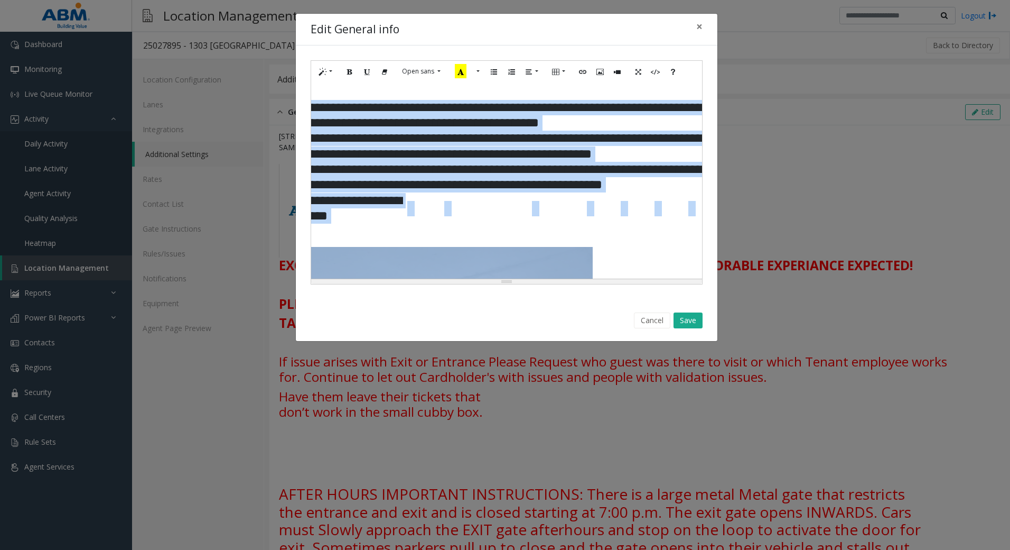
scroll to position [229, 104]
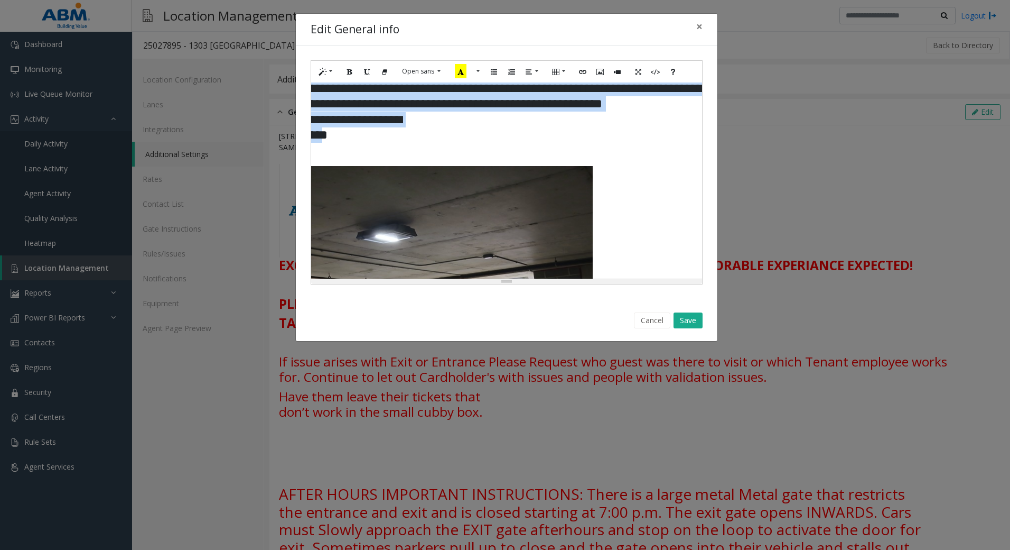
drag, startPoint x: 319, startPoint y: 151, endPoint x: 347, endPoint y: 156, distance: 28.4
click at [347, 143] on tbody "**********" at bounding box center [551, 81] width 679 height 124
click at [462, 74] on icon "Recent Color" at bounding box center [461, 71] width 12 height 14
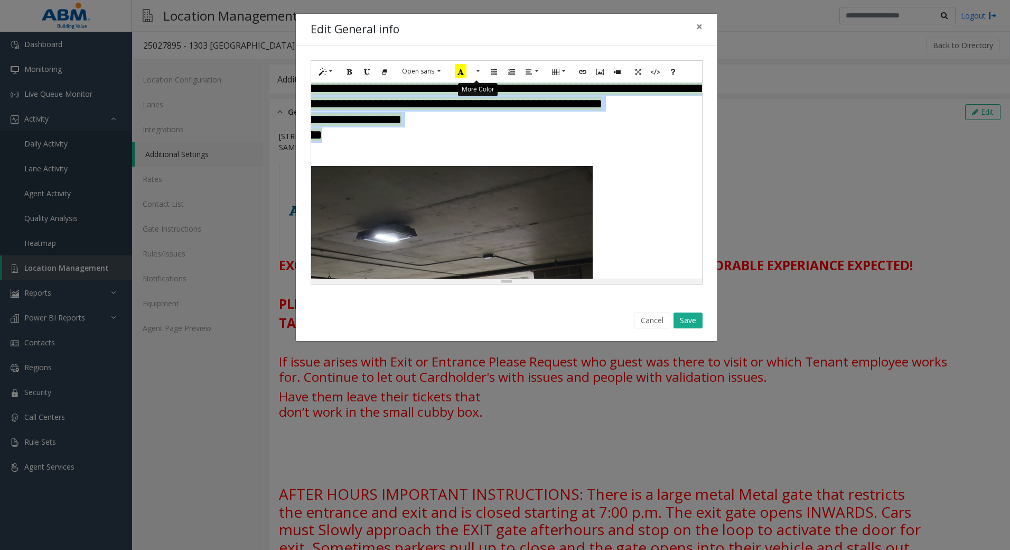
click at [475, 71] on button "More Color" at bounding box center [477, 71] width 11 height 16
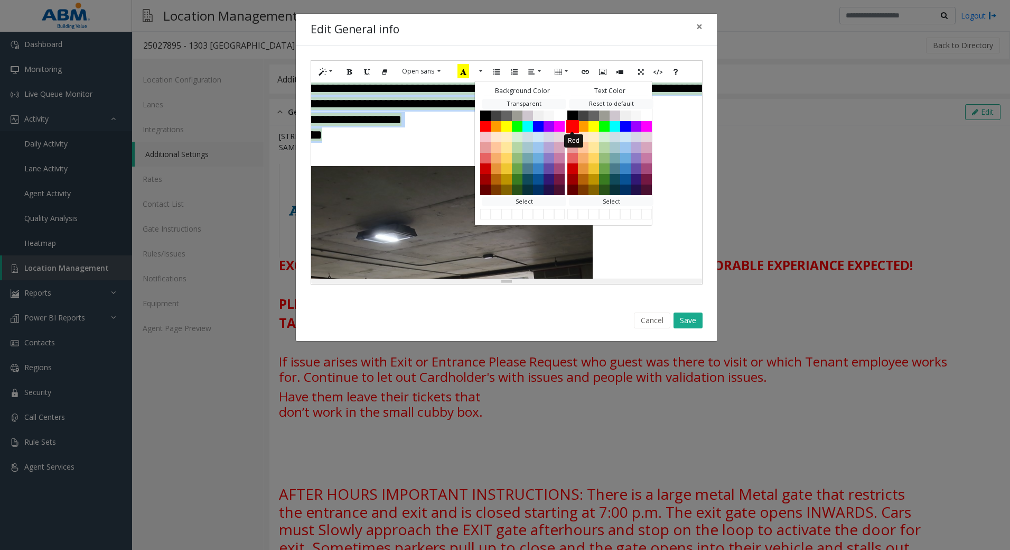
click at [575, 126] on button "Red" at bounding box center [572, 125] width 13 height 13
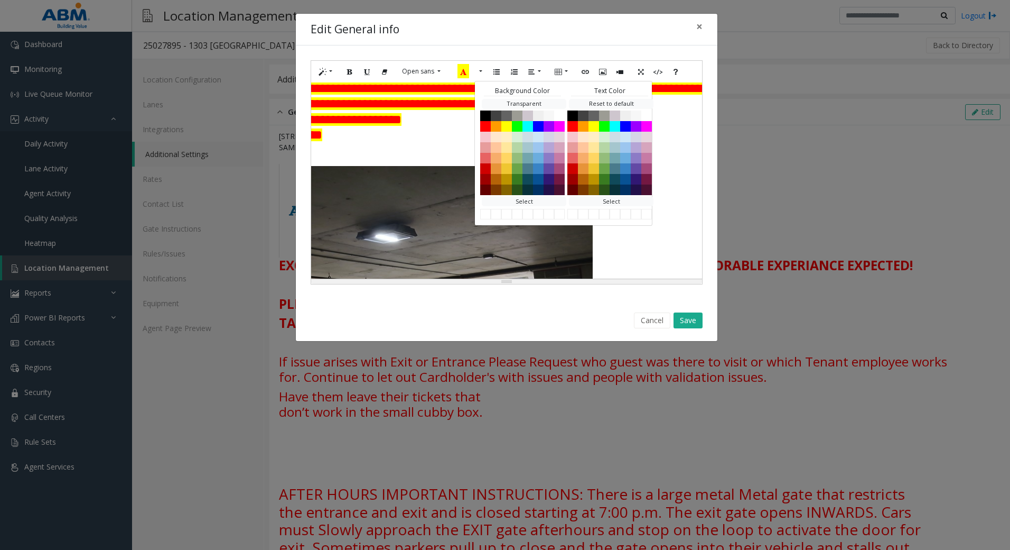
click at [410, 143] on td at bounding box center [426, 127] width 38 height 31
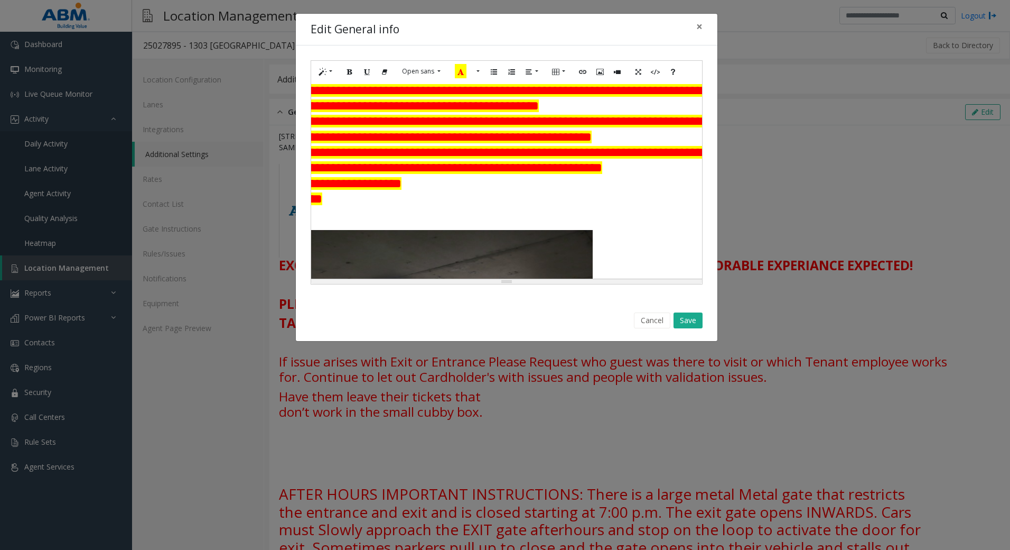
scroll to position [176, 104]
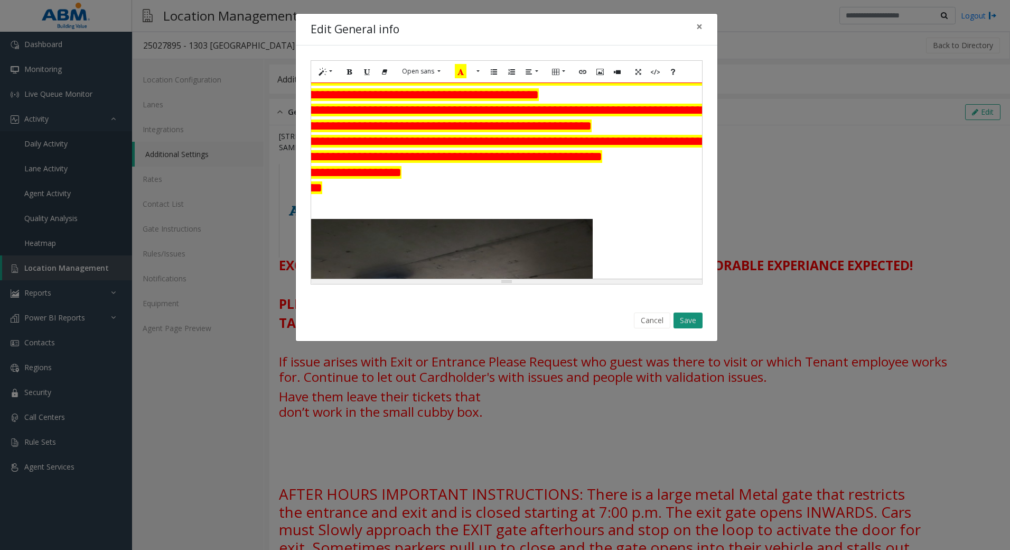
click at [688, 317] on button "Save" at bounding box center [688, 320] width 29 height 16
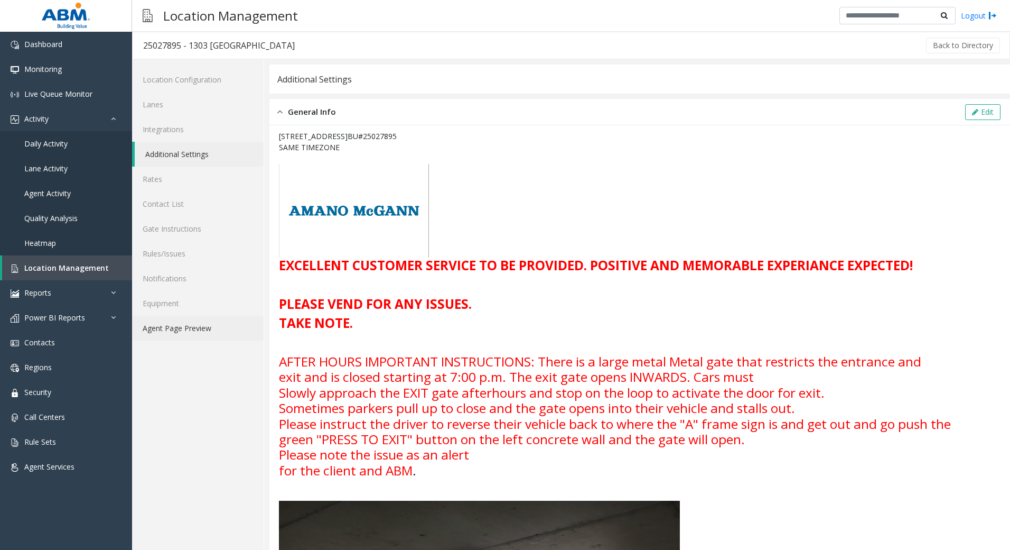
click at [187, 331] on link "Agent Page Preview" at bounding box center [198, 327] width 132 height 25
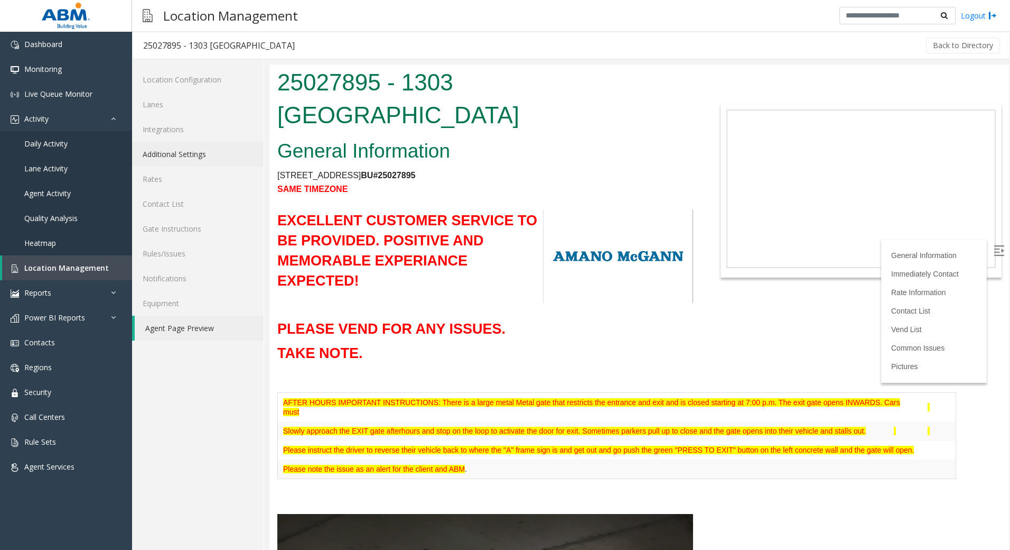
click at [188, 150] on link "Additional Settings" at bounding box center [198, 154] width 132 height 25
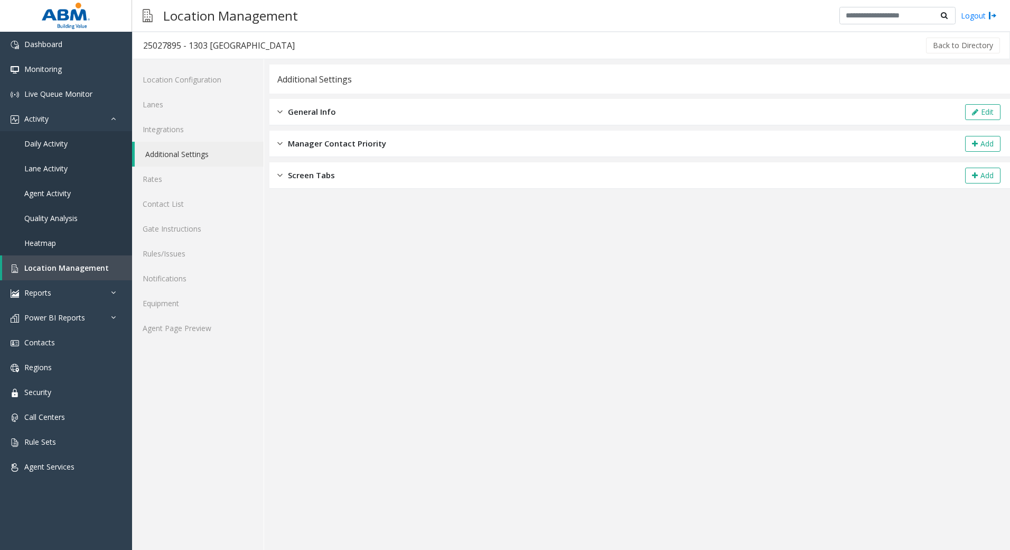
click at [318, 115] on span "General Info" at bounding box center [312, 112] width 48 height 12
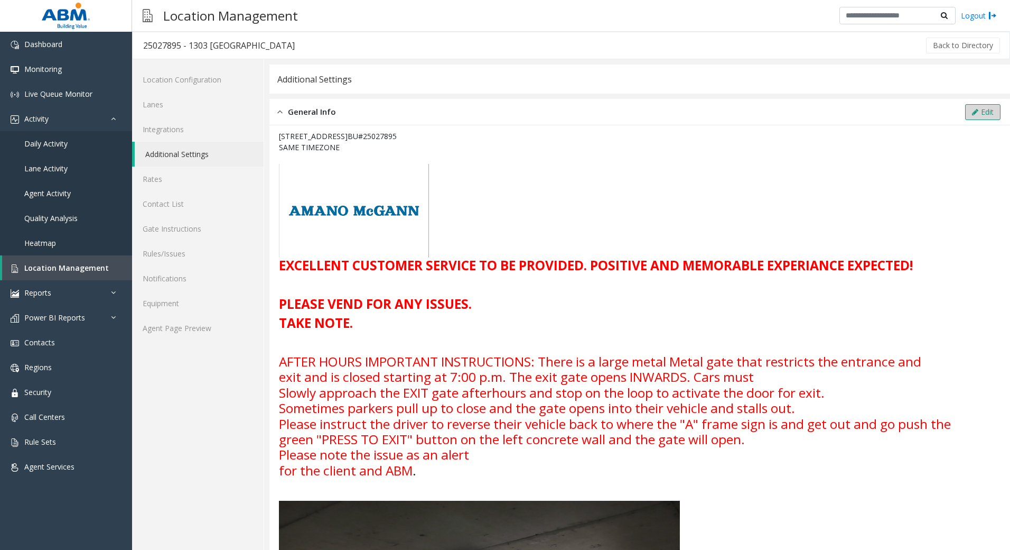
click at [972, 113] on icon at bounding box center [975, 111] width 6 height 7
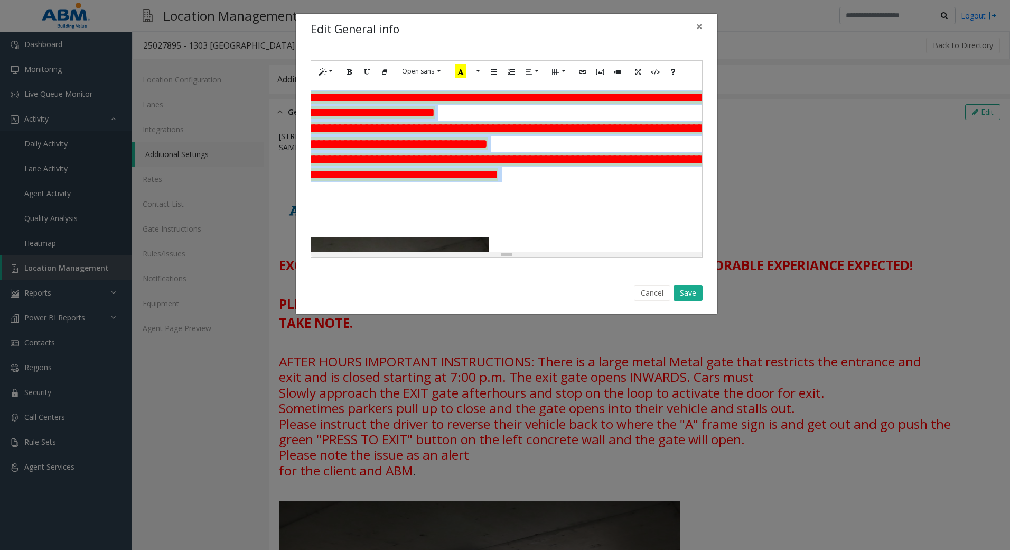
scroll to position [159, 0]
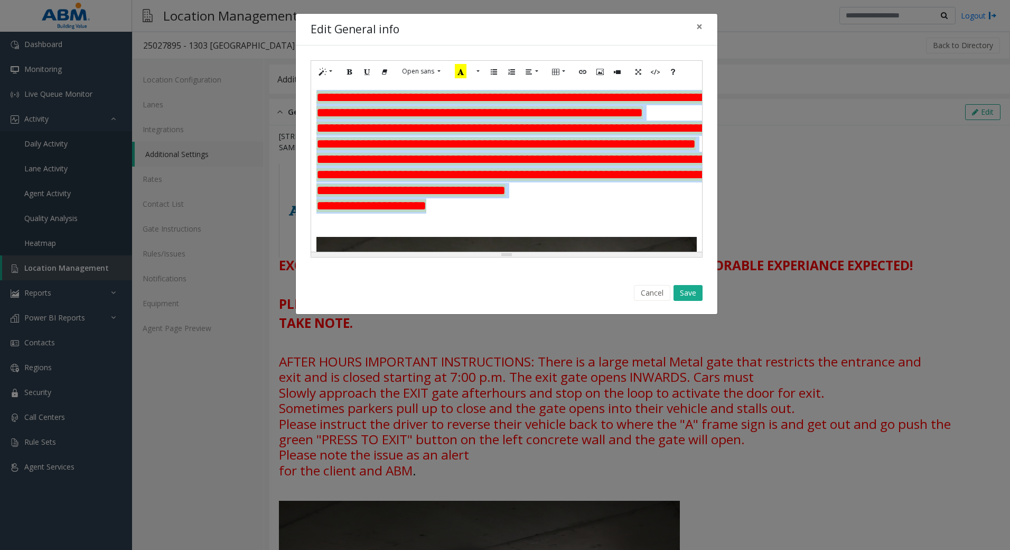
drag, startPoint x: 315, startPoint y: 114, endPoint x: 451, endPoint y: 222, distance: 174.4
click at [451, 222] on div "**********" at bounding box center [506, 166] width 391 height 169
click at [328, 70] on button "Style" at bounding box center [326, 71] width 24 height 16
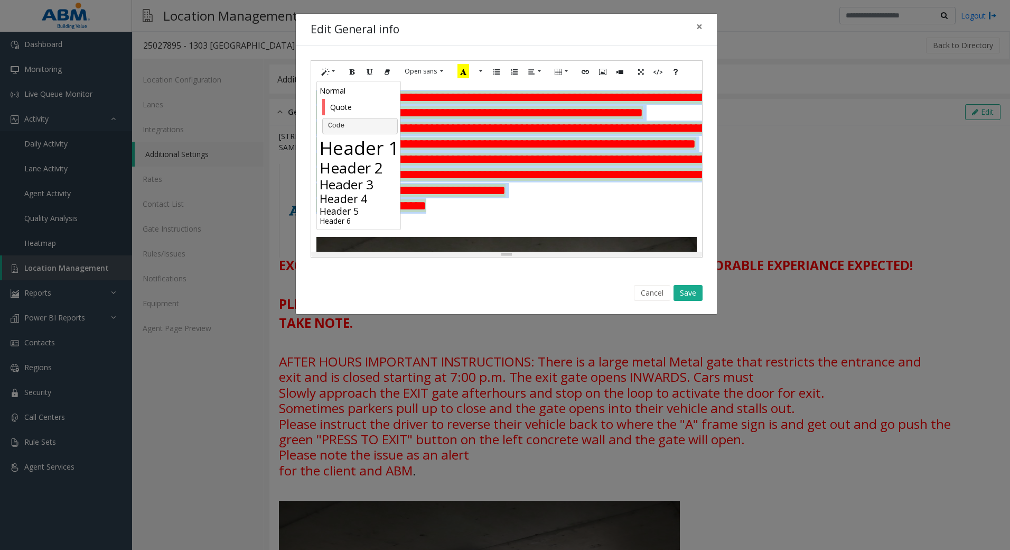
click at [375, 172] on h2 "Header 2" at bounding box center [360, 168] width 81 height 18
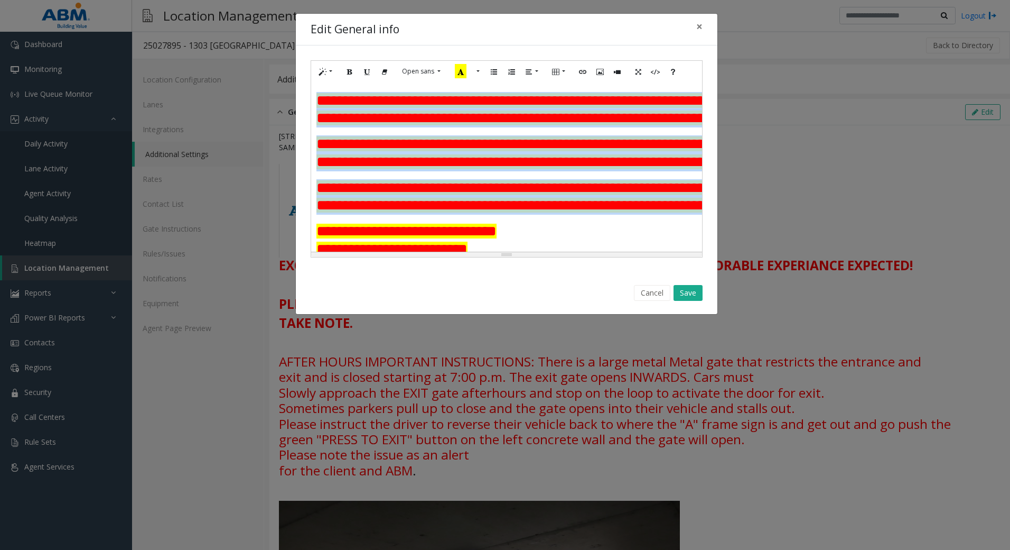
scroll to position [159, 301]
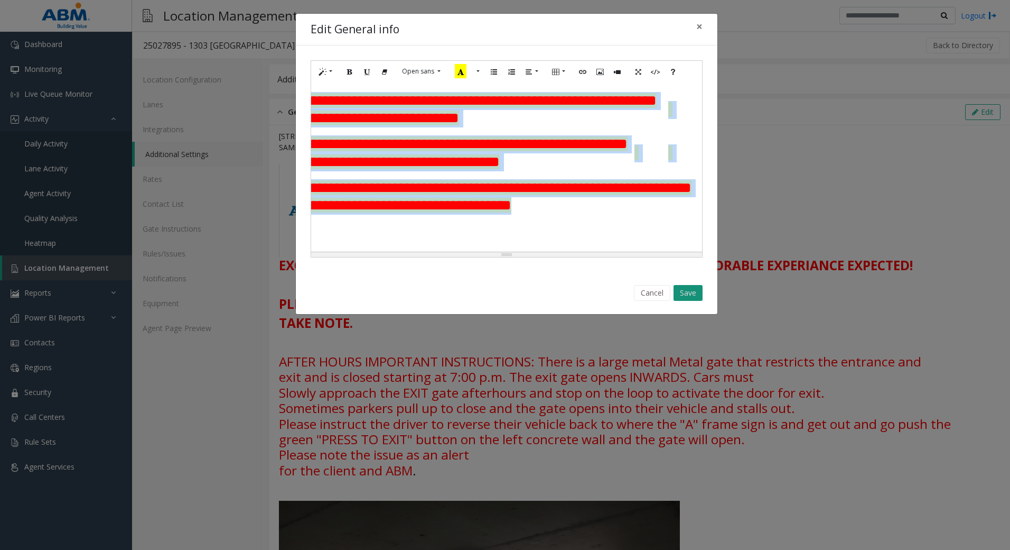
click at [698, 291] on button "Save" at bounding box center [688, 293] width 29 height 16
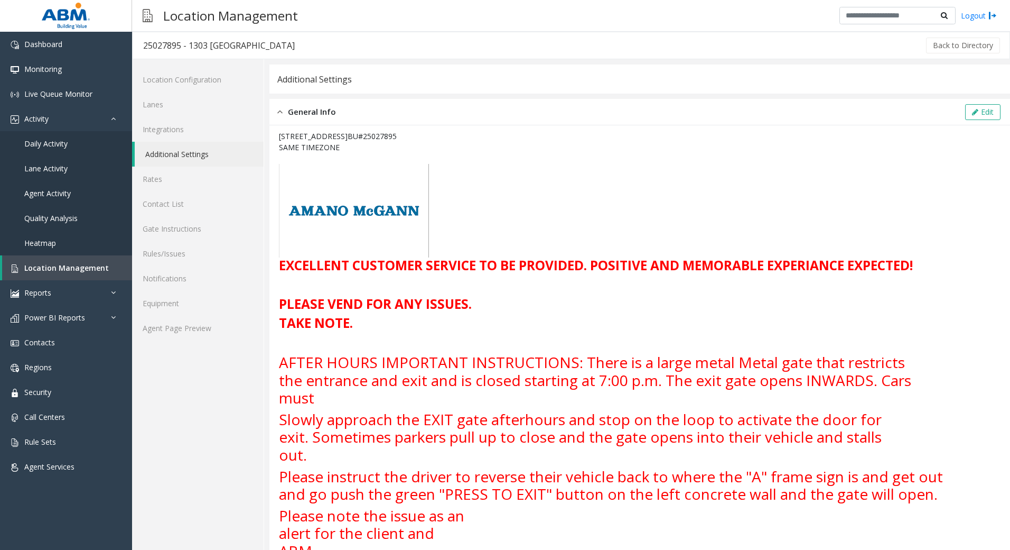
click at [180, 156] on link "Additional Settings" at bounding box center [199, 154] width 129 height 25
click at [160, 335] on link "Agent Page Preview" at bounding box center [198, 327] width 132 height 25
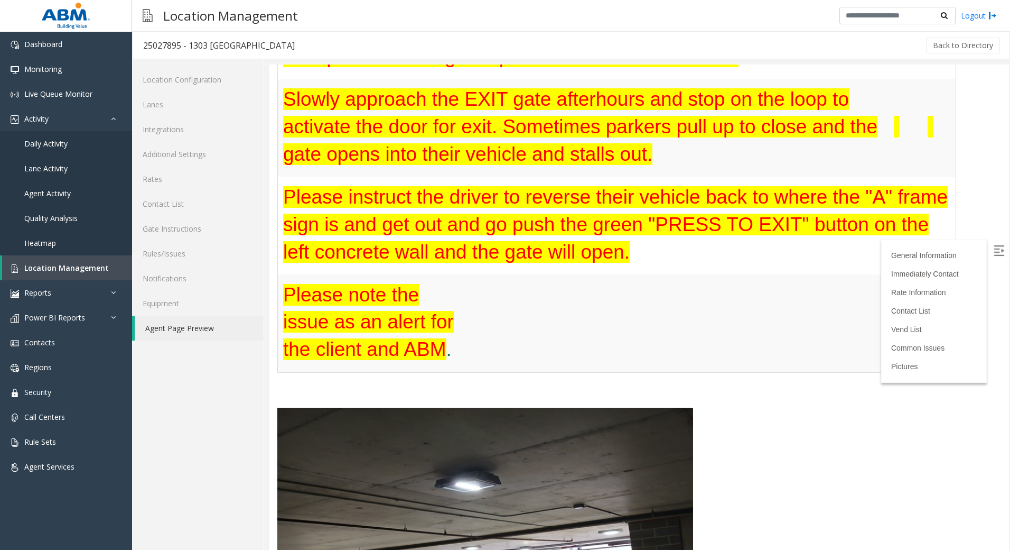
scroll to position [264, 0]
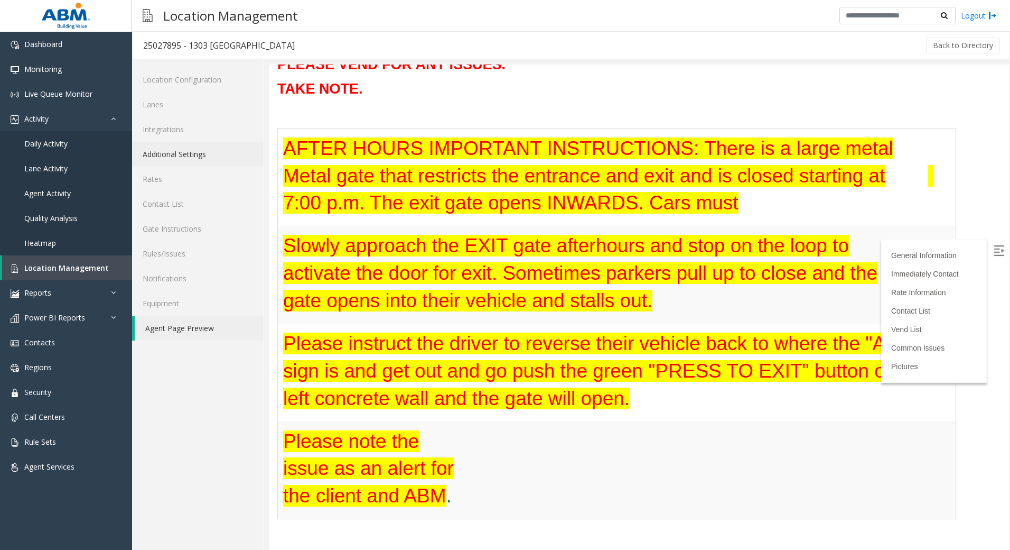
click at [186, 159] on link "Additional Settings" at bounding box center [198, 154] width 132 height 25
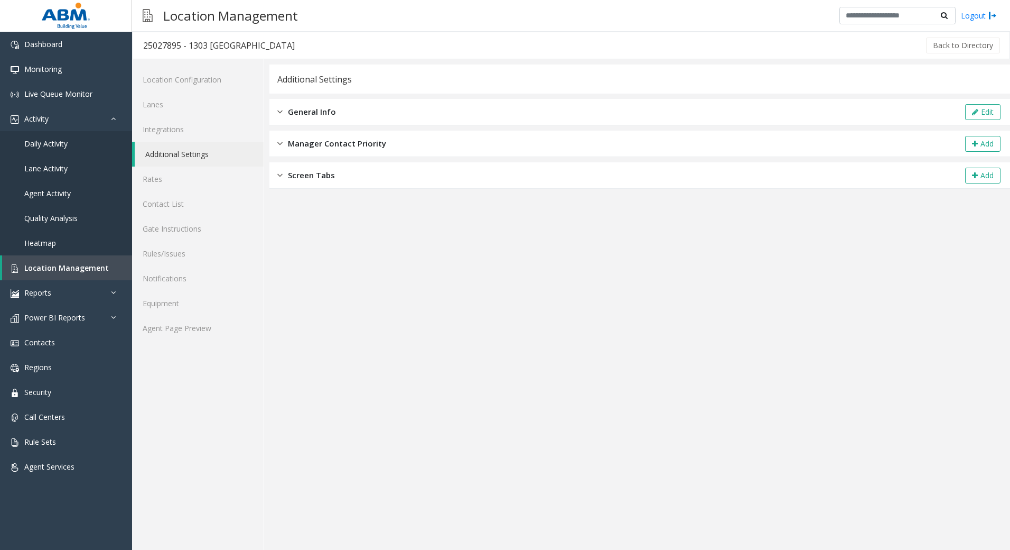
click at [323, 117] on span "General Info" at bounding box center [312, 112] width 48 height 12
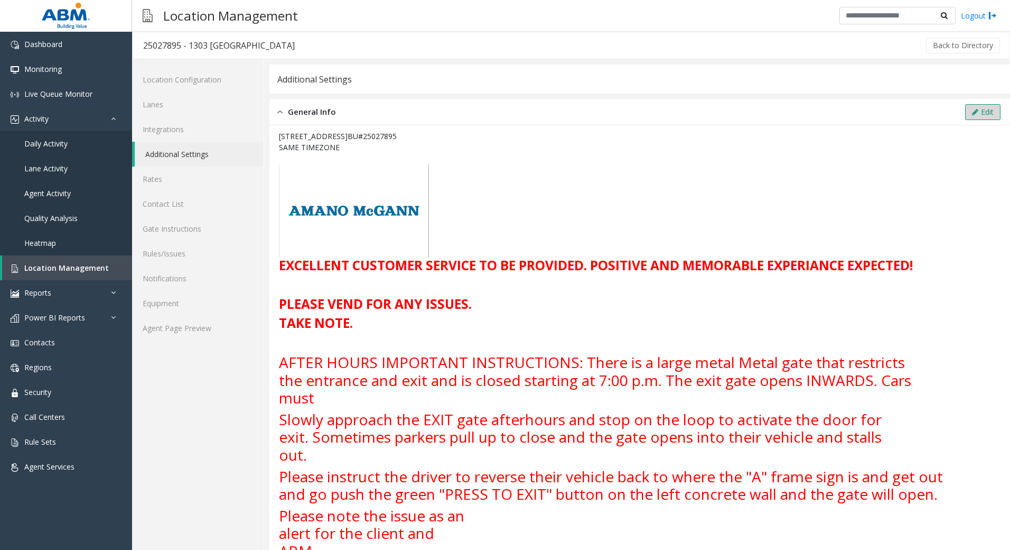
click at [975, 116] on button "Edit" at bounding box center [982, 112] width 35 height 16
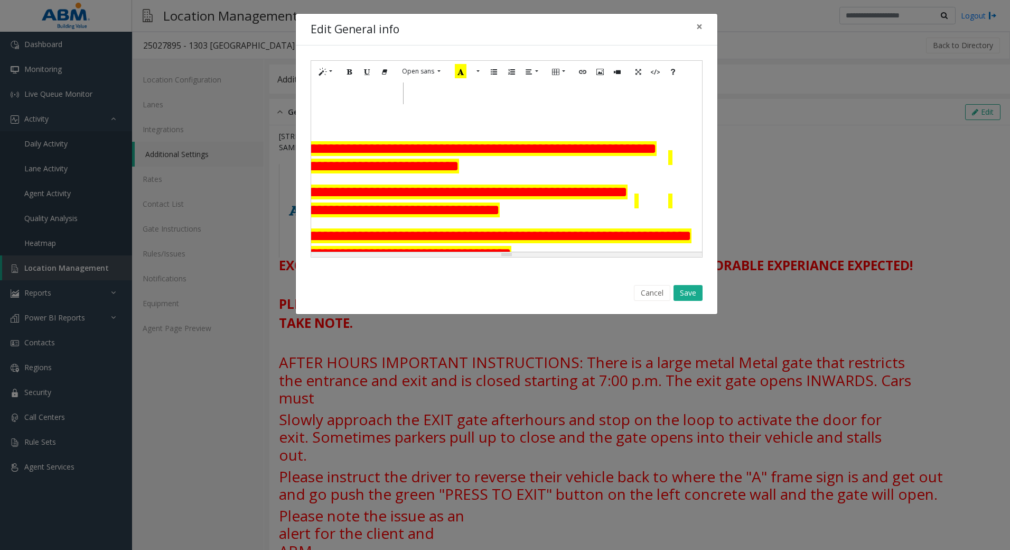
scroll to position [106, 301]
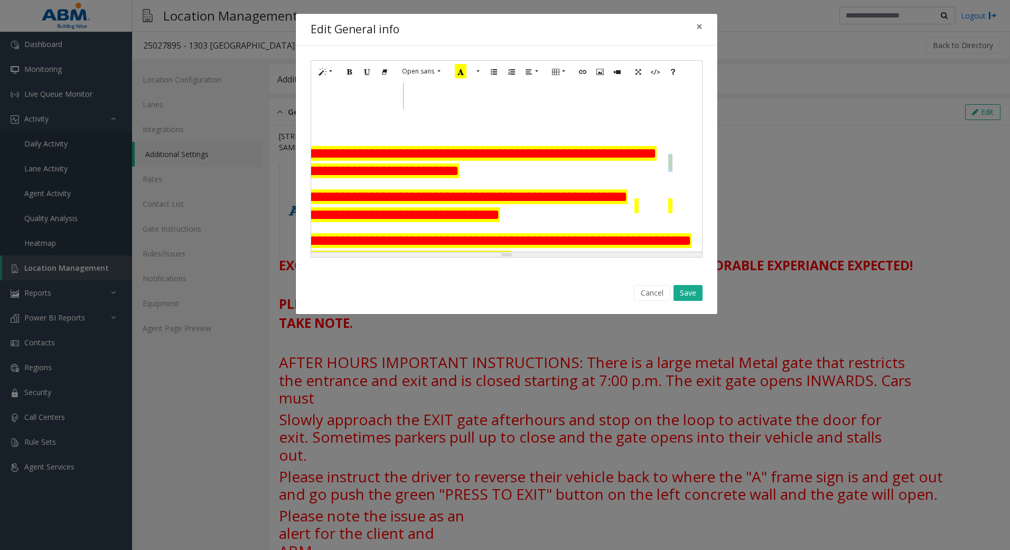
drag, startPoint x: 665, startPoint y: 178, endPoint x: 660, endPoint y: 177, distance: 5.3
click at [668, 172] on h2 at bounding box center [685, 163] width 34 height 18
drag, startPoint x: 667, startPoint y: 221, endPoint x: 657, endPoint y: 221, distance: 9.5
click at [657, 221] on tr "**********" at bounding box center [362, 208] width 679 height 44
drag, startPoint x: 640, startPoint y: 225, endPoint x: 624, endPoint y: 224, distance: 15.9
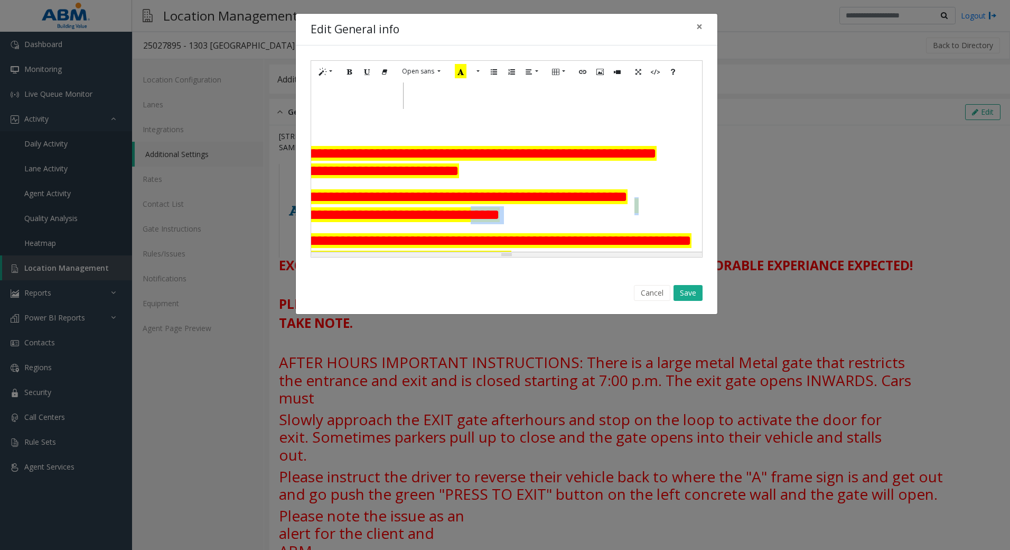
click at [624, 224] on tr "**********" at bounding box center [362, 208] width 679 height 44
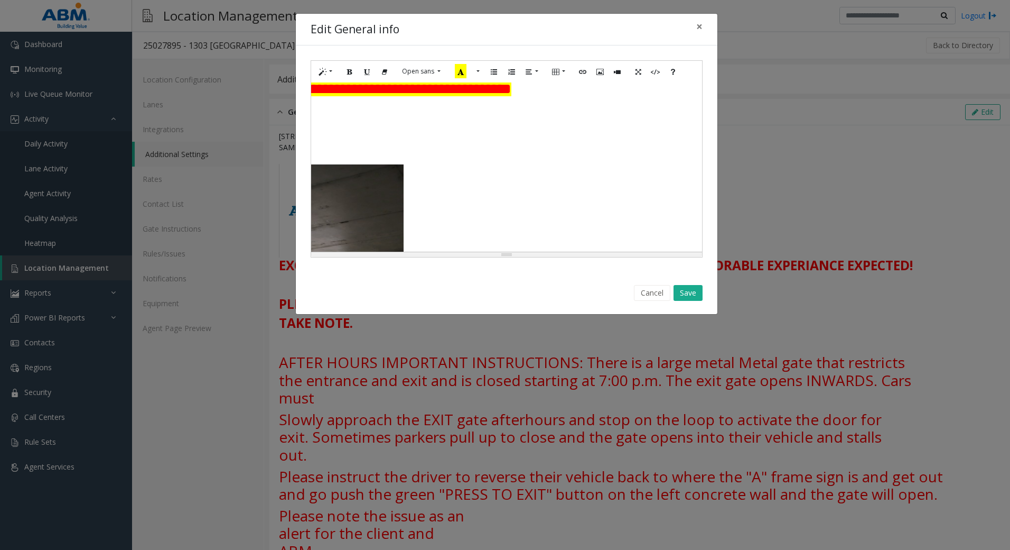
scroll to position [264, 301]
click at [691, 292] on button "Save" at bounding box center [688, 293] width 29 height 16
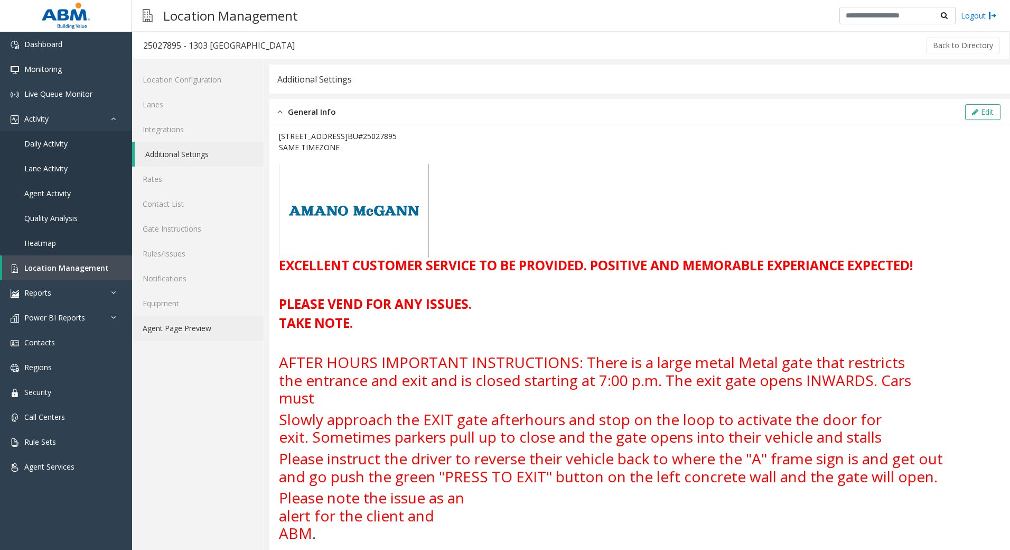
click at [167, 329] on link "Agent Page Preview" at bounding box center [198, 327] width 132 height 25
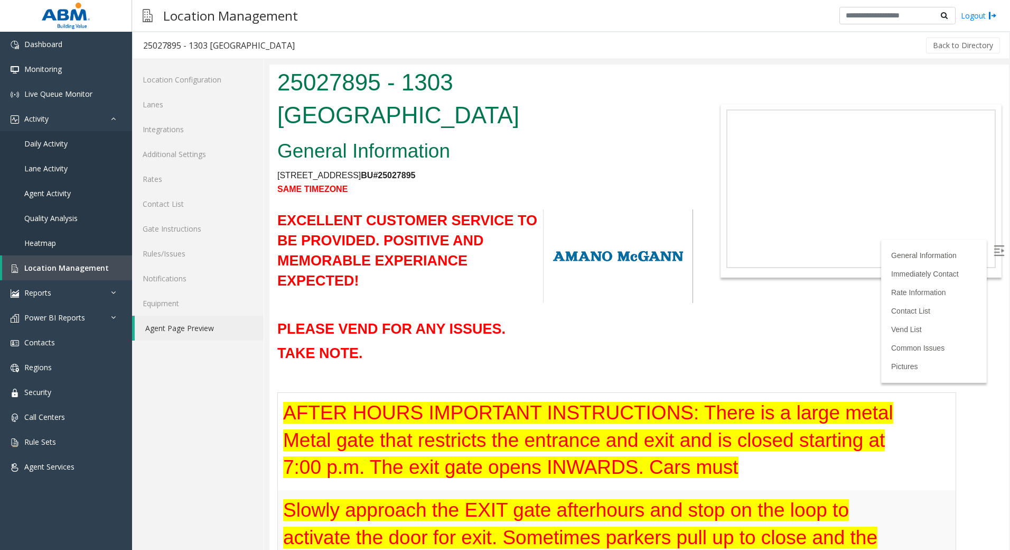
click at [204, 326] on link "Agent Page Preview" at bounding box center [199, 327] width 129 height 25
click at [49, 40] on span "Dashboard" at bounding box center [43, 44] width 38 height 10
